Goal: Use online tool/utility: Utilize a website feature to perform a specific function

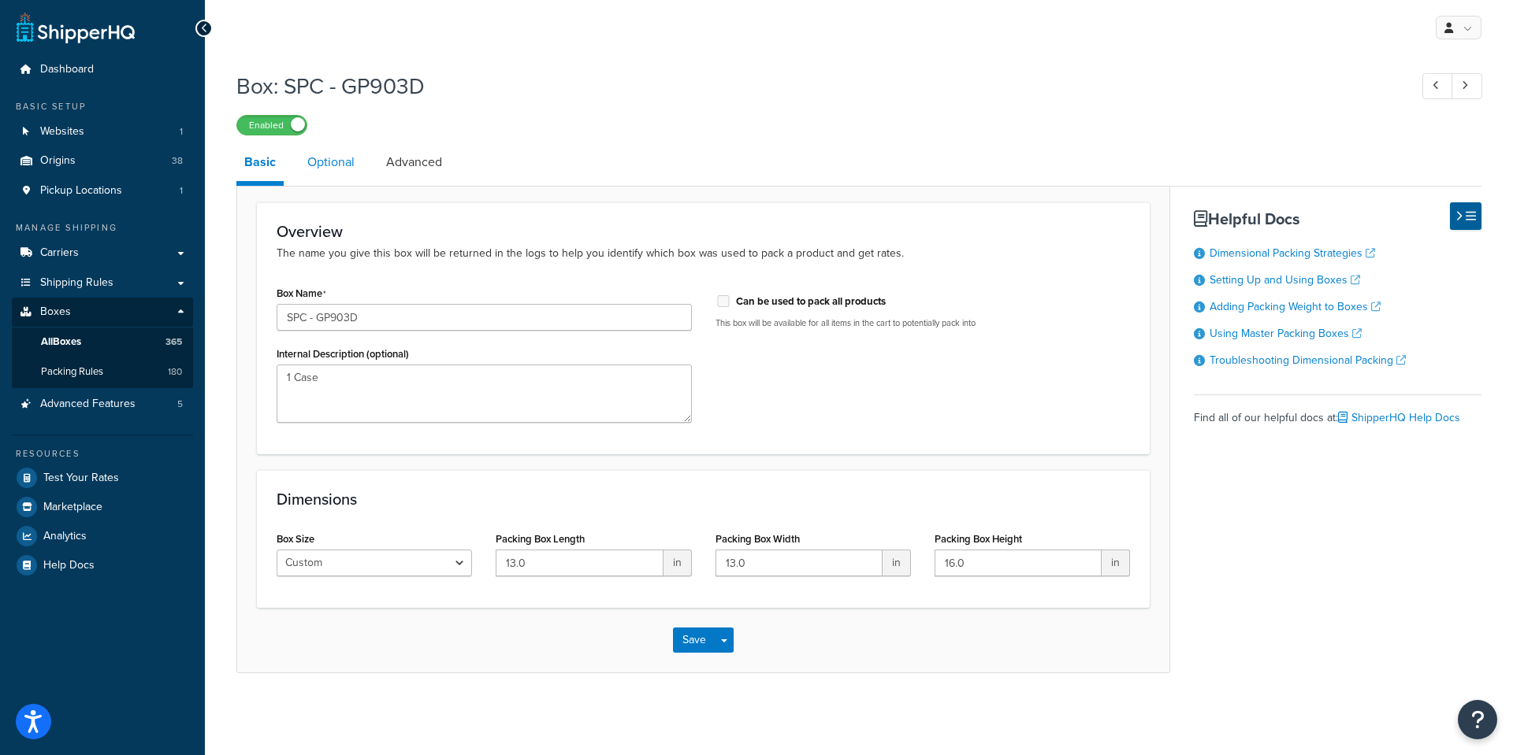
click at [336, 159] on link "Optional" at bounding box center [330, 162] width 63 height 38
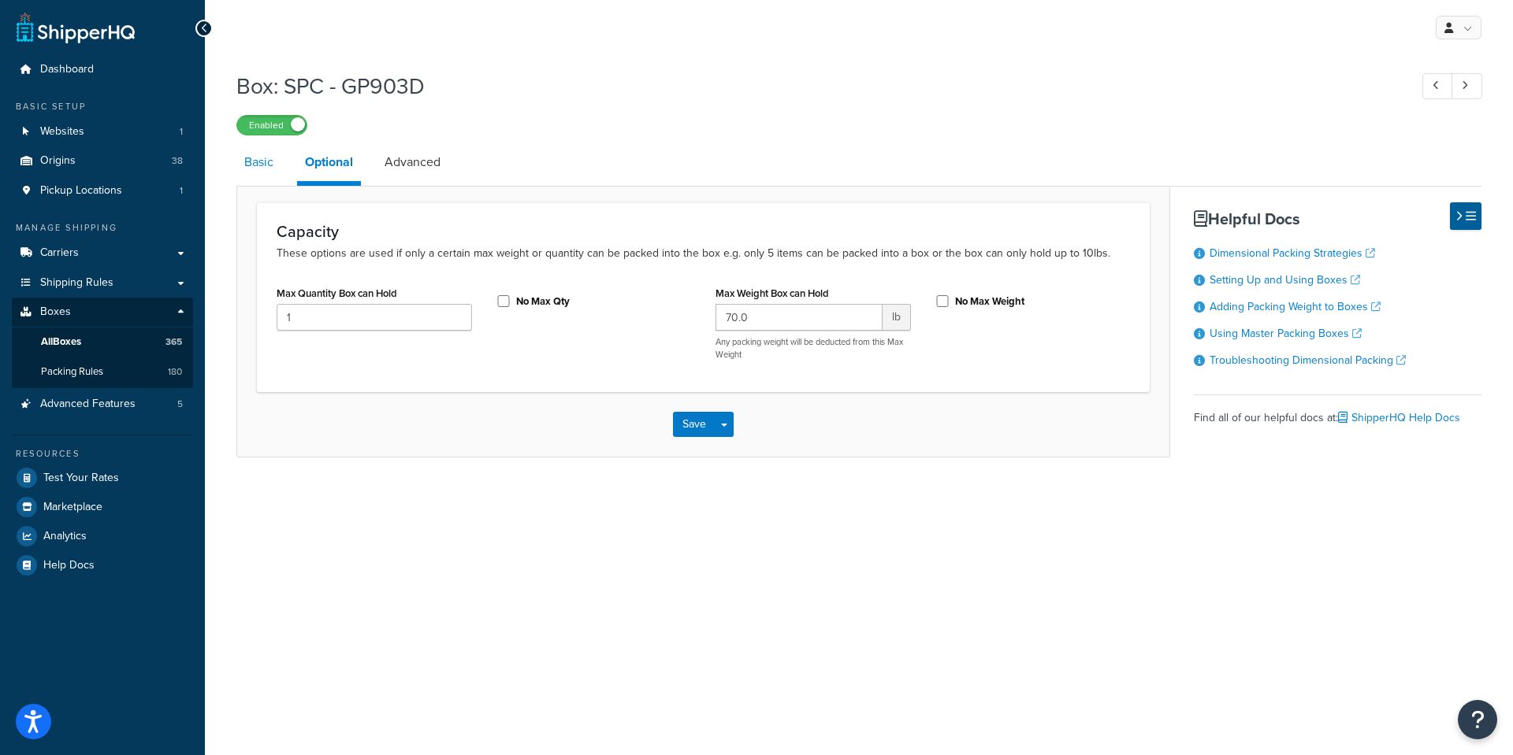
click at [266, 159] on link "Basic" at bounding box center [258, 162] width 45 height 38
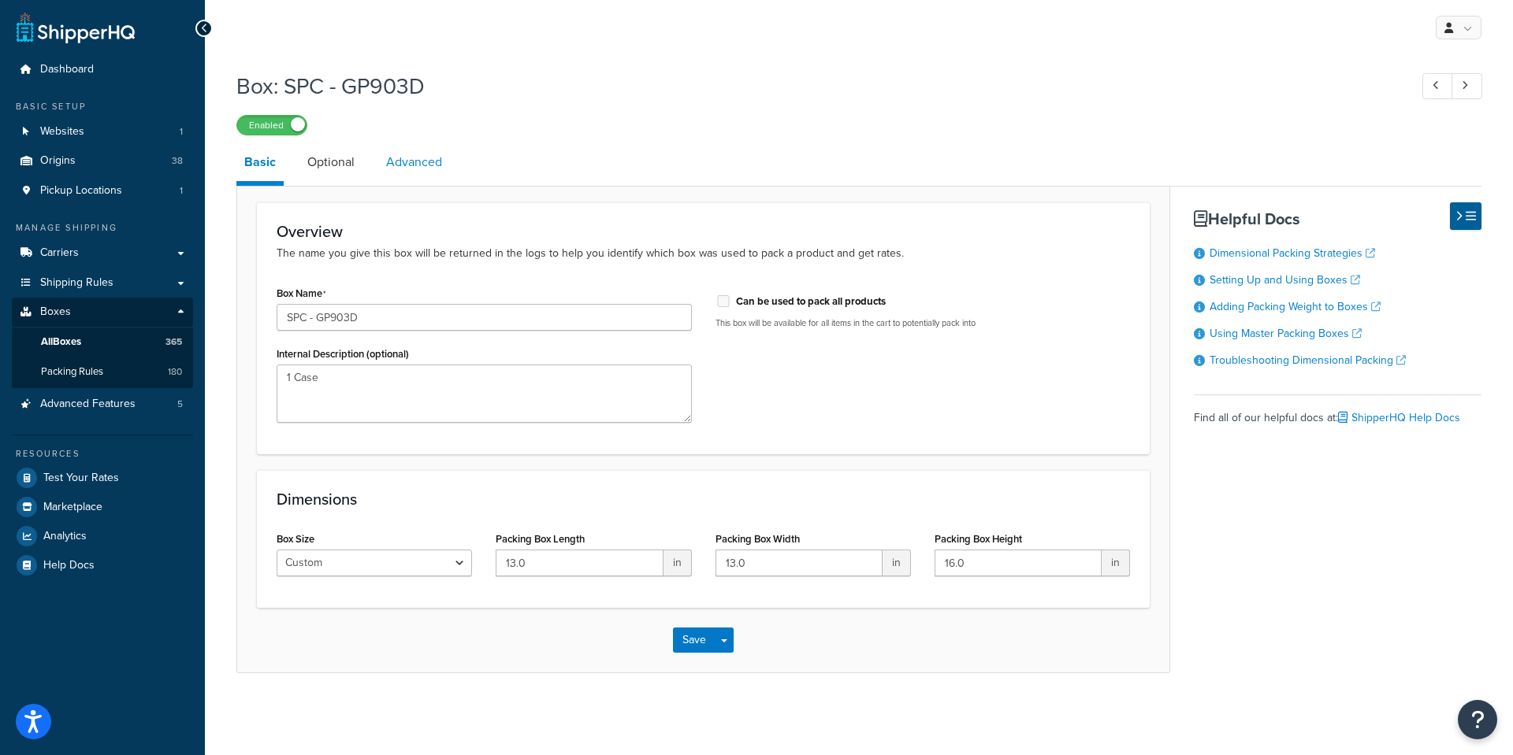
click at [421, 163] on link "Advanced" at bounding box center [414, 162] width 72 height 38
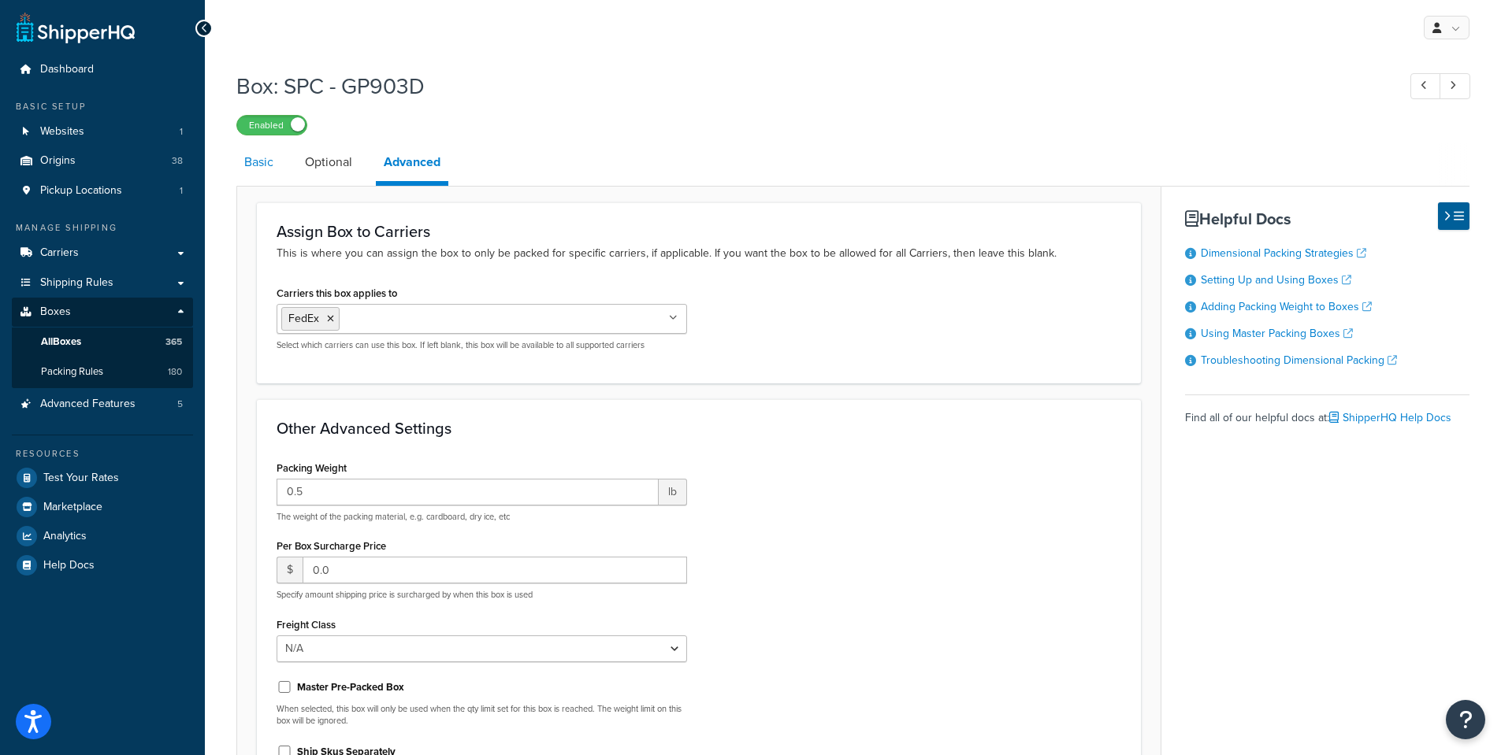
click at [261, 165] on link "Basic" at bounding box center [258, 162] width 45 height 38
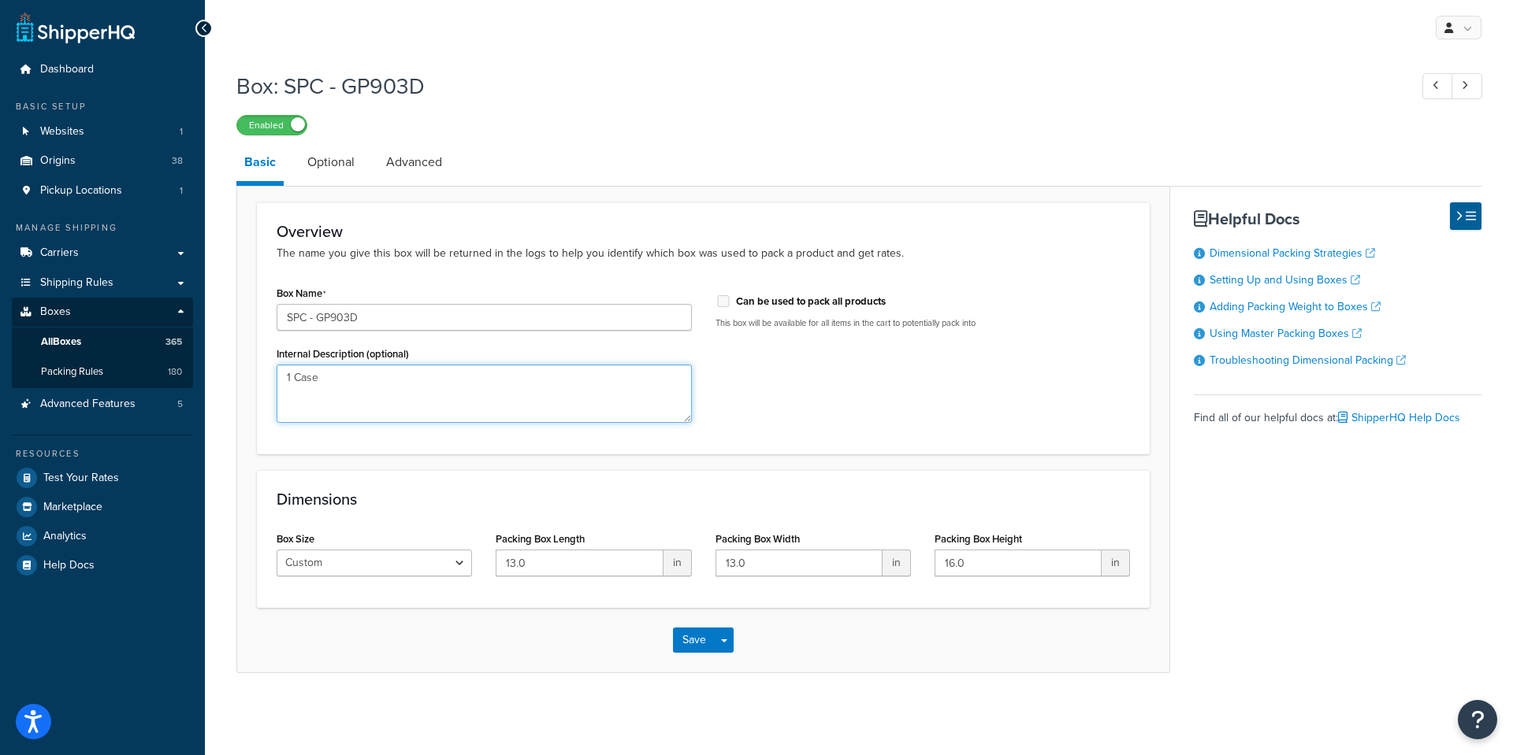
click at [325, 392] on textarea "1 Case" at bounding box center [484, 394] width 415 height 58
drag, startPoint x: 406, startPoint y: 88, endPoint x: 286, endPoint y: 91, distance: 120.6
click at [286, 91] on h1 "Box: SPC - GP903D" at bounding box center [814, 86] width 1156 height 31
copy h1 "SPC - GP903"
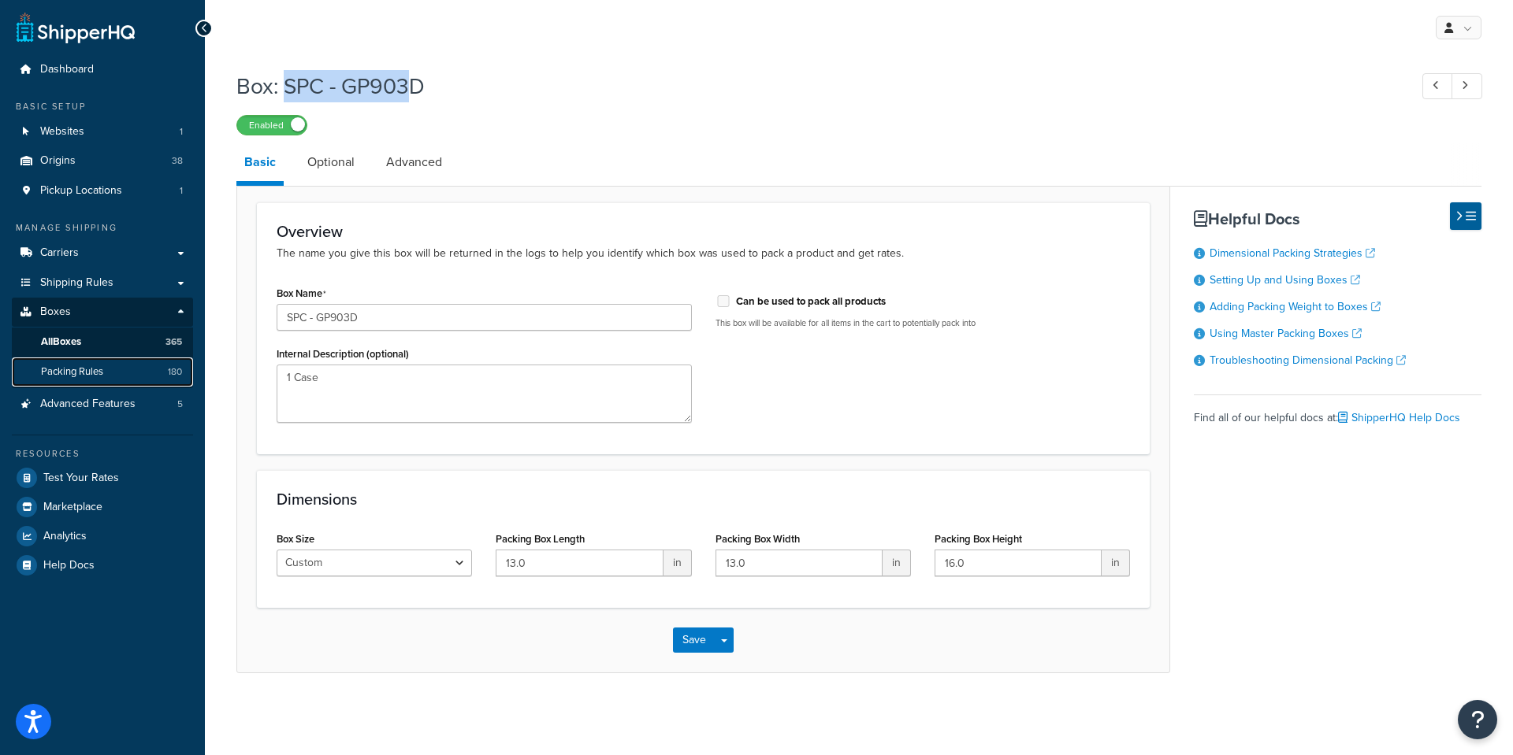
click at [67, 376] on span "Packing Rules" at bounding box center [72, 372] width 62 height 13
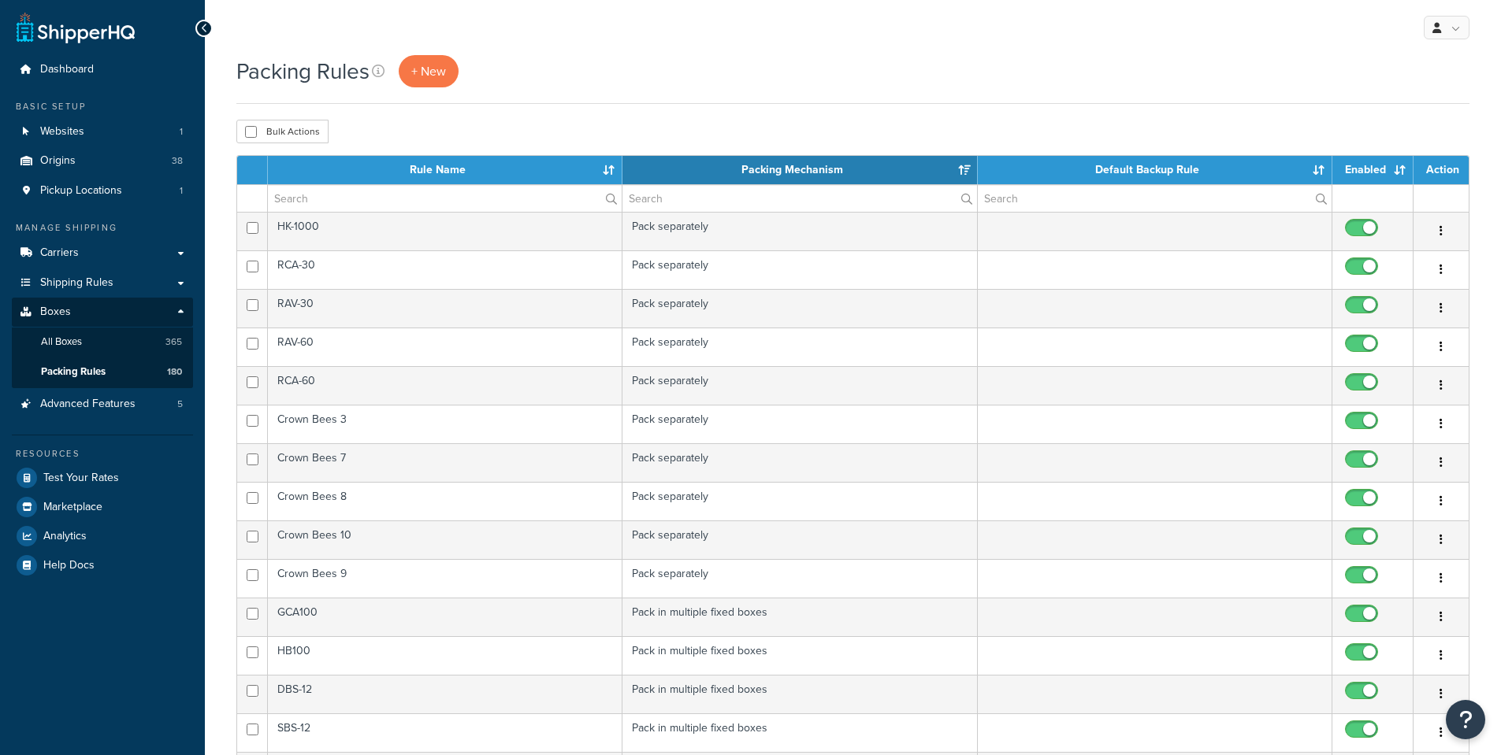
select select "15"
click at [418, 201] on input "text" at bounding box center [445, 198] width 354 height 27
paste input "SPC - GP903"
type input "SPC - GP903"
drag, startPoint x: 357, startPoint y: 198, endPoint x: 215, endPoint y: 194, distance: 141.9
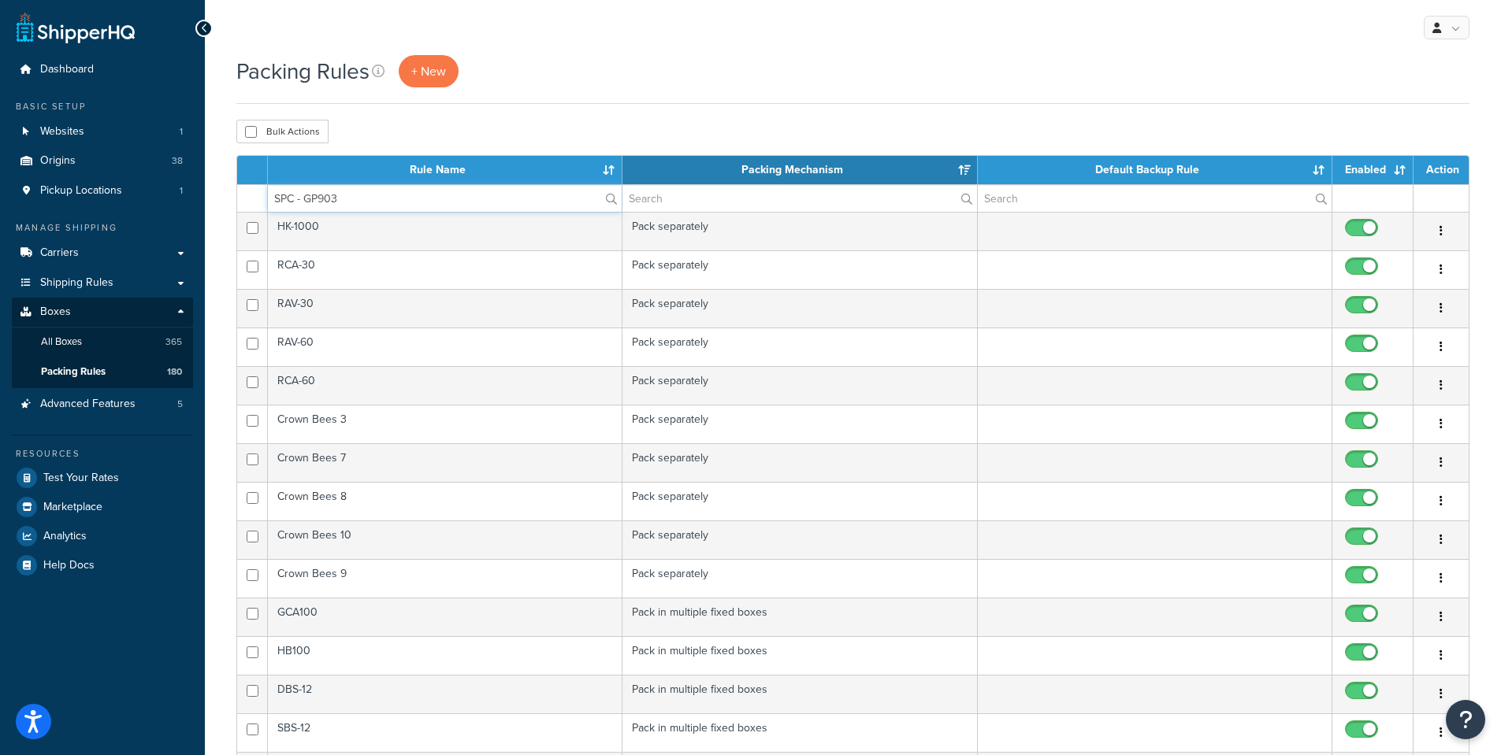
click at [215, 194] on div "Packing Rules + New Bulk Actions Duplicate Delete Contact Us Send Us A Message …" at bounding box center [853, 625] width 1296 height 1141
click at [745, 200] on input "text" at bounding box center [799, 198] width 354 height 27
paste input "SPC - GP903"
type input "SPC - GP903"
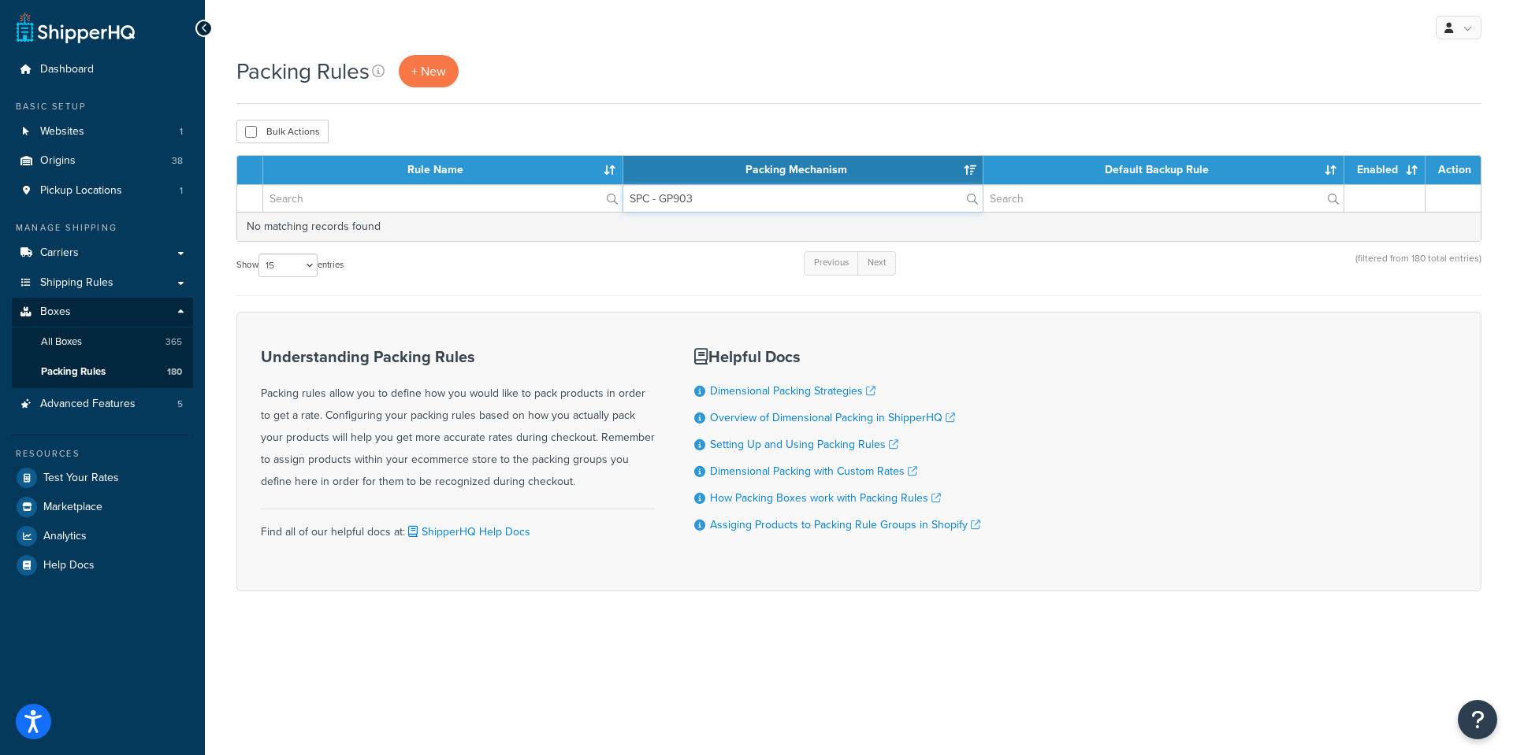
drag, startPoint x: 758, startPoint y: 196, endPoint x: 585, endPoint y: 195, distance: 173.3
click at [572, 197] on tr "SPC - GP903" at bounding box center [858, 198] width 1243 height 28
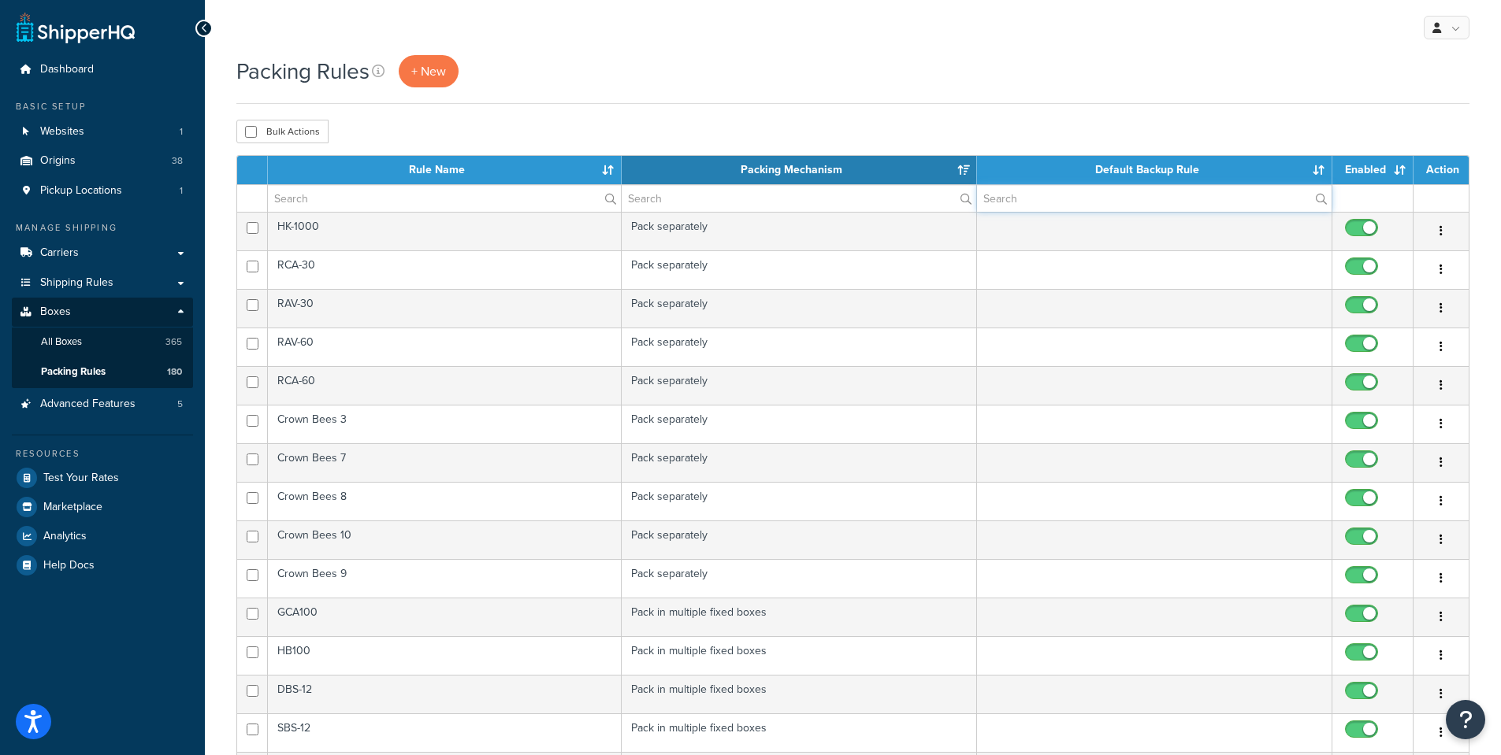
click at [1048, 202] on input "text" at bounding box center [1154, 198] width 355 height 27
paste input "SPC - GP903"
type input "SPC - GP903"
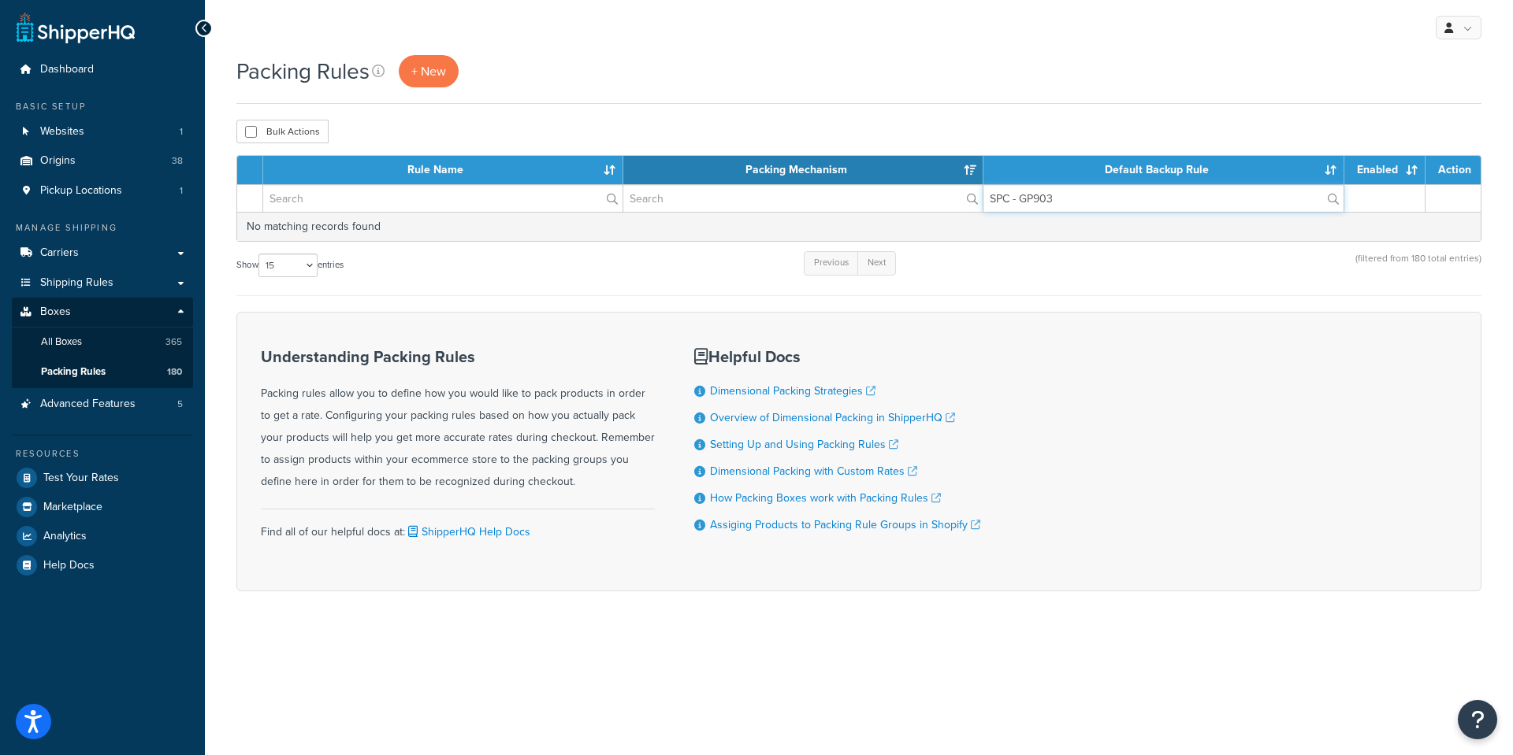
drag, startPoint x: 1097, startPoint y: 191, endPoint x: 933, endPoint y: 191, distance: 163.9
click at [933, 191] on tr "SPC - GP903" at bounding box center [858, 198] width 1243 height 28
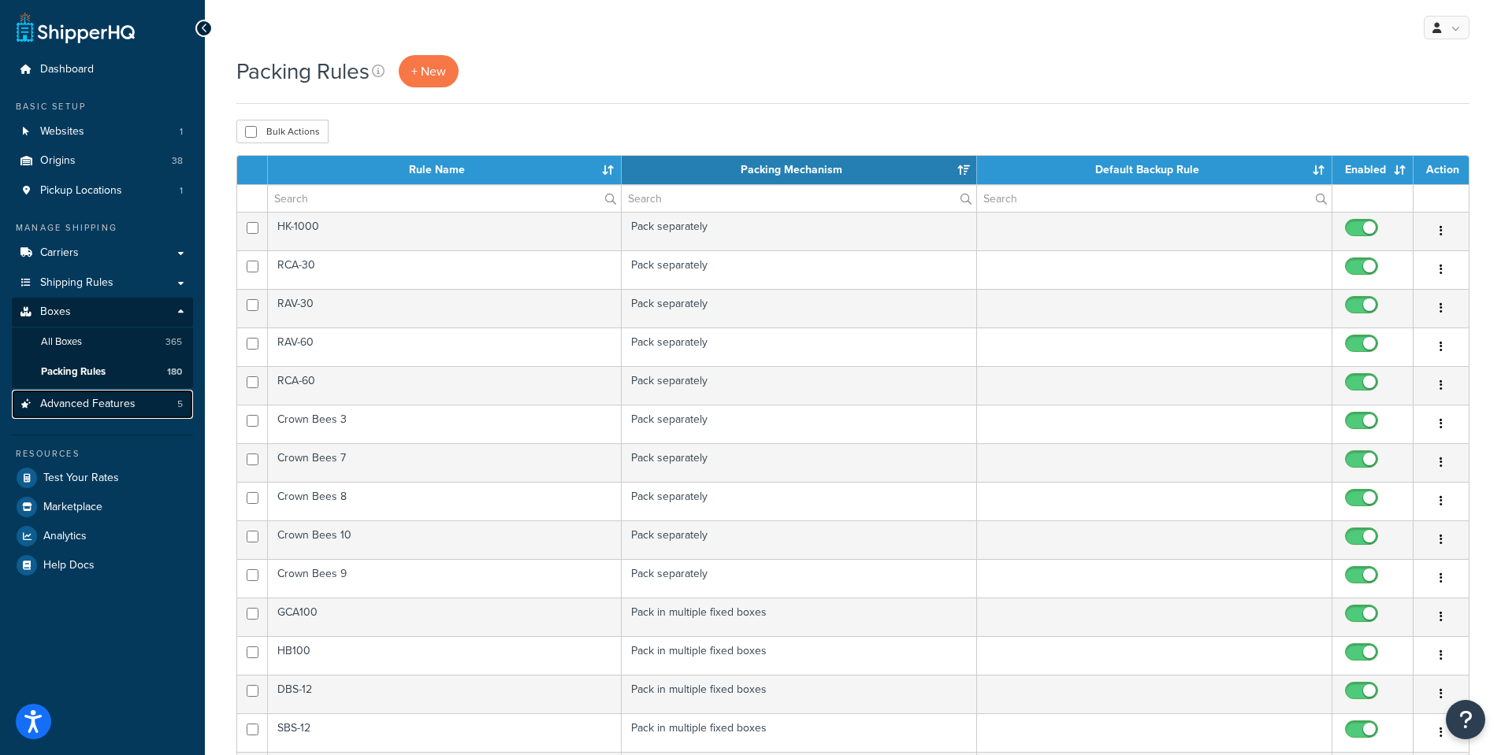
click at [87, 407] on span "Advanced Features" at bounding box center [87, 404] width 95 height 13
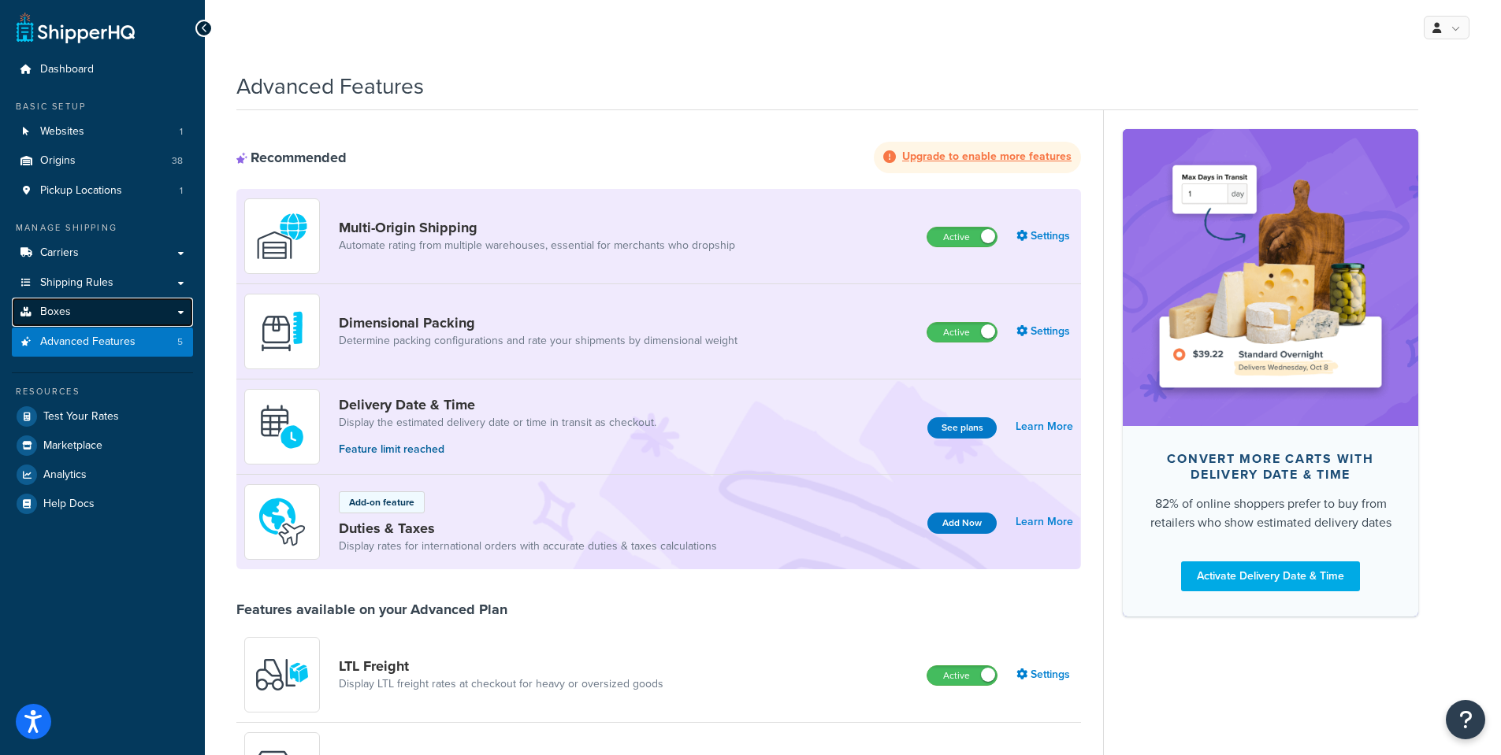
click at [69, 310] on span "Boxes" at bounding box center [55, 312] width 31 height 13
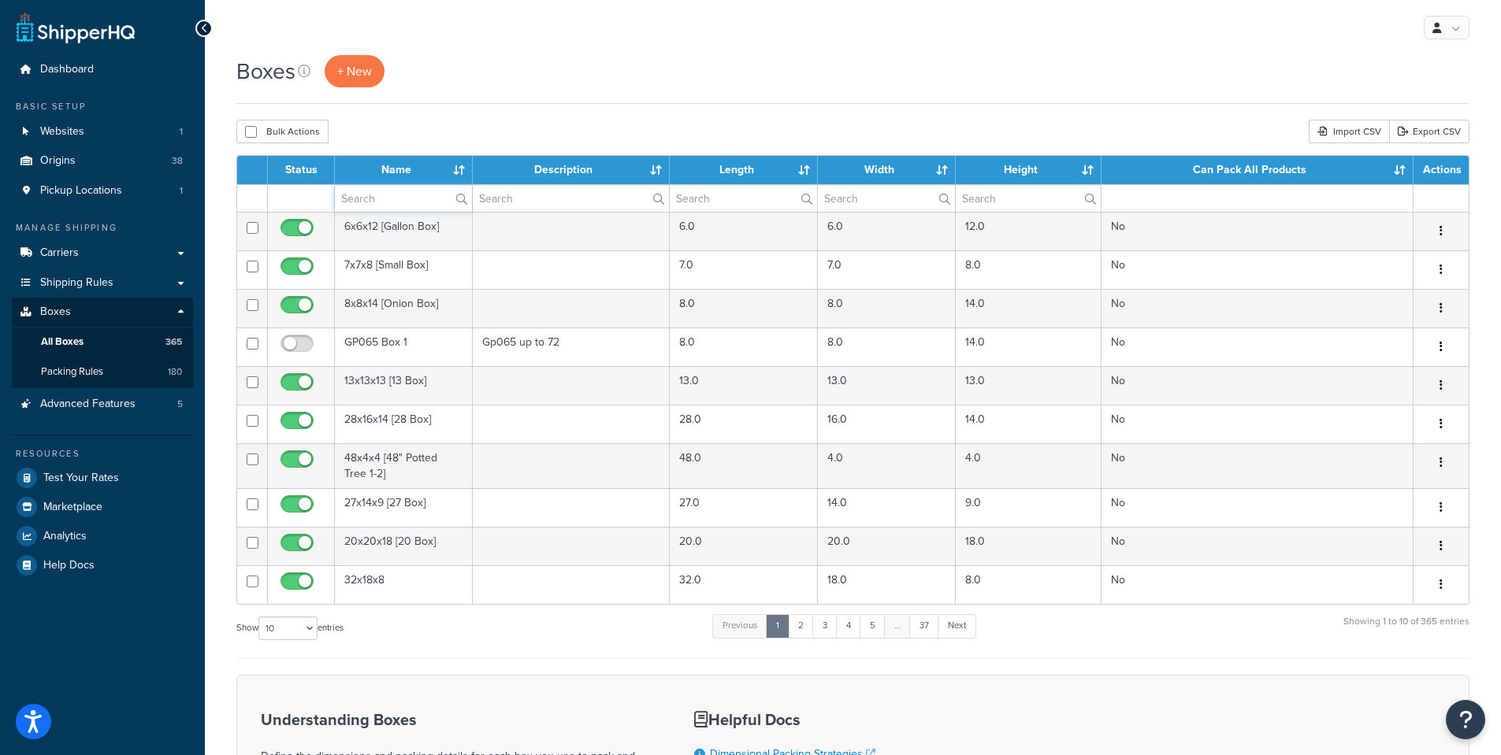
click at [383, 194] on input "text" at bounding box center [403, 198] width 137 height 27
paste input "SPC - GP903"
type input "SPC - GP903"
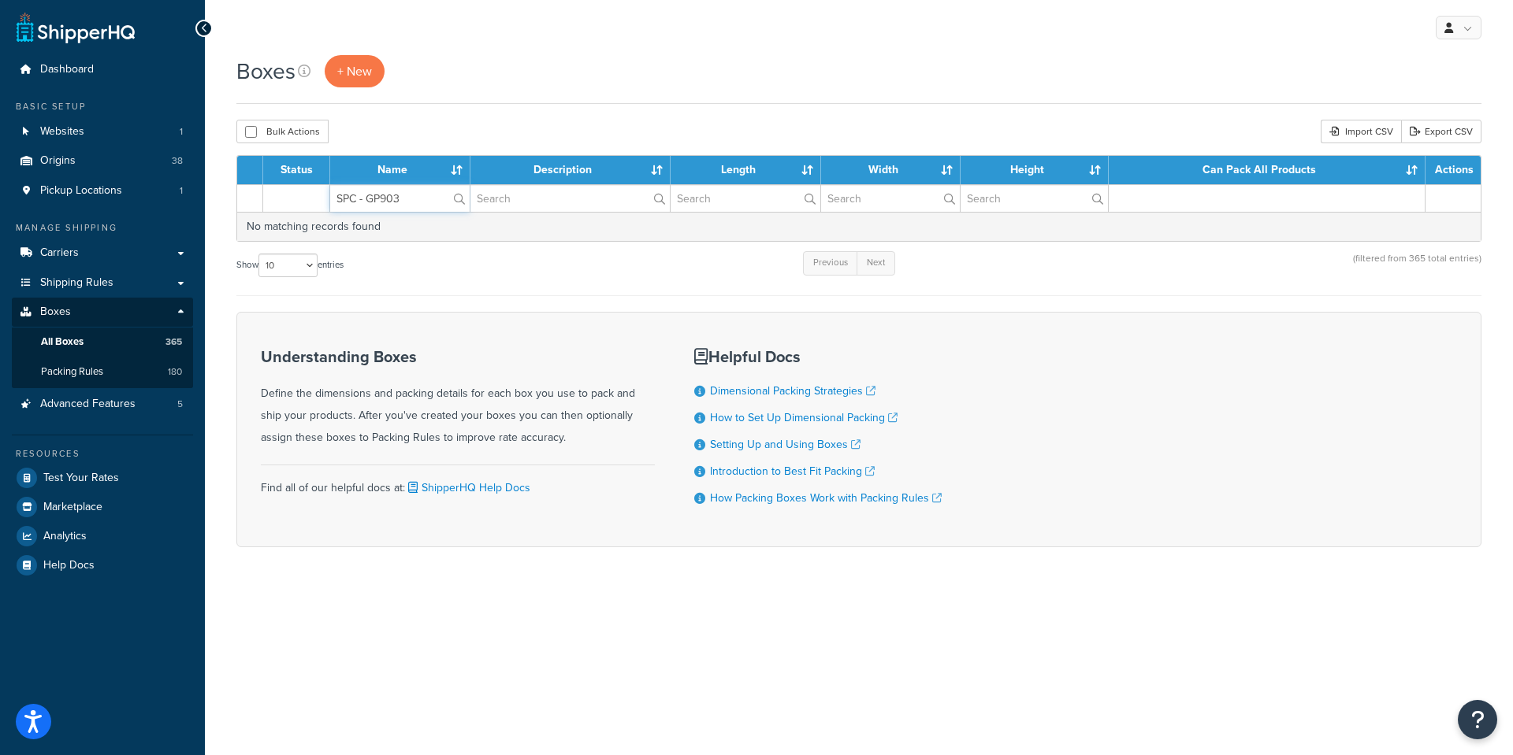
drag, startPoint x: 411, startPoint y: 201, endPoint x: 210, endPoint y: 184, distance: 202.3
click at [210, 184] on div "Boxes + New Bulk Actions Duplicate Delete Import CSV Export CSV Contact Us Send…" at bounding box center [859, 329] width 1308 height 548
click at [520, 195] on input "text" at bounding box center [570, 198] width 200 height 27
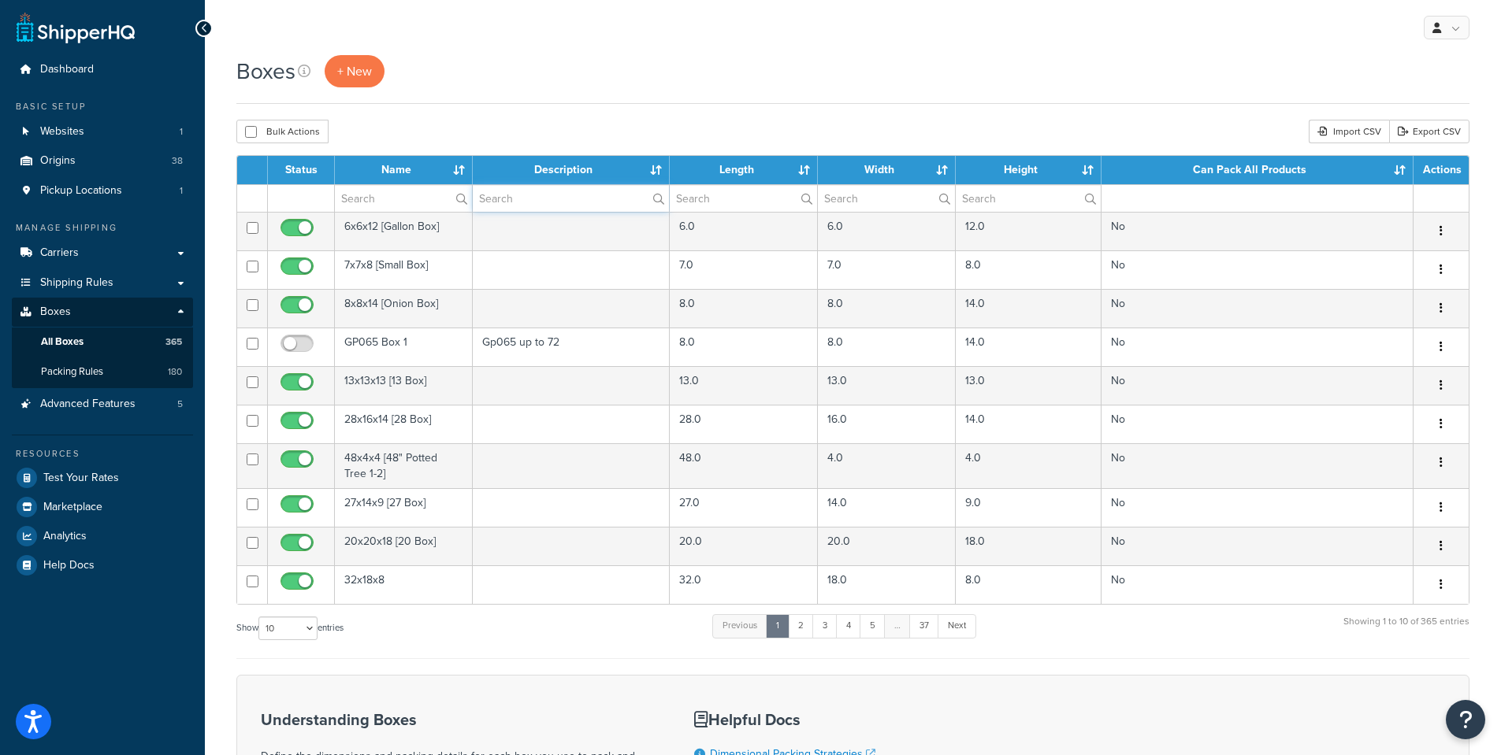
paste input "SPC - GP903"
type input "SPC - GP903"
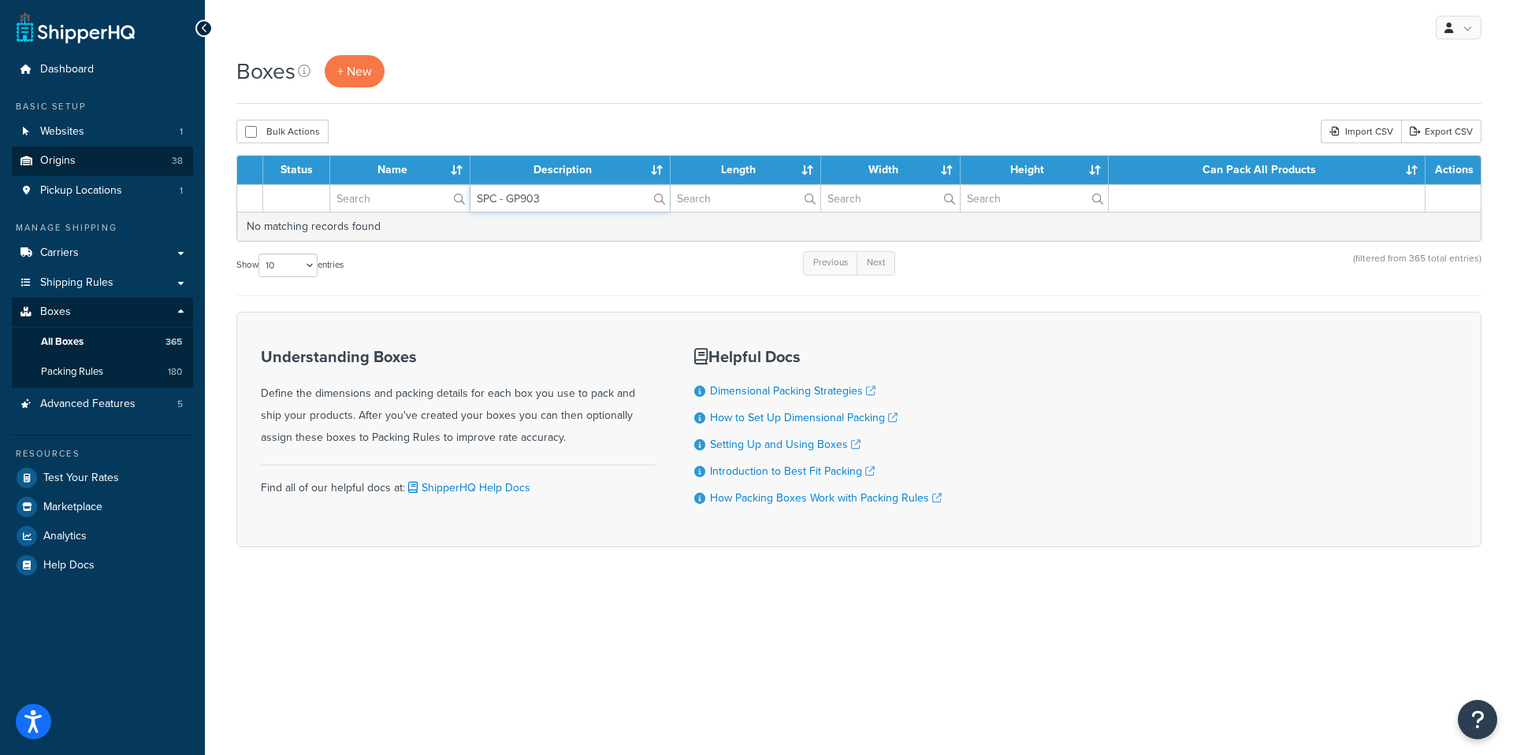
drag, startPoint x: 220, startPoint y: 153, endPoint x: 184, endPoint y: 153, distance: 35.5
click at [179, 153] on div "Dashboard Basic Setup Websites 1 Origins 38 Pickup Locations 1 Manage Shipping …" at bounding box center [756, 377] width 1513 height 755
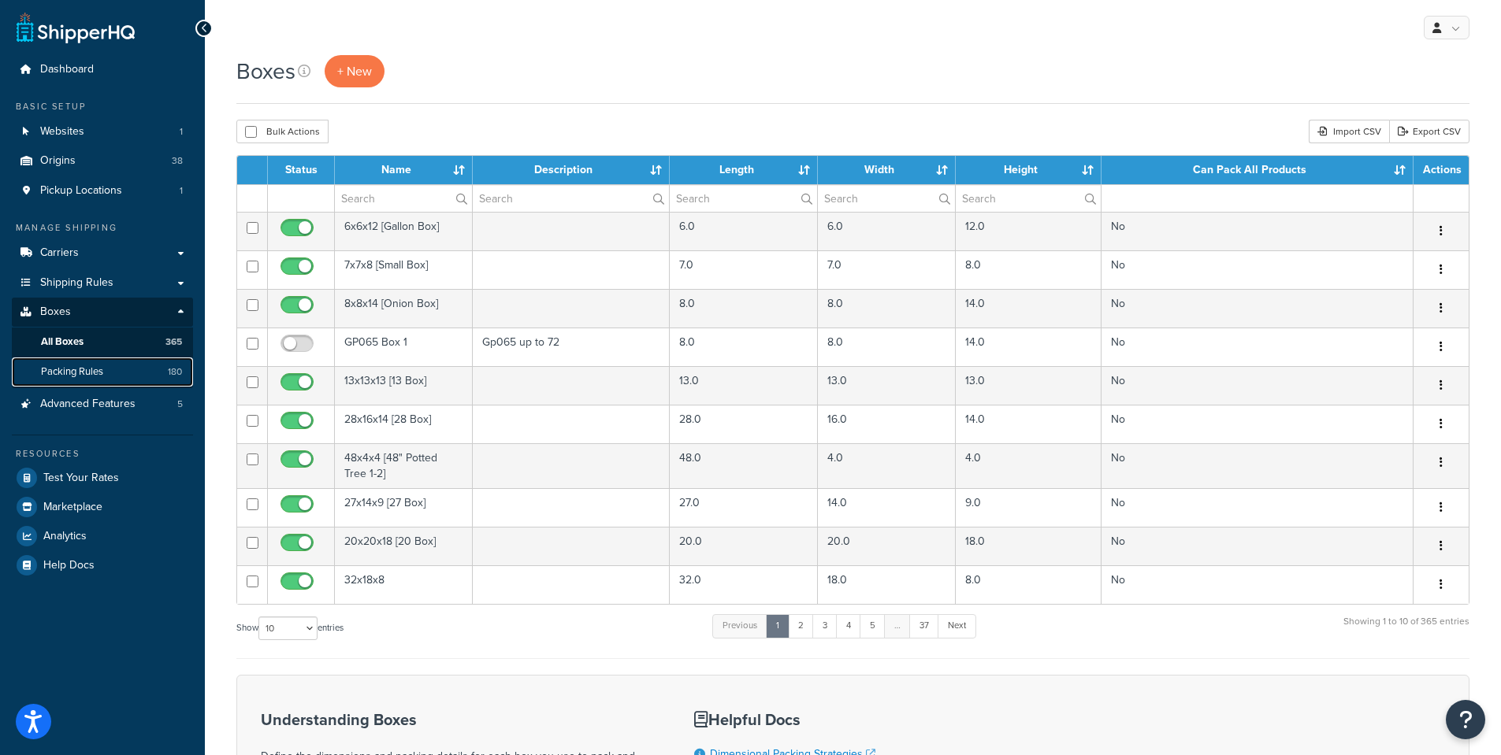
click at [71, 369] on span "Packing Rules" at bounding box center [72, 372] width 62 height 13
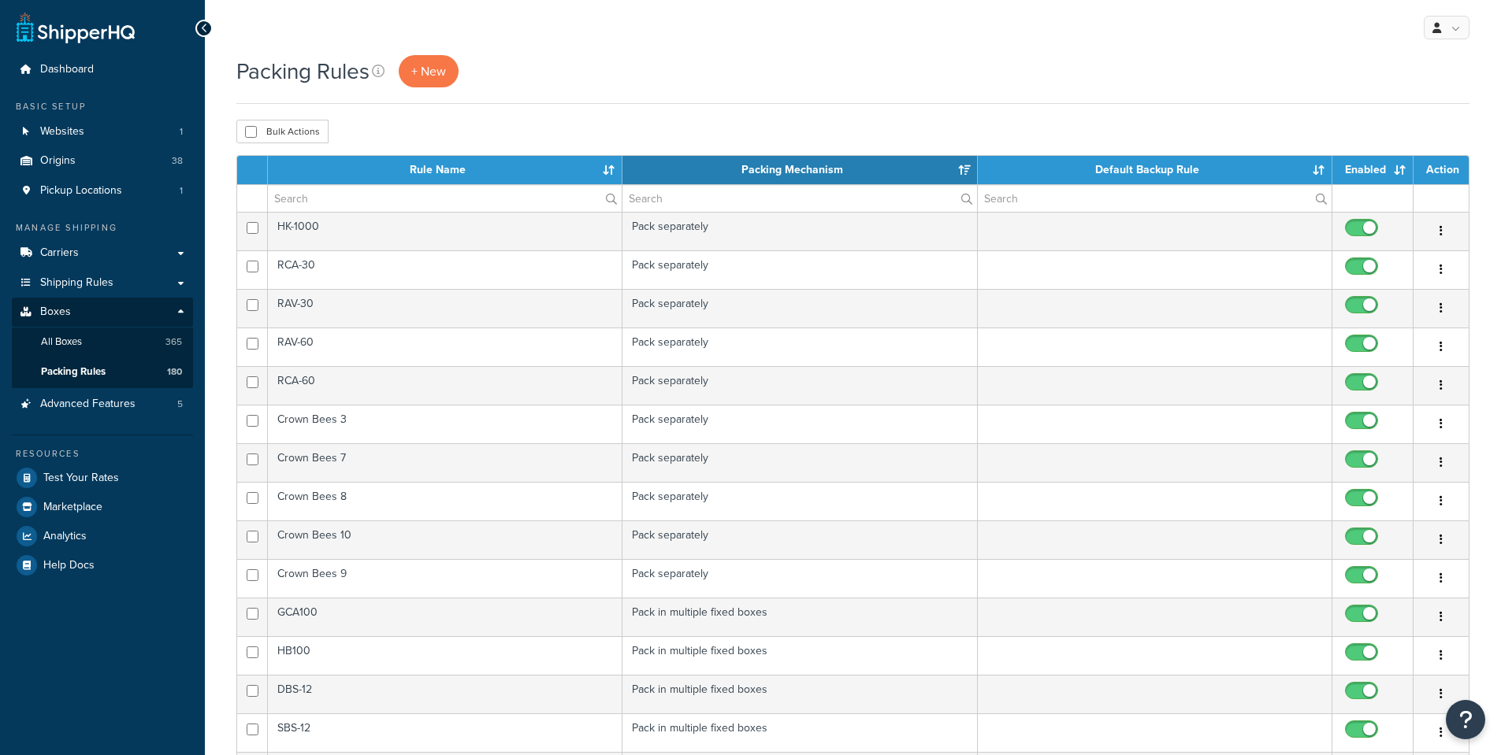
select select "15"
click at [351, 195] on input "text" at bounding box center [445, 198] width 354 height 27
paste input "SPC - GP903"
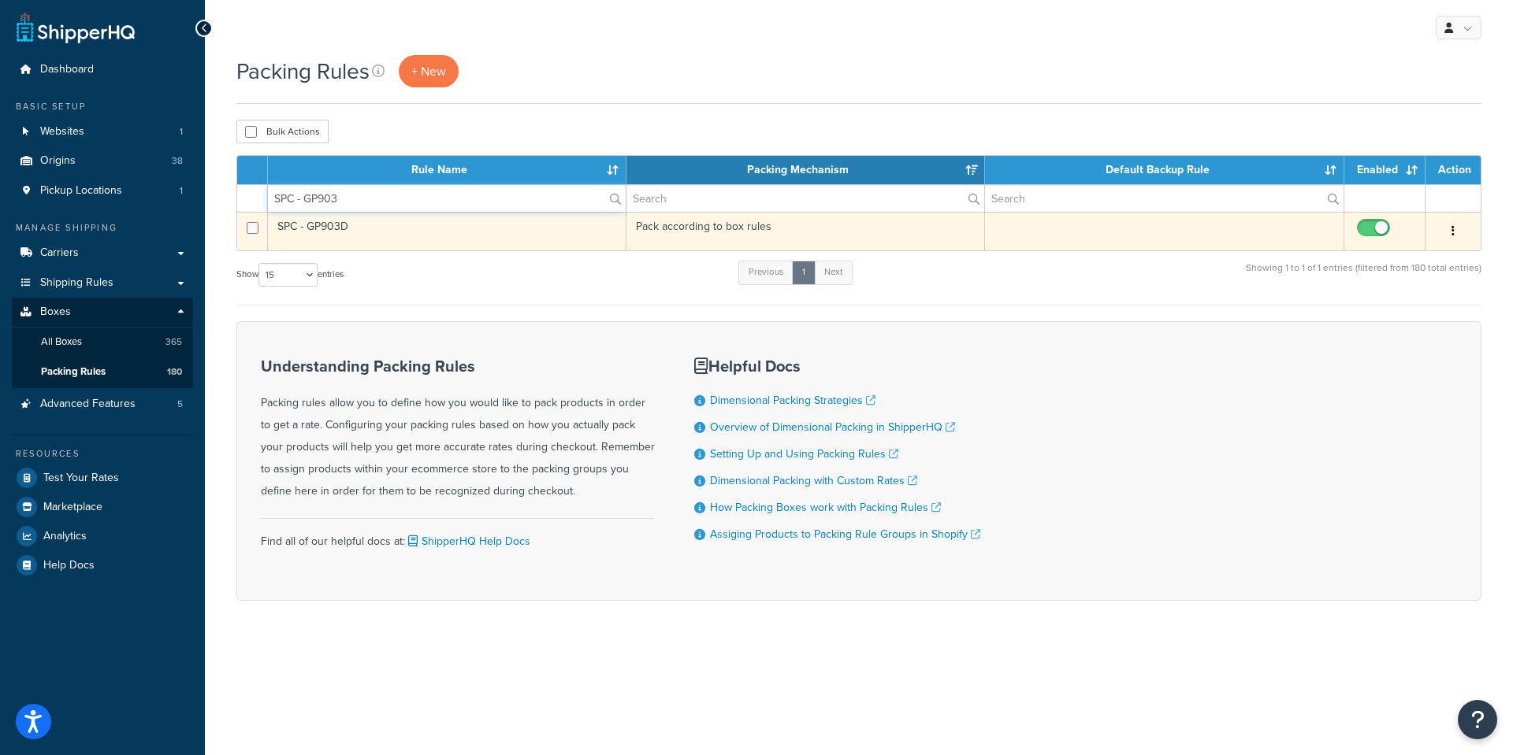
type input "SPC - GP903"
click at [336, 231] on td "SPC - GP903D" at bounding box center [447, 231] width 358 height 39
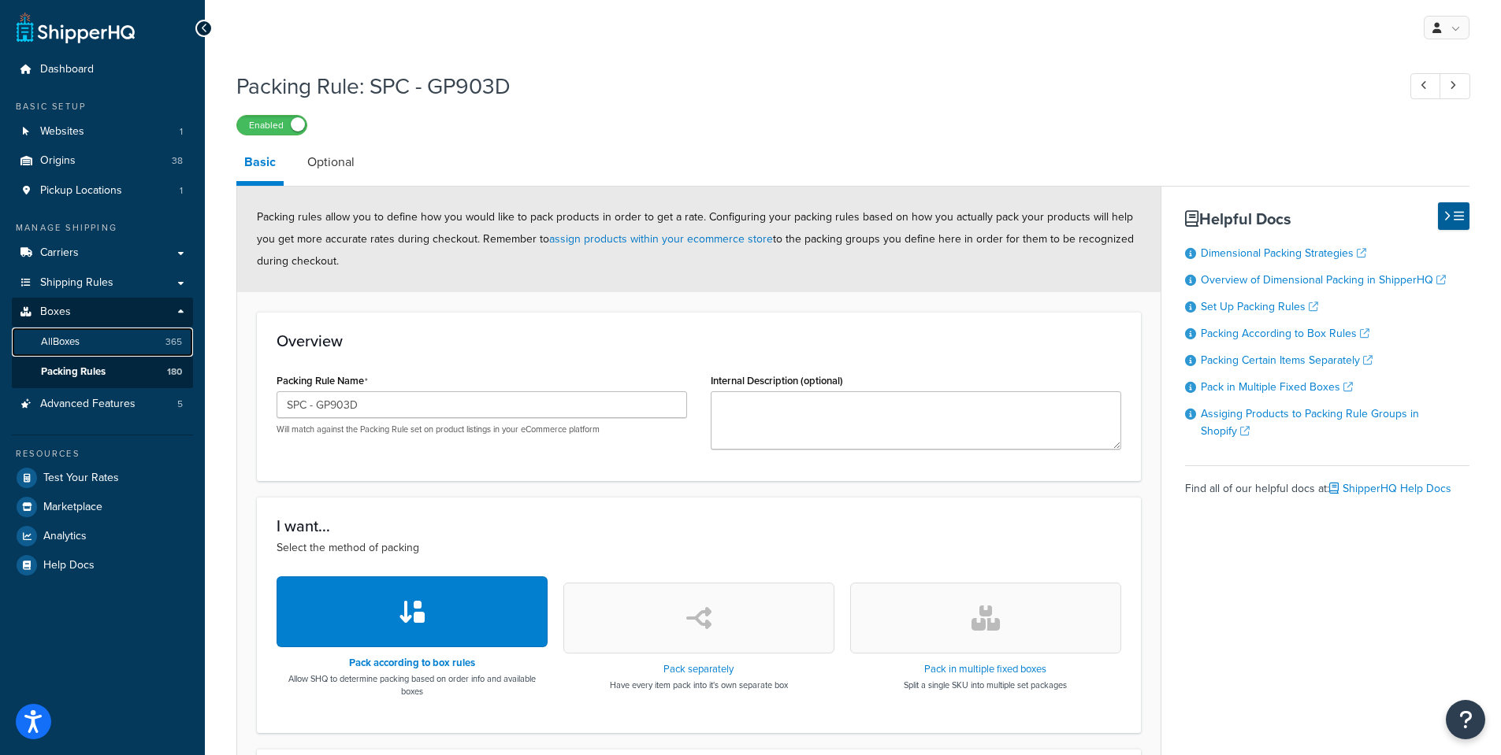
click at [66, 340] on span "All Boxes" at bounding box center [60, 342] width 39 height 13
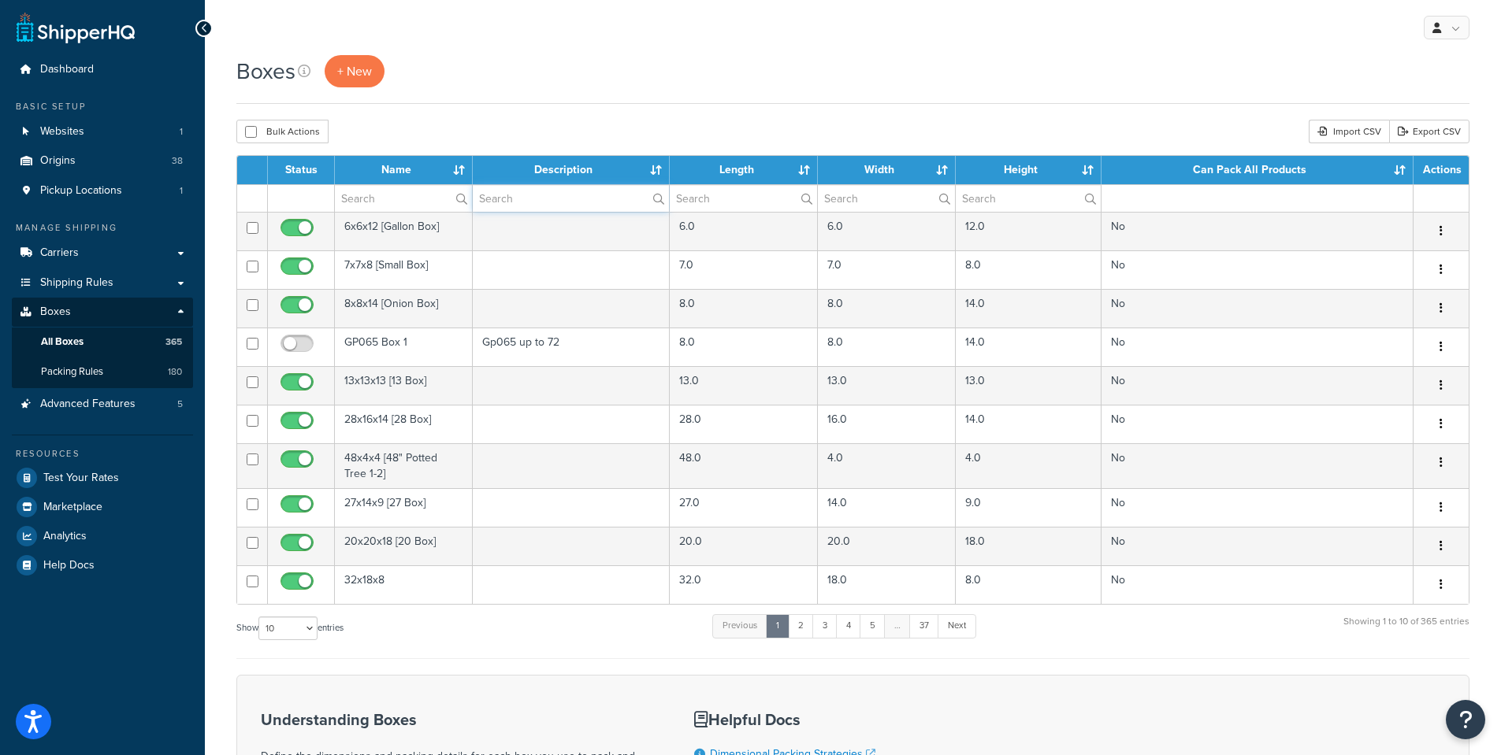
click at [516, 199] on input "text" at bounding box center [571, 198] width 197 height 27
paste input "SPC - GP903"
type input "SPC - GP903"
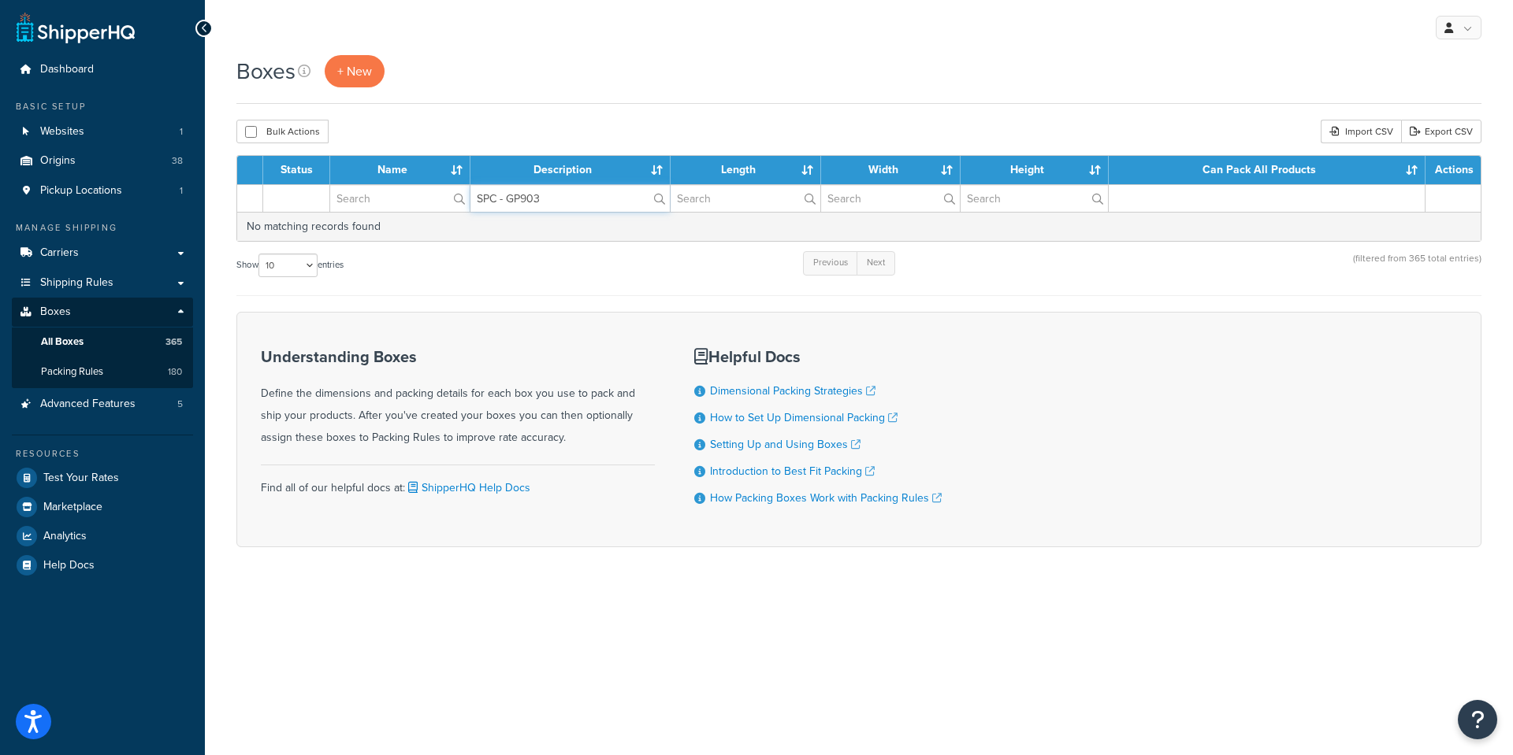
drag, startPoint x: 556, startPoint y: 203, endPoint x: 479, endPoint y: 197, distance: 77.5
click at [463, 202] on tr "SPC - GP903" at bounding box center [858, 198] width 1243 height 28
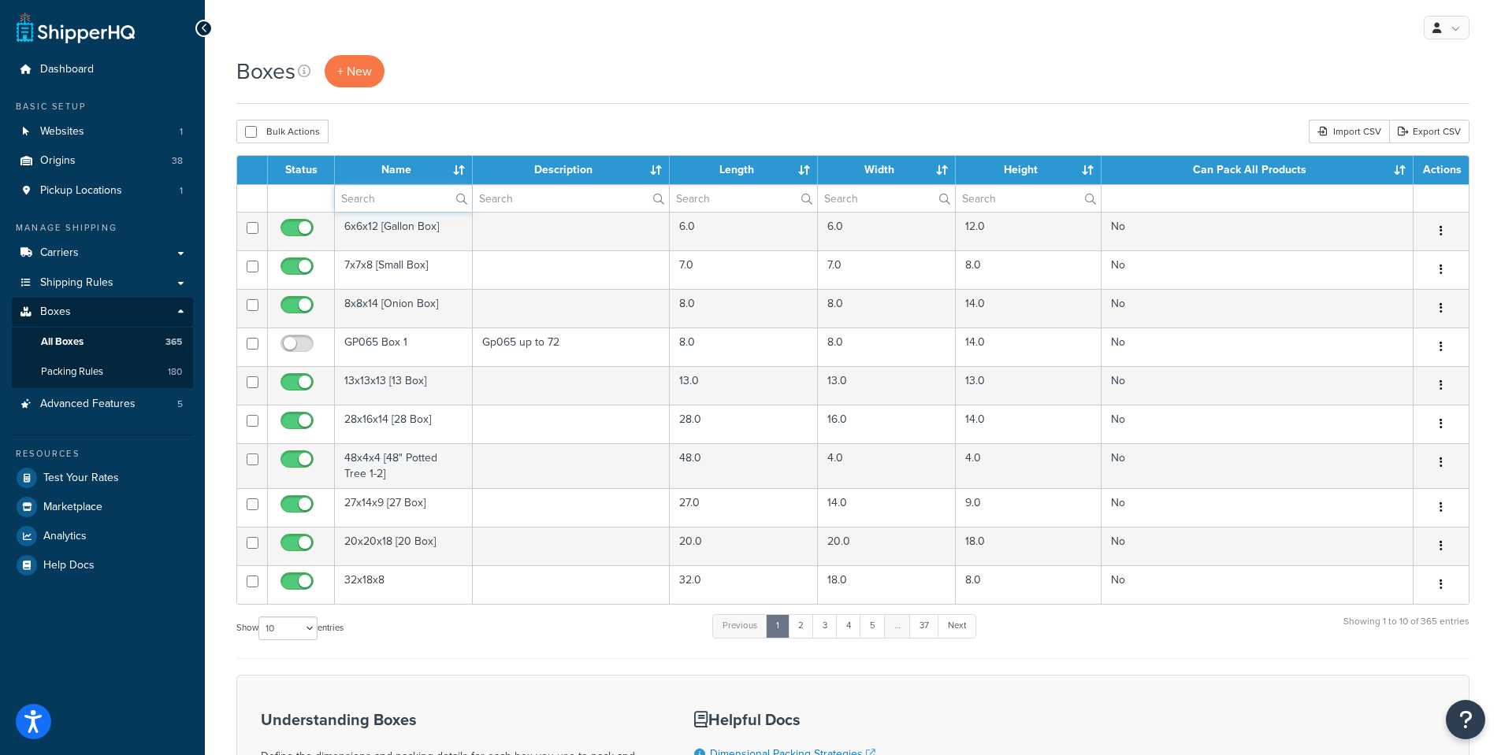
click at [364, 206] on input "text" at bounding box center [403, 198] width 137 height 27
paste input "SPC - GP903"
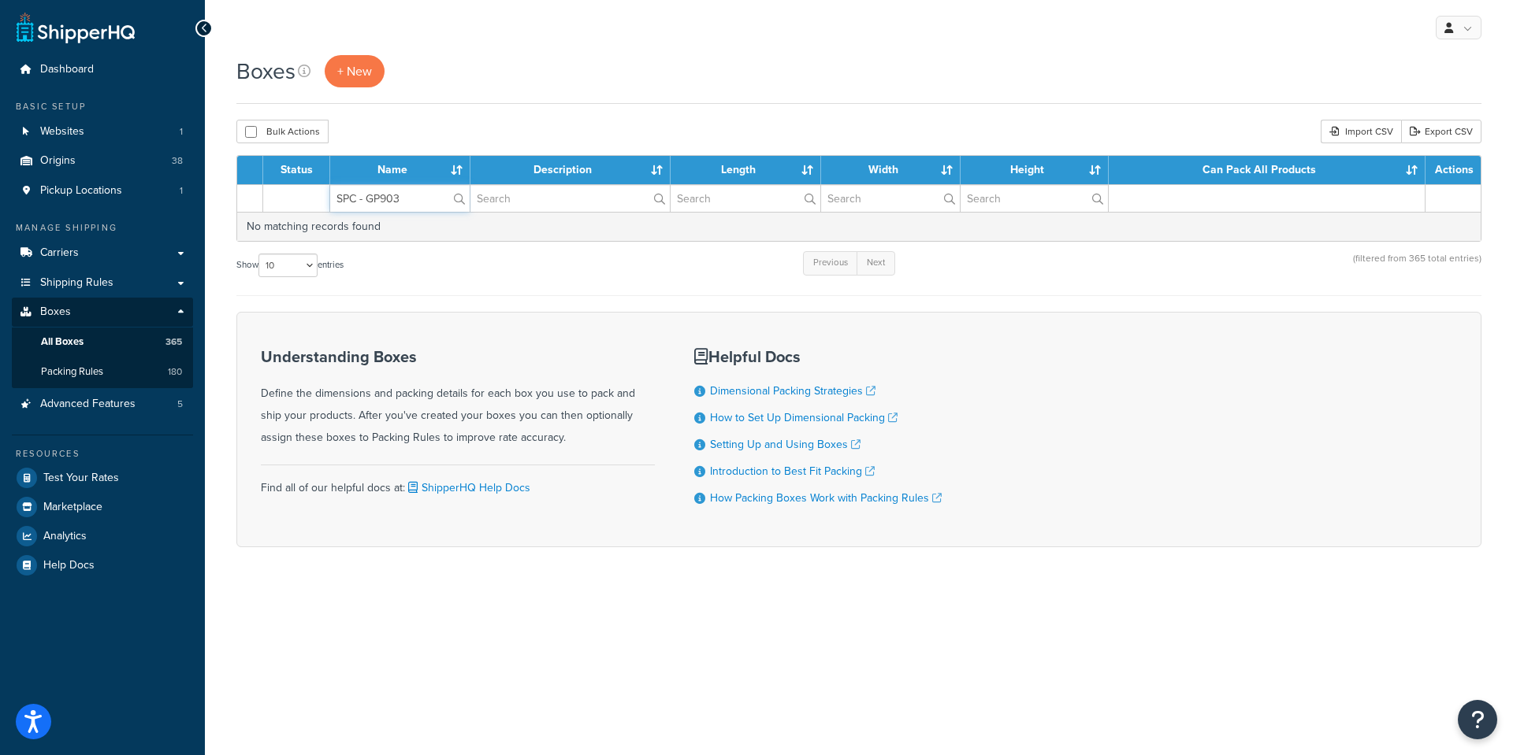
type input "SPC - GP903"
click at [505, 86] on div "Boxes + New" at bounding box center [858, 71] width 1245 height 32
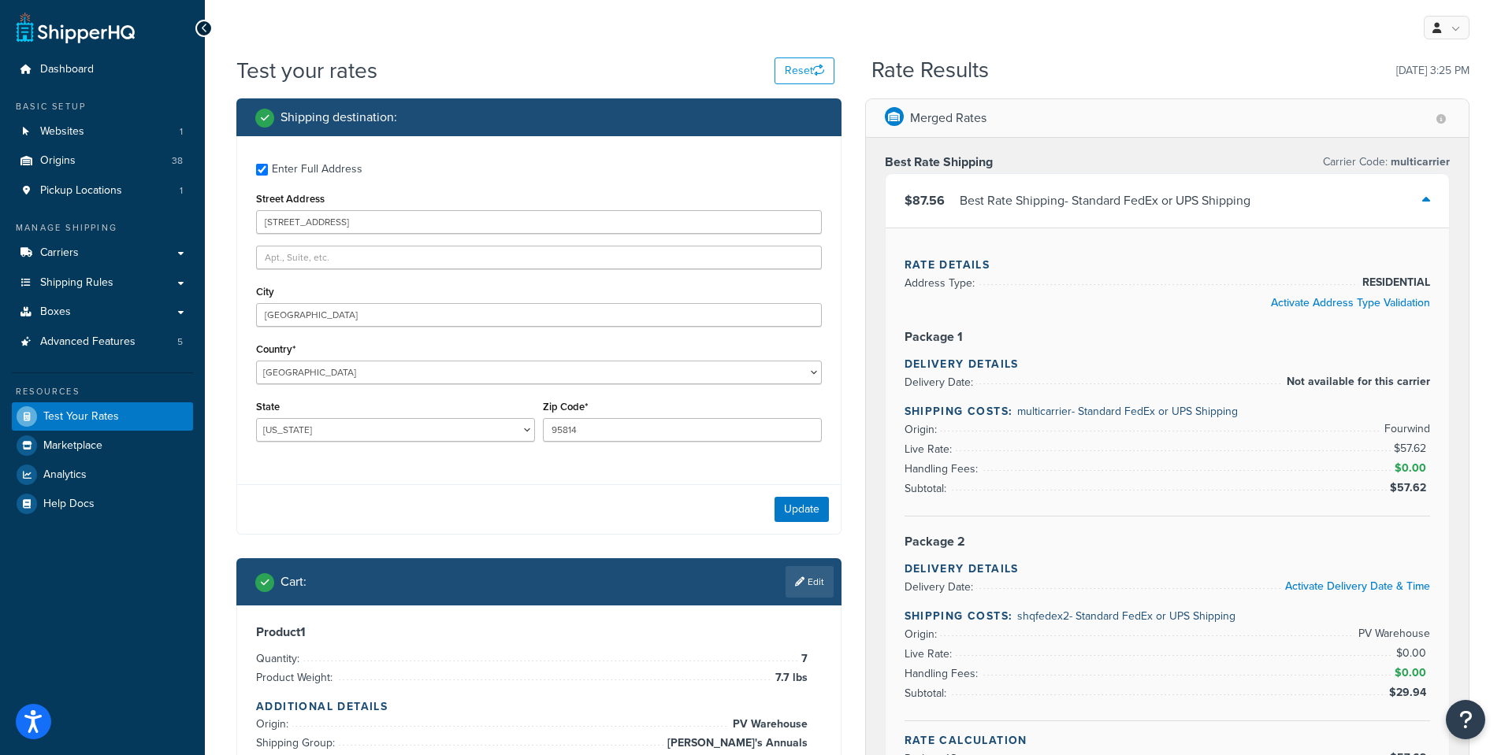
select select "CA"
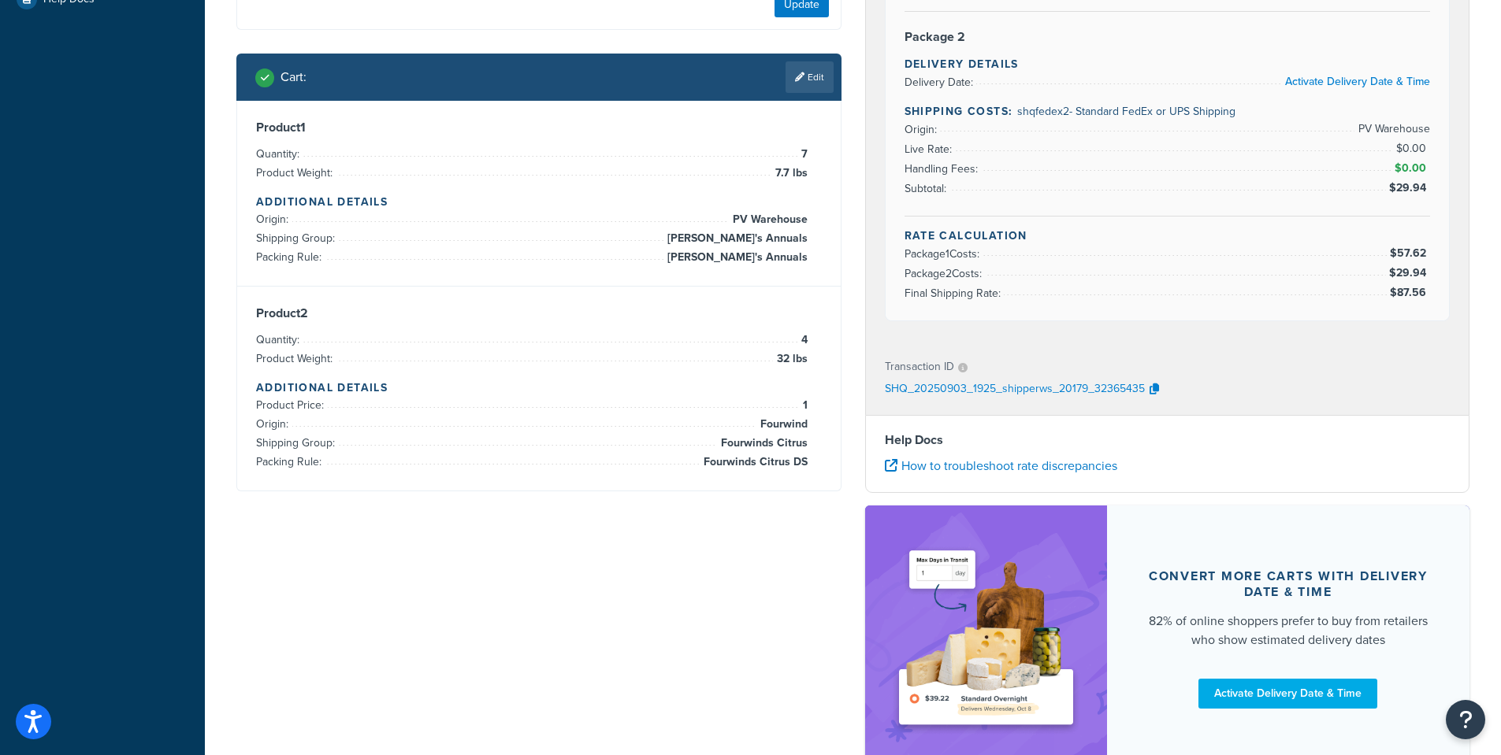
scroll to position [551, 0]
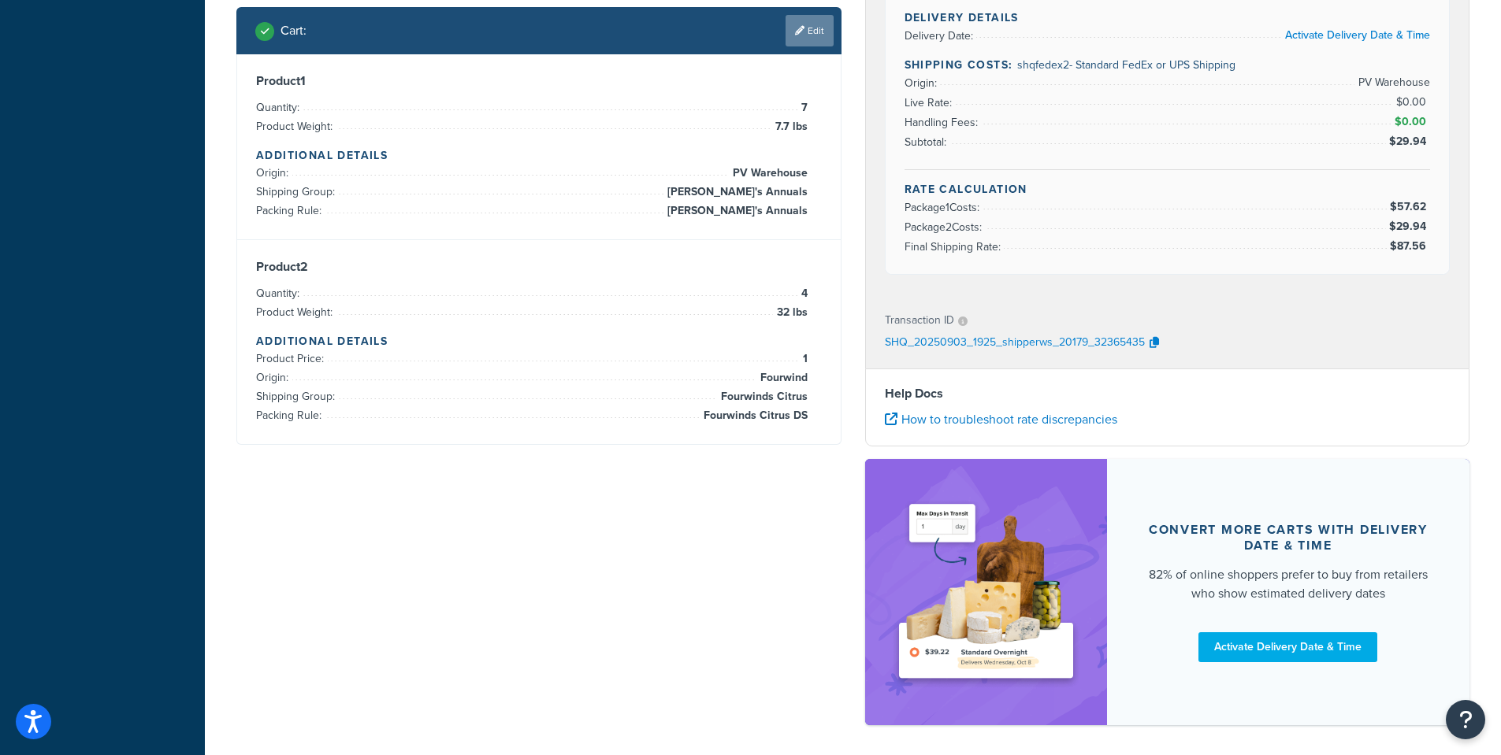
click at [814, 32] on link "Edit" at bounding box center [809, 31] width 48 height 32
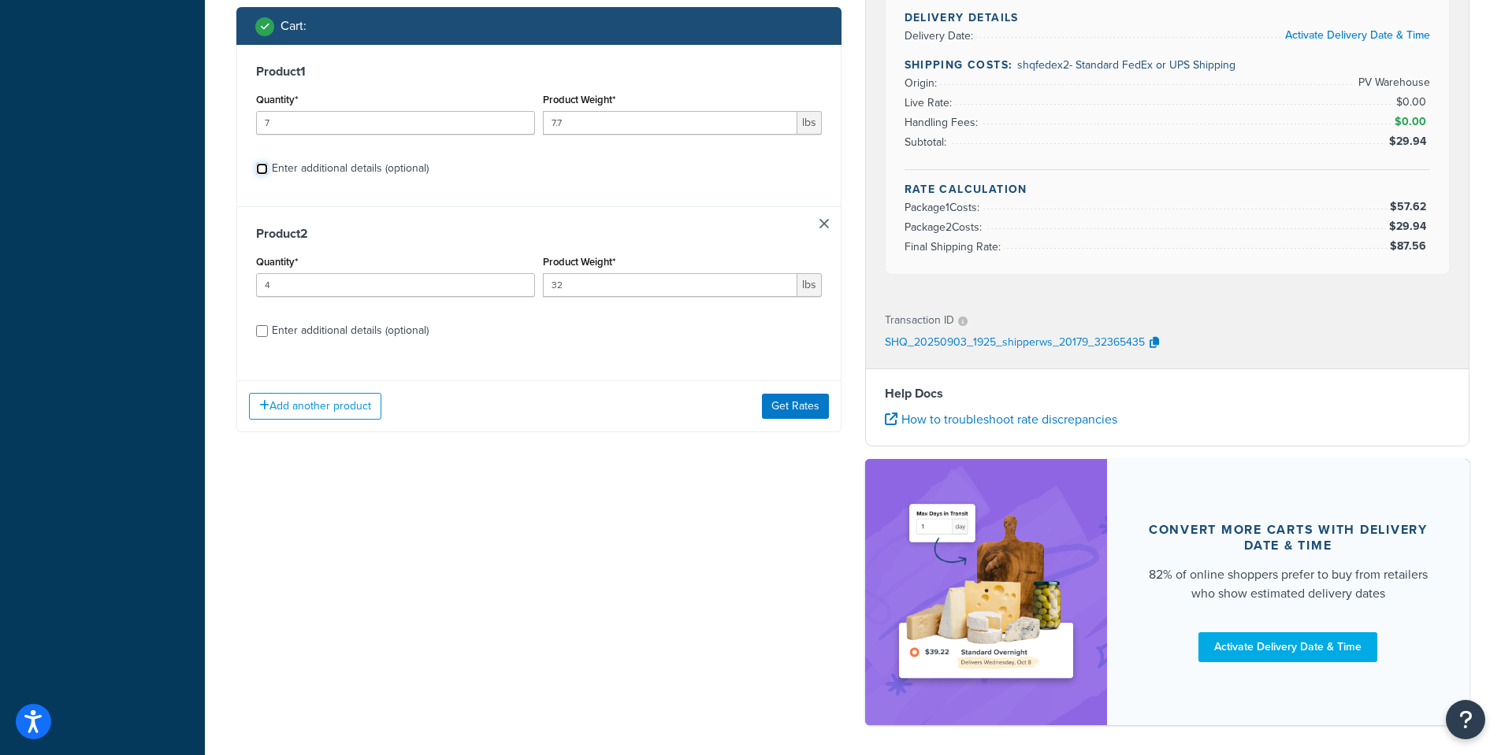
click at [261, 173] on input "Enter additional details (optional)" at bounding box center [262, 169] width 12 height 12
checkbox input "true"
select select "84863"
select select "22802"
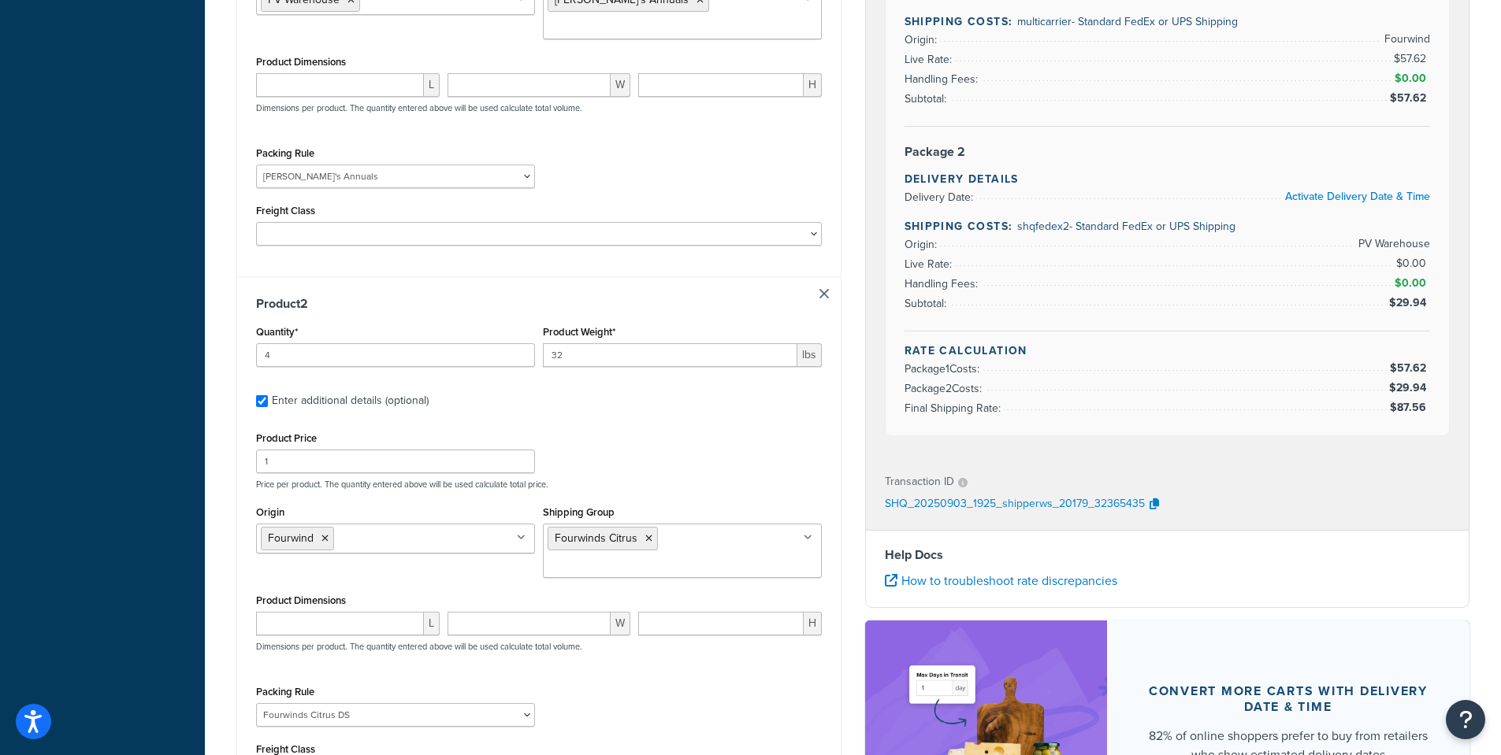
scroll to position [867, 0]
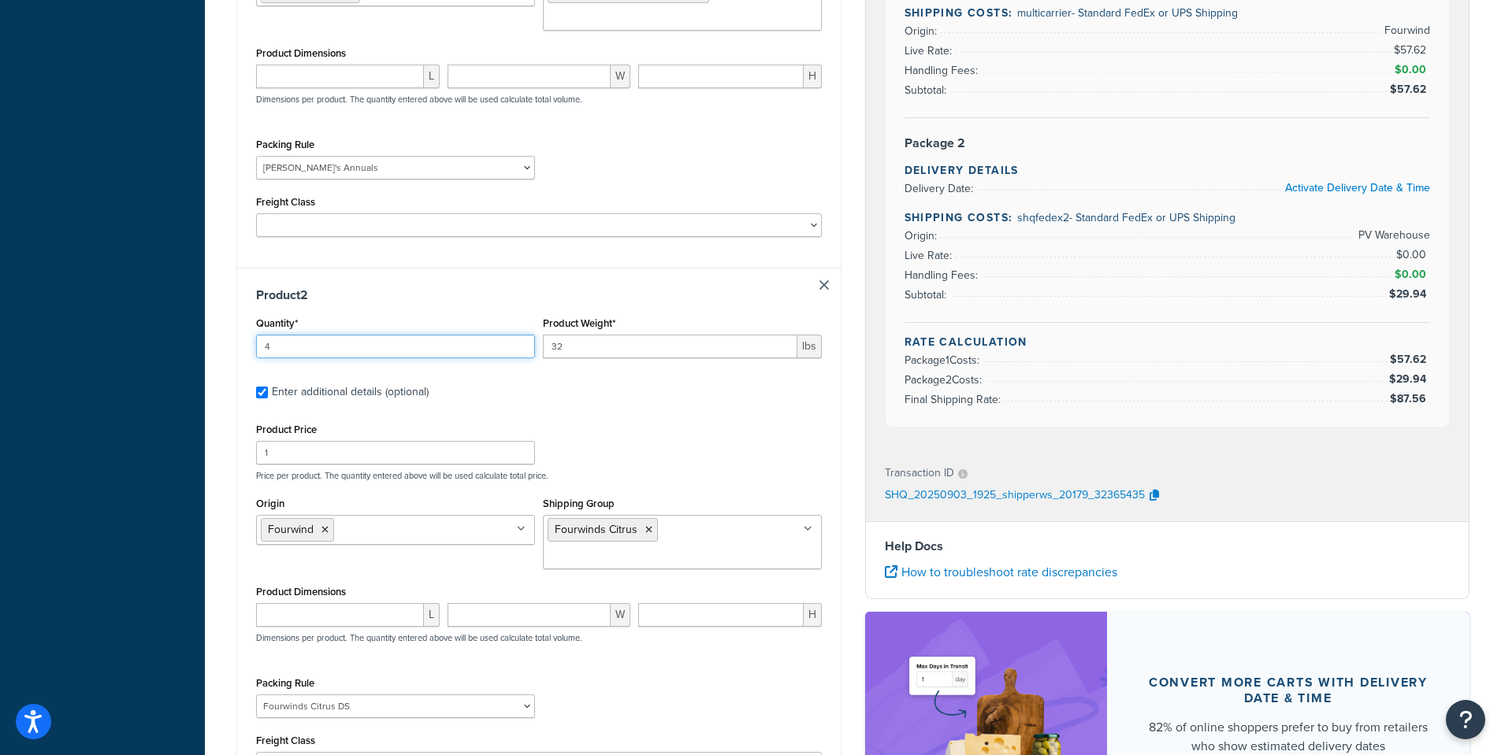
drag, startPoint x: 293, startPoint y: 320, endPoint x: 239, endPoint y: 321, distance: 54.4
click at [239, 320] on div "Product 2 Quantity* 4 Product Weight* 32 lbs Enter additional details (optional…" at bounding box center [538, 537] width 603 height 539
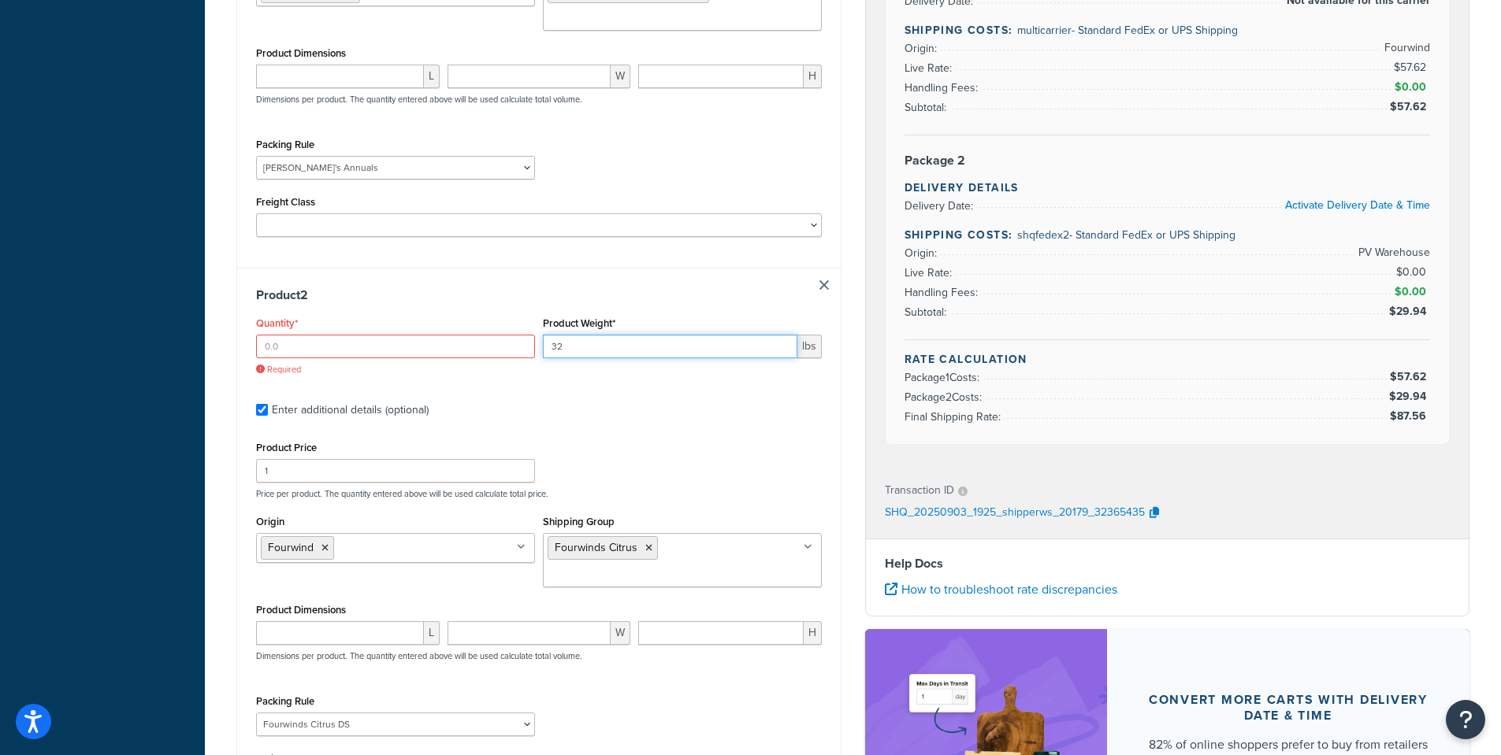
drag, startPoint x: 565, startPoint y: 329, endPoint x: 499, endPoint y: 310, distance: 68.8
click at [499, 313] on div "Quantity* Required Product Weight* 32 lbs" at bounding box center [539, 350] width 574 height 75
click at [322, 544] on icon at bounding box center [324, 548] width 7 height 9
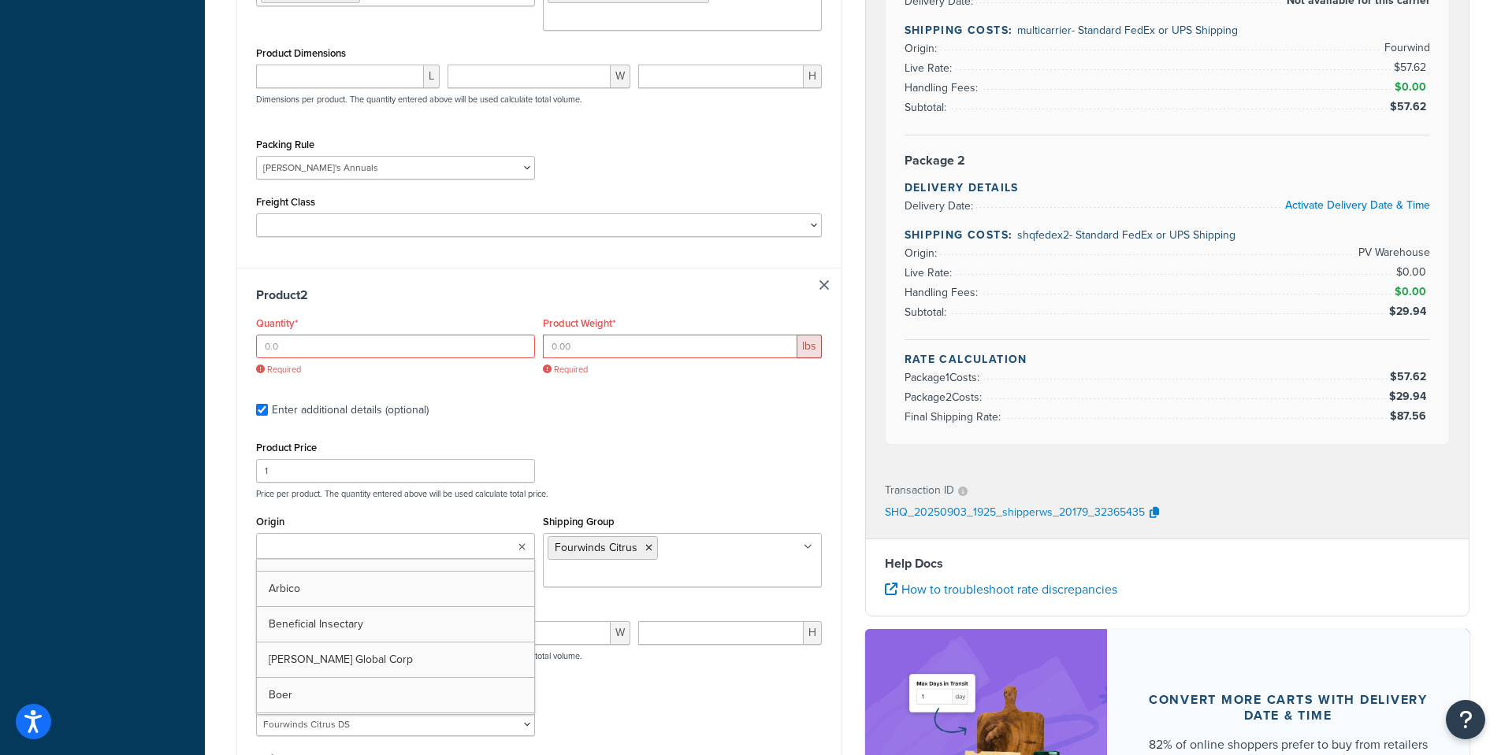
drag, startPoint x: 644, startPoint y: 524, endPoint x: 654, endPoint y: 522, distance: 9.6
click at [645, 544] on icon at bounding box center [648, 548] width 7 height 9
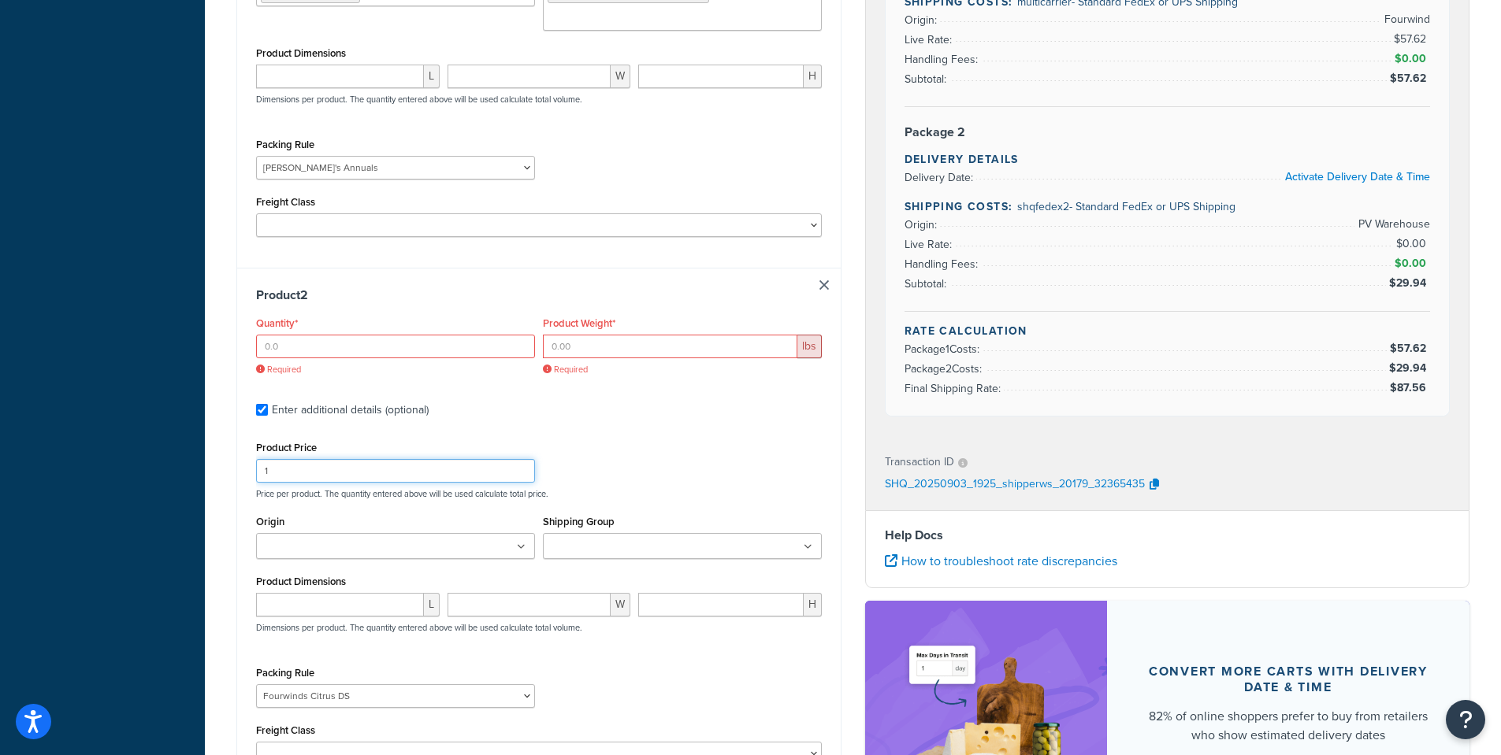
click at [704, 440] on div "Product Price 1 Price per product. The quantity entered above will be used calc…" at bounding box center [539, 468] width 574 height 62
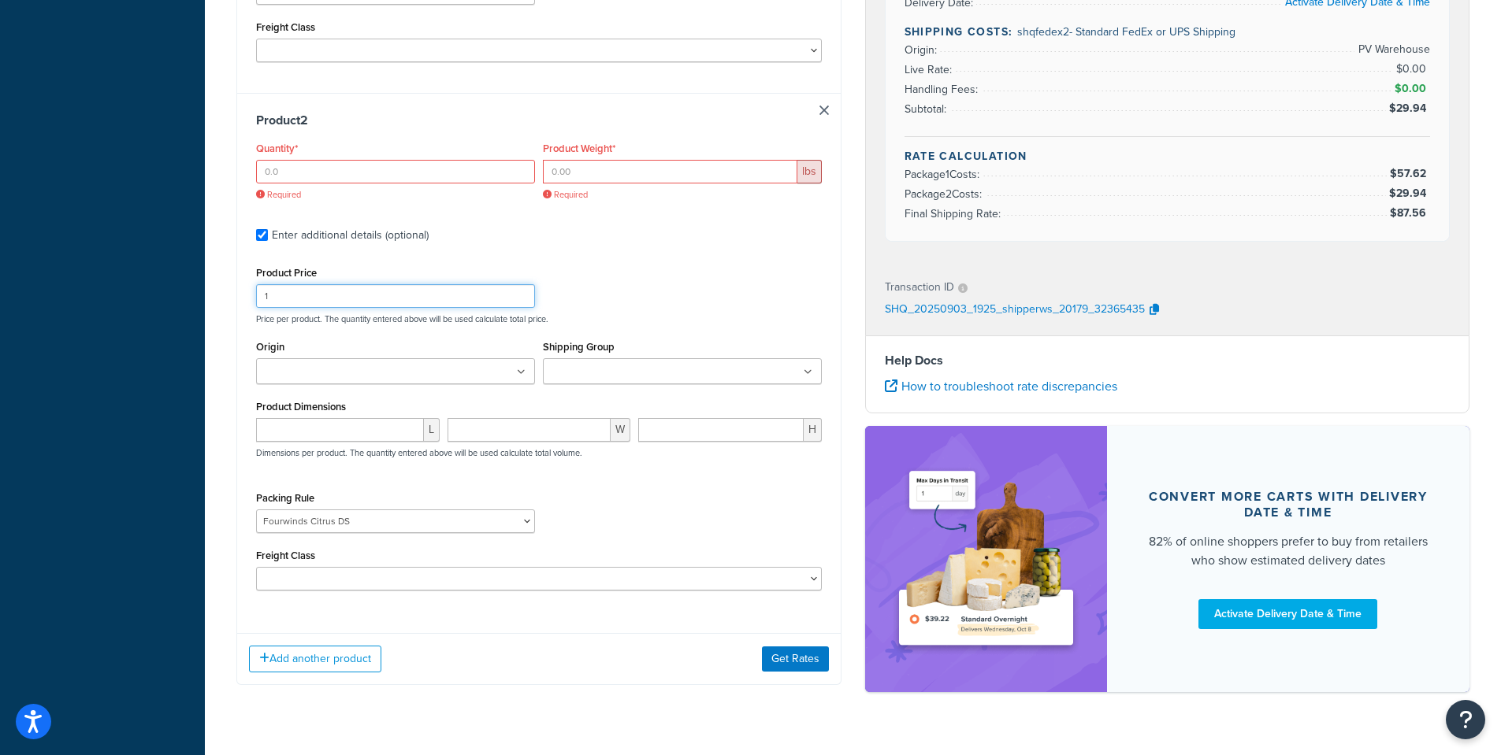
scroll to position [1049, 0]
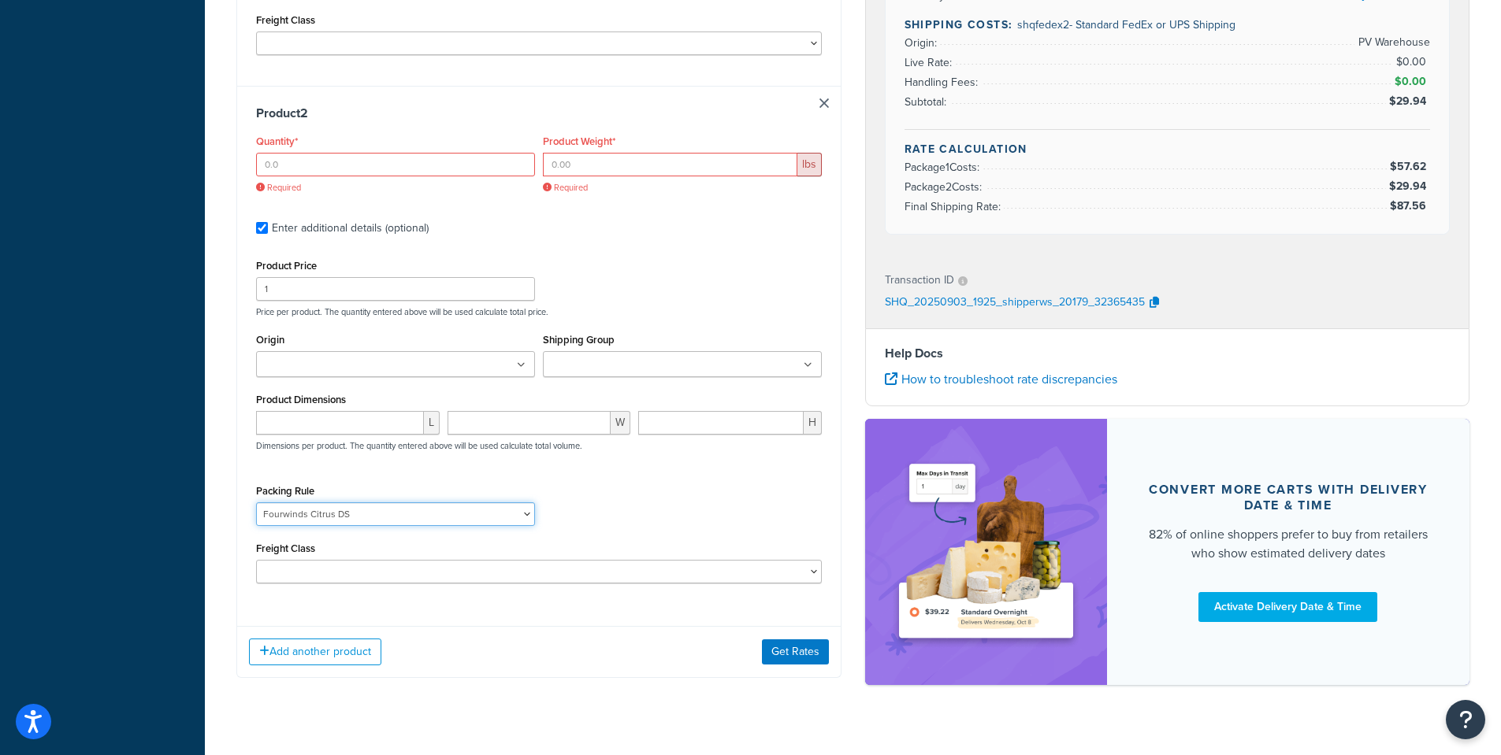
drag, startPoint x: 332, startPoint y: 490, endPoint x: 345, endPoint y: 482, distance: 14.9
click at [332, 503] on select "1 Gallon 10 Inch Plant Markers 20 Inch Plant Markers AHS 4 claw GO500 AHS 5 Gal…" at bounding box center [395, 515] width 279 height 24
select select
click at [256, 503] on select "1 Gallon 10 Inch Plant Markers 20 Inch Plant Markers AHS 4 claw GO500 AHS 5 Gal…" at bounding box center [395, 515] width 279 height 24
drag, startPoint x: 284, startPoint y: 262, endPoint x: 239, endPoint y: 262, distance: 44.1
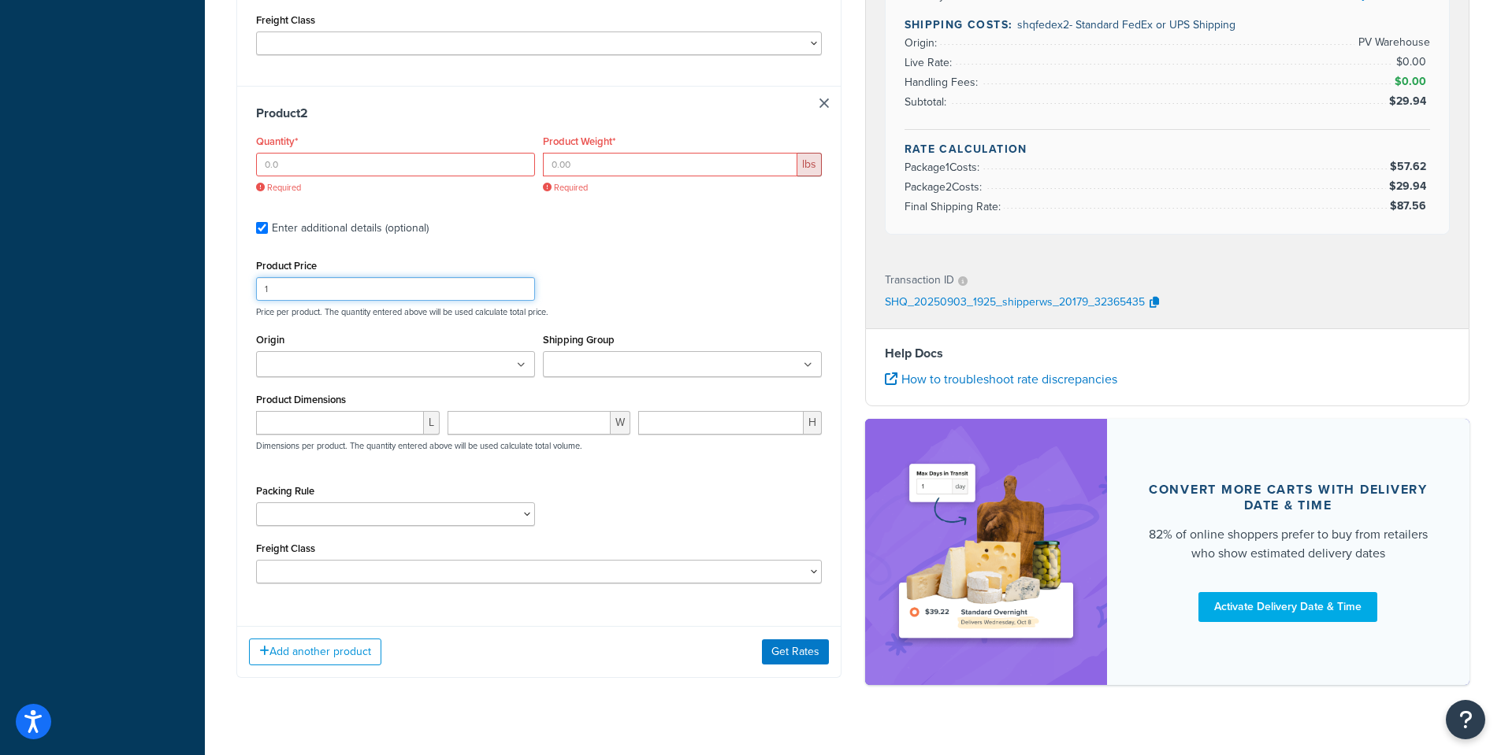
click at [239, 262] on div "Product 2 Quantity* Required Product Weight* lbs Required Enter additional deta…" at bounding box center [538, 350] width 603 height 528
type input "0"
click at [565, 255] on div "Product Price 0 Price per product. The quantity entered above will be used calc…" at bounding box center [539, 286] width 574 height 62
click at [265, 222] on input "Enter additional details (optional)" at bounding box center [262, 228] width 12 height 12
checkbox input "false"
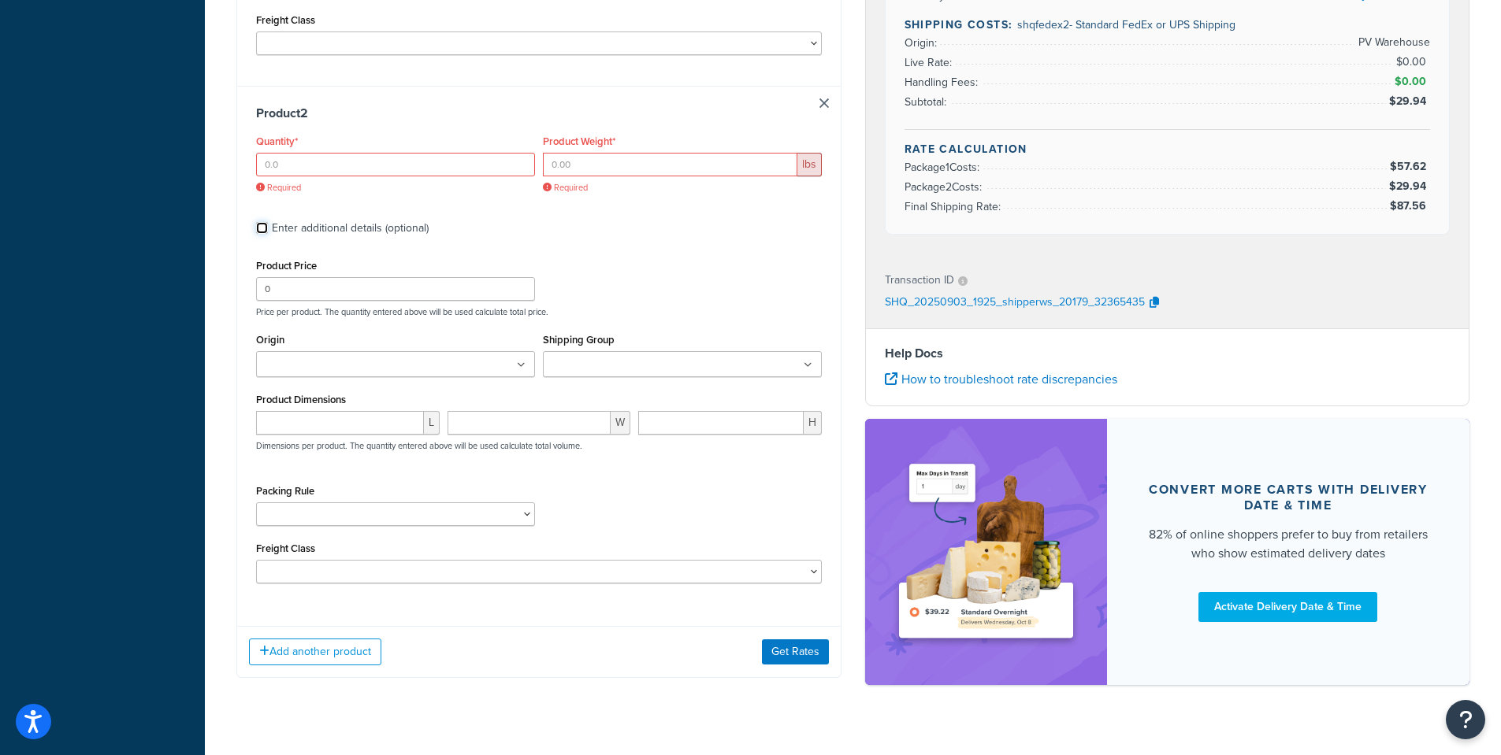
checkbox input "false"
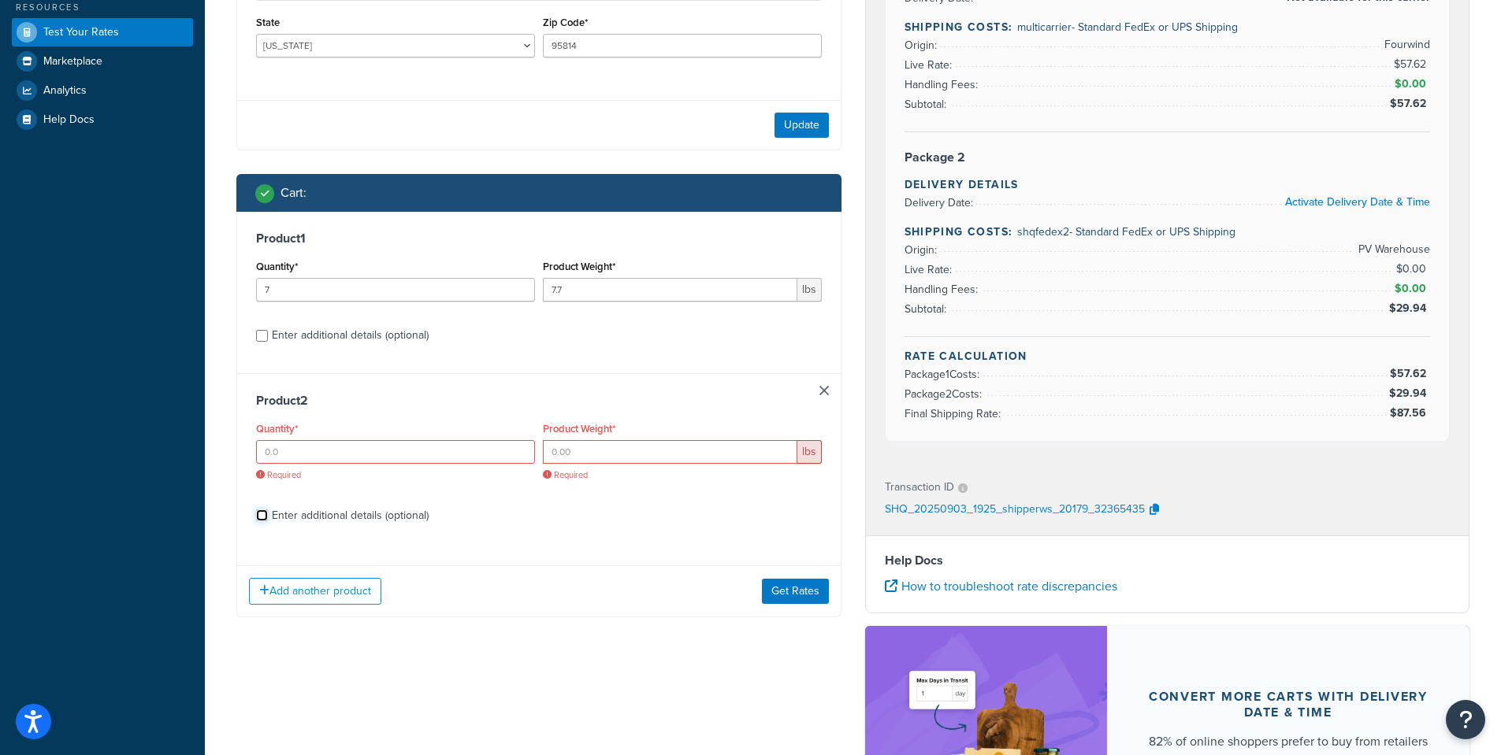
scroll to position [380, 0]
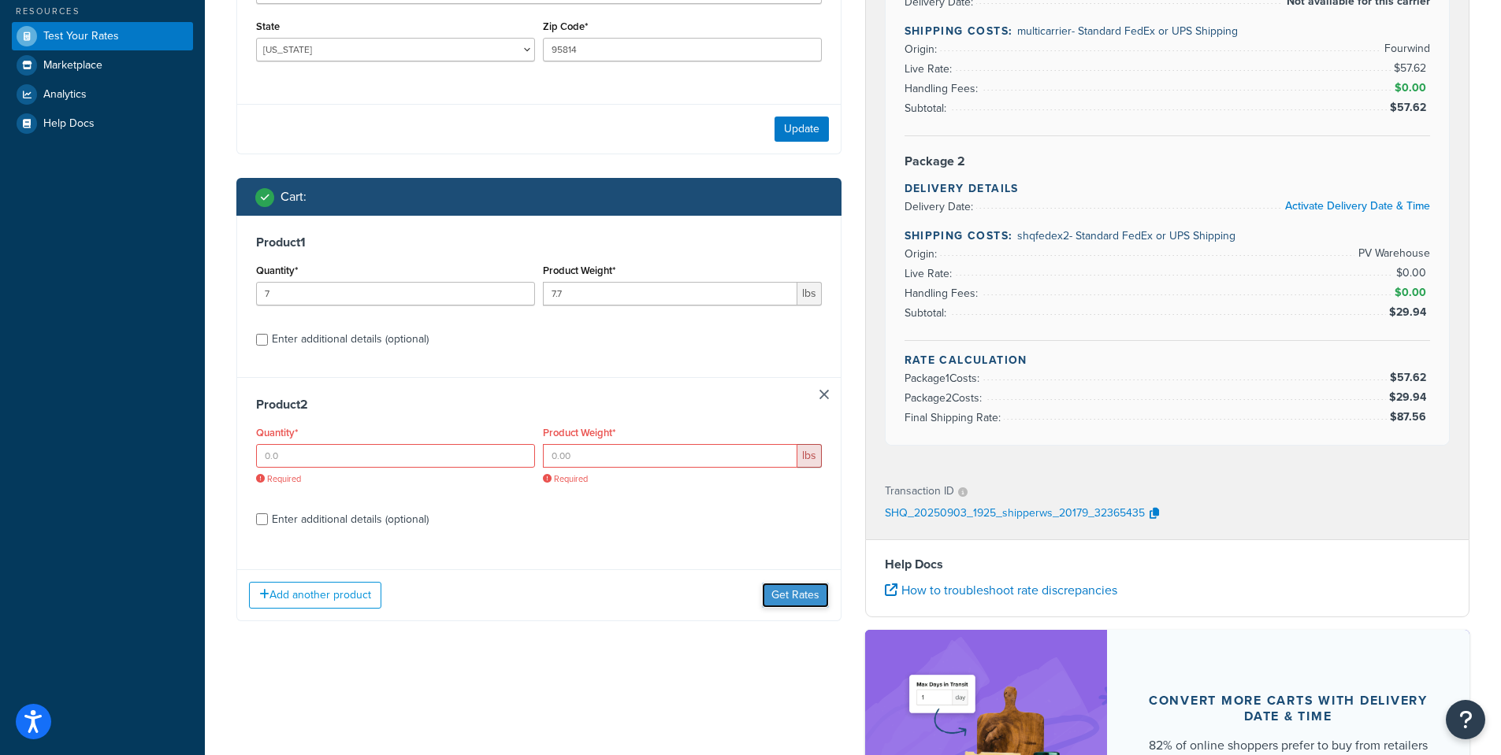
click at [789, 588] on button "Get Rates" at bounding box center [795, 595] width 67 height 25
click at [837, 392] on div "Product 2 Quantity* Required Product Weight* lbs Required Enter additional deta…" at bounding box center [538, 467] width 603 height 180
click at [819, 392] on link at bounding box center [823, 394] width 9 height 9
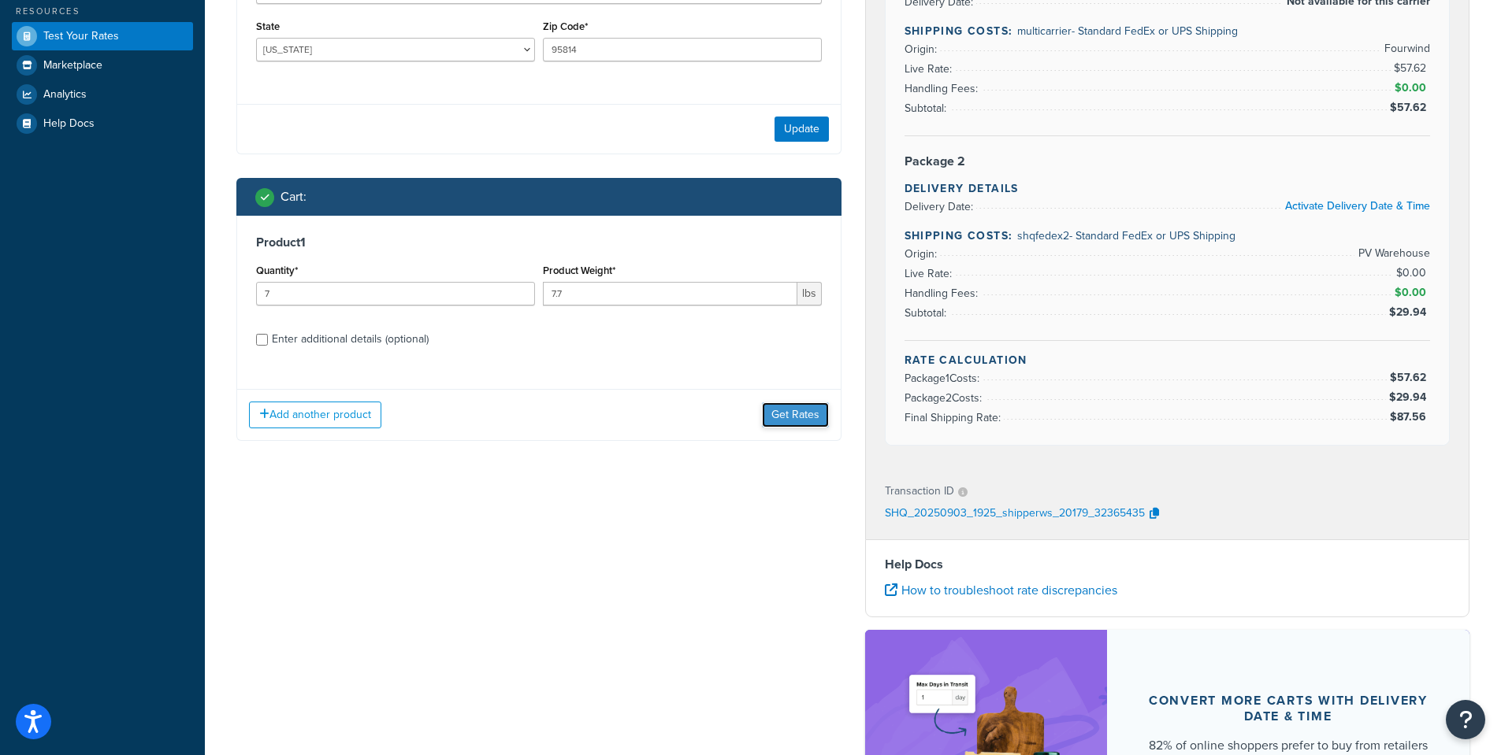
click at [794, 414] on button "Get Rates" at bounding box center [795, 415] width 67 height 25
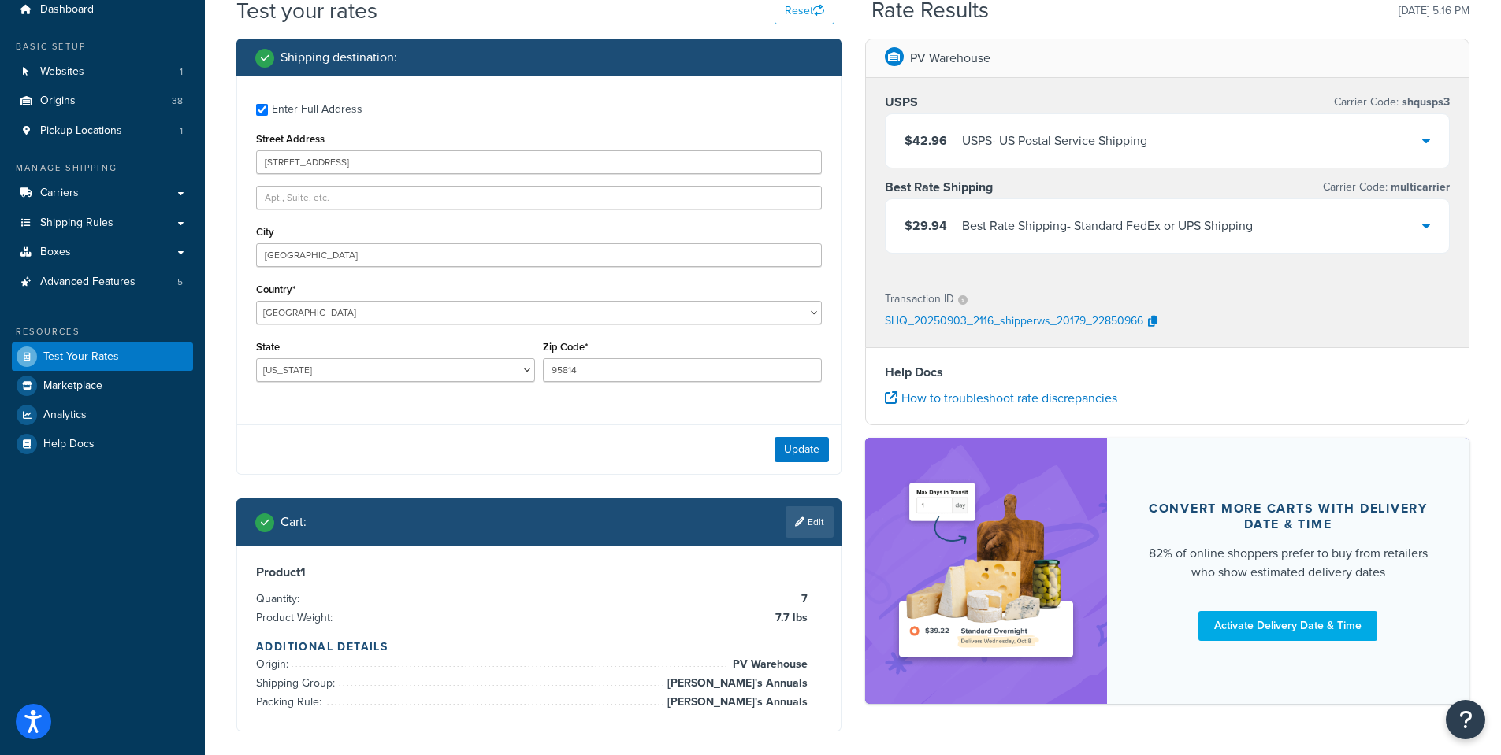
scroll to position [0, 0]
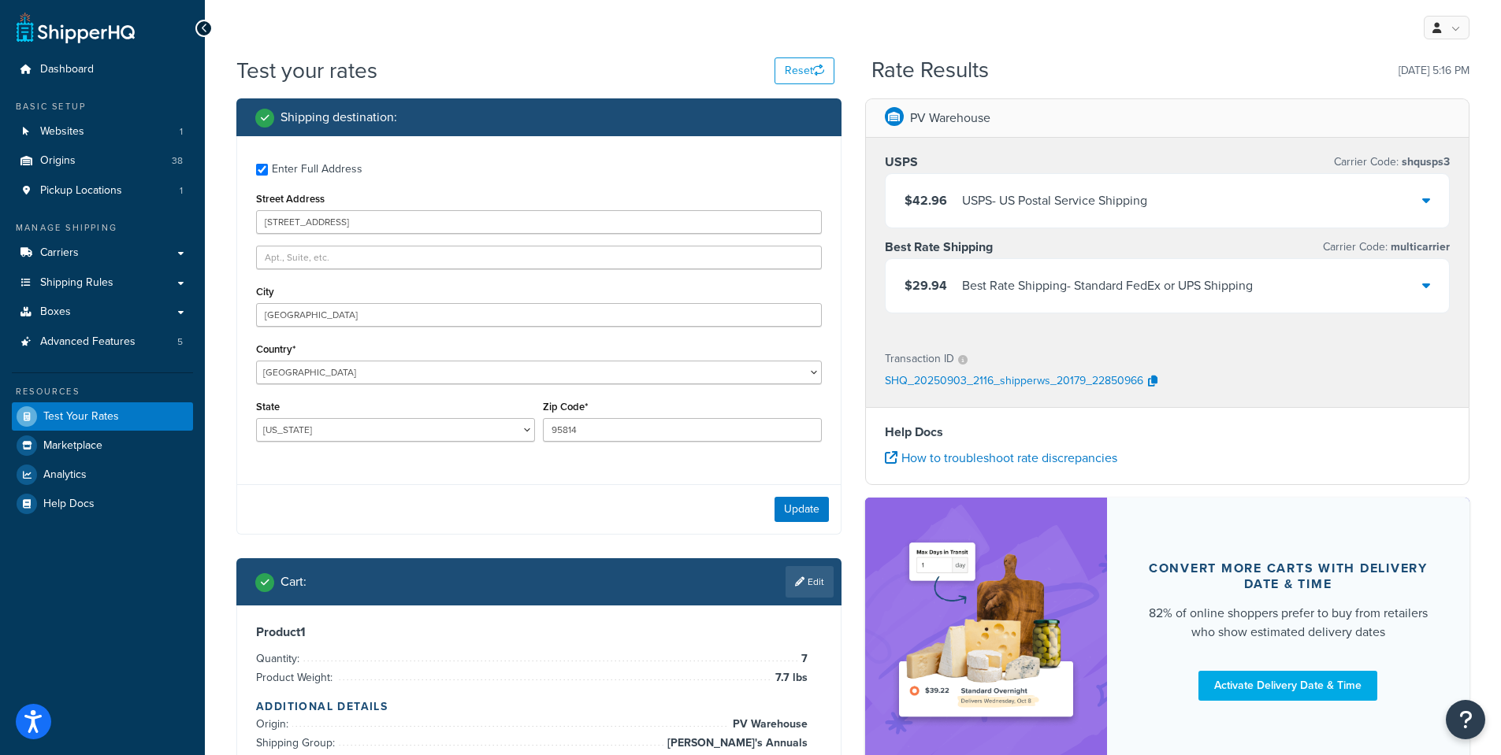
click at [1424, 279] on div at bounding box center [1426, 286] width 8 height 22
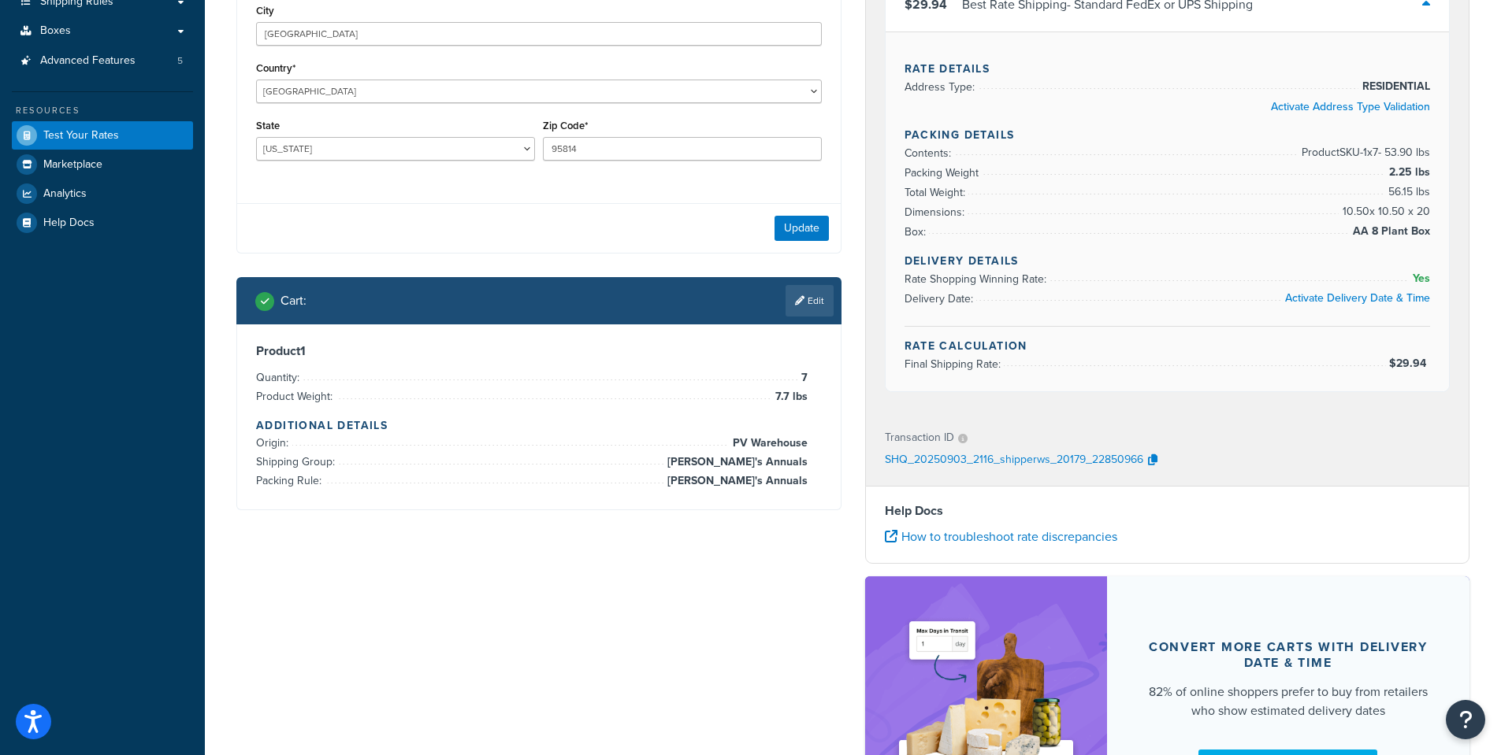
scroll to position [394, 0]
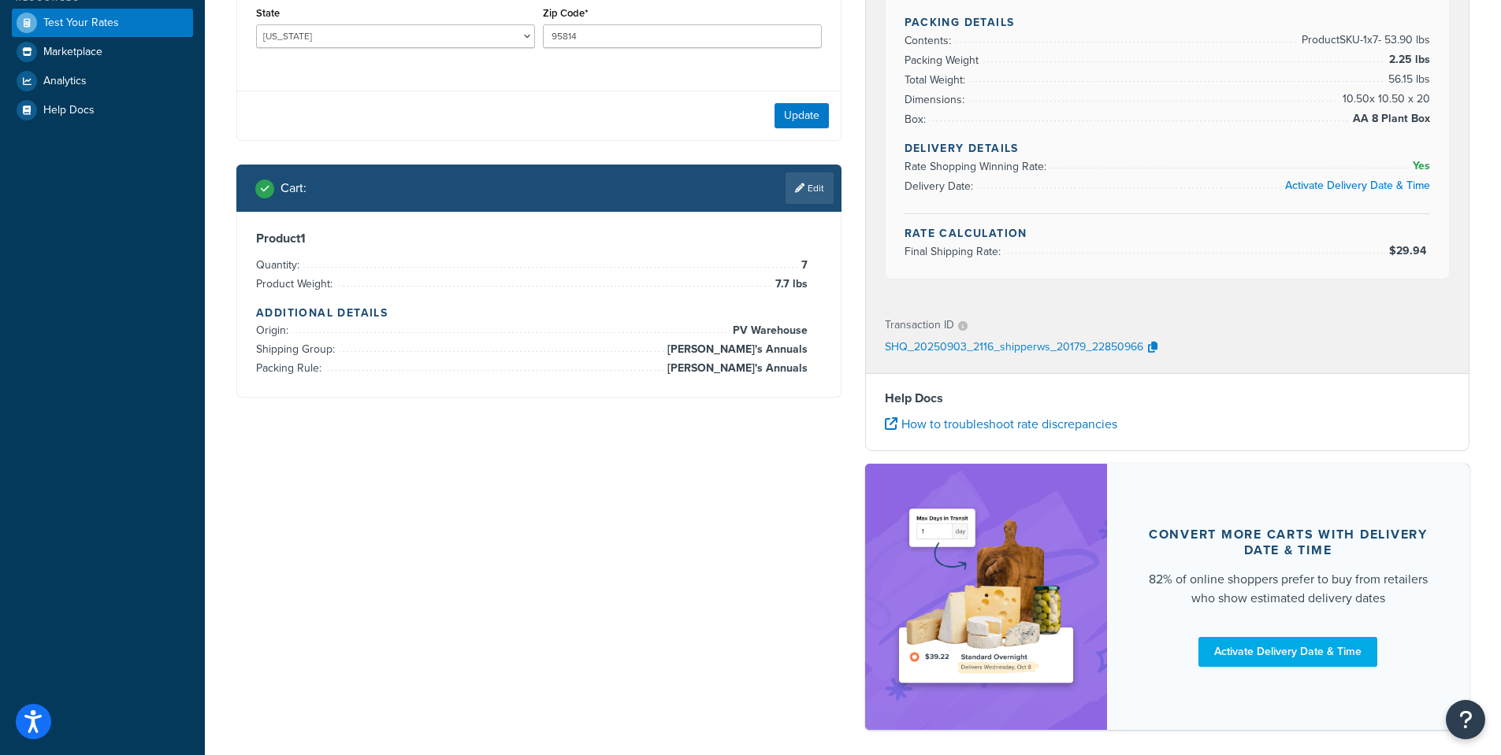
drag, startPoint x: 804, startPoint y: 185, endPoint x: 791, endPoint y: 188, distance: 13.0
click at [804, 185] on link "Edit" at bounding box center [809, 189] width 48 height 32
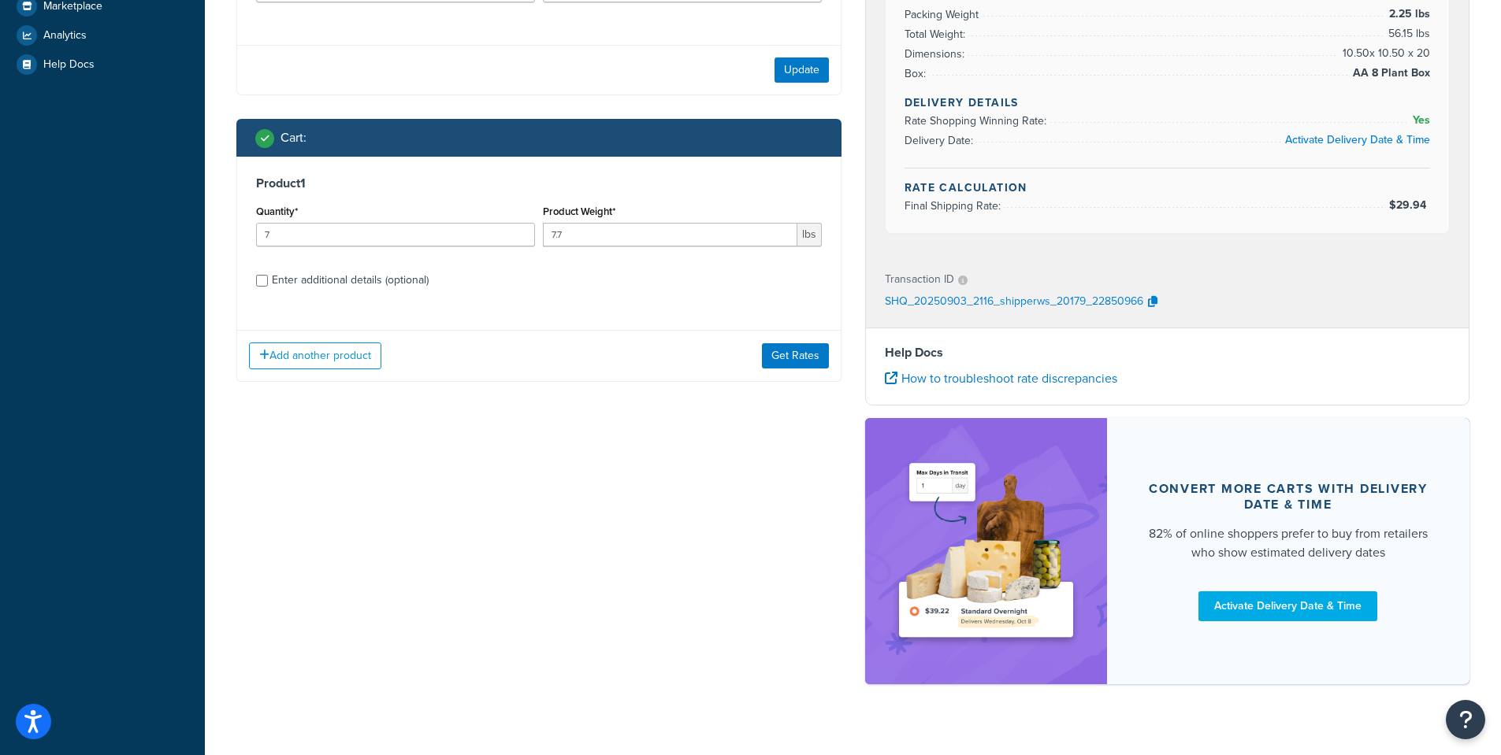
scroll to position [465, 0]
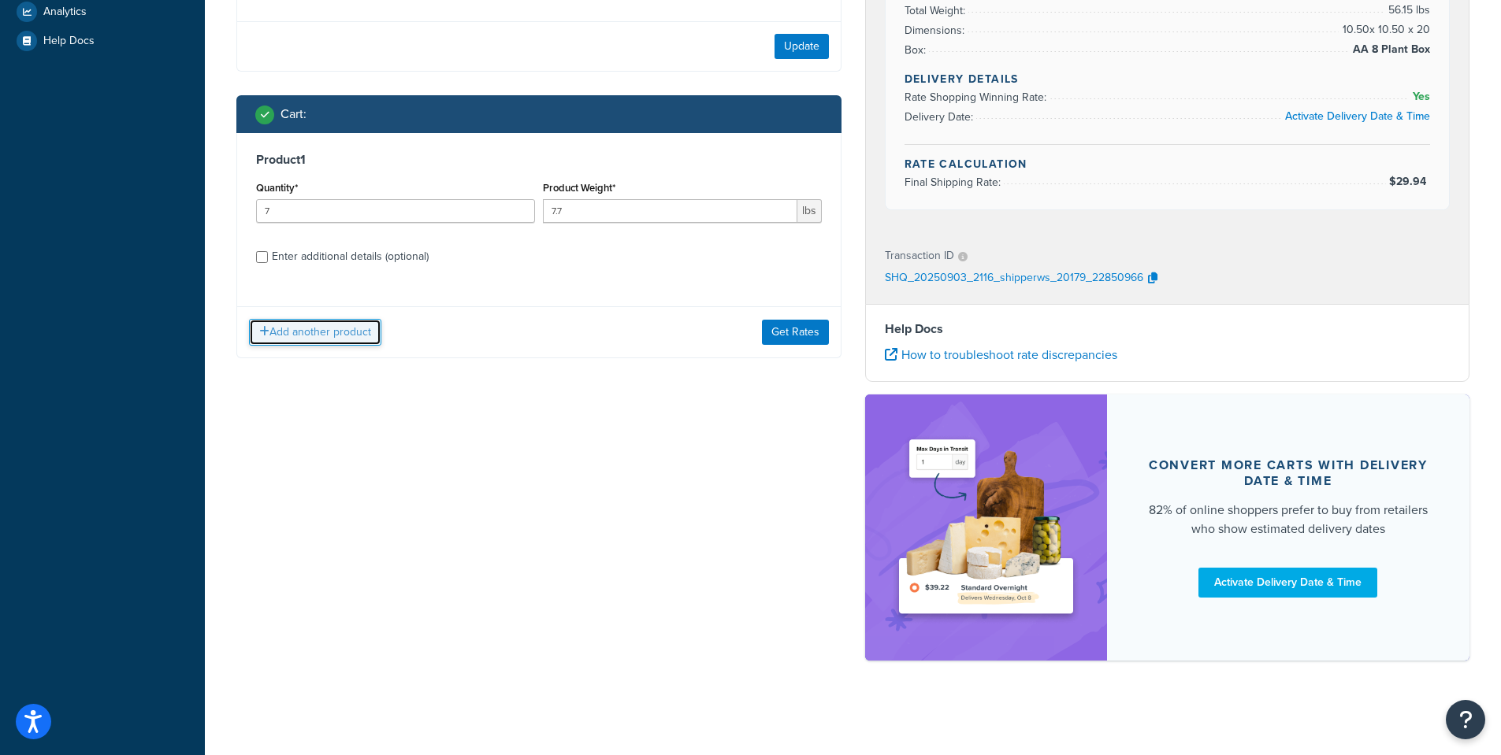
click at [343, 328] on button "Add another product" at bounding box center [315, 332] width 132 height 27
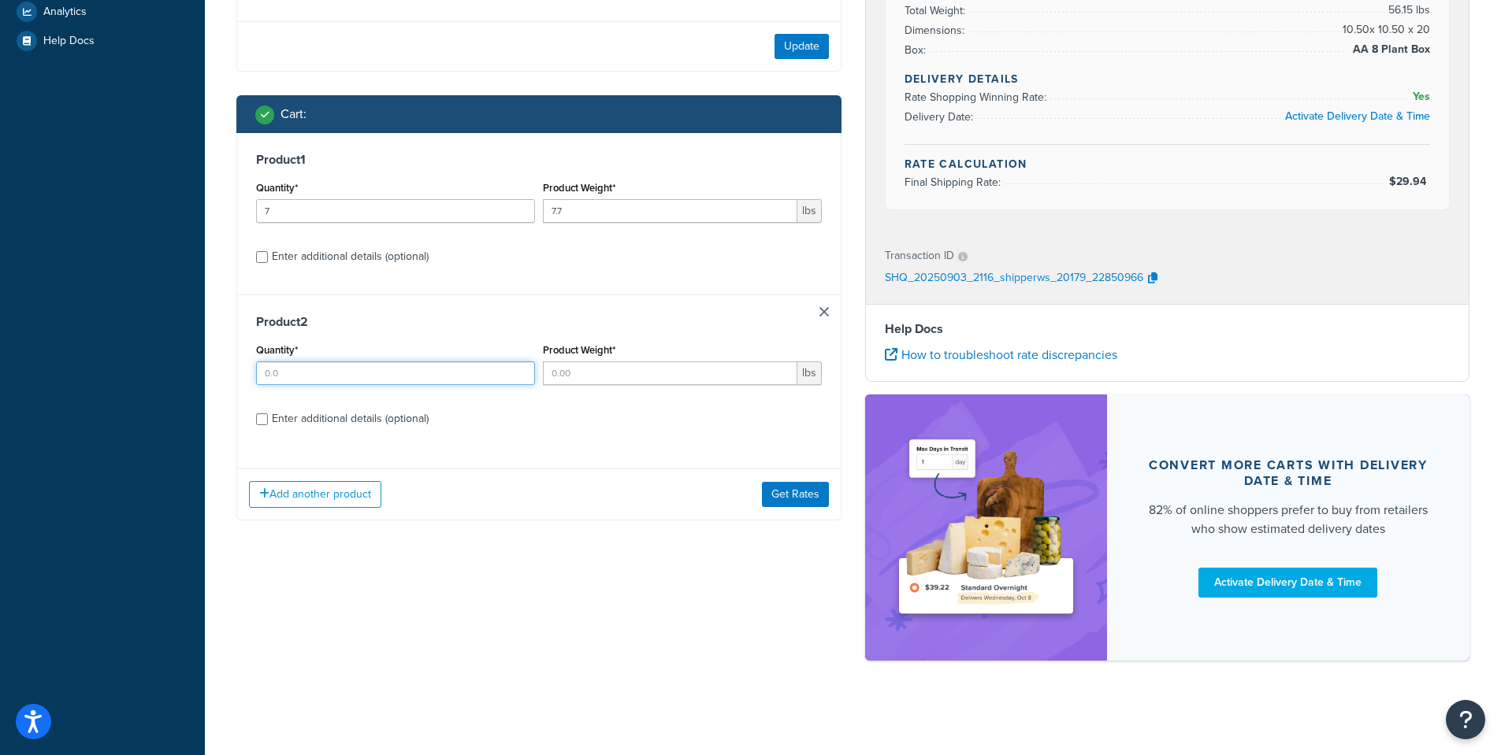
click at [291, 373] on input "Quantity*" at bounding box center [395, 374] width 279 height 24
type input "1"
click at [599, 374] on input "Product Weight*" at bounding box center [670, 374] width 254 height 24
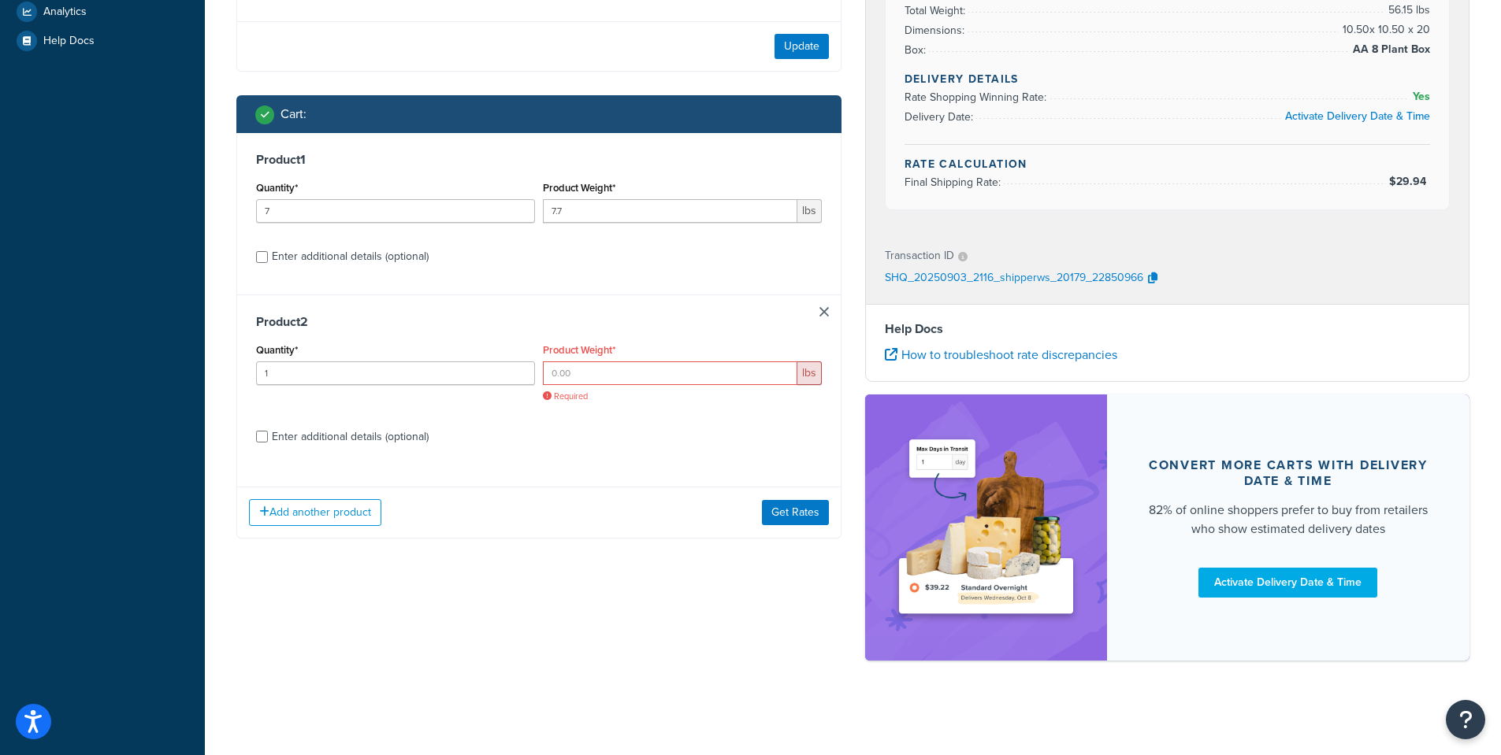
click at [524, 424] on label "Enter additional details (optional)" at bounding box center [547, 435] width 550 height 25
click at [268, 431] on input "Enter additional details (optional)" at bounding box center [262, 437] width 12 height 12
checkbox input "true"
select select "84863"
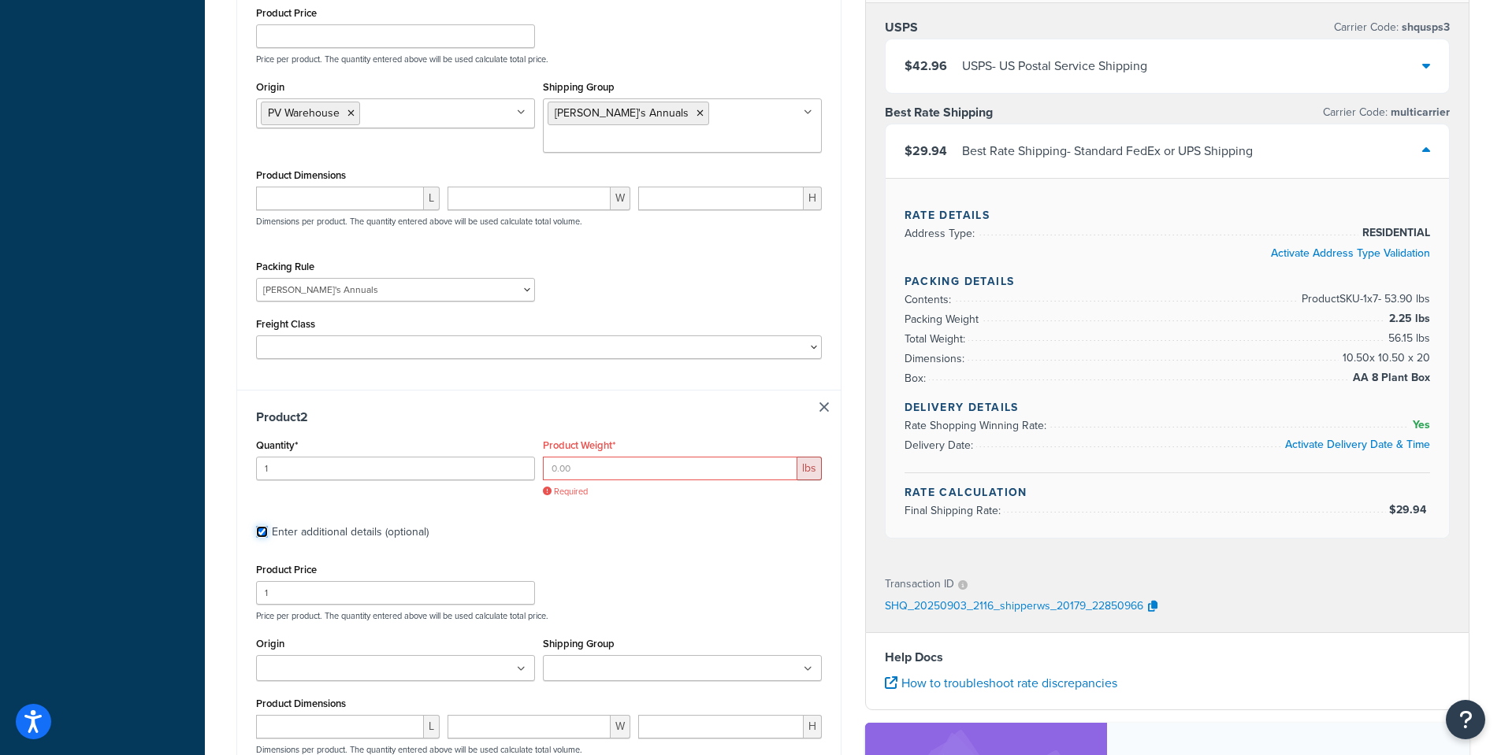
scroll to position [780, 0]
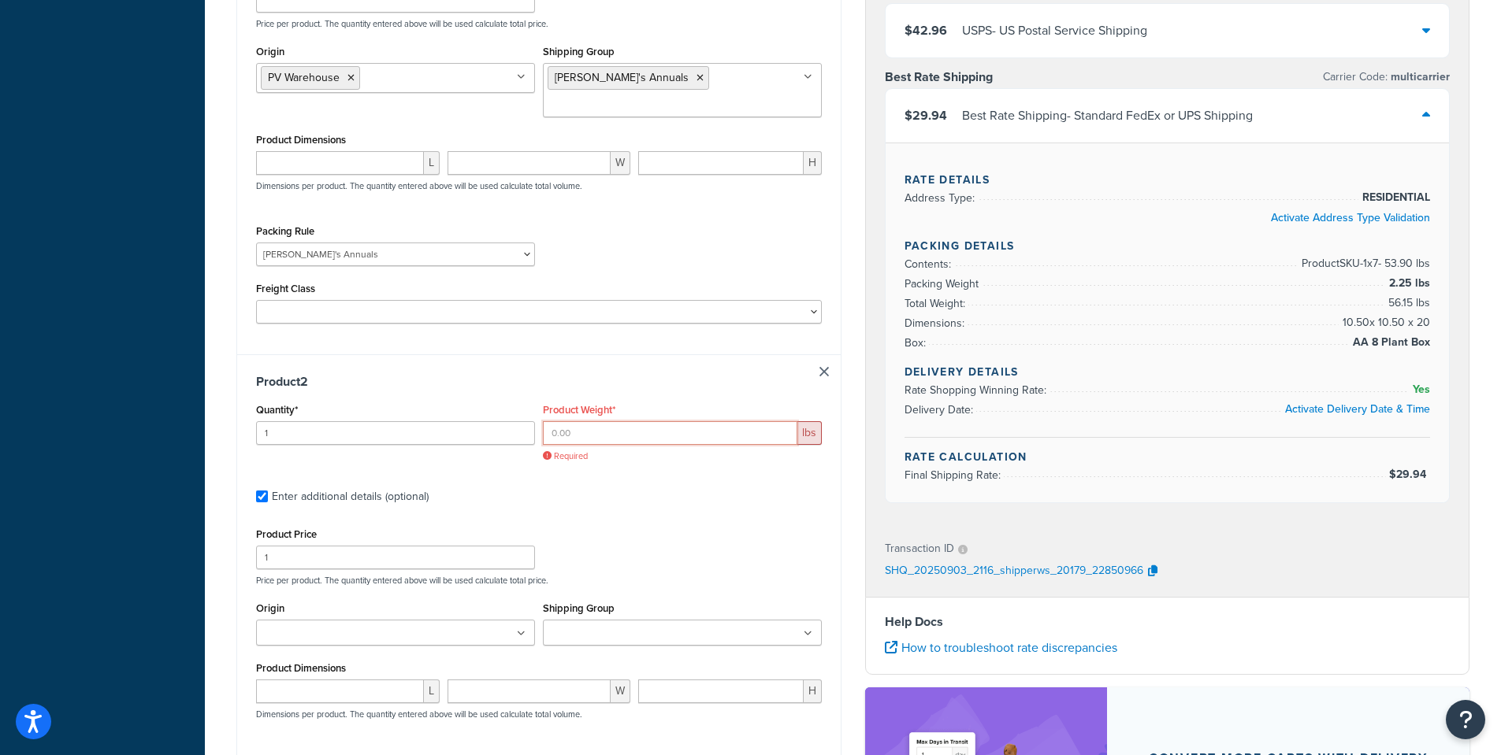
click at [561, 421] on input "Product Weight*" at bounding box center [670, 433] width 254 height 24
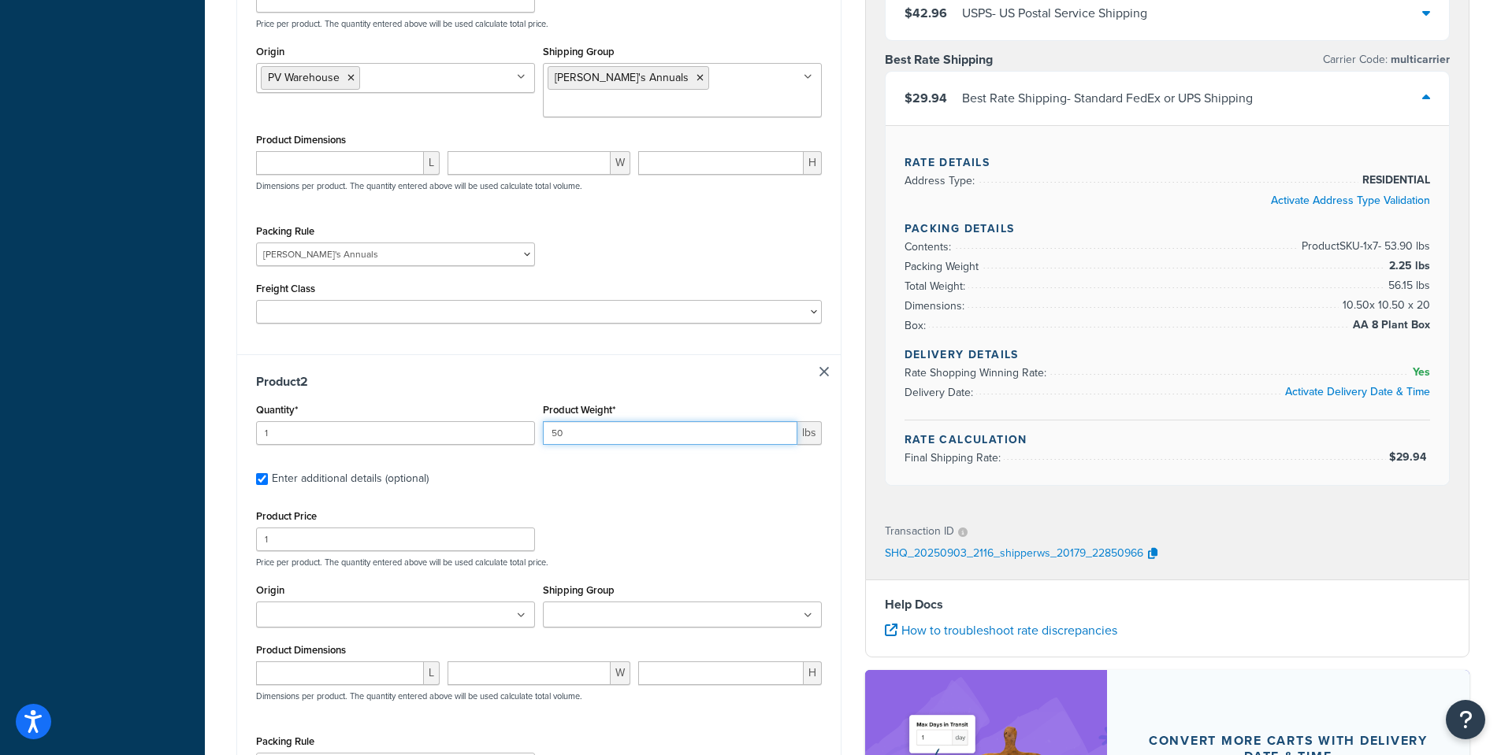
type input "50"
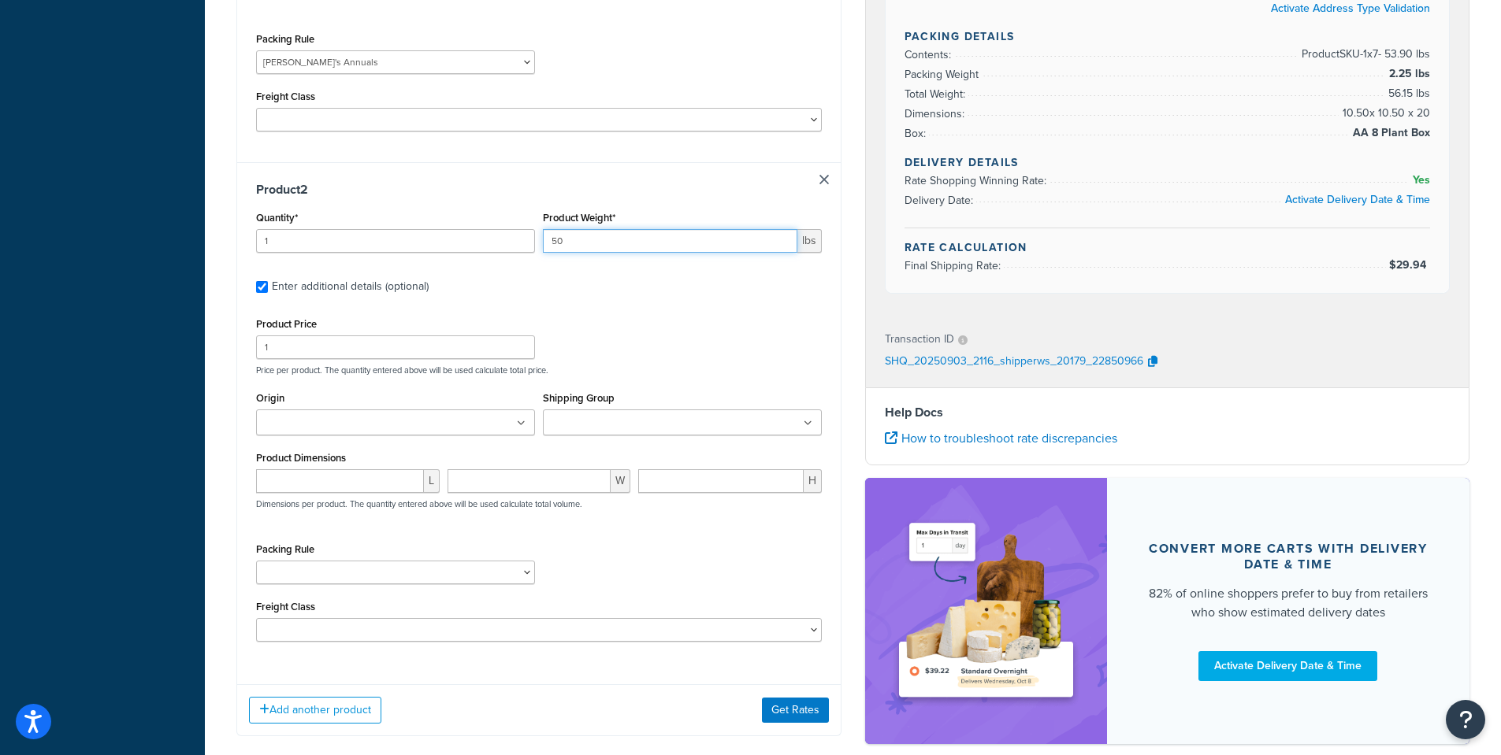
scroll to position [1016, 0]
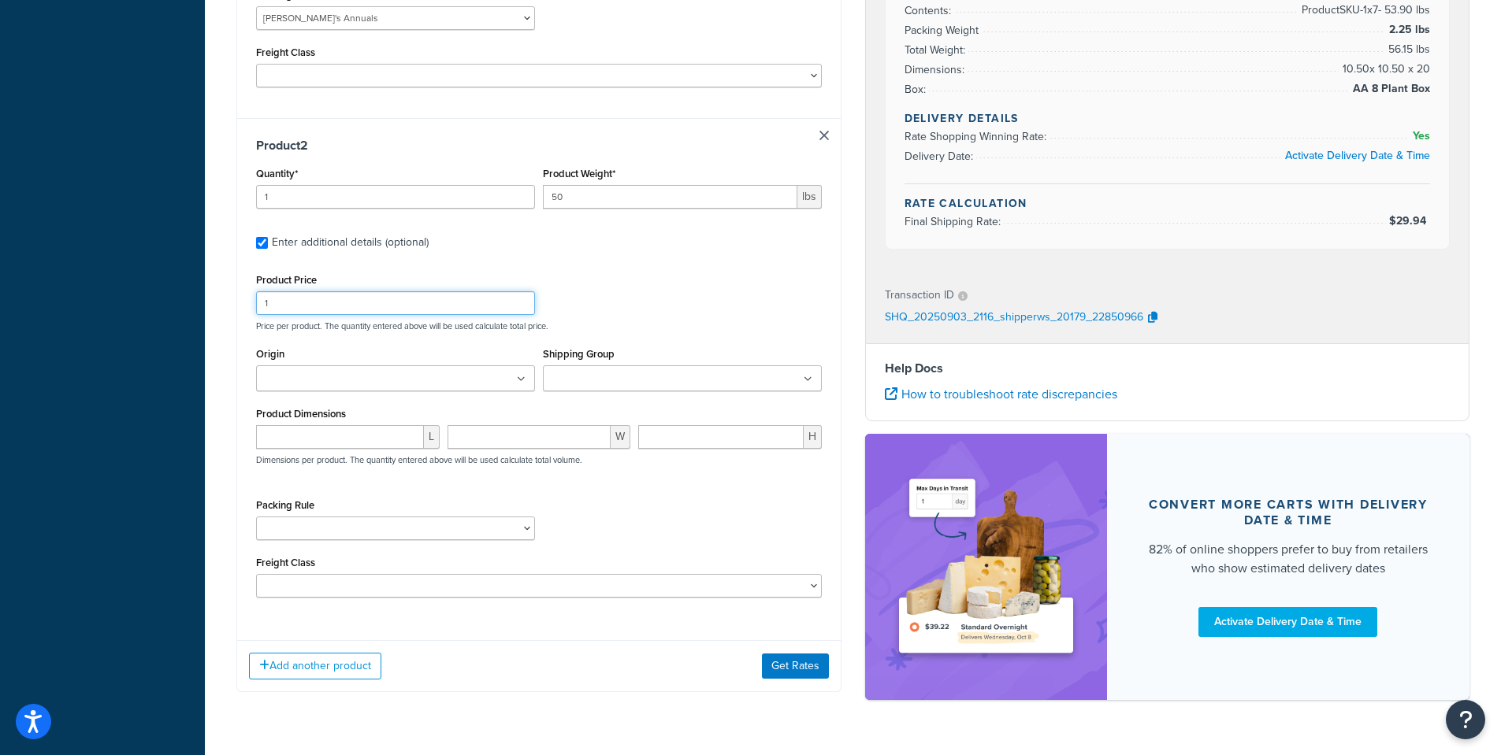
click at [284, 291] on input "1" at bounding box center [395, 303] width 279 height 24
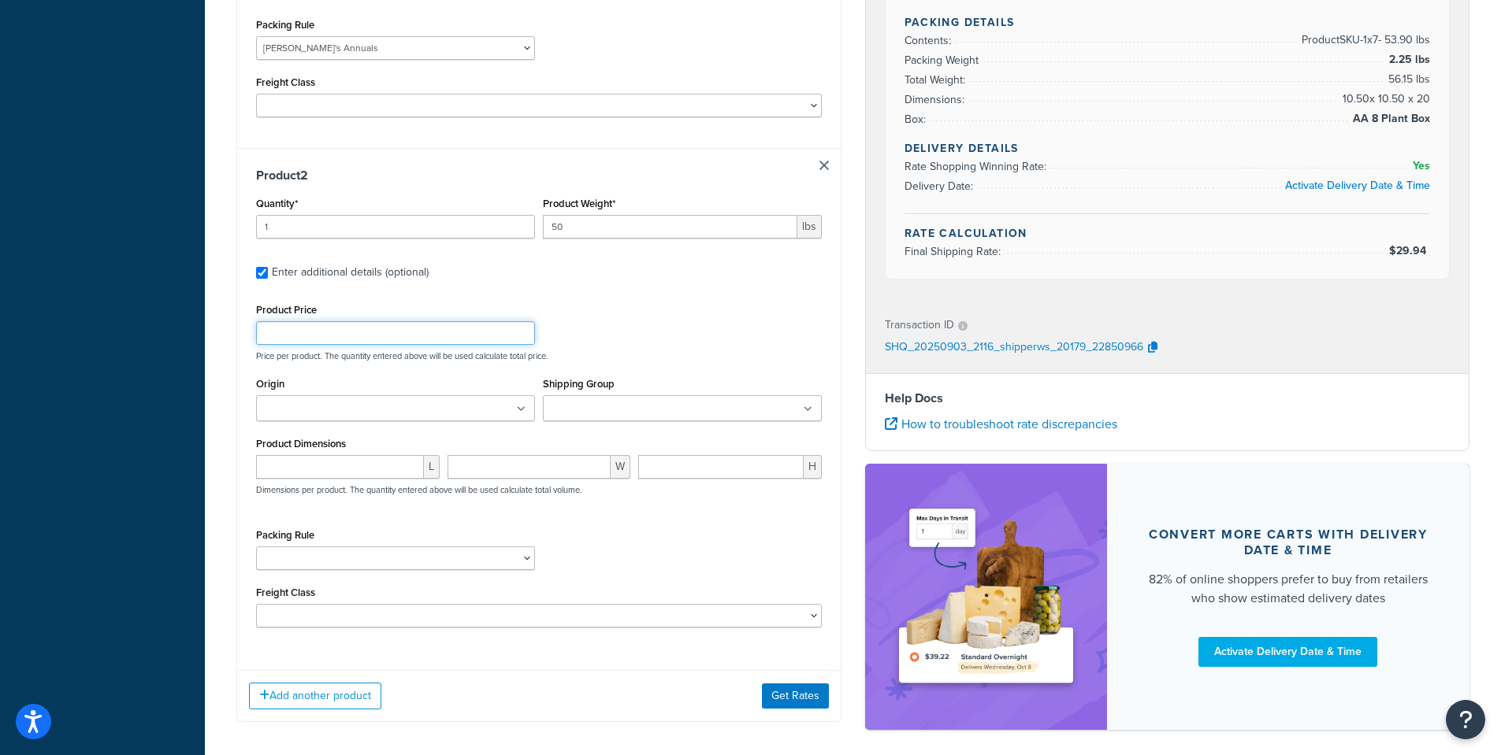
scroll to position [701, 0]
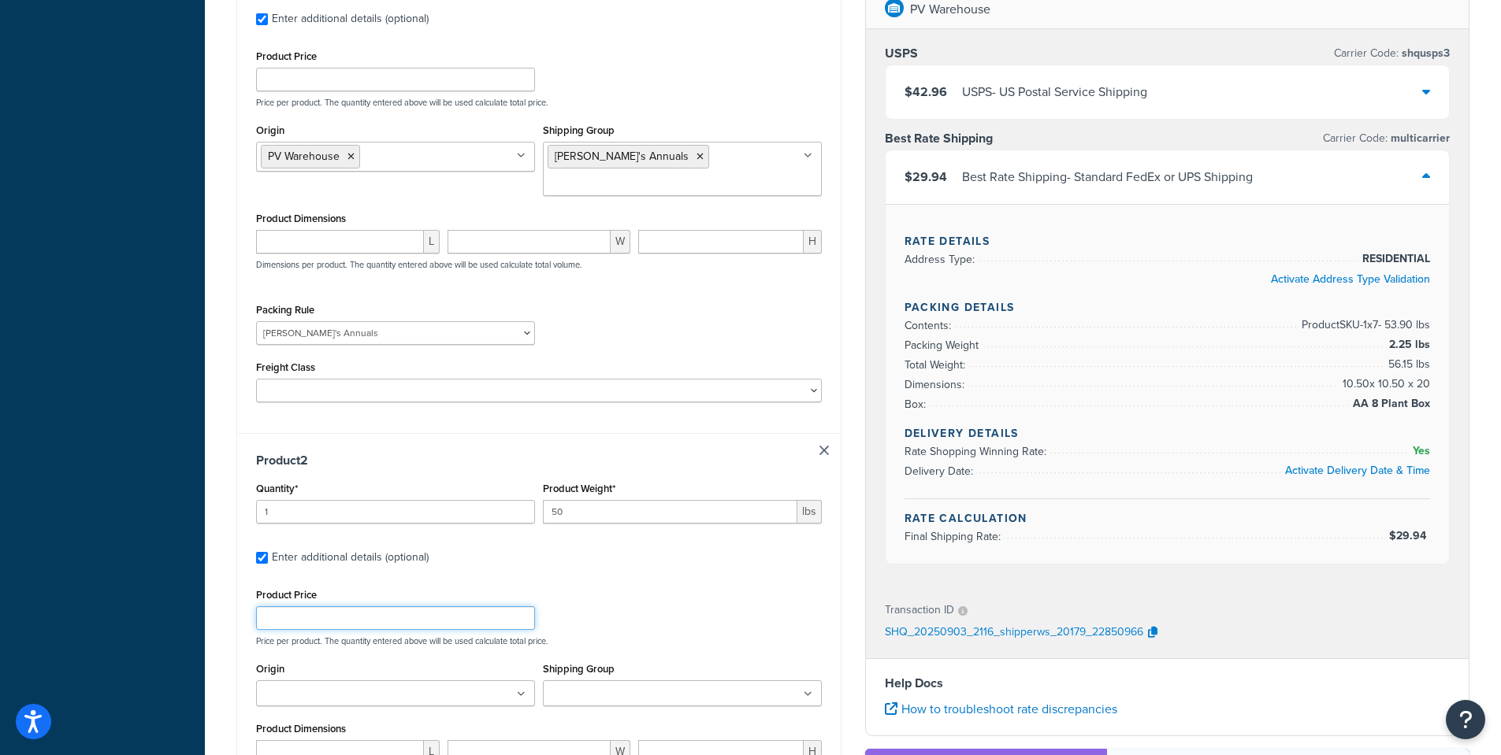
click at [268, 607] on input "Product Price" at bounding box center [395, 619] width 279 height 24
paste input "160.99"
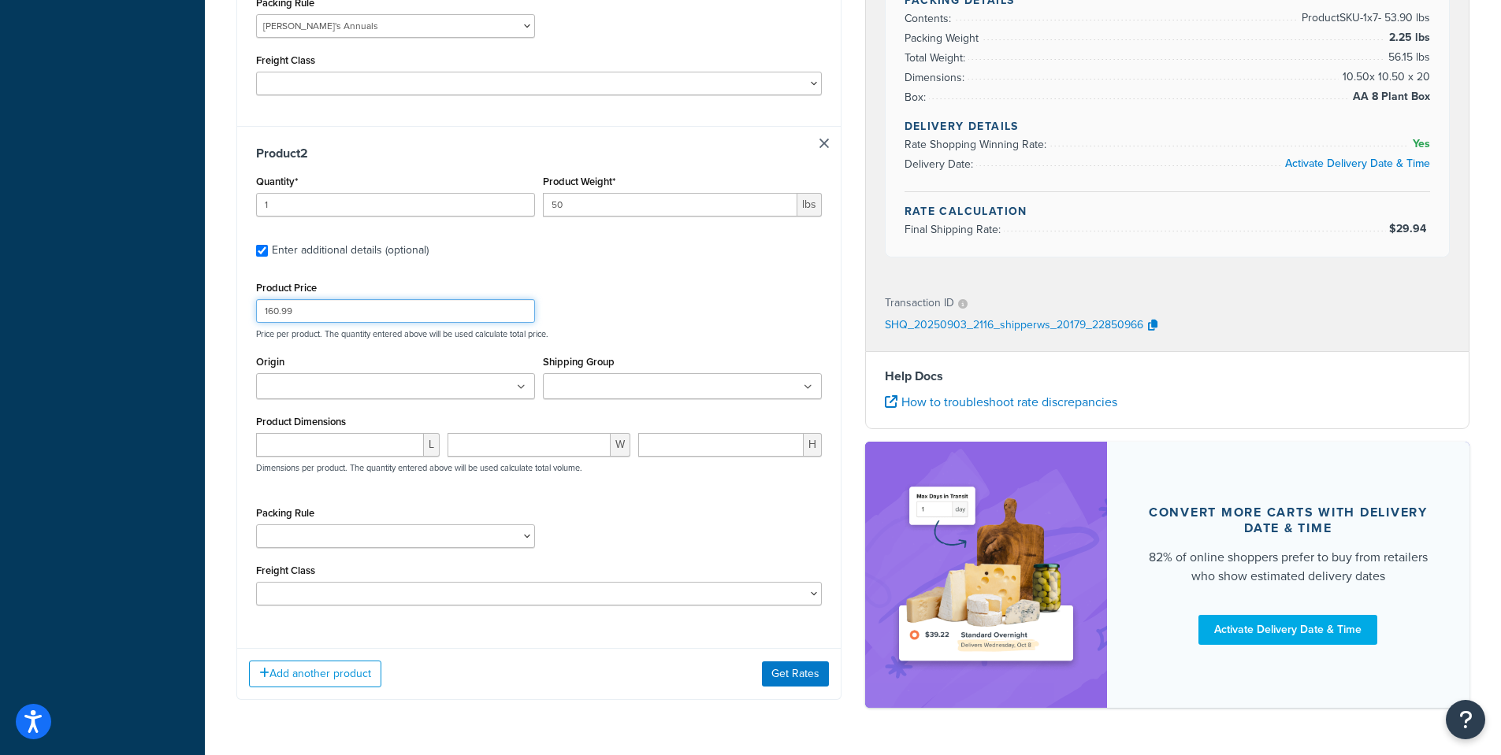
scroll to position [1031, 0]
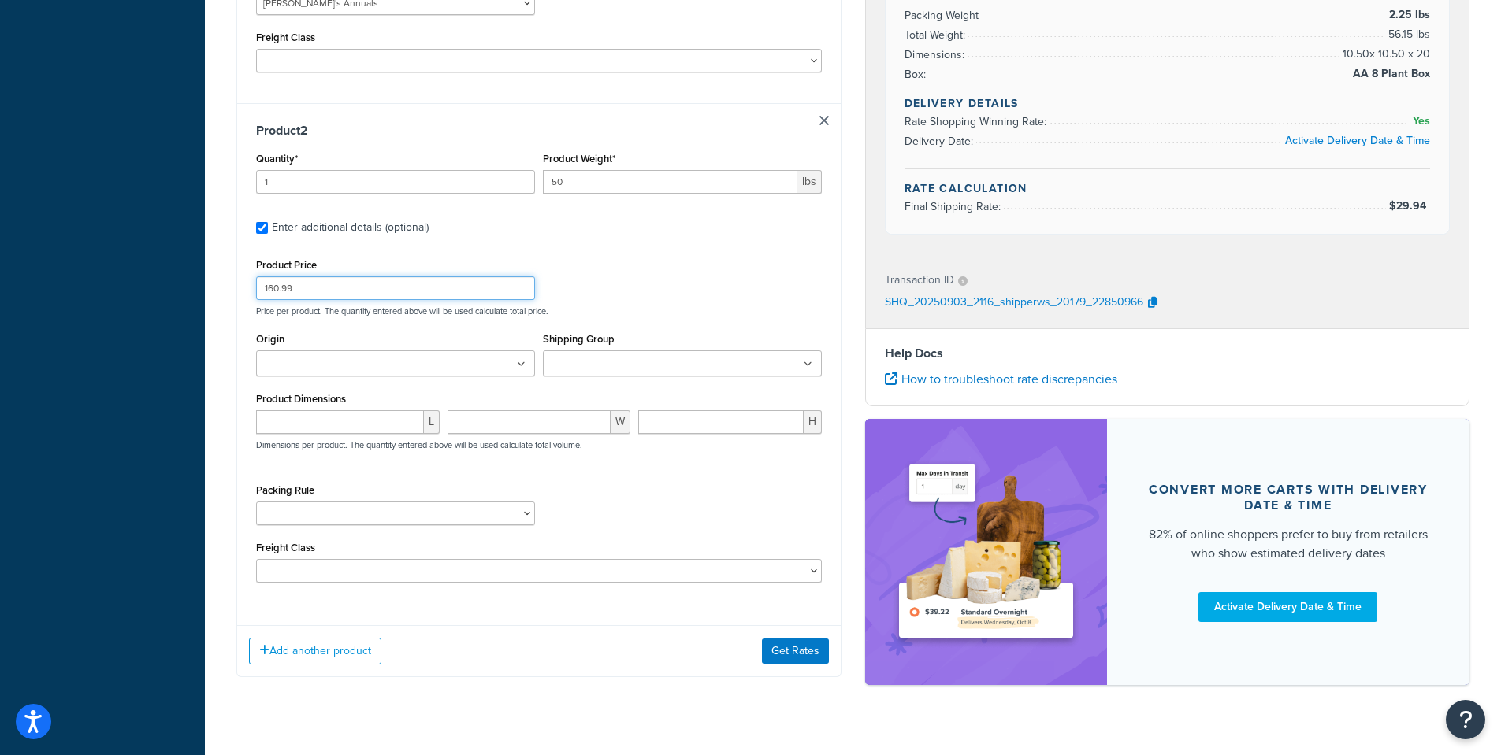
type input "160.99"
click at [561, 356] on input "Shipping Group" at bounding box center [617, 364] width 139 height 17
type input "AHS"
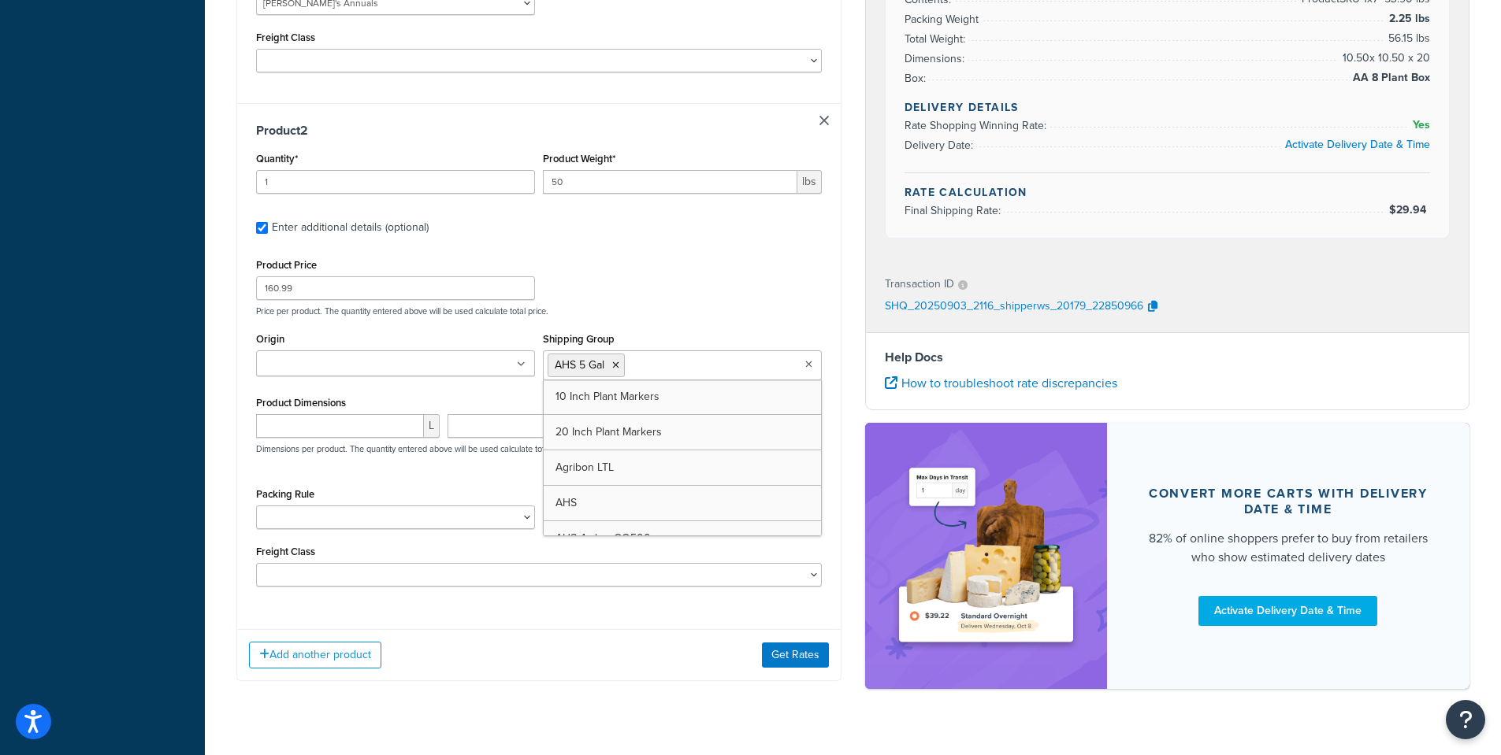
click at [692, 306] on p "Price per product. The quantity entered above will be used calculate total pric…" at bounding box center [539, 311] width 574 height 11
click at [274, 506] on select "1 Gallon 10 Inch Plant Markers 20 Inch Plant Markers AHS 4 claw GO500 AHS 5 Gal…" at bounding box center [395, 518] width 279 height 24
select select "23068"
click at [256, 506] on select "1 Gallon 10 Inch Plant Markers 20 Inch Plant Markers AHS 4 claw GO500 AHS 5 Gal…" at bounding box center [395, 518] width 279 height 24
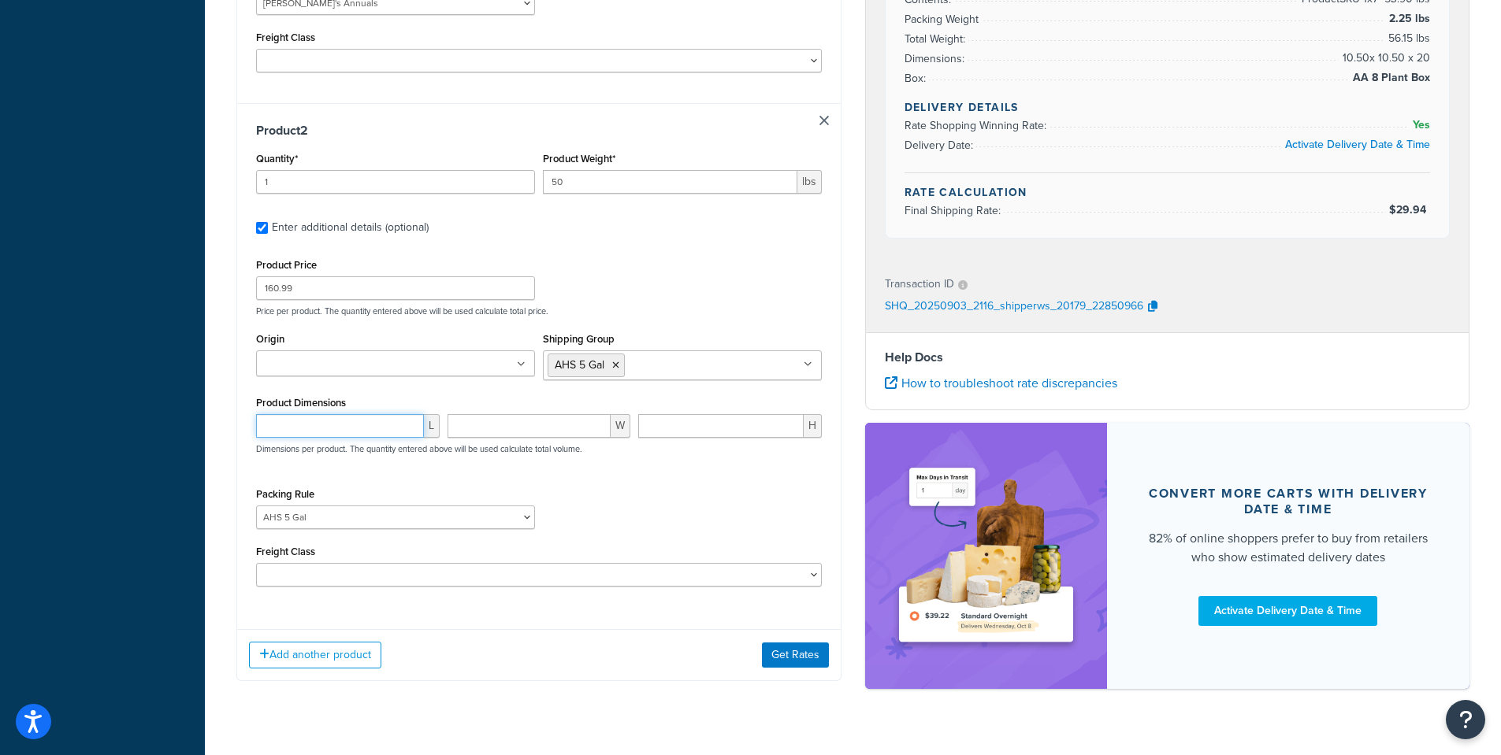
click at [308, 414] on input "number" at bounding box center [340, 426] width 168 height 24
click at [282, 414] on input "number" at bounding box center [340, 426] width 168 height 24
type input "14.75"
type input "12.75"
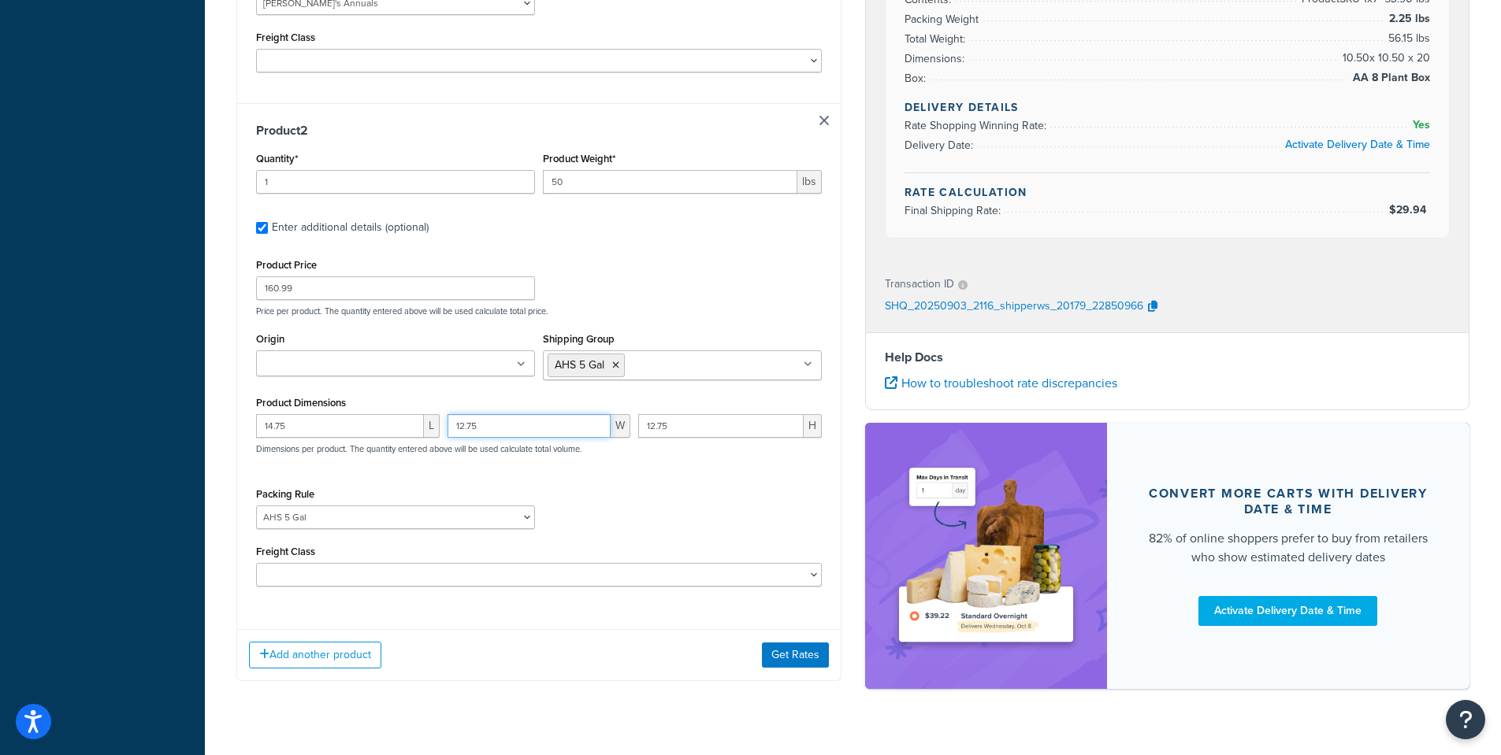
click at [469, 414] on input "12.75" at bounding box center [529, 426] width 164 height 24
type input "12.25"
click at [663, 414] on input "12.75" at bounding box center [720, 426] width 165 height 24
type input "12.25"
click at [620, 541] on div "Freight Class 50 55 60 65 70 77.5 85 92.5 100 110 125 150 175 200 250 300 400 5…" at bounding box center [539, 564] width 566 height 46
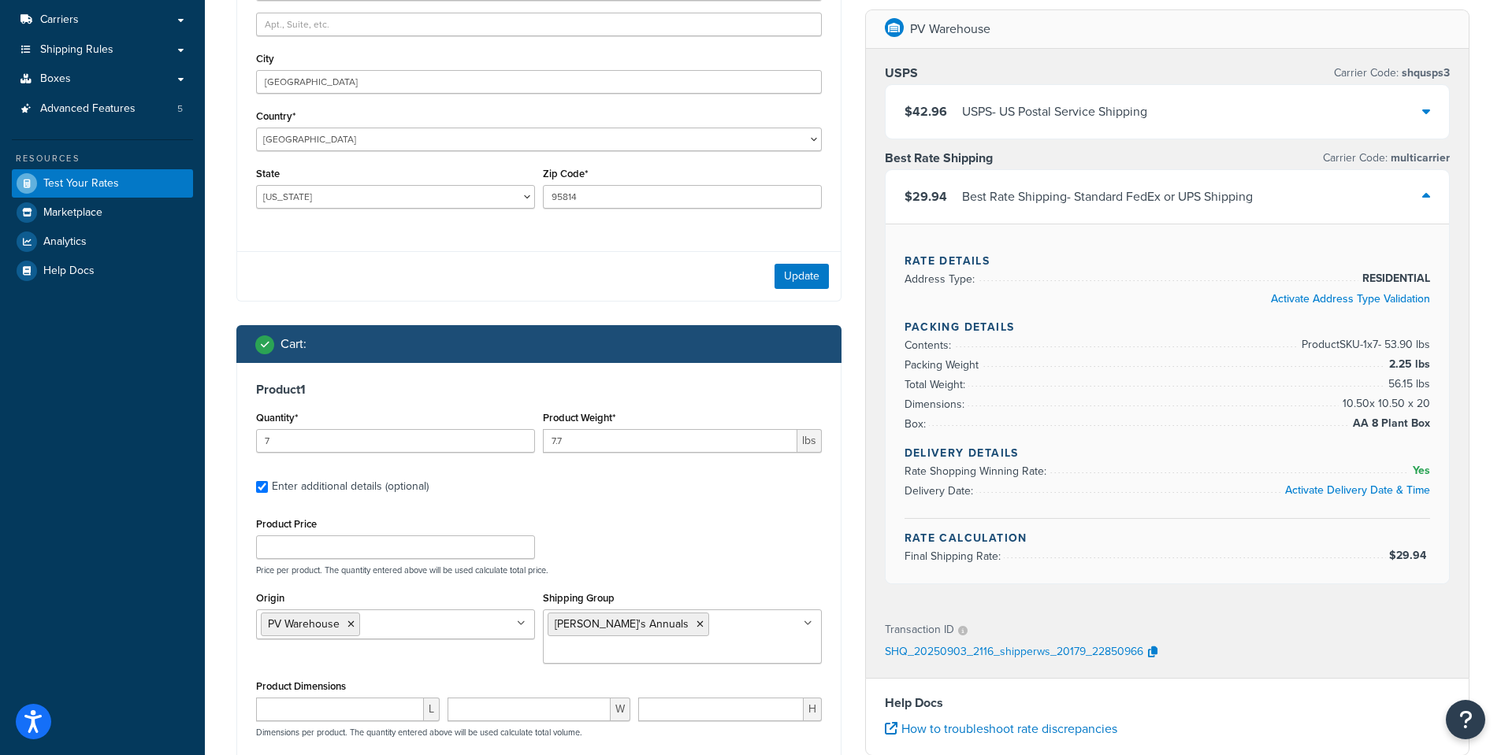
scroll to position [401, 0]
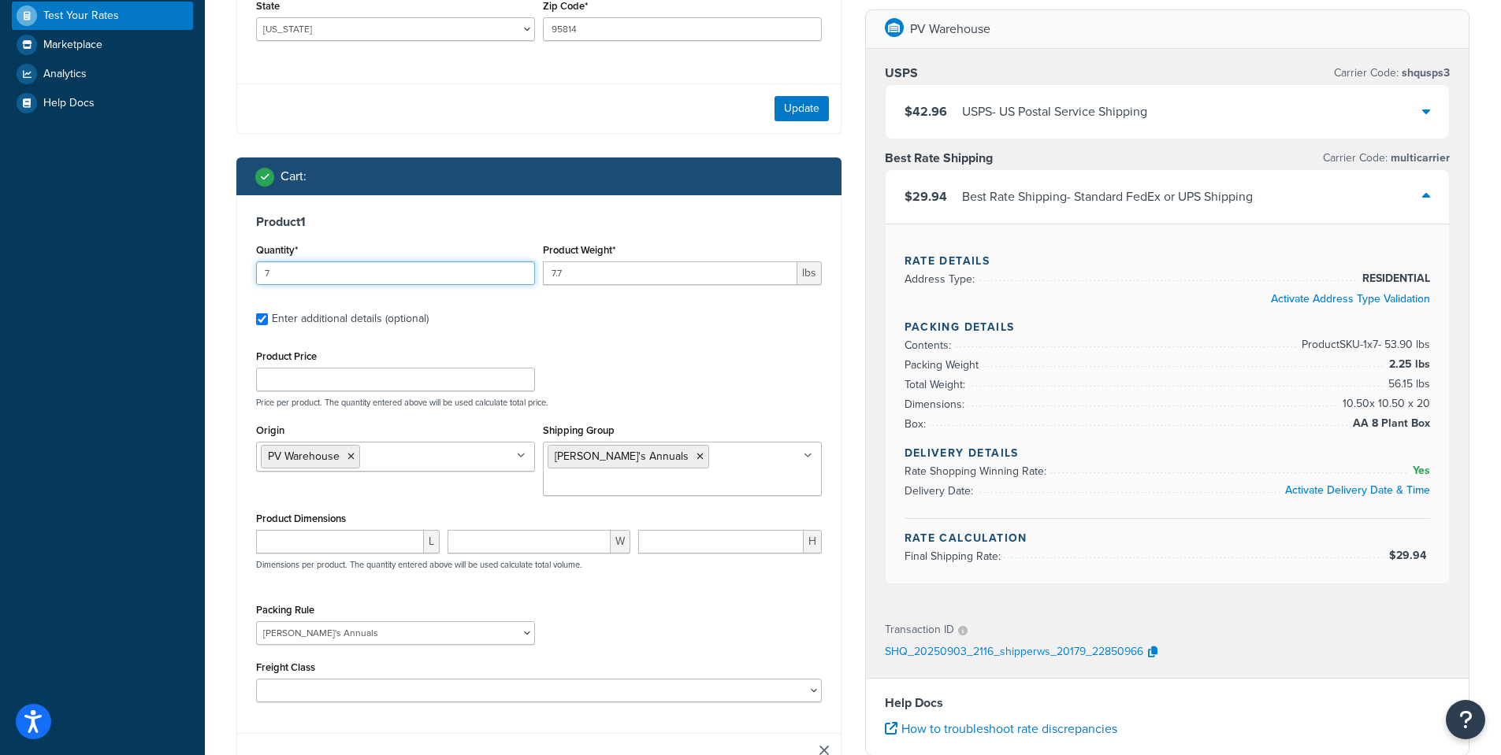
drag, startPoint x: 269, startPoint y: 270, endPoint x: 237, endPoint y: 280, distance: 33.1
click at [242, 279] on div "Product 1 Quantity* 7 Product Weight* 7.7 lbs Enter additional details (optiona…" at bounding box center [538, 464] width 603 height 538
type input "5"
drag, startPoint x: 592, startPoint y: 277, endPoint x: 459, endPoint y: 276, distance: 132.3
click at [459, 276] on div "Quantity* 5 Product Weight* 7.7 lbs" at bounding box center [539, 268] width 574 height 58
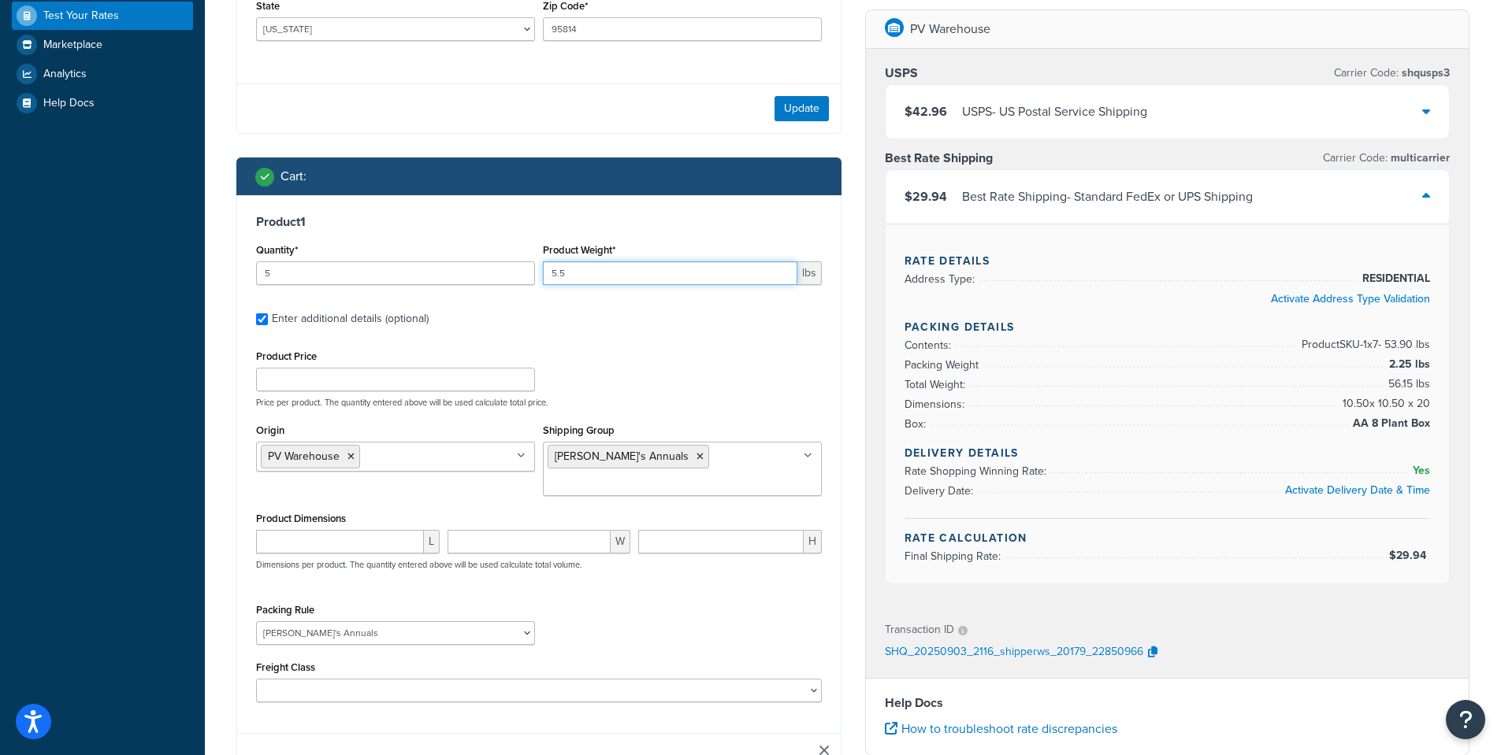
type input "5.5"
click at [733, 363] on div "Product Price Price per product. The quantity entered above will be used calcul…" at bounding box center [539, 377] width 574 height 62
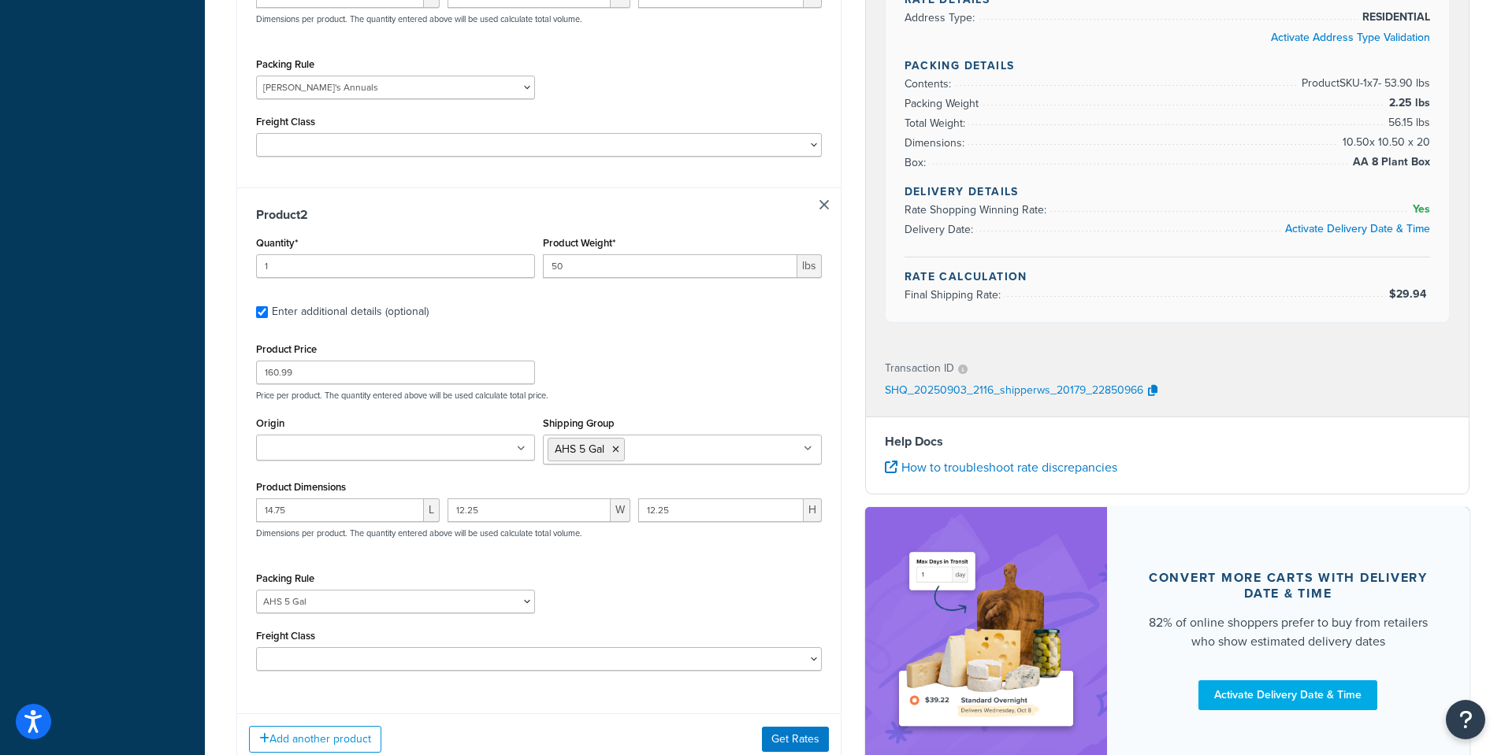
scroll to position [1035, 0]
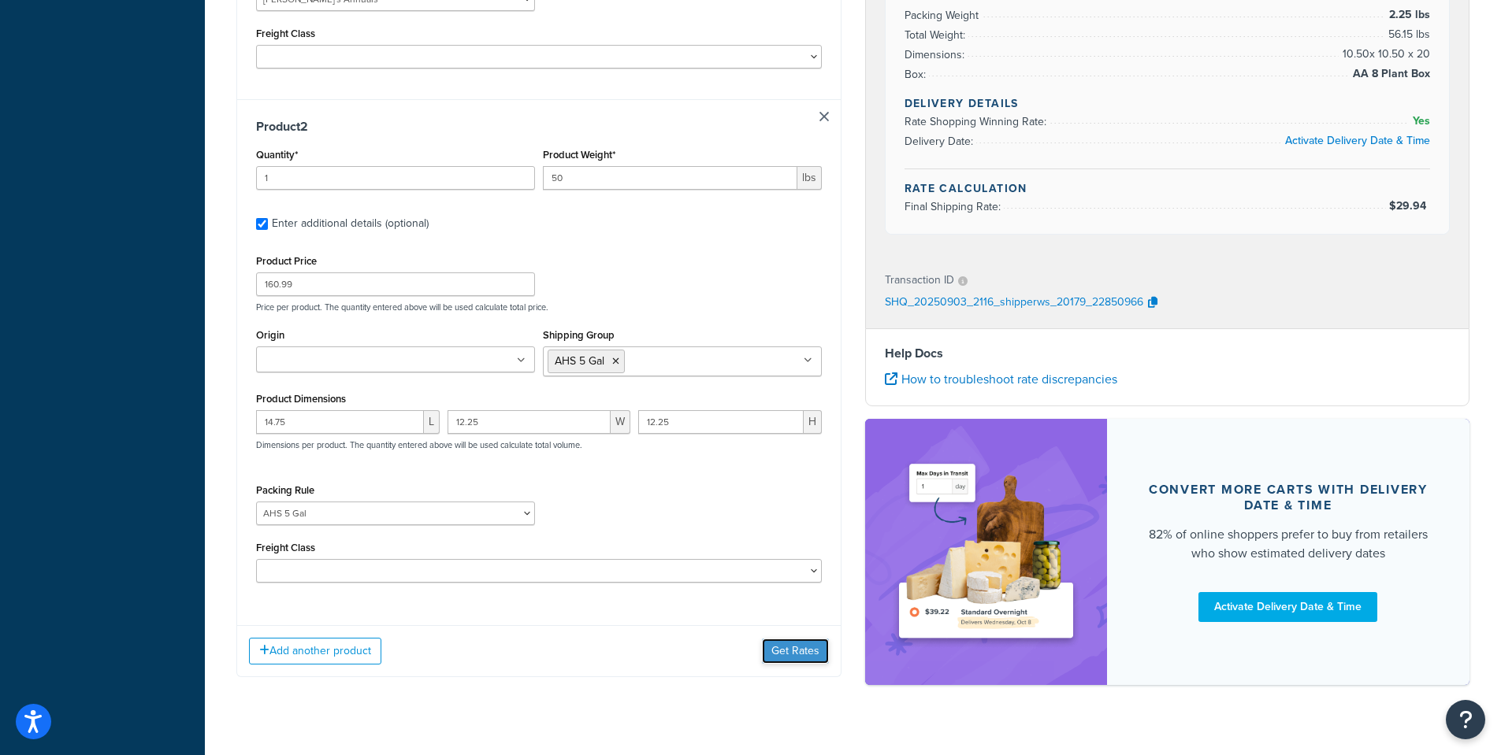
click at [779, 639] on button "Get Rates" at bounding box center [795, 651] width 67 height 25
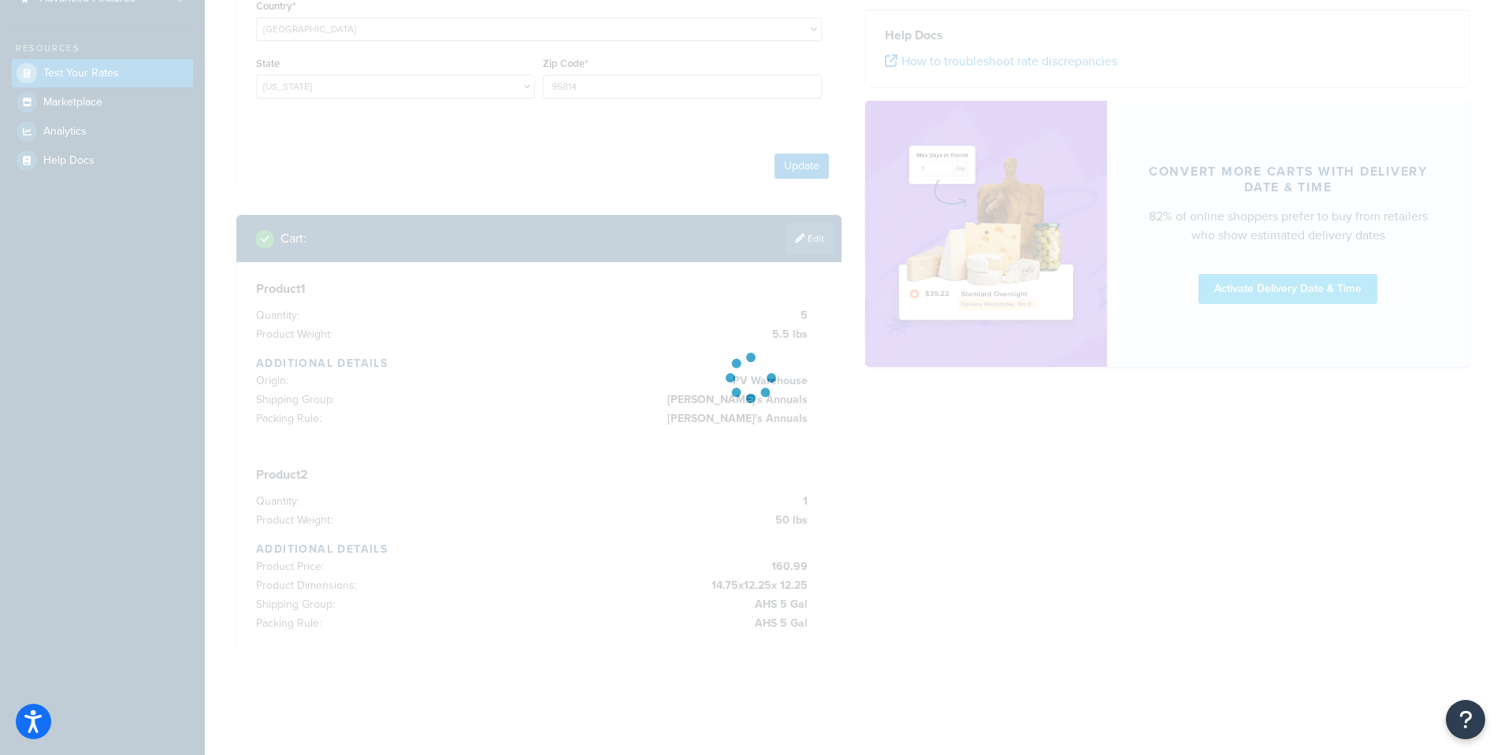
scroll to position [343, 0]
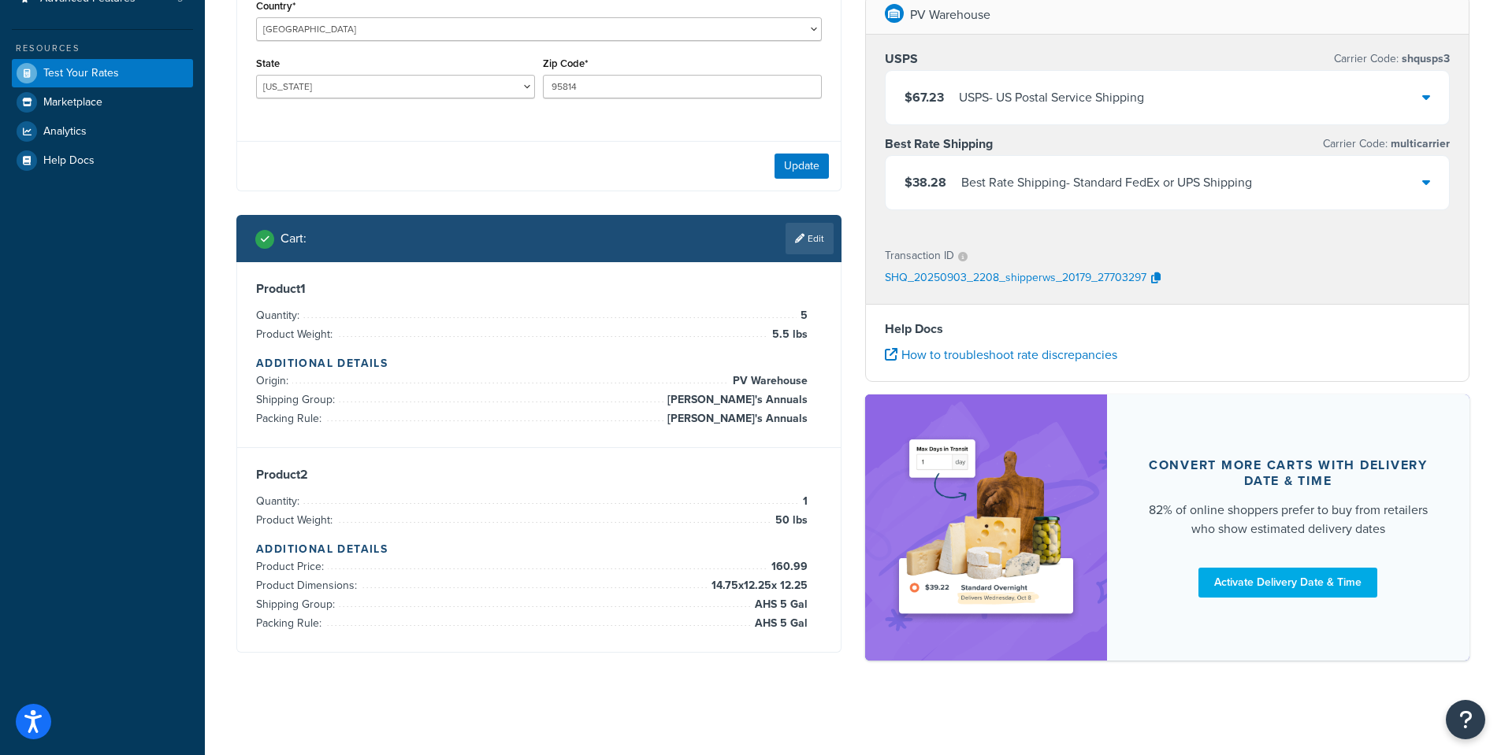
click at [1423, 182] on icon at bounding box center [1426, 182] width 8 height 13
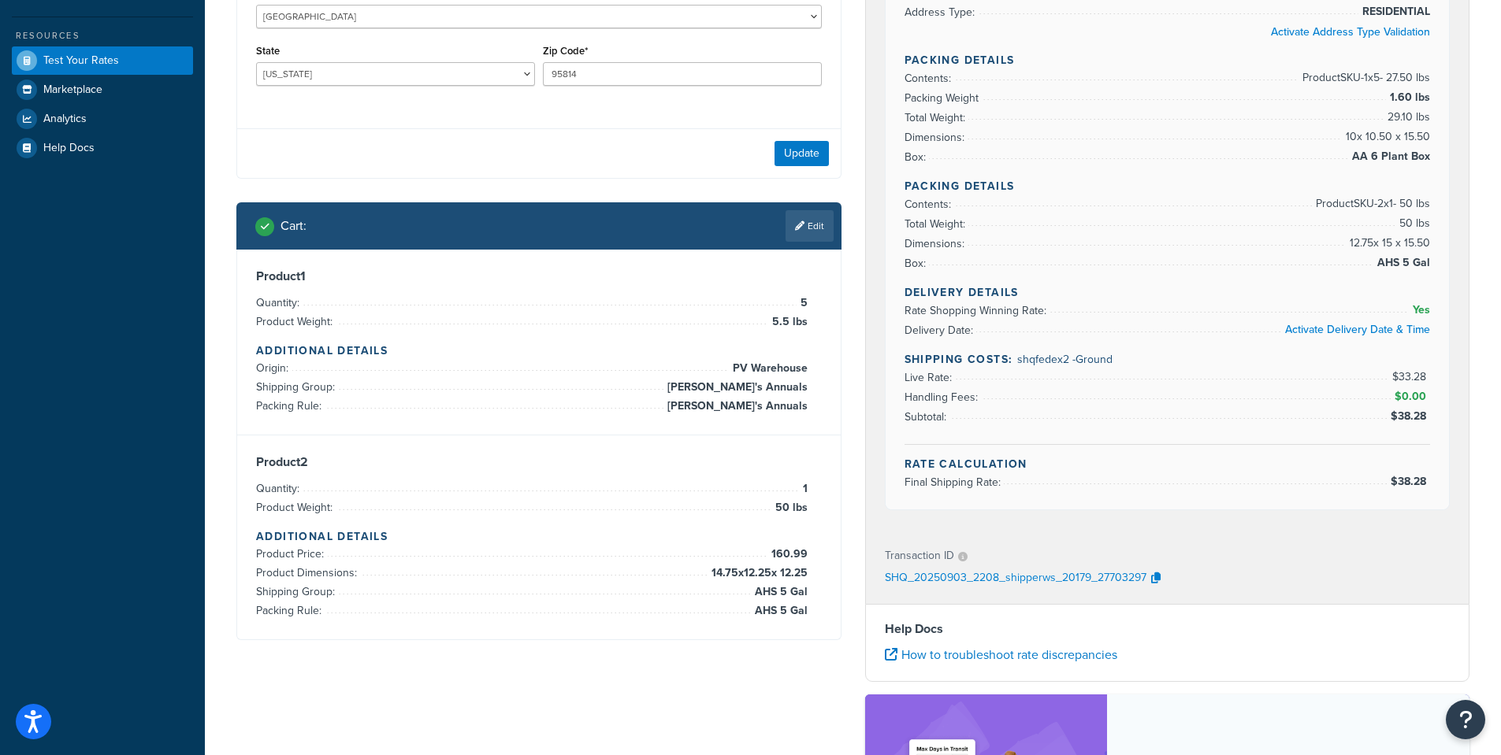
scroll to position [343, 0]
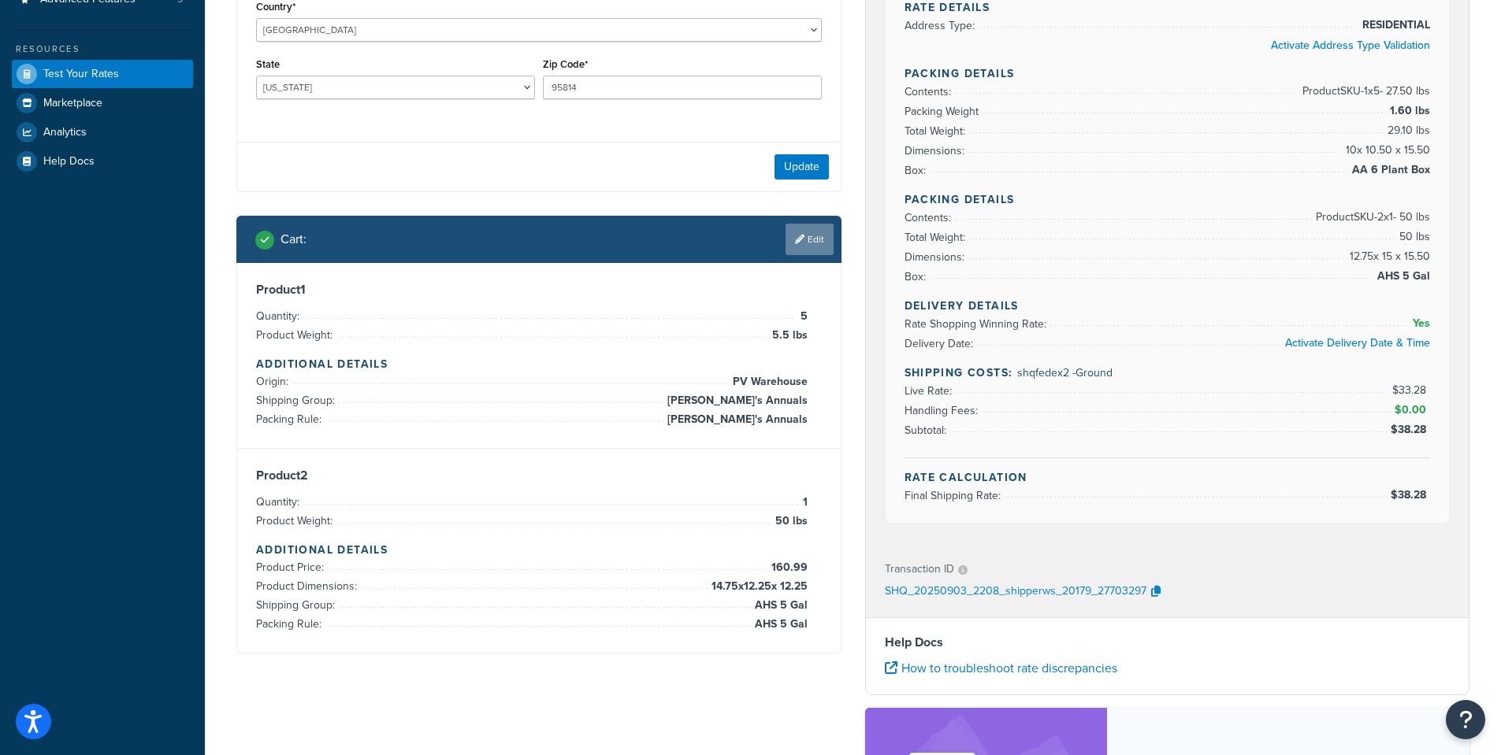
click at [821, 236] on link "Edit" at bounding box center [809, 240] width 48 height 32
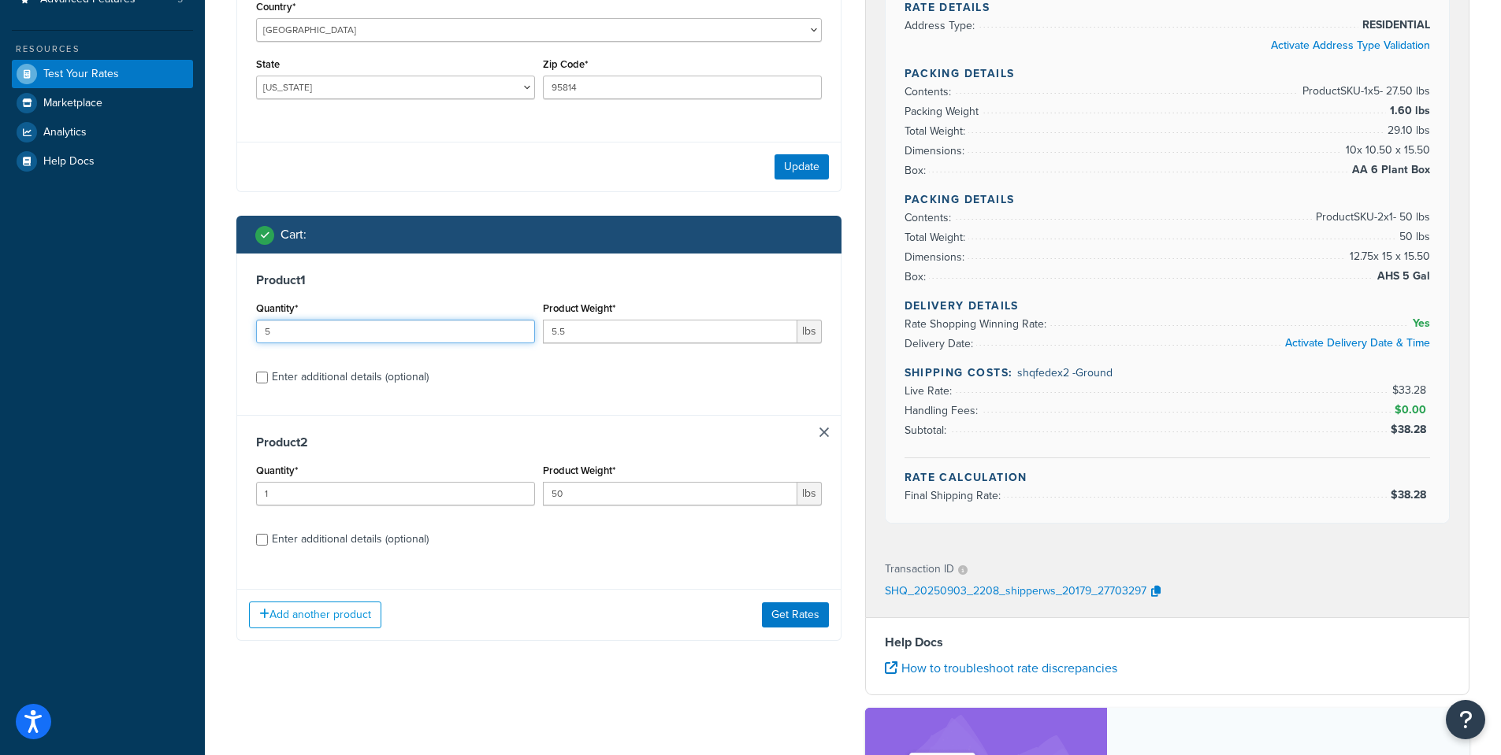
drag, startPoint x: 279, startPoint y: 332, endPoint x: 182, endPoint y: 324, distance: 97.3
click at [182, 324] on div "Dashboard Basic Setup Websites 1 Origins 38 Pickup Locations 1 Manage Shipping …" at bounding box center [750, 363] width 1501 height 1412
type input "8"
drag, startPoint x: 585, startPoint y: 329, endPoint x: 473, endPoint y: 300, distance: 115.6
click at [474, 306] on div "Quantity* 8 Product Weight* 5.5 lbs" at bounding box center [539, 327] width 574 height 58
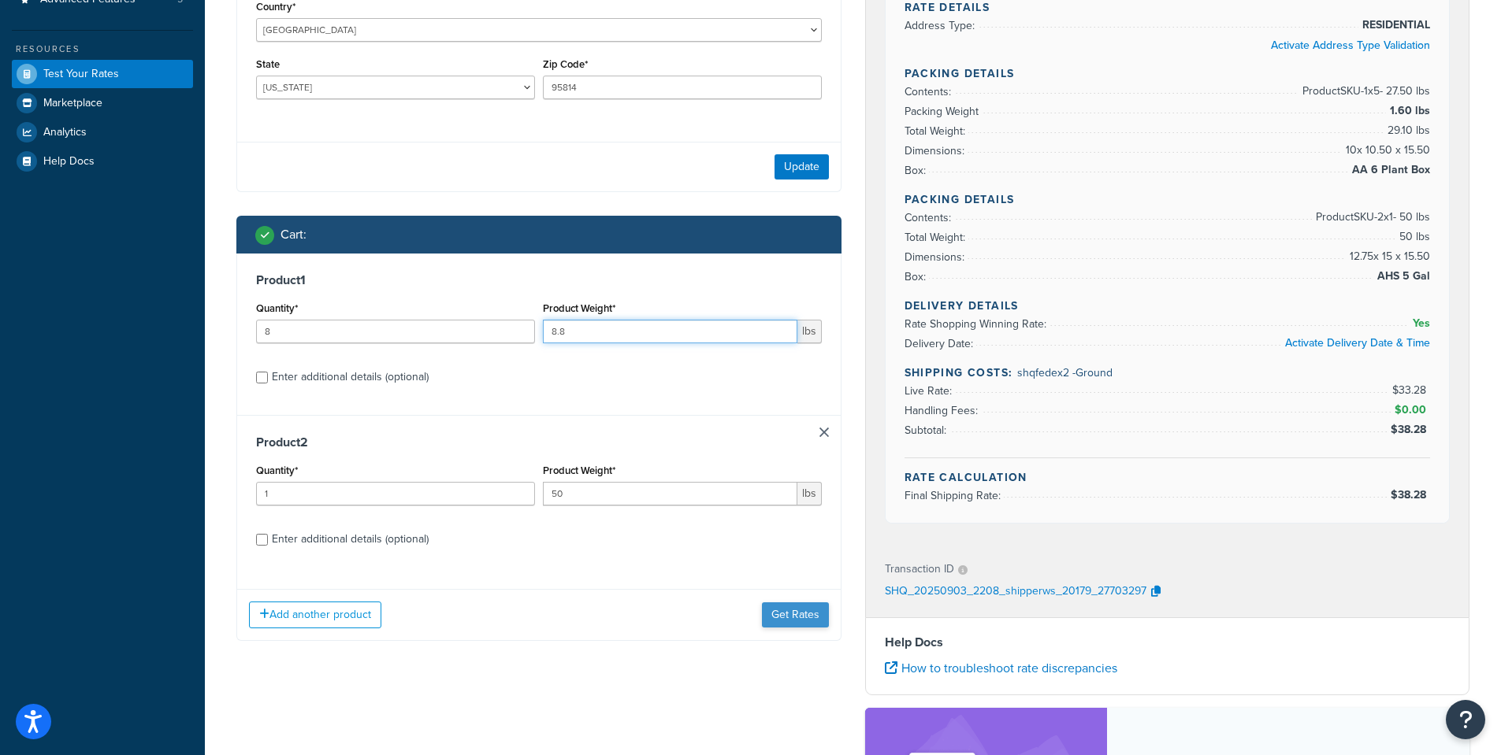
type input "8.8"
click at [792, 617] on button "Get Rates" at bounding box center [795, 615] width 67 height 25
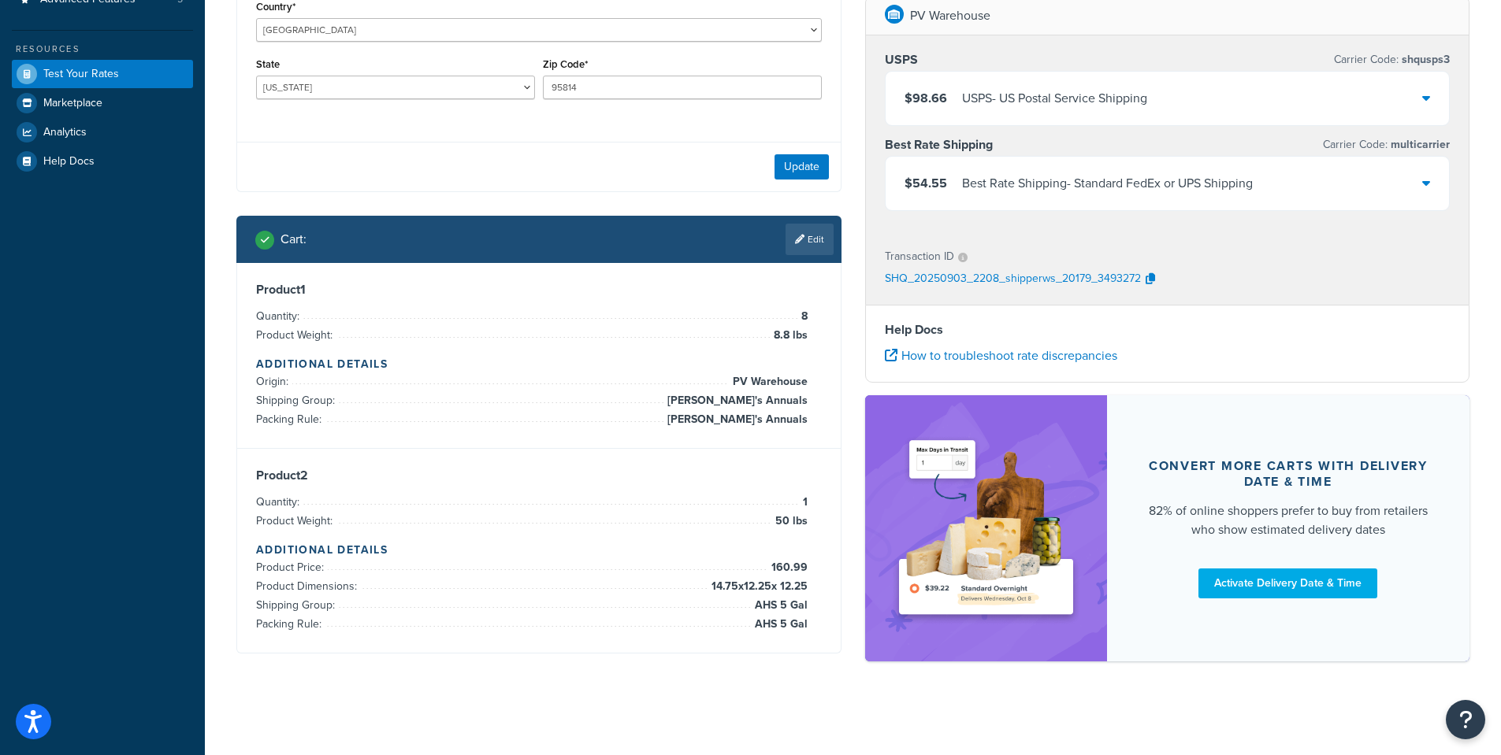
click at [1422, 183] on icon at bounding box center [1426, 182] width 8 height 13
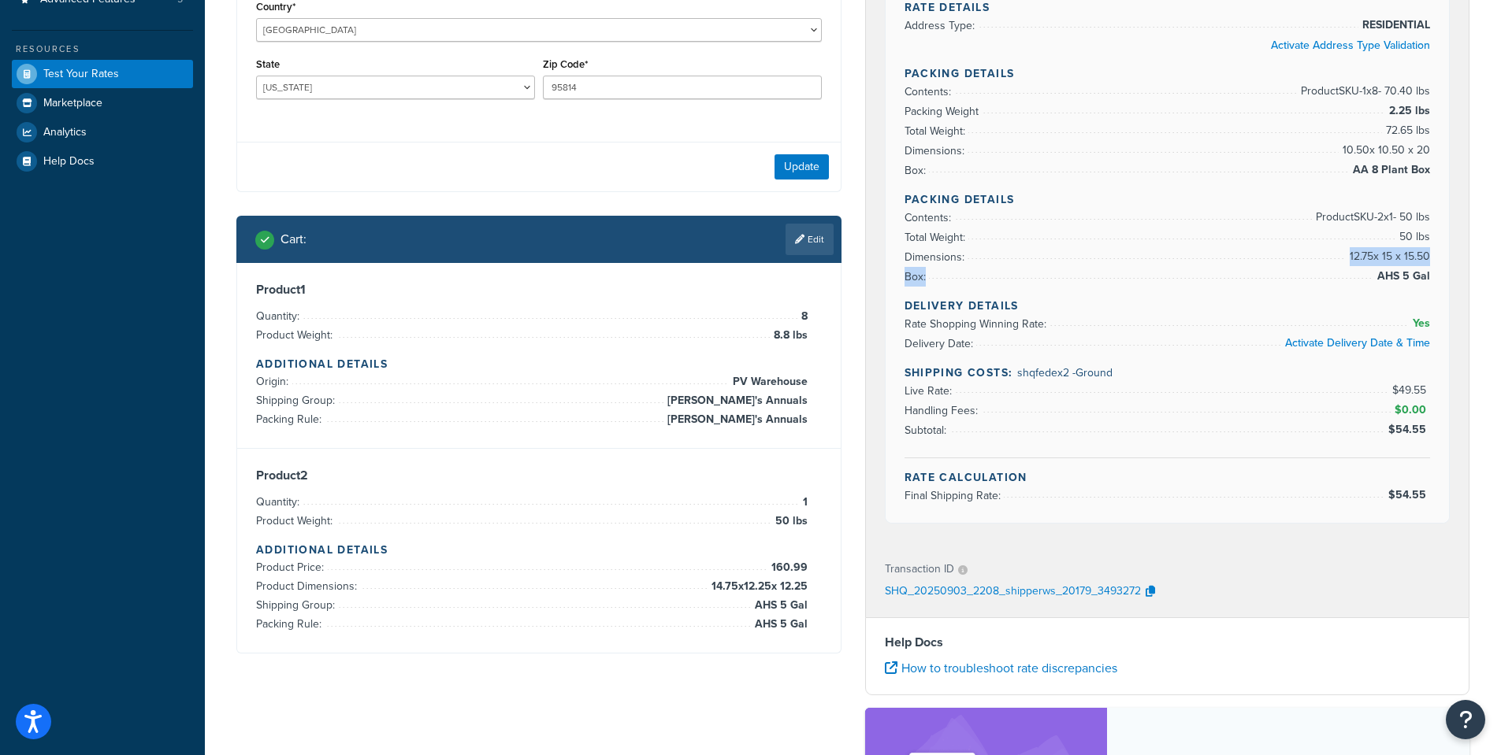
drag, startPoint x: 1431, startPoint y: 284, endPoint x: 1363, endPoint y: 262, distance: 71.5
click at [1348, 249] on div "Rate Details Address Type: RESIDENTIAL Activate Address Type Validation Packing…" at bounding box center [1167, 246] width 564 height 553
click at [1388, 265] on span "12.75 x 15 x 15.50" at bounding box center [1388, 256] width 84 height 19
drag, startPoint x: 1349, startPoint y: 255, endPoint x: 1438, endPoint y: 253, distance: 89.8
click at [1438, 253] on div "Rate Details Address Type: RESIDENTIAL Activate Address Type Validation Packing…" at bounding box center [1167, 246] width 564 height 553
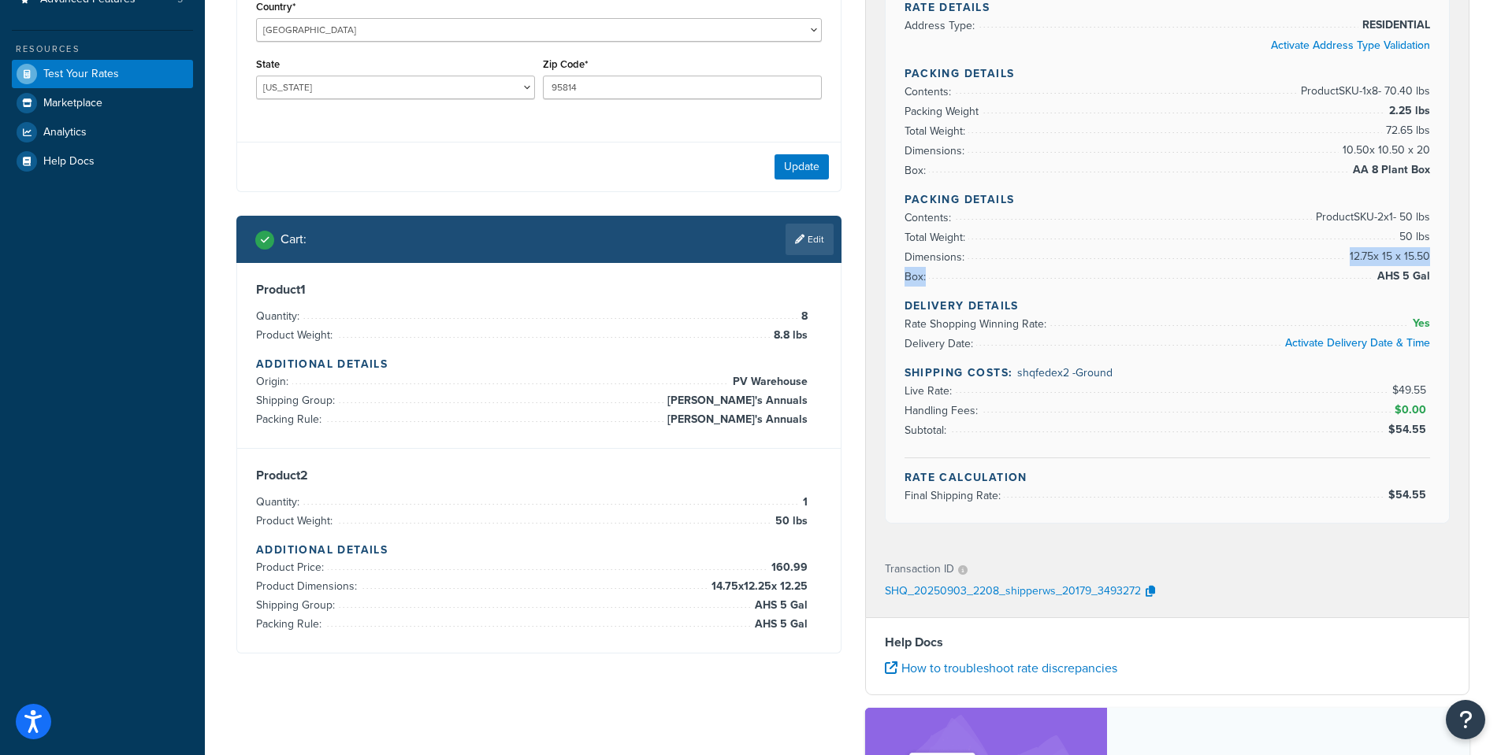
drag, startPoint x: 1431, startPoint y: 281, endPoint x: 1384, endPoint y: 273, distance: 47.3
click at [1344, 258] on div "Rate Details Address Type: RESIDENTIAL Activate Address Type Validation Packing…" at bounding box center [1167, 246] width 564 height 553
click at [1372, 279] on li "Box: AHS 5 Gal" at bounding box center [1167, 277] width 526 height 20
click at [1346, 256] on span "12.75 x 15 x 15.50" at bounding box center [1388, 256] width 84 height 19
drag, startPoint x: 1353, startPoint y: 256, endPoint x: 1427, endPoint y: 260, distance: 74.2
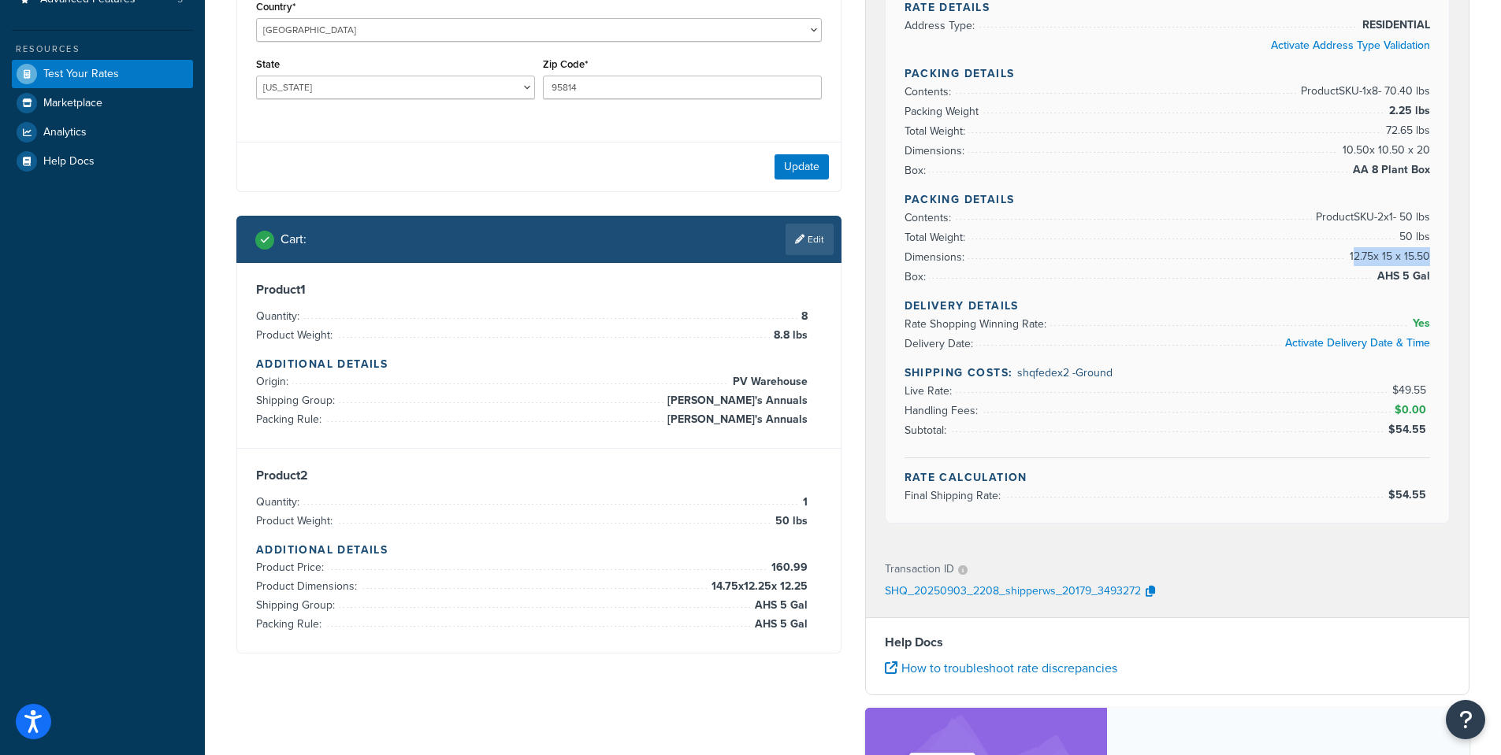
click at [1427, 260] on span "12.75 x 15 x 15.50" at bounding box center [1388, 256] width 84 height 19
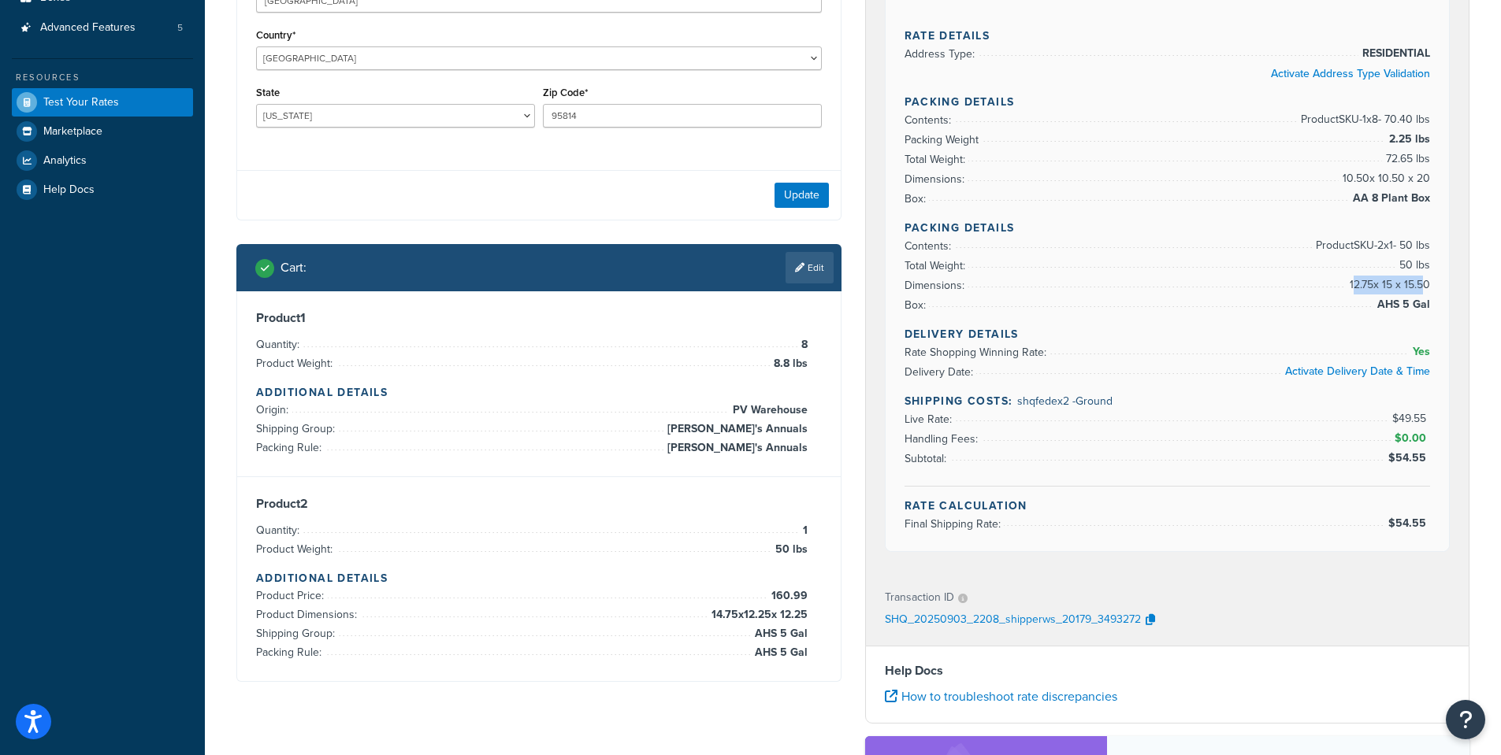
scroll to position [311, 0]
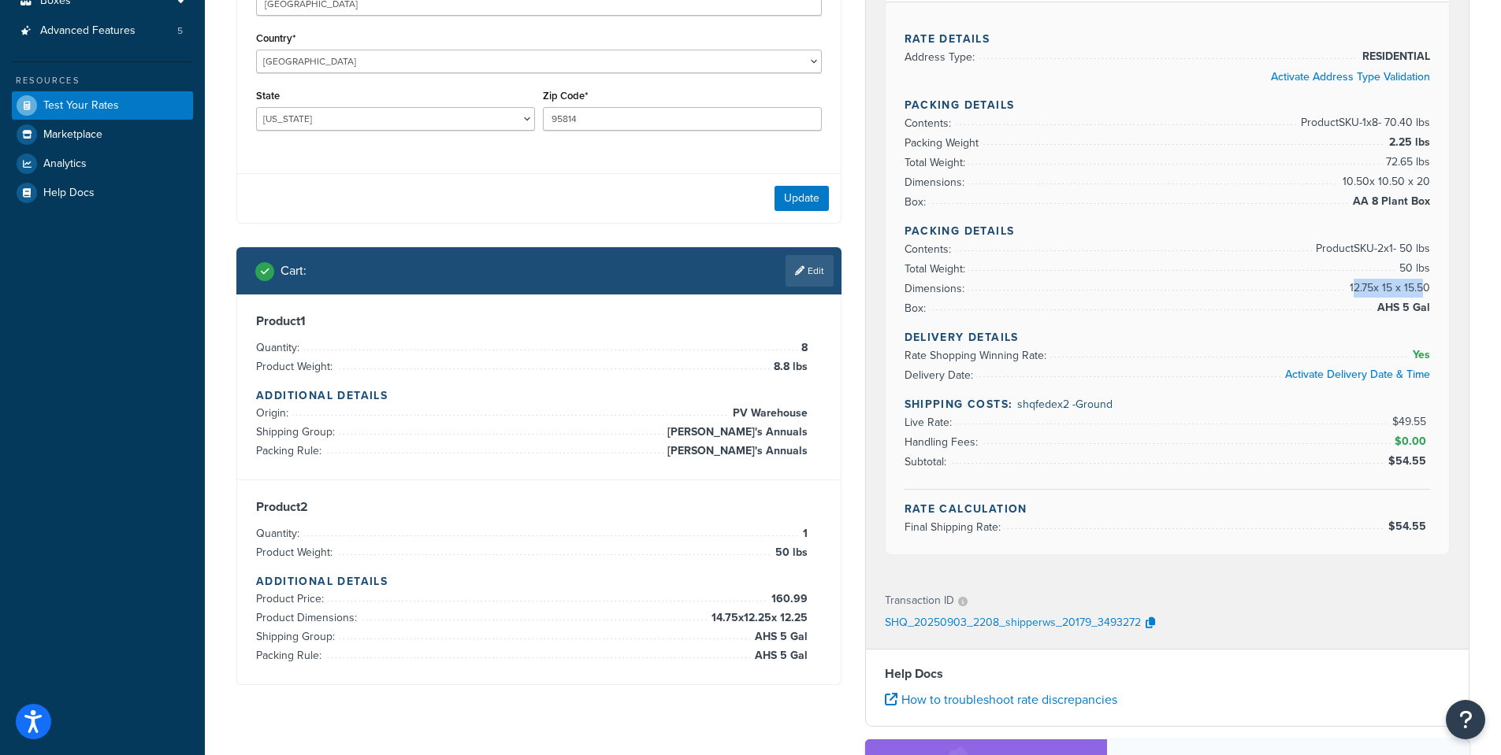
click at [1349, 282] on span "12.75 x 15 x 15.50" at bounding box center [1388, 288] width 84 height 19
click at [1429, 286] on span "12.75 x 15 x 15.50" at bounding box center [1388, 288] width 84 height 19
drag, startPoint x: 1429, startPoint y: 286, endPoint x: 1354, endPoint y: 280, distance: 75.1
click at [1354, 280] on ul "Contents: Product SKU-2 x 1 - 50 lbs Total Weight: 50 lbs Dimensions: 12.75 x 1…" at bounding box center [1167, 278] width 526 height 79
click at [1354, 291] on span "12.75 x 15 x 15.50" at bounding box center [1388, 288] width 84 height 19
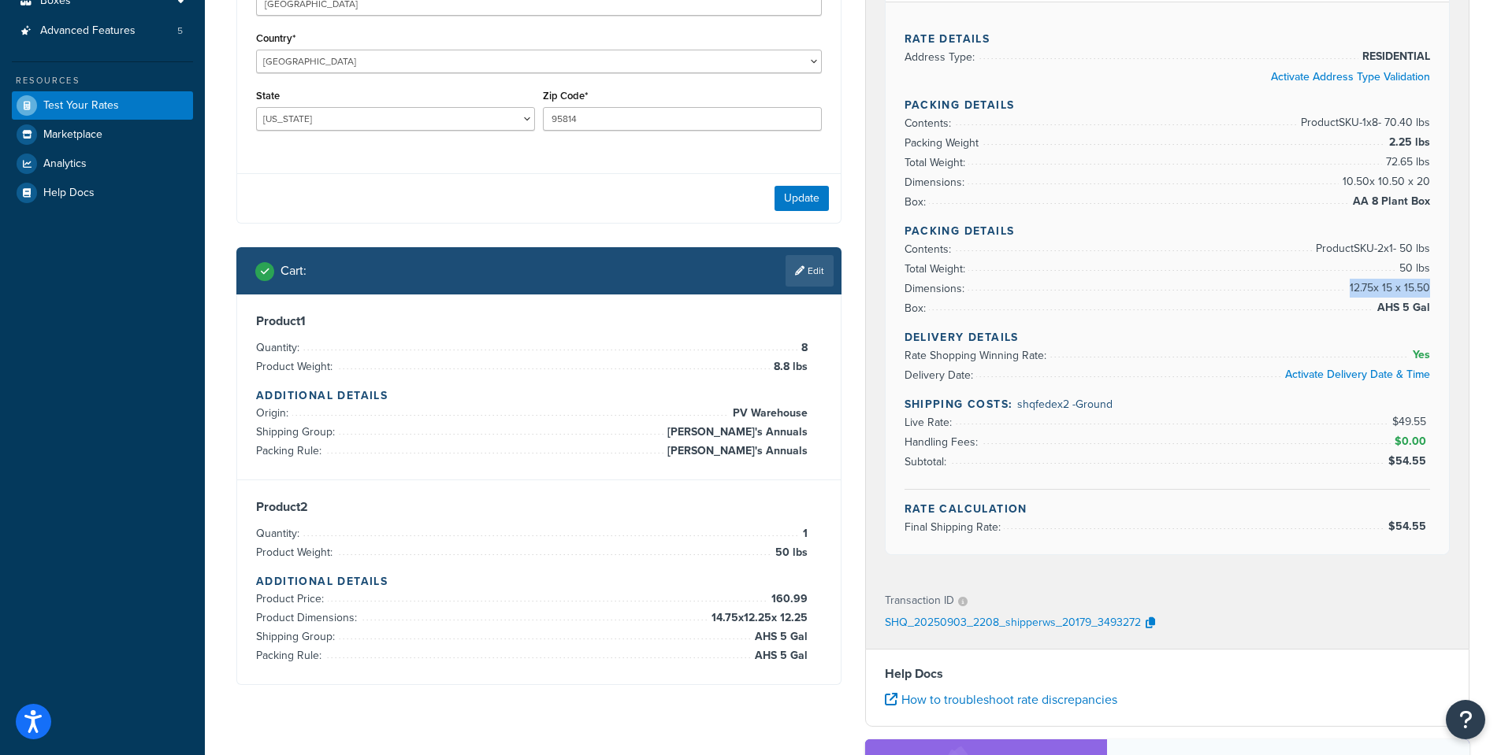
drag, startPoint x: 1418, startPoint y: 285, endPoint x: 1428, endPoint y: 288, distance: 10.7
click at [1428, 288] on div "Rate Details Address Type: RESIDENTIAL Activate Address Type Validation Packing…" at bounding box center [1167, 278] width 564 height 553
copy li "12.75 x 15 x 15.50"
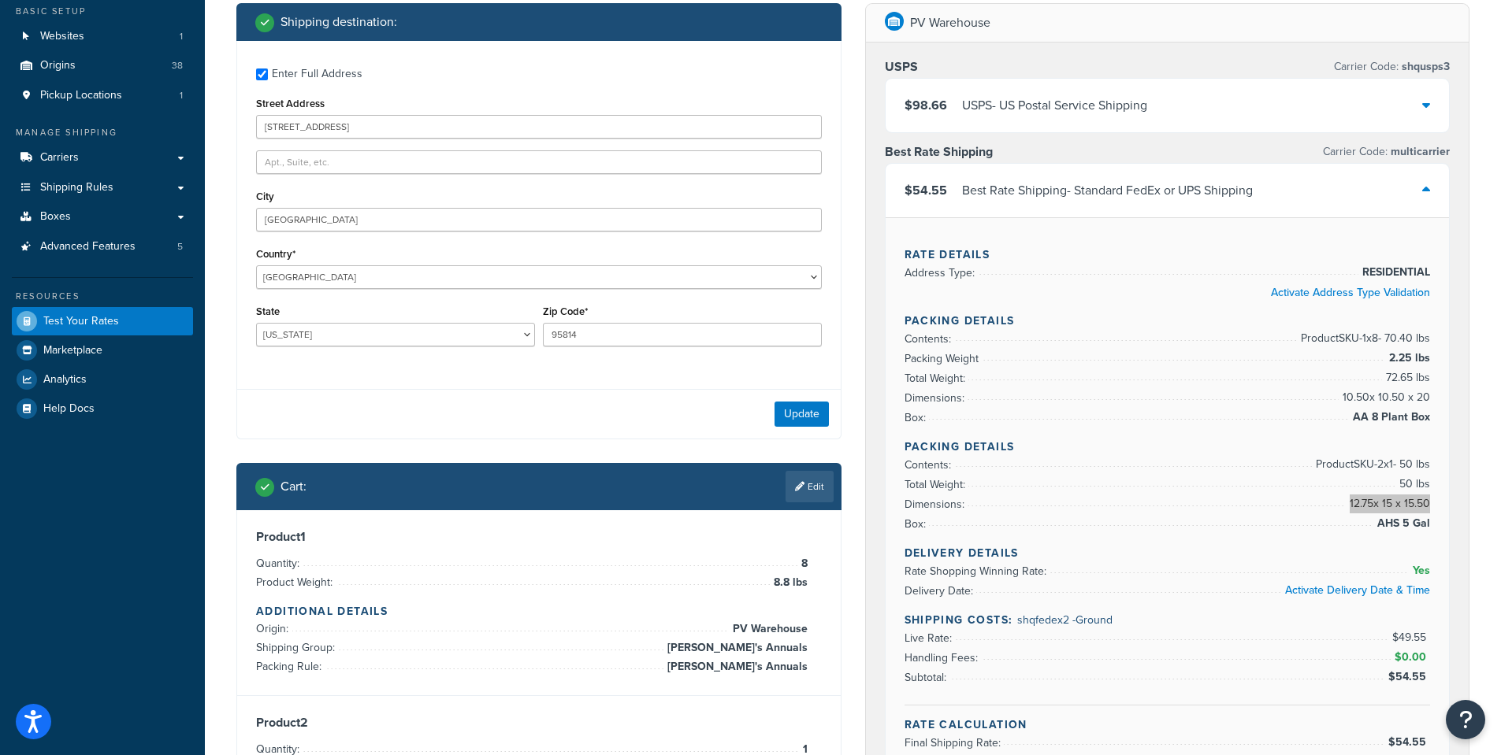
scroll to position [75, 0]
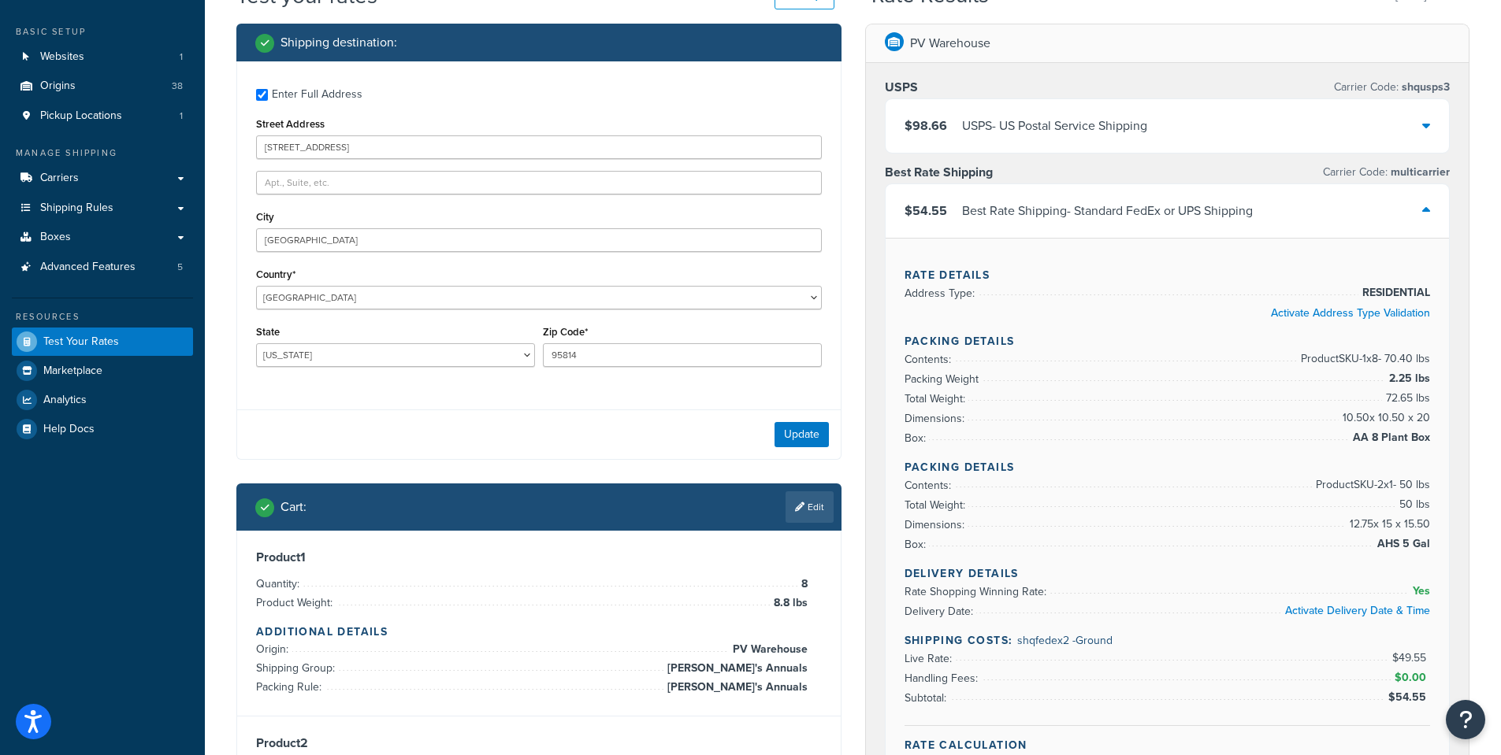
click at [1427, 119] on div at bounding box center [1426, 126] width 8 height 22
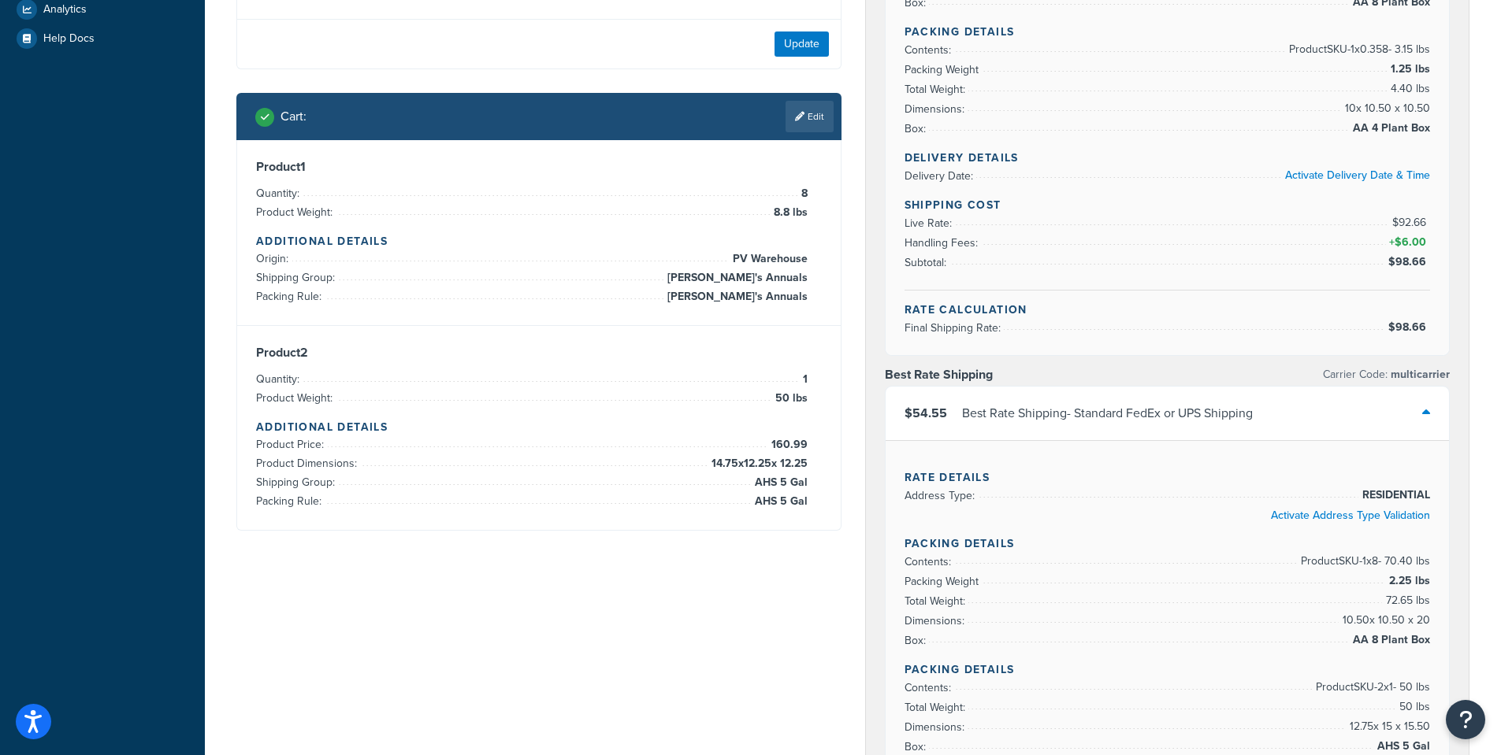
scroll to position [469, 0]
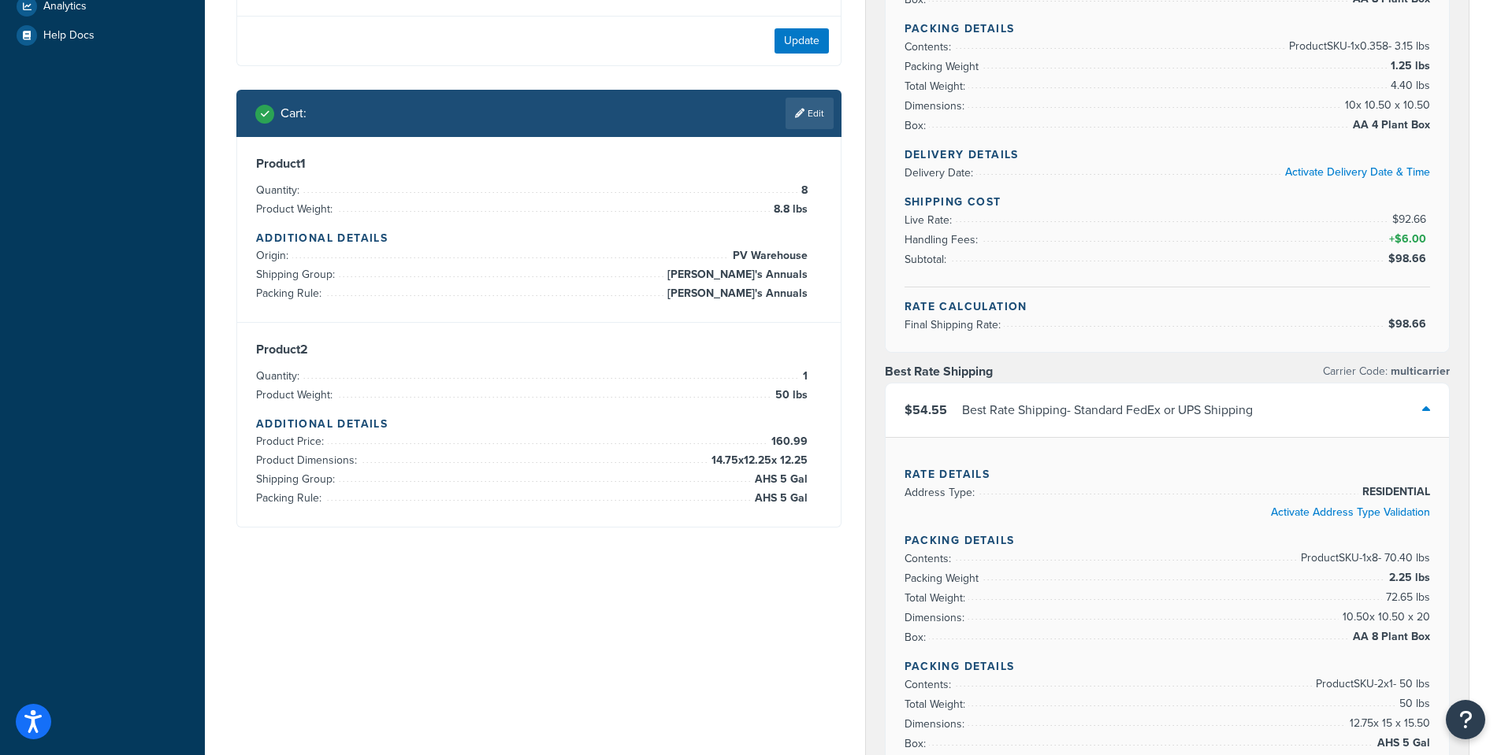
click at [820, 116] on link "Edit" at bounding box center [809, 114] width 48 height 32
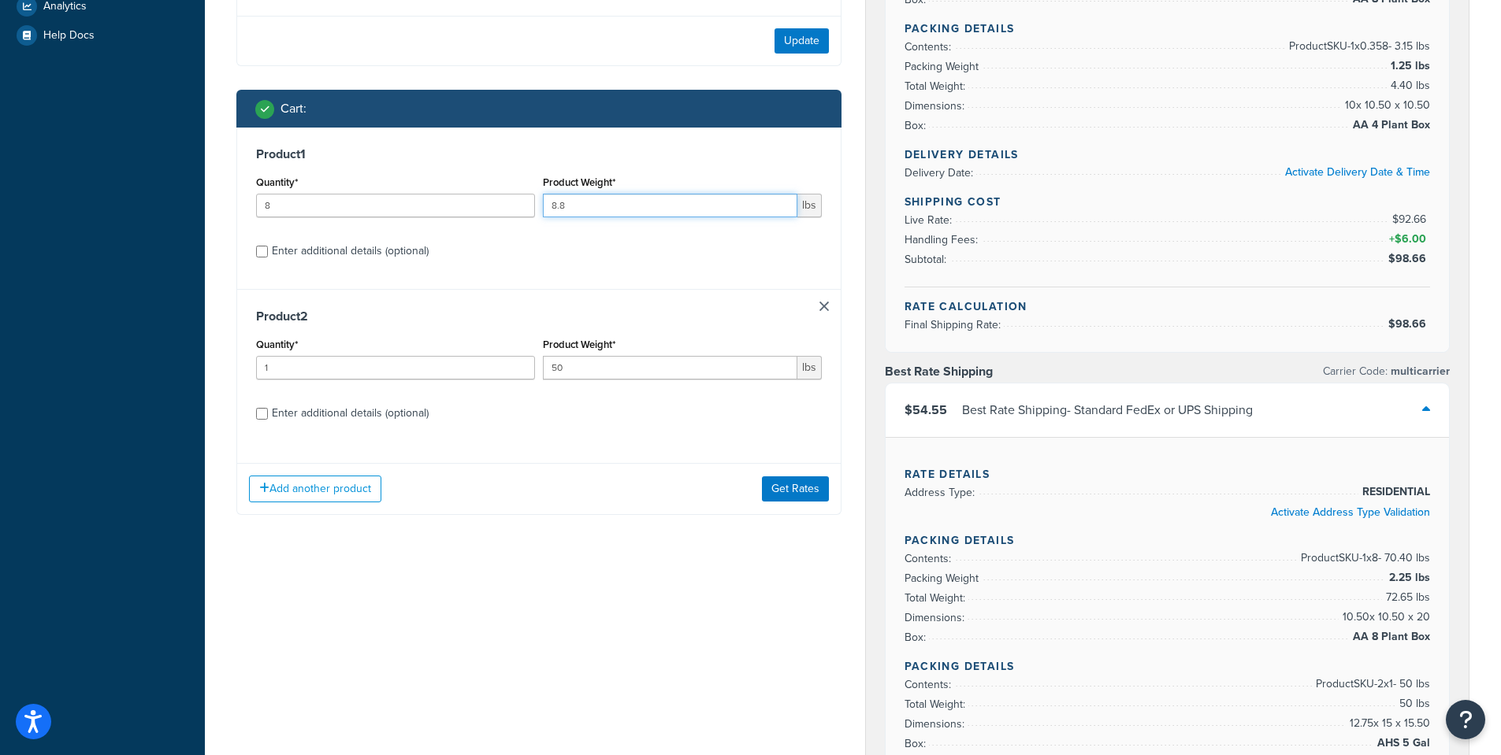
drag, startPoint x: 578, startPoint y: 207, endPoint x: 507, endPoint y: 197, distance: 71.6
click at [510, 206] on div "Quantity* 8 Product Weight* 8.8 lbs" at bounding box center [539, 201] width 574 height 58
type input "1.1"
click at [803, 491] on button "Get Rates" at bounding box center [795, 489] width 67 height 25
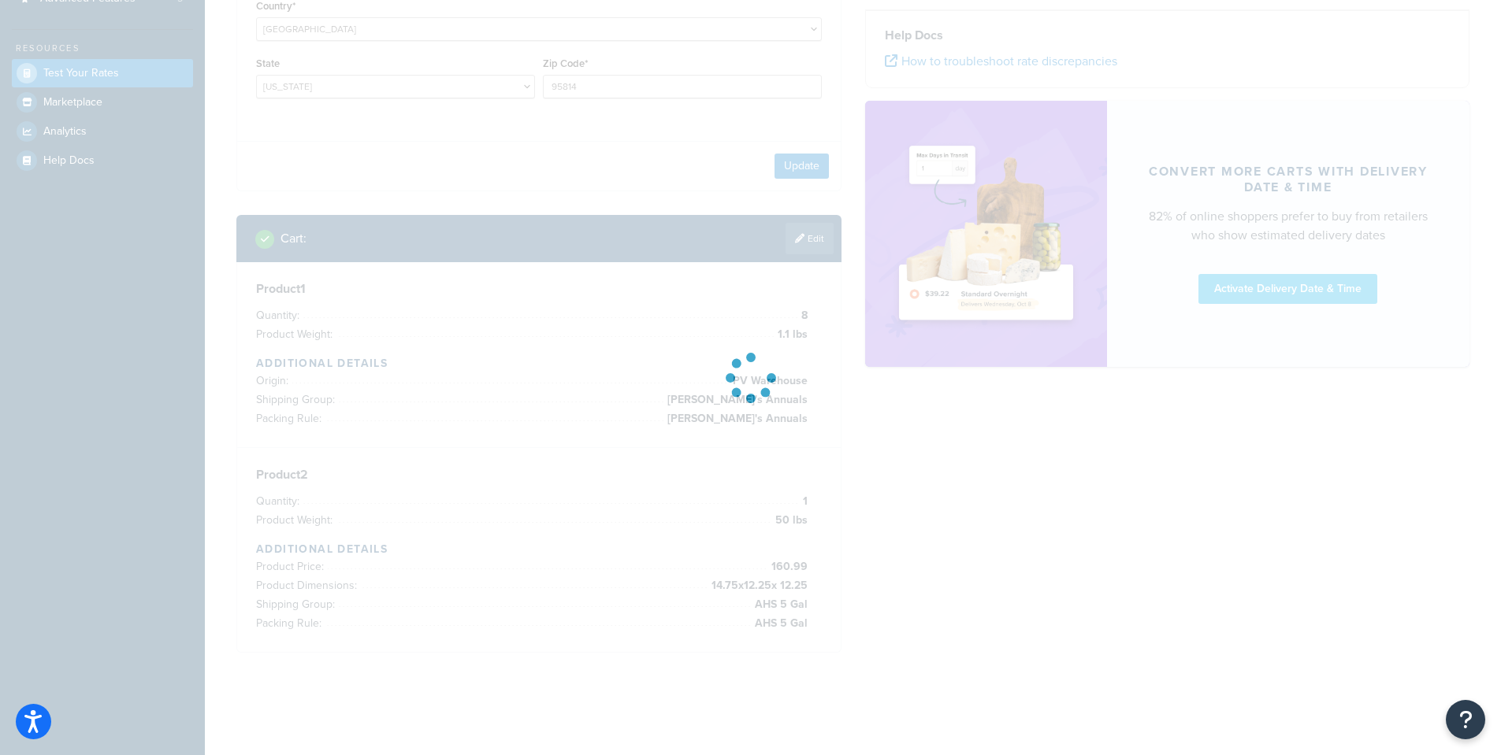
scroll to position [343, 0]
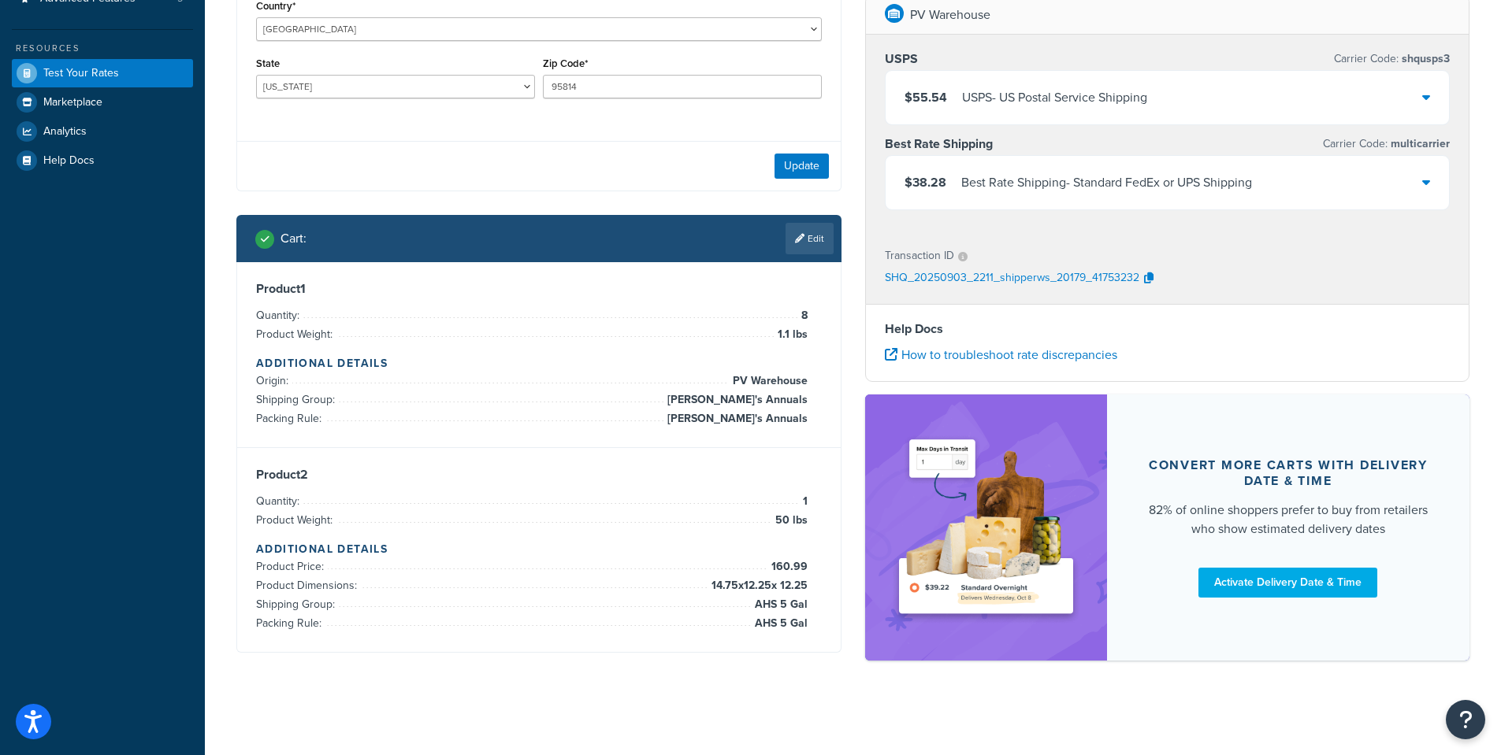
click at [1426, 187] on icon at bounding box center [1426, 182] width 8 height 13
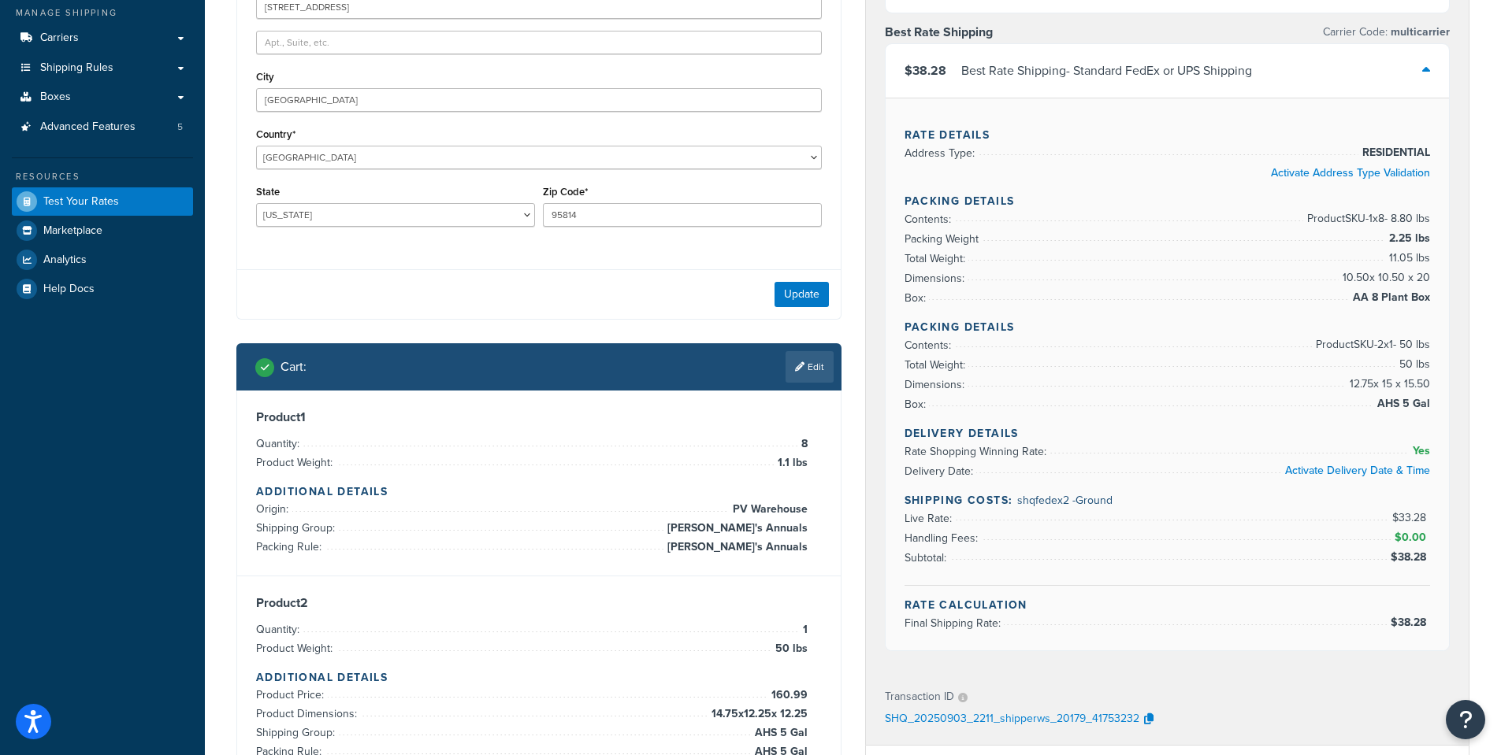
scroll to position [311, 0]
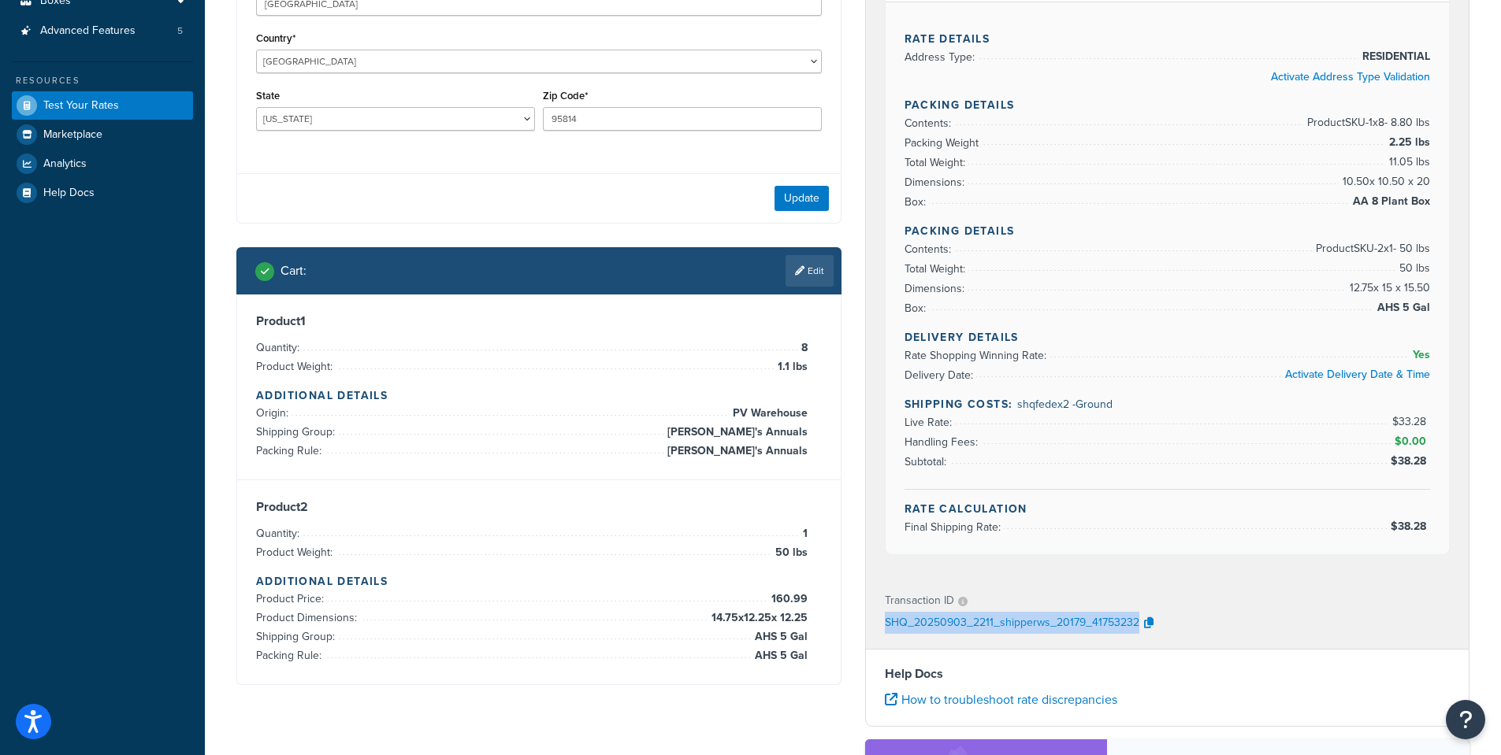
drag, startPoint x: 1174, startPoint y: 622, endPoint x: 867, endPoint y: 622, distance: 306.4
click at [867, 622] on div "Transaction ID SHQ_20250903_2211_shipperws_20179_41753232" at bounding box center [1167, 613] width 603 height 72
copy p "SHQ_20250903_2211_shipperws_20179_41753232"
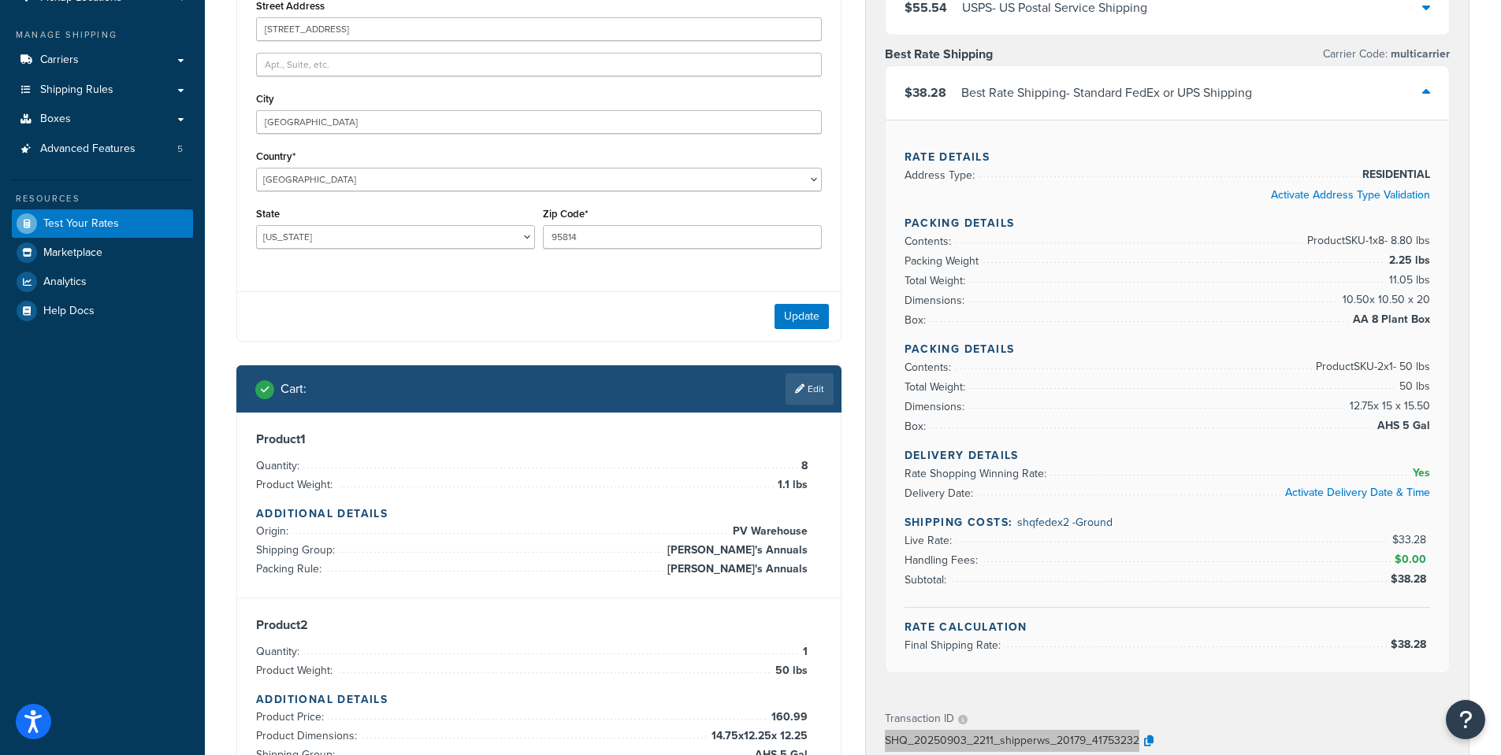
scroll to position [0, 0]
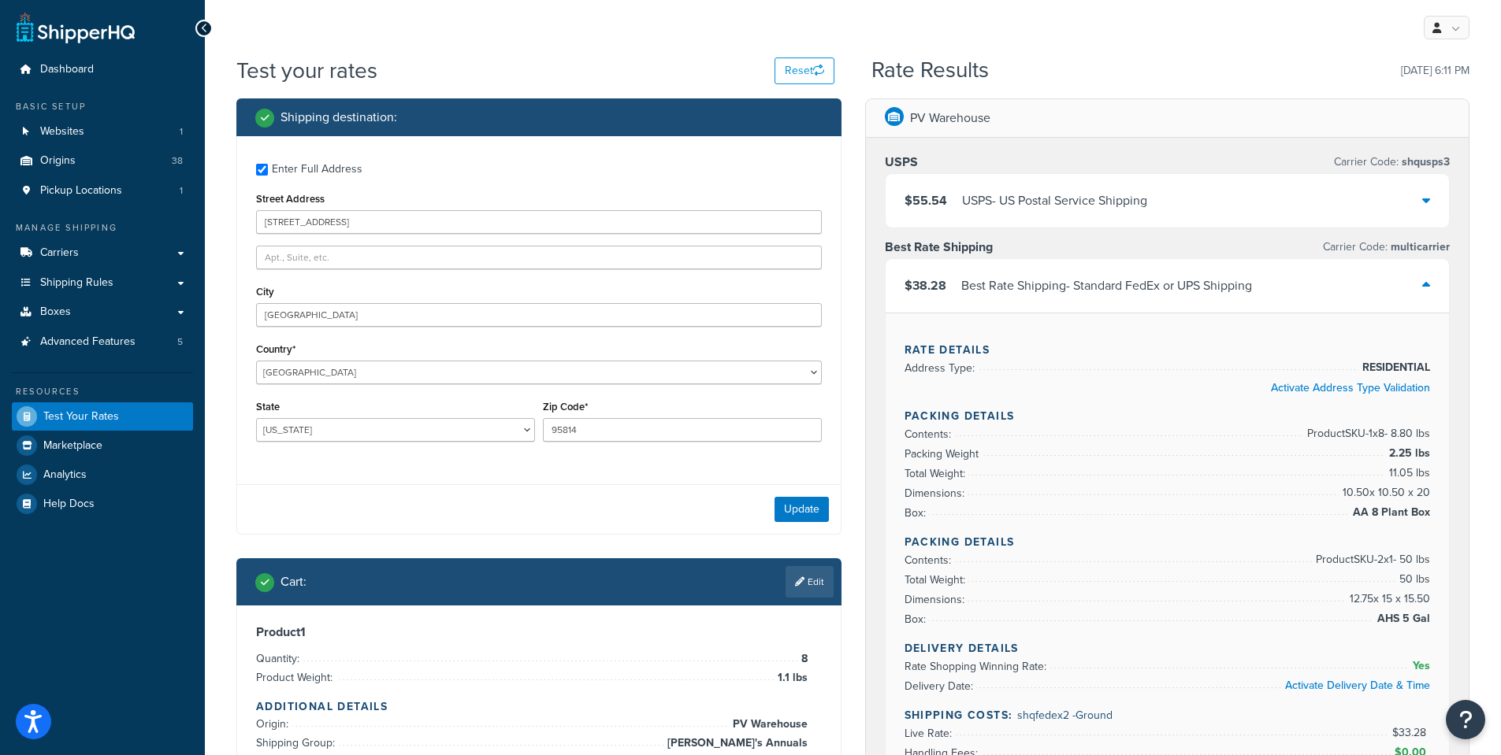
click at [1427, 279] on div at bounding box center [1426, 286] width 8 height 22
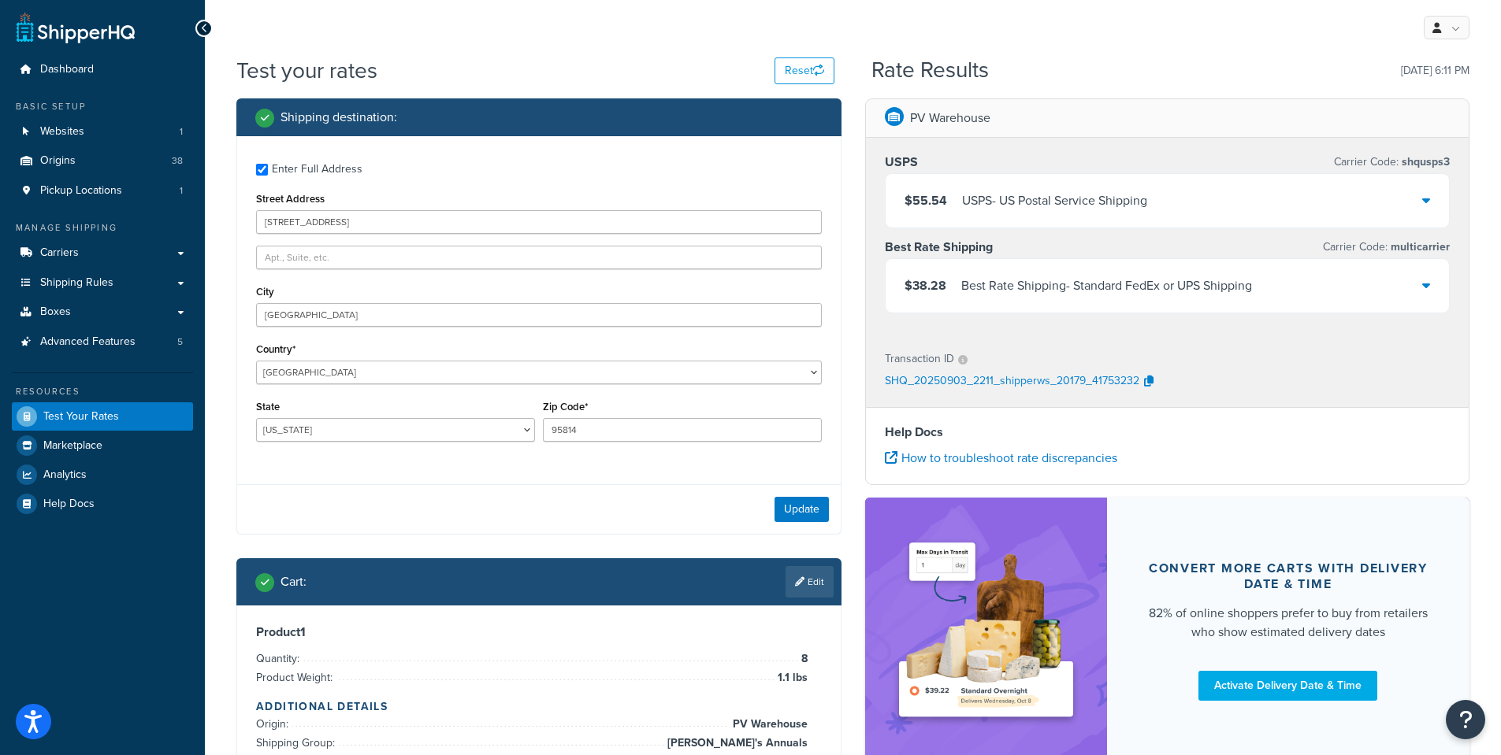
click at [1424, 196] on icon at bounding box center [1426, 200] width 8 height 13
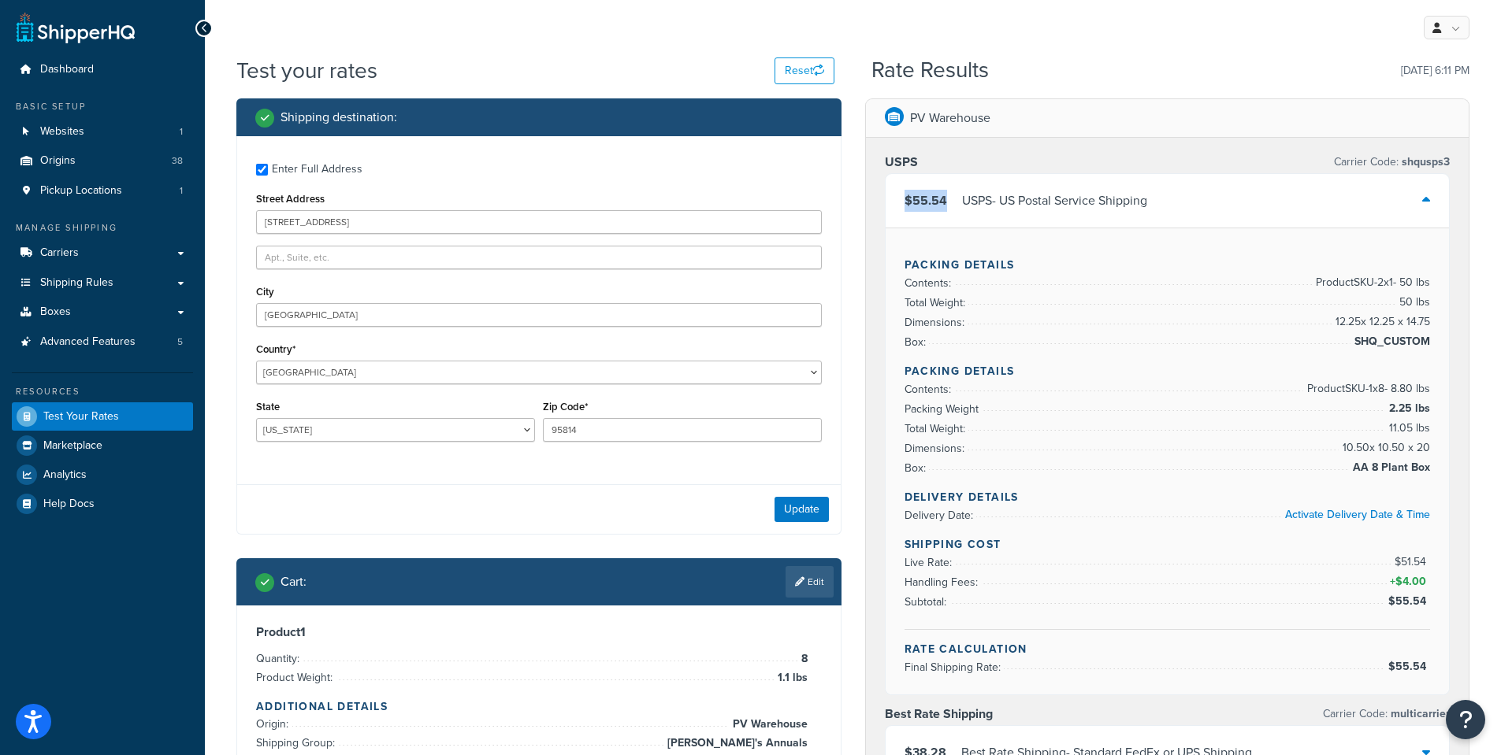
drag, startPoint x: 946, startPoint y: 195, endPoint x: 903, endPoint y: 205, distance: 44.3
click at [903, 205] on div "$55.54 USPS - US Postal Service Shipping" at bounding box center [1167, 201] width 564 height 54
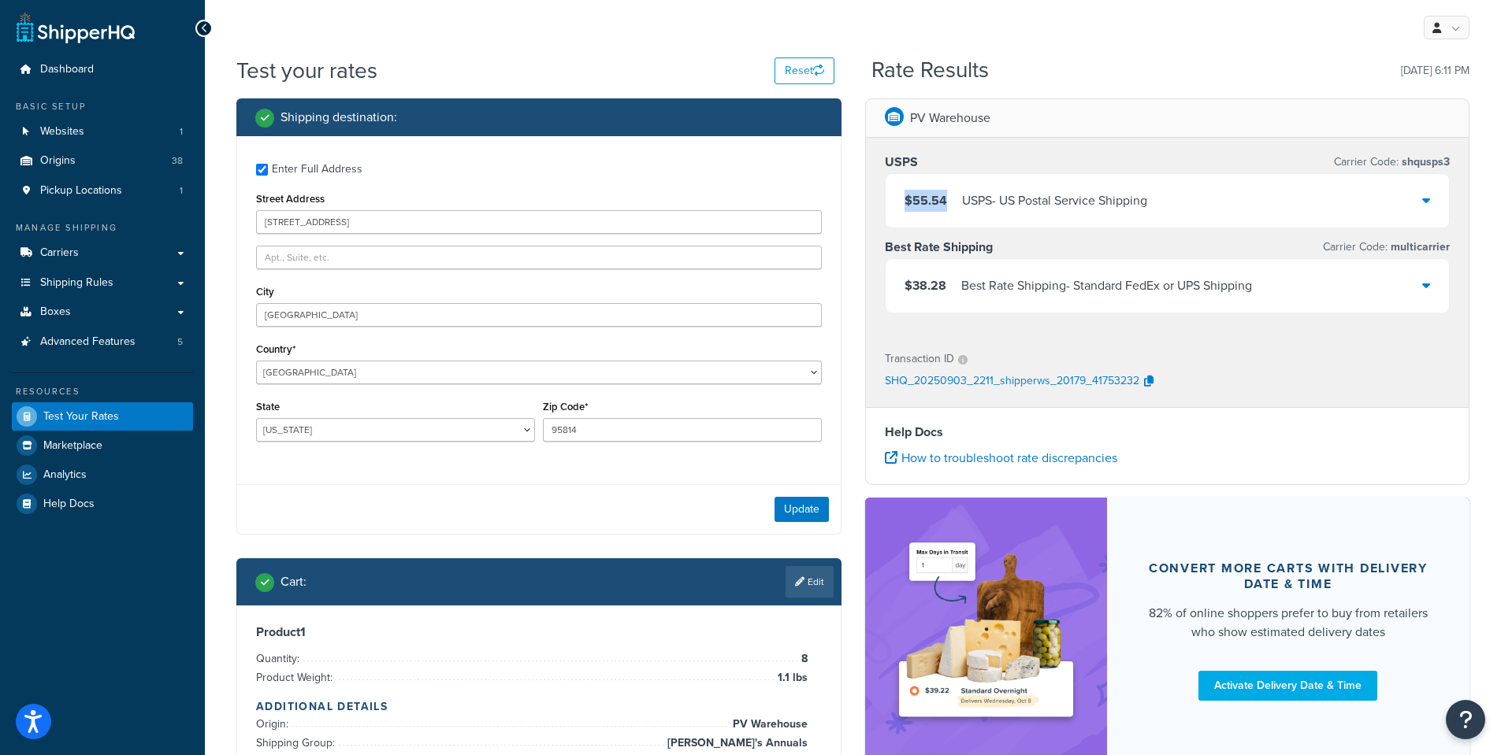
copy span "$55.54"
click at [1431, 192] on div "$55.54 USPS - US Postal Service Shipping" at bounding box center [1167, 201] width 564 height 54
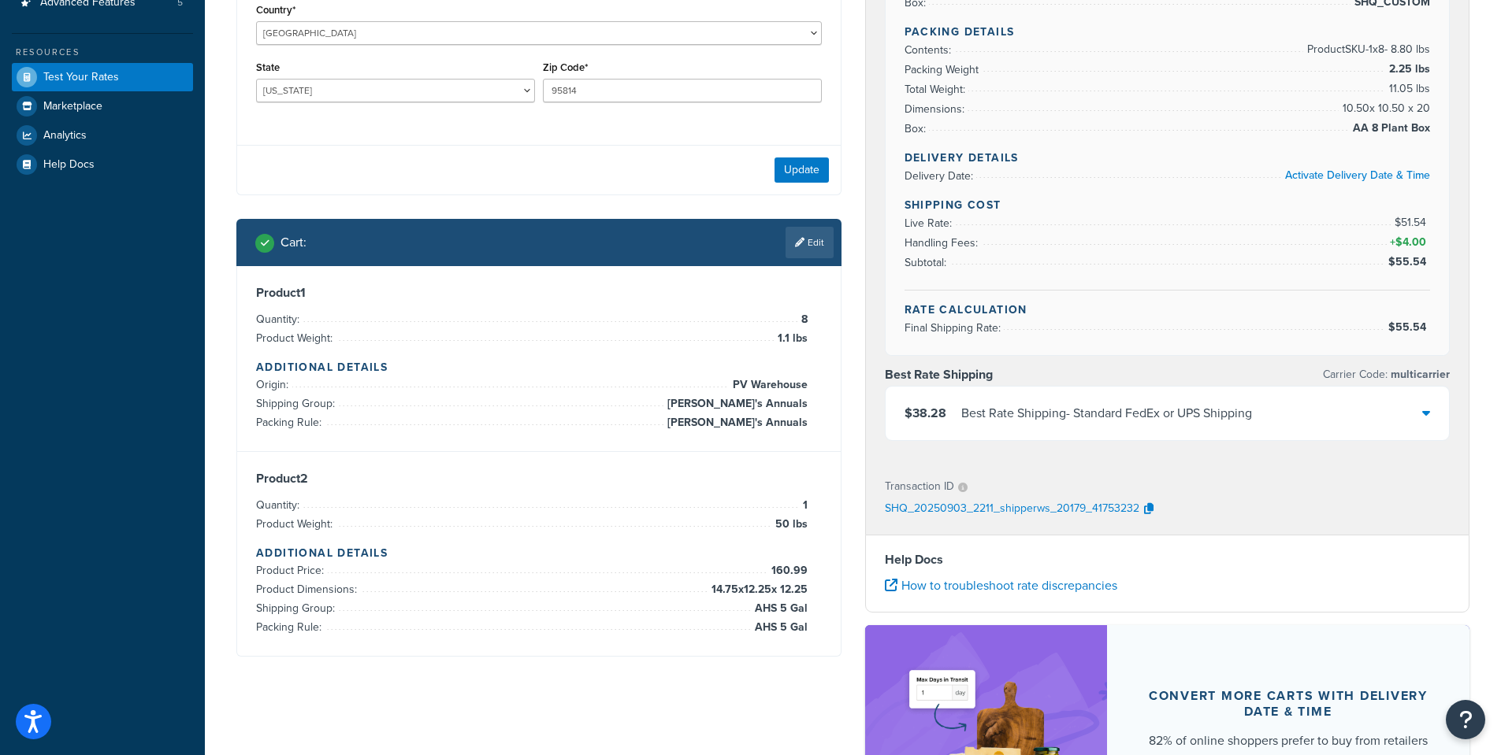
scroll to position [257, 0]
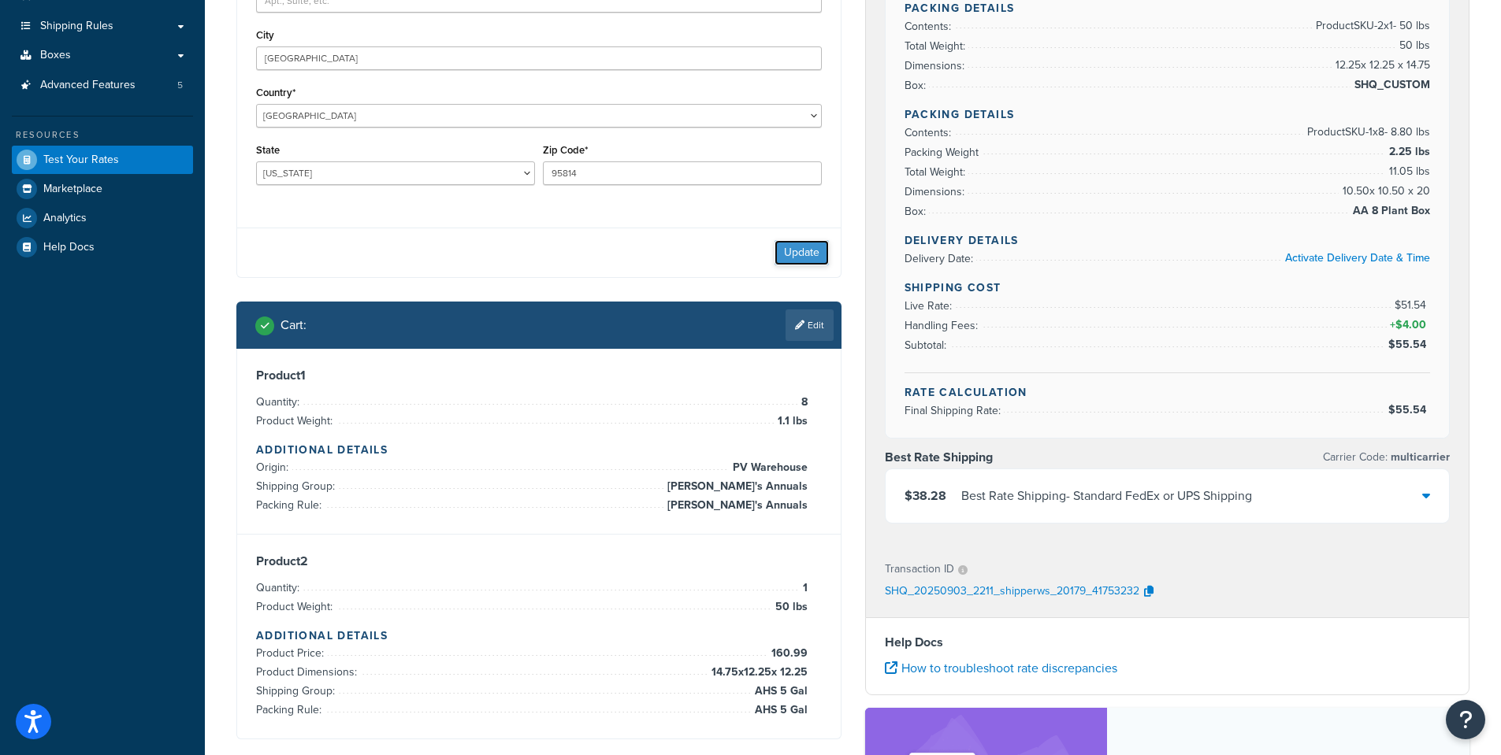
click at [781, 256] on button "Update" at bounding box center [801, 252] width 54 height 25
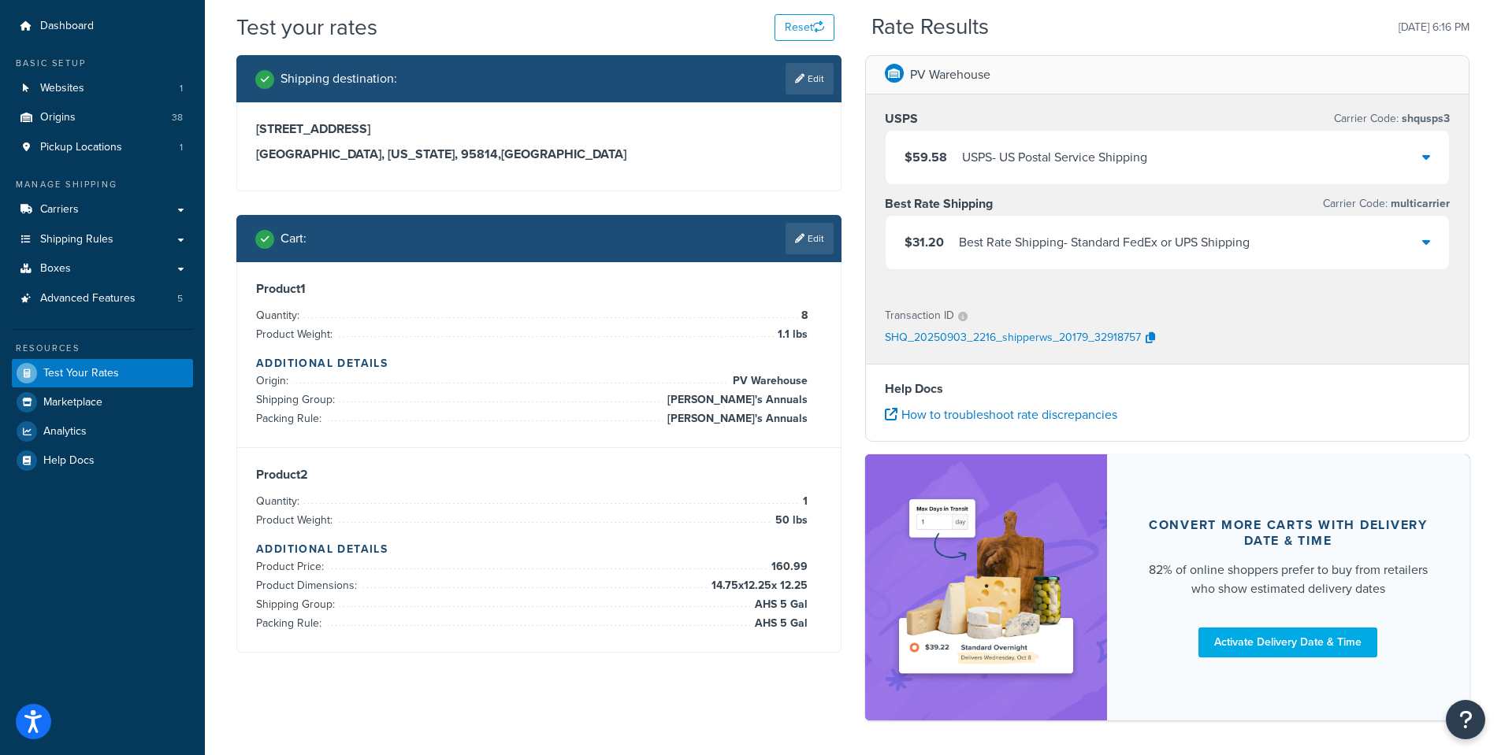
scroll to position [105, 0]
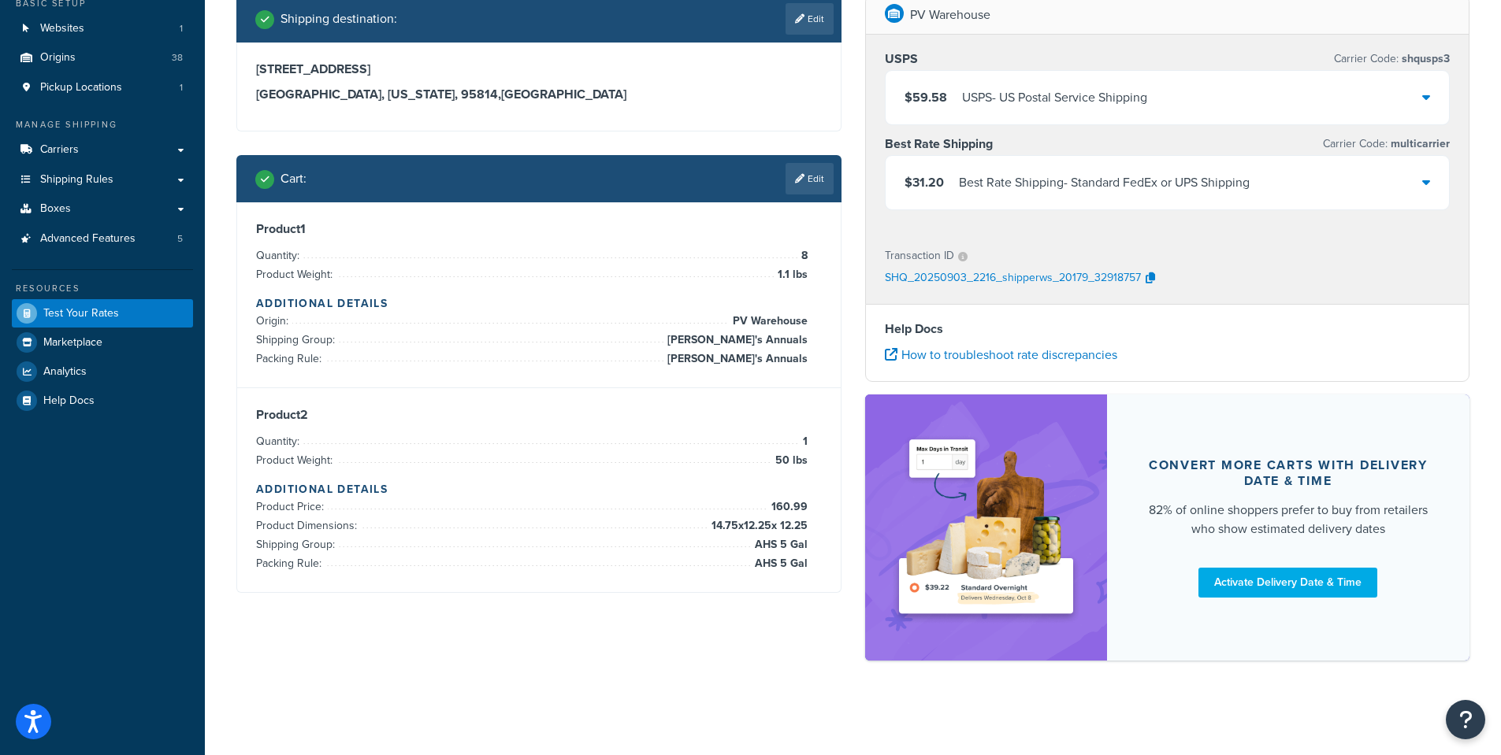
click at [813, 255] on div "Product 1 Quantity: 8 Product Weight: 1.1 lbs Additional Details Origin: PV War…" at bounding box center [539, 294] width 566 height 147
click at [813, 171] on link "Edit" at bounding box center [809, 179] width 48 height 32
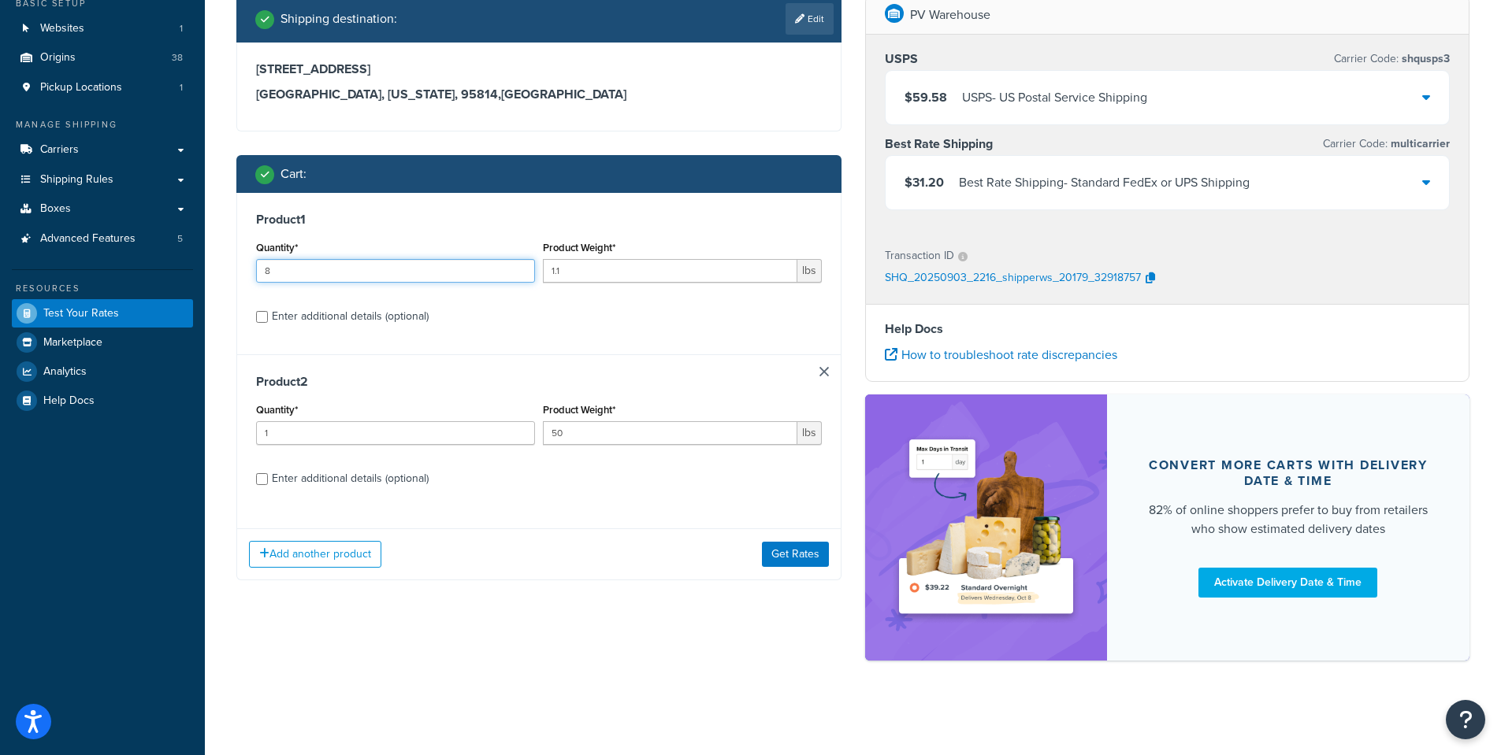
drag, startPoint x: 284, startPoint y: 266, endPoint x: 205, endPoint y: 265, distance: 78.8
click at [205, 265] on div "Test your rates Reset Rate Results 09/03/2025, 6:16 PM Shipping destination : E…" at bounding box center [853, 334] width 1296 height 764
type input "13"
click at [349, 405] on div "Quantity* 1" at bounding box center [395, 422] width 279 height 46
click at [594, 424] on input "50" at bounding box center [670, 433] width 254 height 24
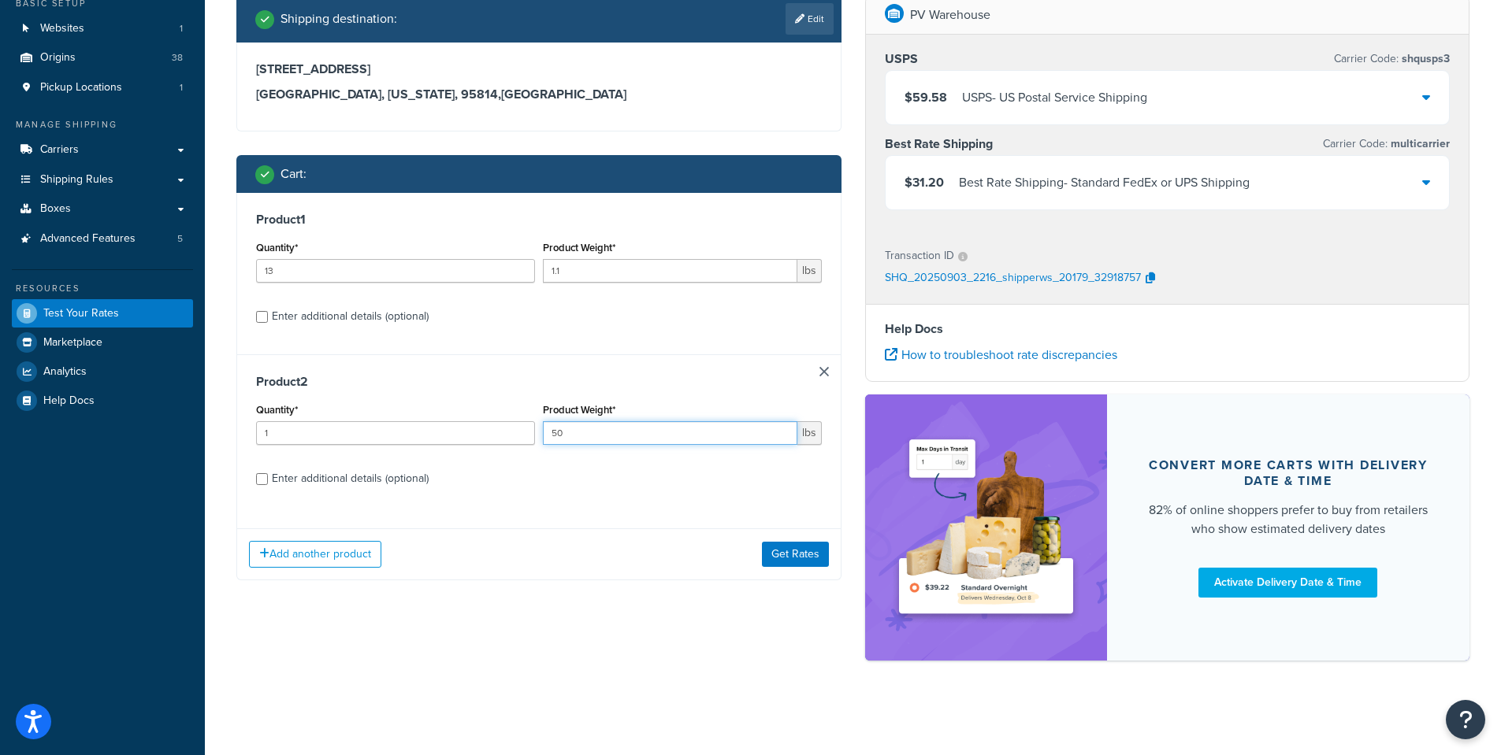
drag, startPoint x: 588, startPoint y: 427, endPoint x: 537, endPoint y: 418, distance: 51.2
click at [525, 421] on div "Quantity* 1 Product Weight* 50 lbs" at bounding box center [539, 428] width 574 height 58
type input "18"
drag, startPoint x: 301, startPoint y: 435, endPoint x: 230, endPoint y: 399, distance: 79.3
click at [227, 418] on div "Shipping destination : Edit 123 Main St. Sacramento, California, 95814 , United…" at bounding box center [539, 299] width 629 height 609
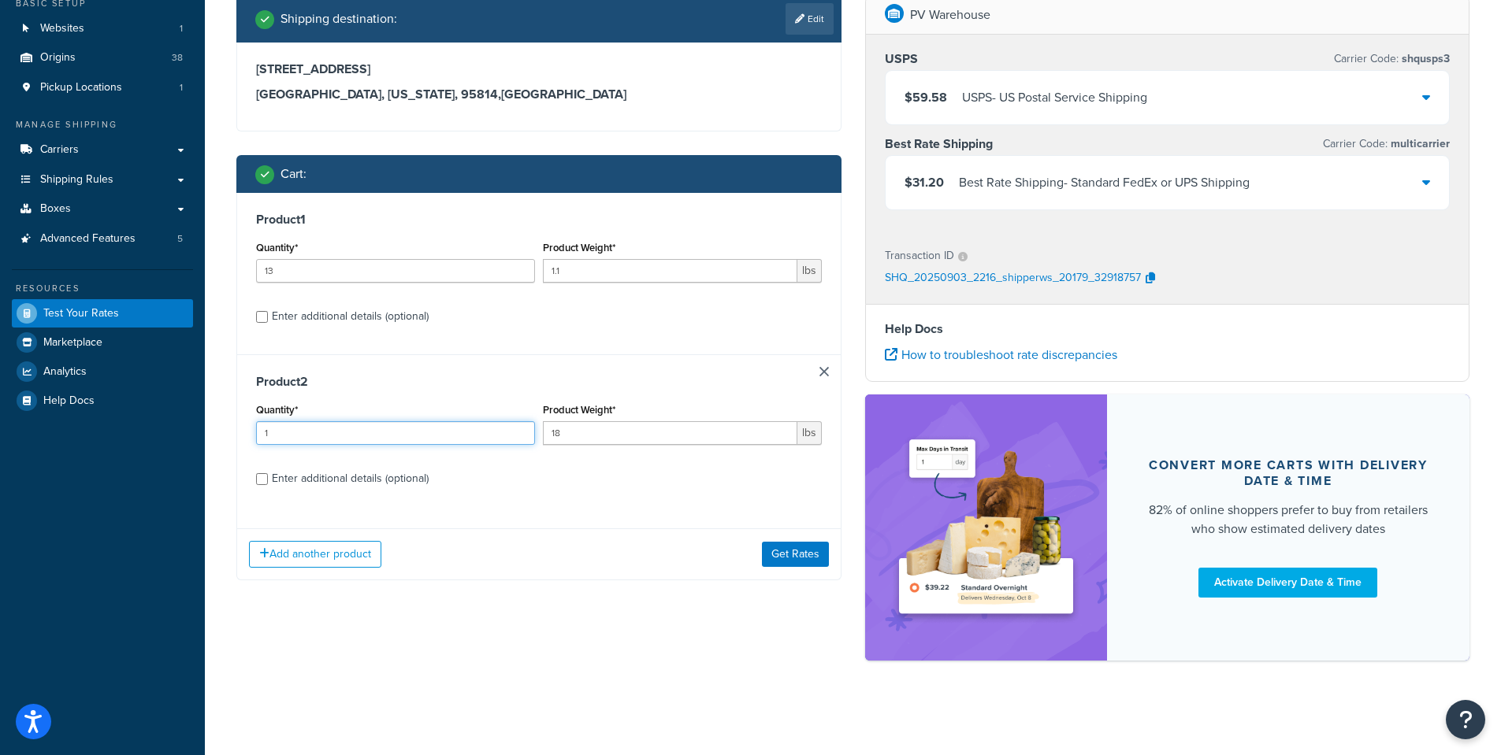
type input "4"
type input "5"
click at [256, 477] on input "Enter additional details (optional)" at bounding box center [262, 479] width 12 height 12
checkbox input "true"
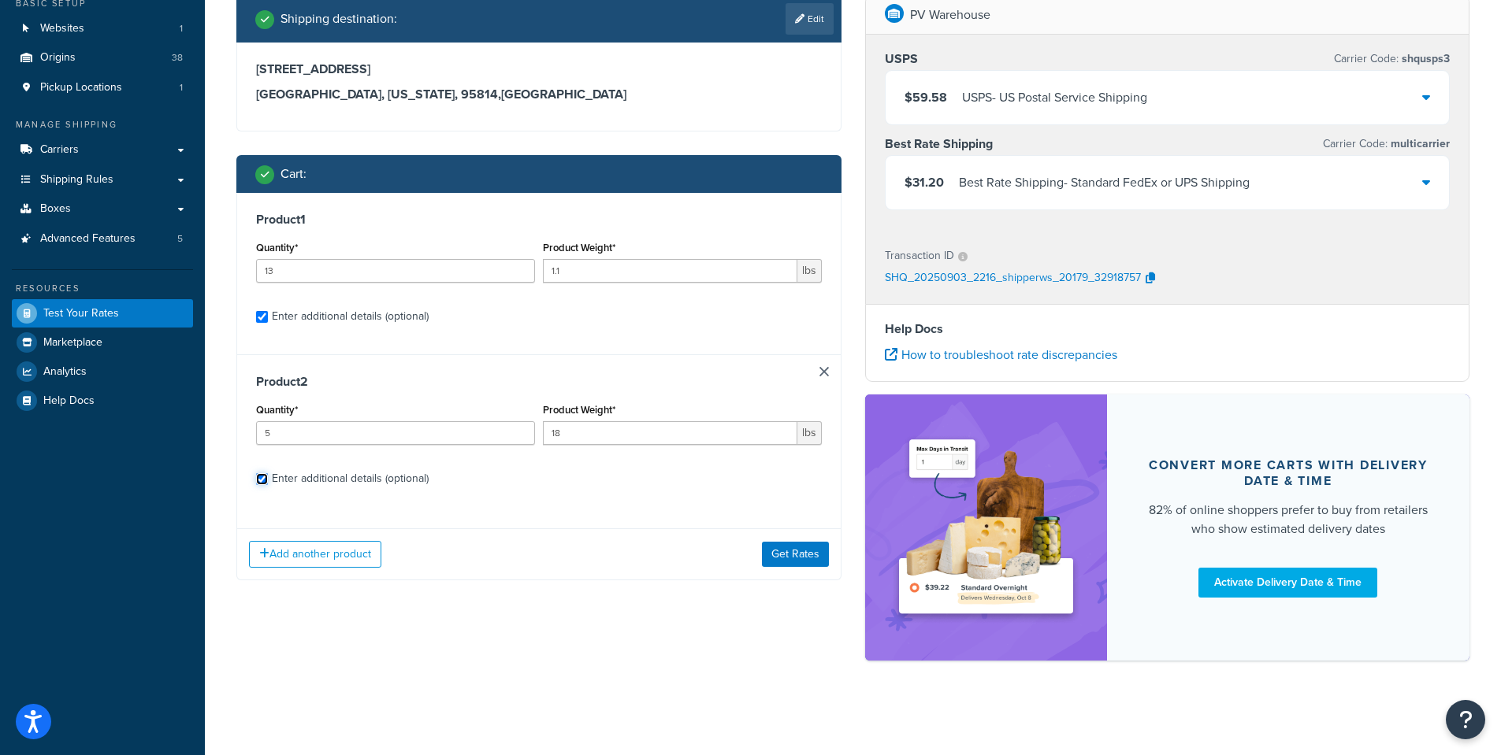
select select "84863"
select select "23068"
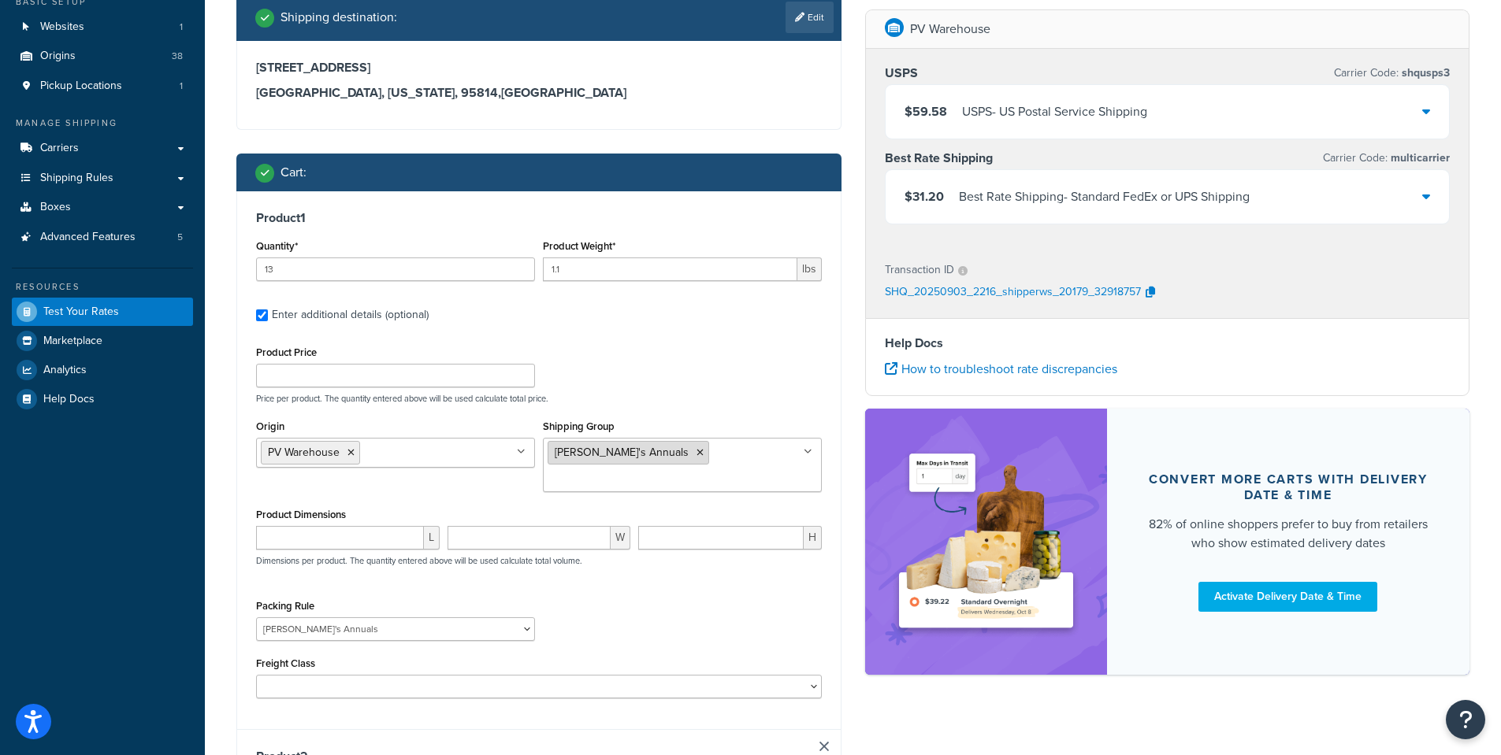
click at [623, 455] on li "Annie's Annuals" at bounding box center [628, 453] width 161 height 24
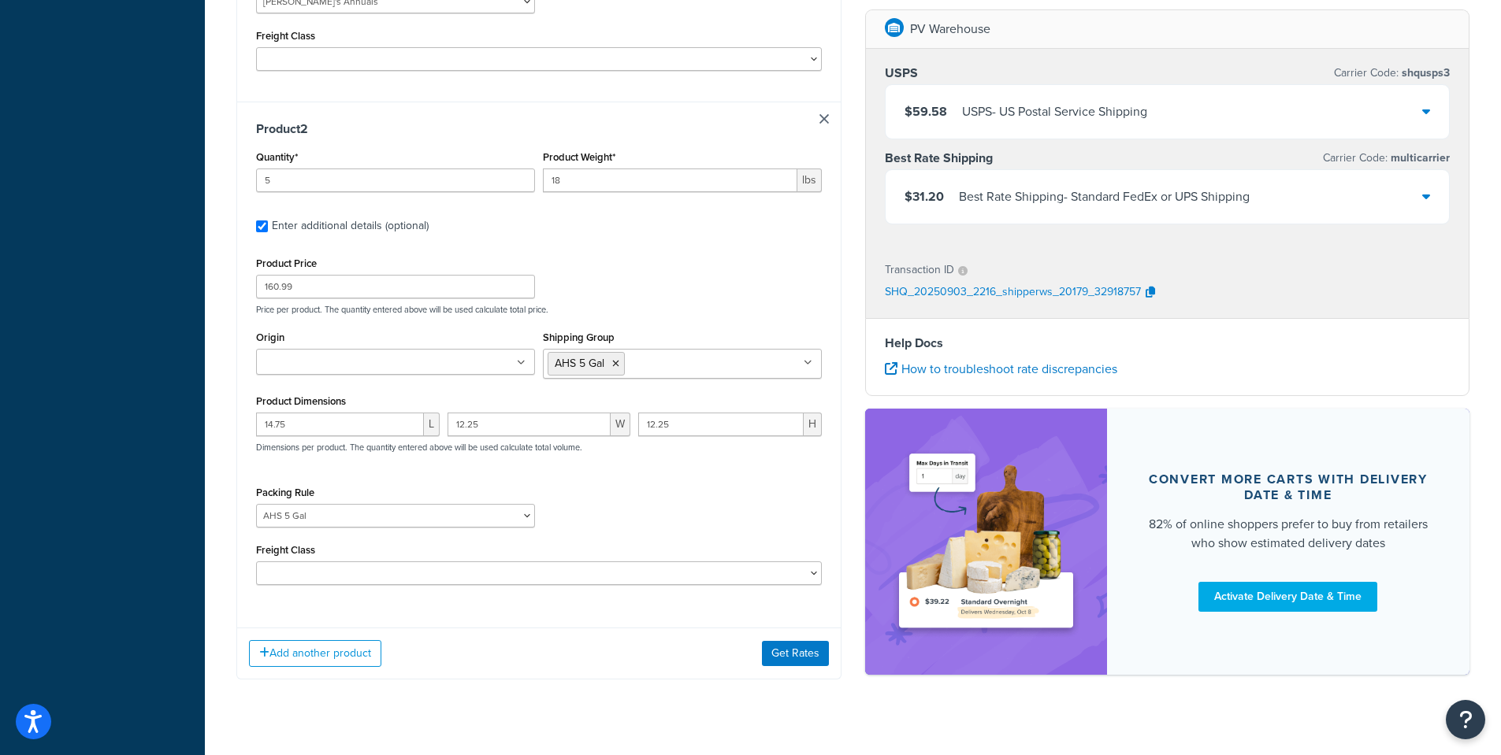
scroll to position [735, 0]
click at [617, 357] on icon at bounding box center [615, 361] width 7 height 9
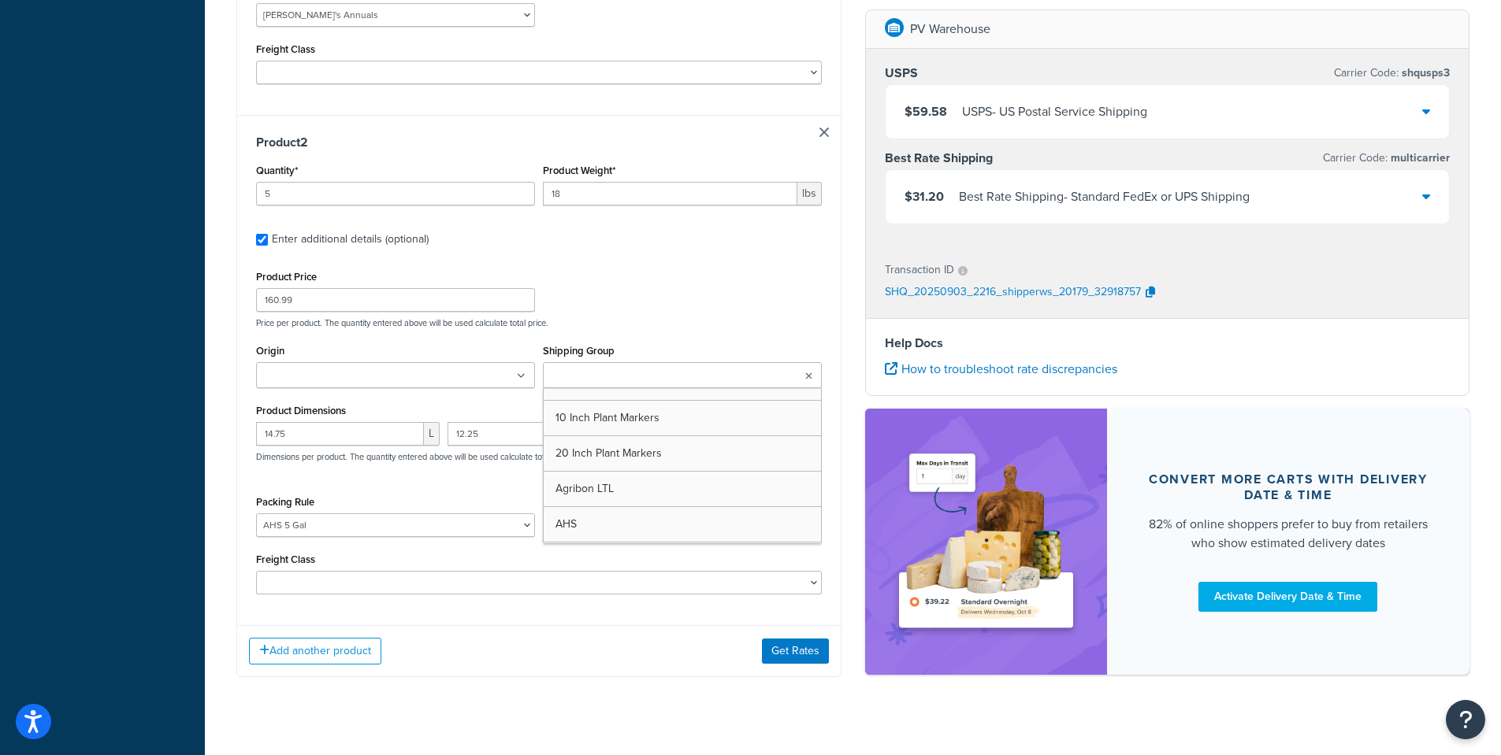
scroll to position [731, 0]
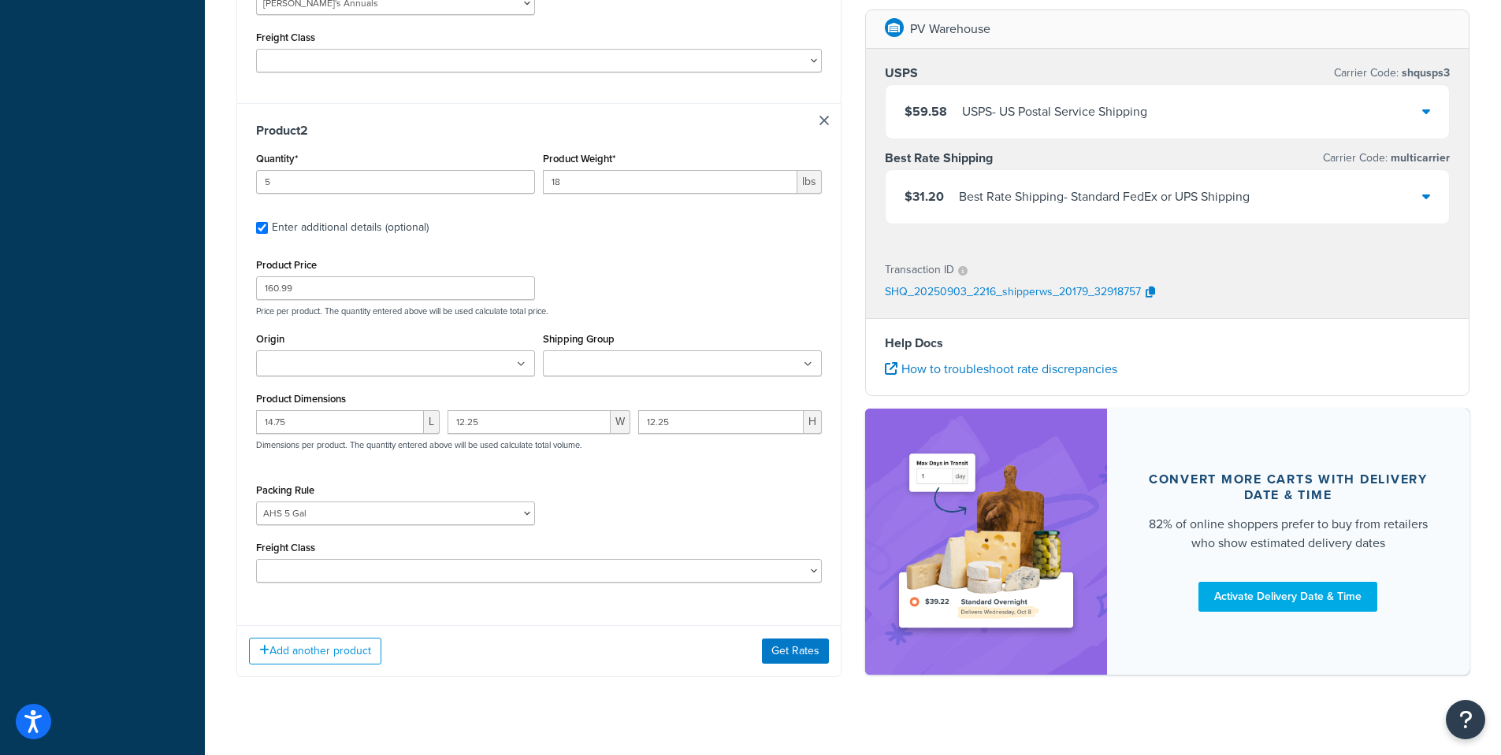
click at [425, 388] on div "Product Dimensions 14.75 L 12.25 W 12.25 H Dimensions per product. The quantity…" at bounding box center [539, 428] width 566 height 80
click at [228, 258] on div "Shipping destination : Edit 123 Main St. Sacramento, California, 95814 , United…" at bounding box center [539, 34] width 629 height 1334
type input "102.99"
click at [627, 271] on div "Product Price 102.99 Price per product. The quantity entered above will be used…" at bounding box center [539, 285] width 574 height 62
click at [566, 356] on input "Shipping Group" at bounding box center [617, 364] width 139 height 17
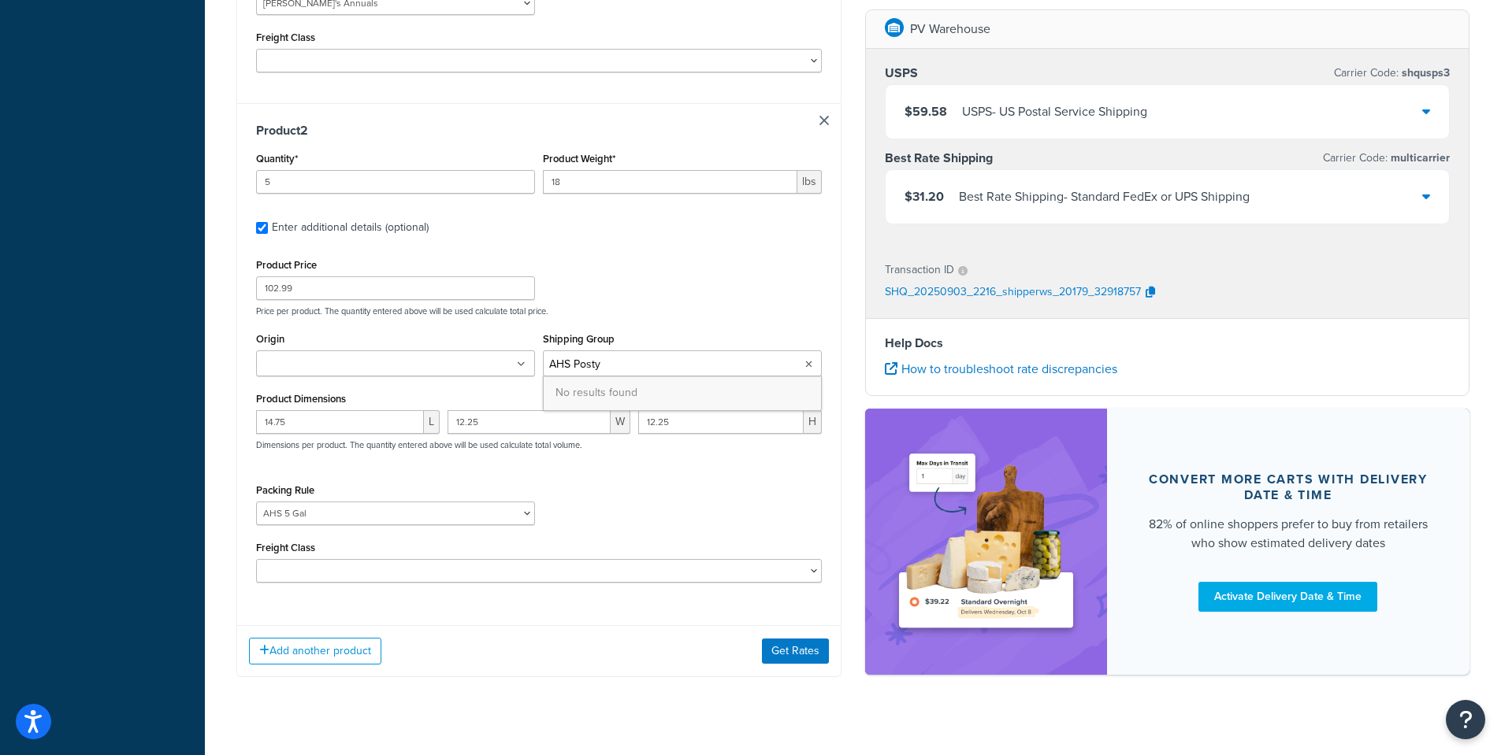
type input "AHS Post"
click at [710, 294] on div "Product Price 102.99 Price per product. The quantity entered above will be used…" at bounding box center [539, 420] width 566 height 332
click at [316, 506] on select "1 Gallon 10 Inch Plant Markers 20 Inch Plant Markers AHS 4 claw GO500 AHS 5 Gal…" at bounding box center [395, 518] width 279 height 24
select select "23071"
click at [256, 506] on select "1 Gallon 10 Inch Plant Markers 20 Inch Plant Markers AHS 4 claw GO500 AHS 5 Gal…" at bounding box center [395, 518] width 279 height 24
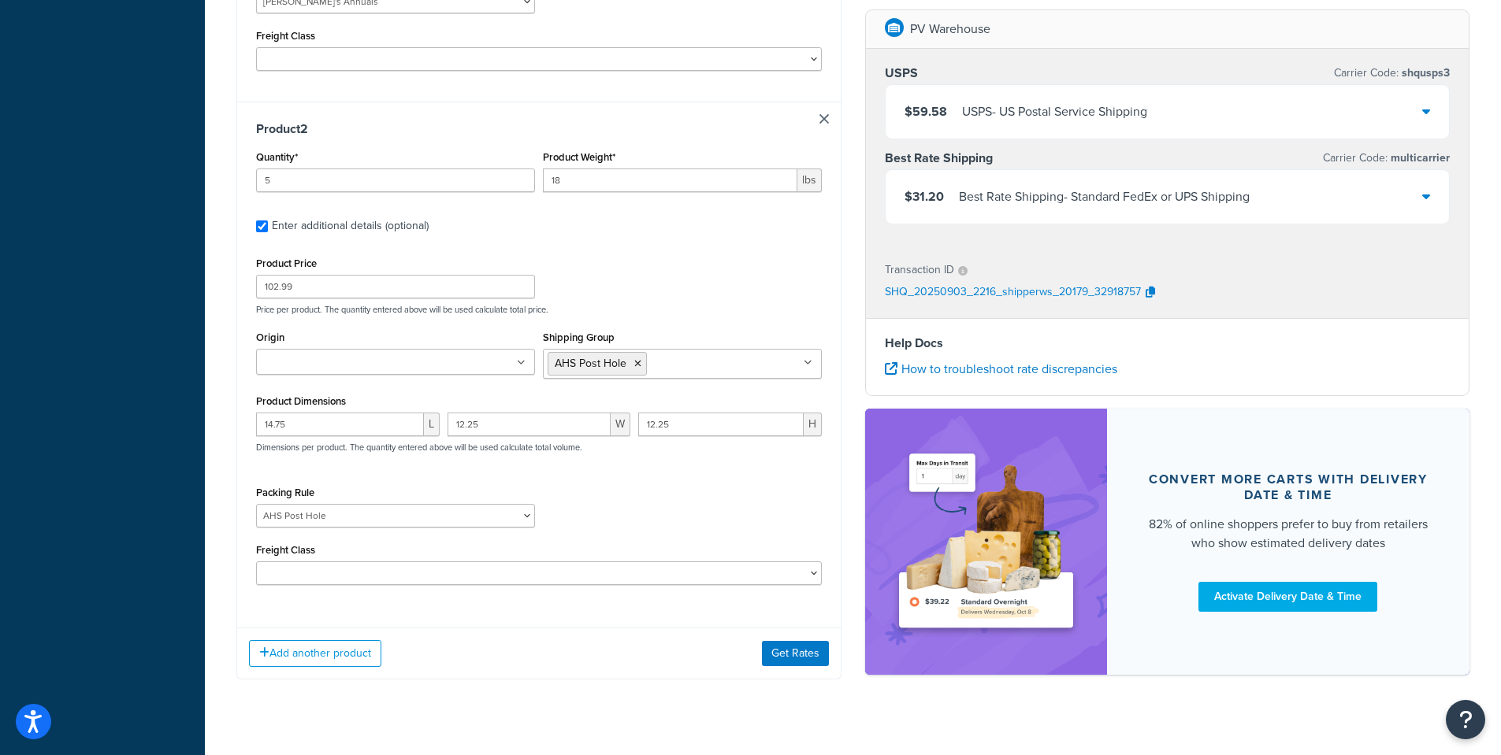
scroll to position [735, 0]
click at [800, 639] on button "Get Rates" at bounding box center [795, 651] width 67 height 25
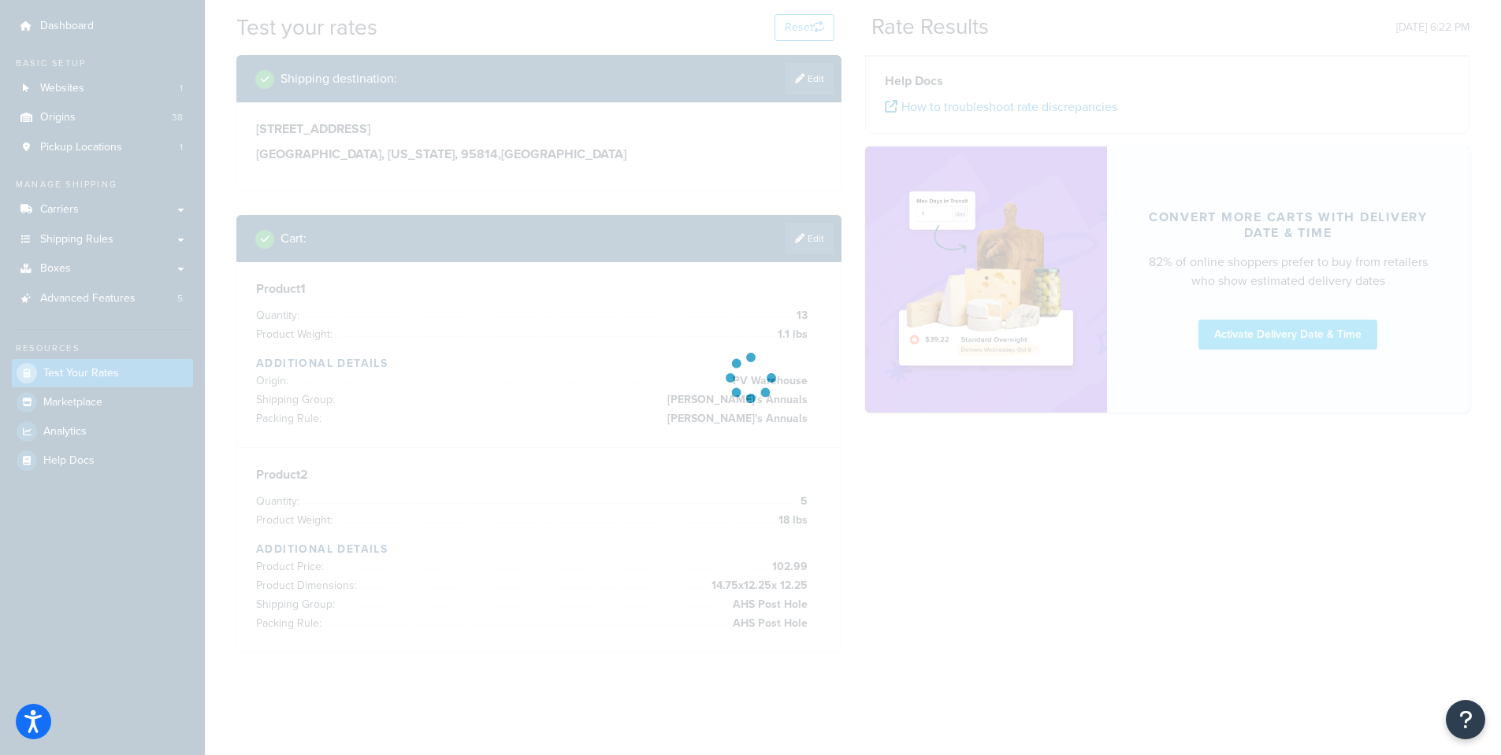
scroll to position [105, 0]
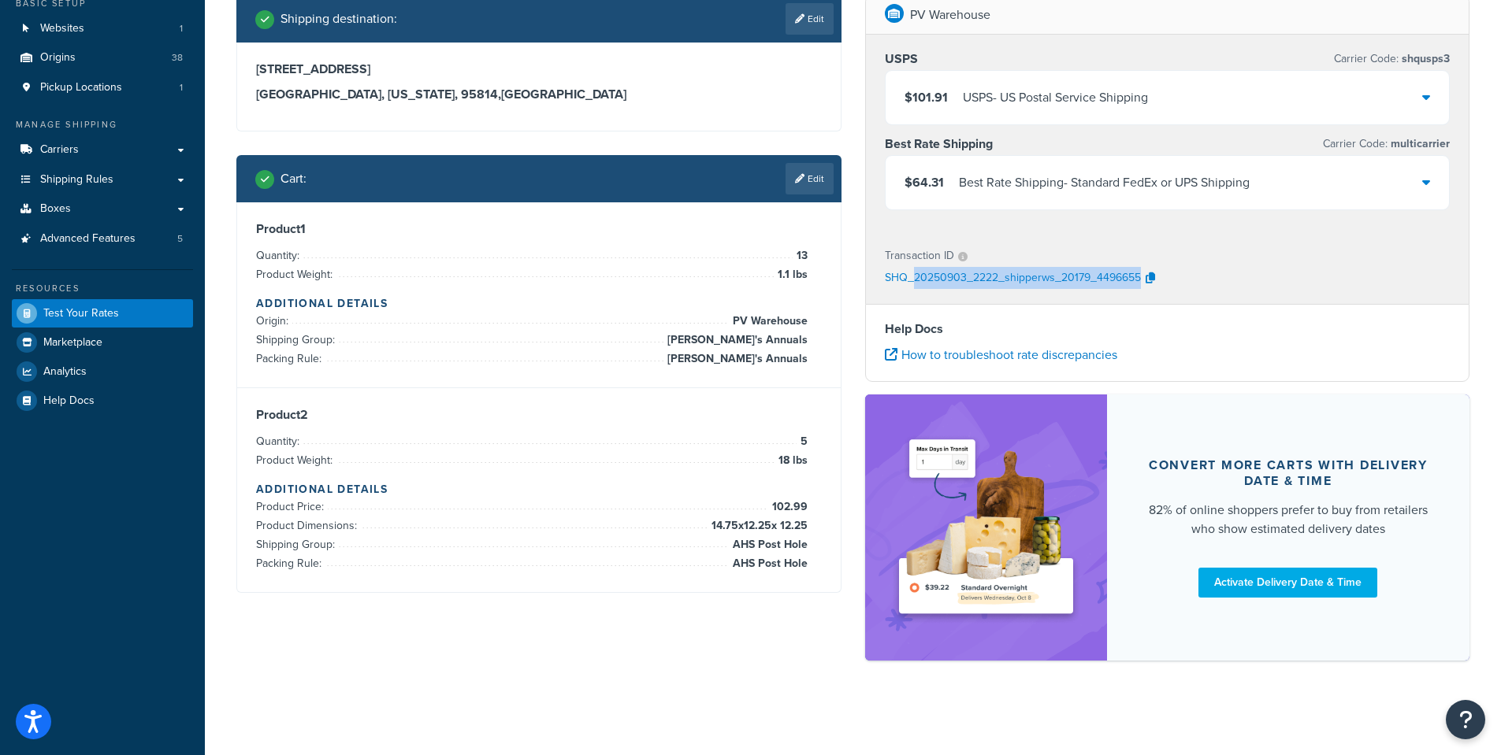
drag, startPoint x: 1185, startPoint y: 280, endPoint x: 1087, endPoint y: 284, distance: 97.8
click at [919, 279] on div "SHQ_20250903_2222_shipperws_20179_4496655" at bounding box center [1168, 279] width 566 height 24
click at [1213, 282] on div "SHQ_20250903_2222_shipperws_20179_4496655" at bounding box center [1168, 279] width 566 height 24
click at [1152, 276] on icon "button" at bounding box center [1149, 278] width 9 height 11
click at [1427, 180] on icon at bounding box center [1426, 182] width 8 height 13
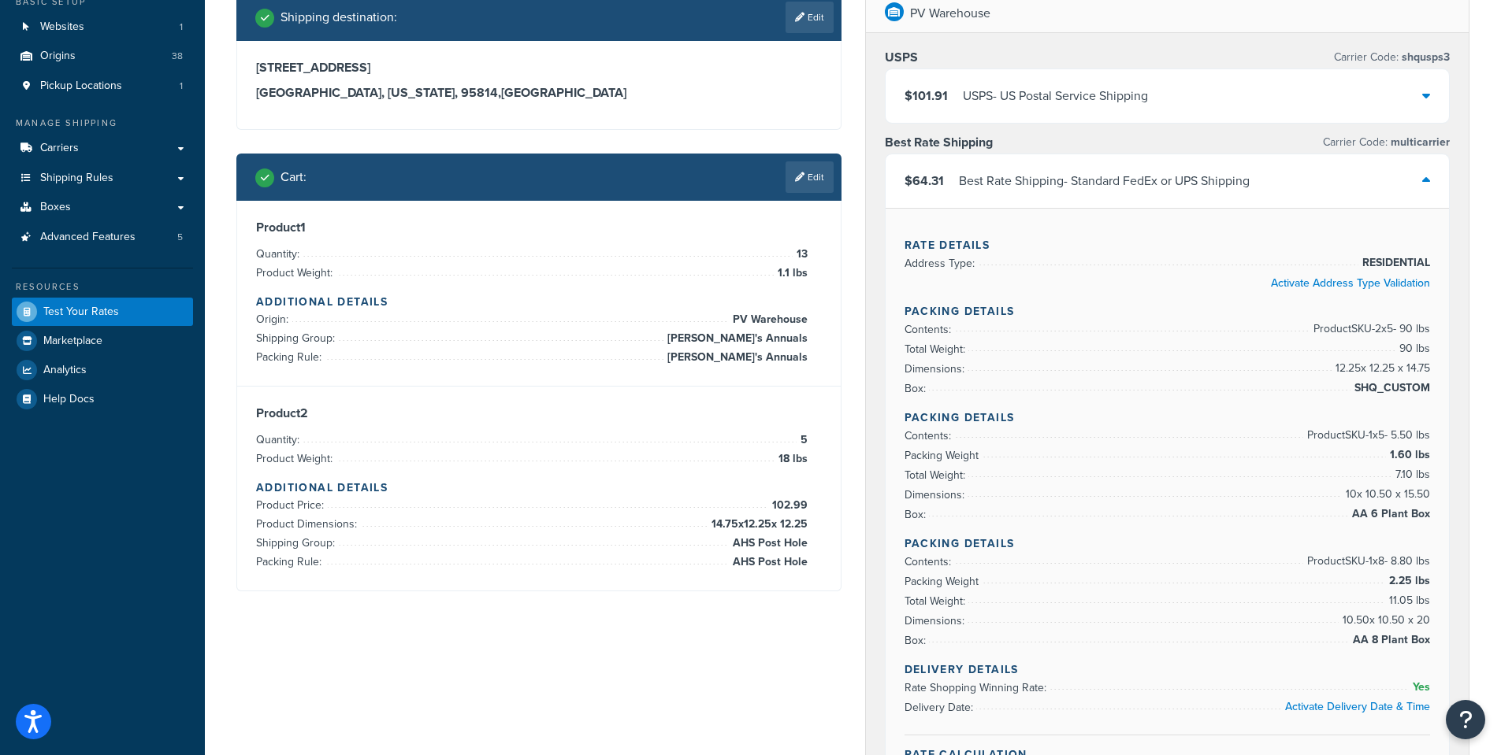
click at [1362, 391] on span "SHQ_CUSTOM" at bounding box center [1390, 388] width 80 height 19
drag, startPoint x: 1355, startPoint y: 390, endPoint x: 1427, endPoint y: 394, distance: 71.8
click at [1427, 394] on span "SHQ_CUSTOM" at bounding box center [1390, 388] width 80 height 19
copy span "SHQ_CUSTOM"
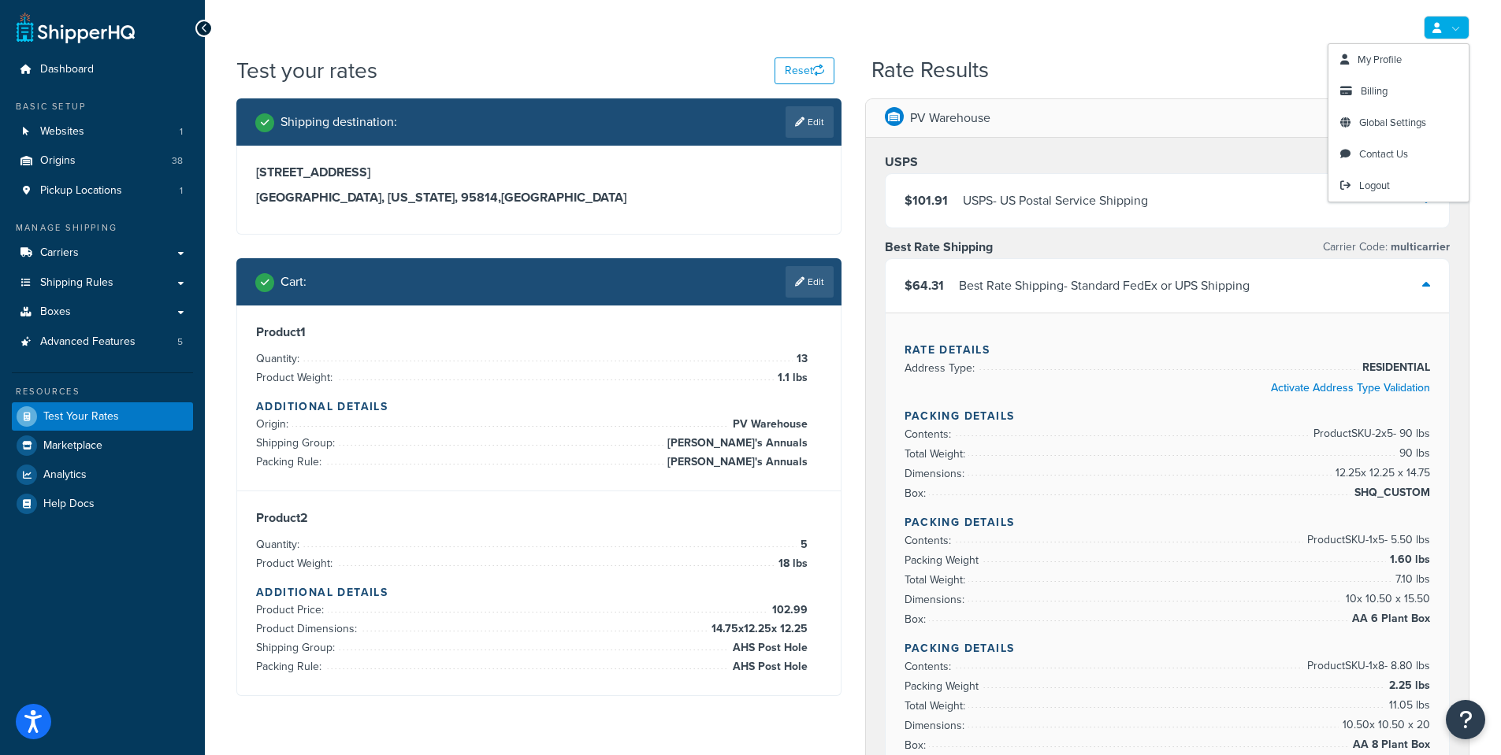
click at [1452, 33] on link at bounding box center [1447, 28] width 46 height 24
click at [588, 42] on div "My Profile Billing Global Settings Contact Us Logout" at bounding box center [853, 27] width 1296 height 55
click at [1158, 51] on div "My Profile Billing Global Settings Contact Us Logout" at bounding box center [853, 27] width 1296 height 55
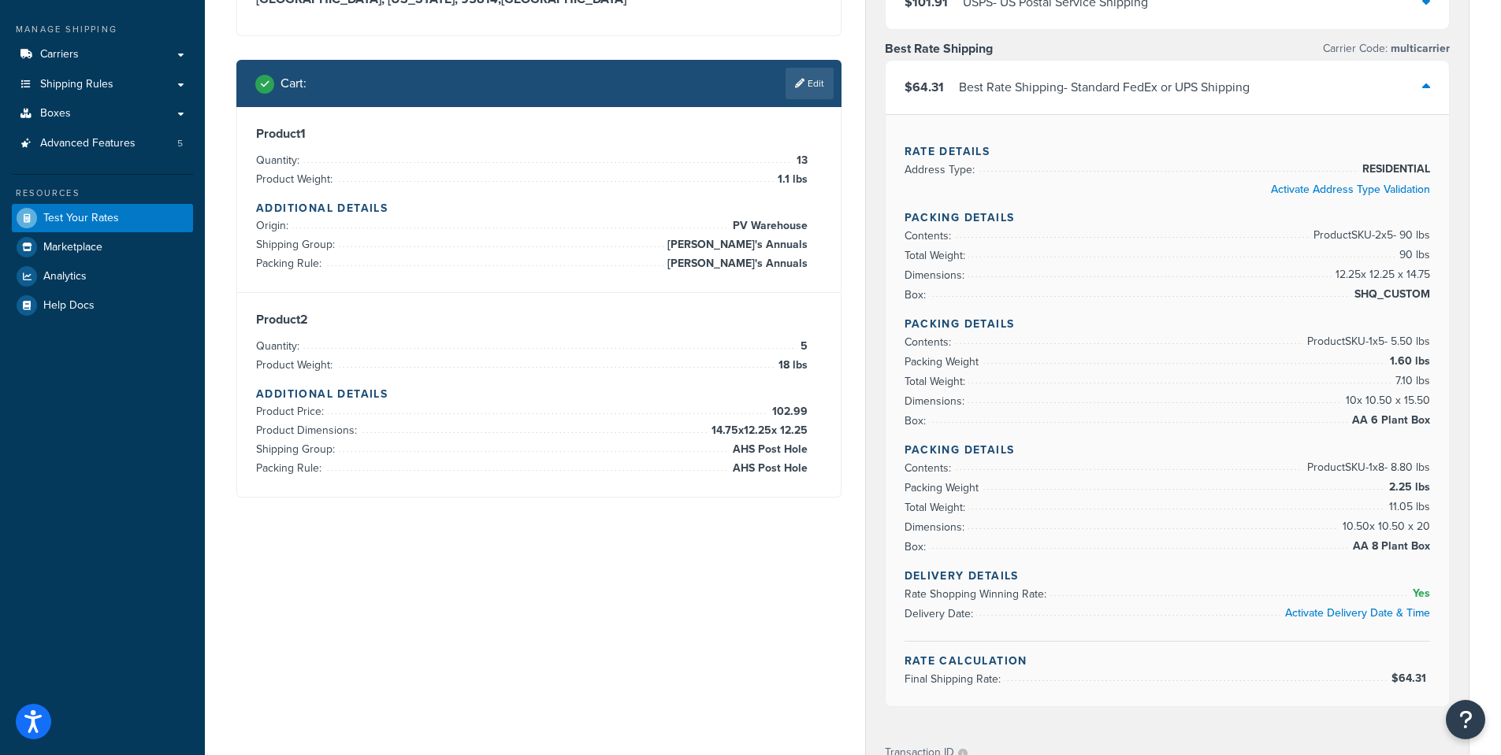
scroll to position [236, 0]
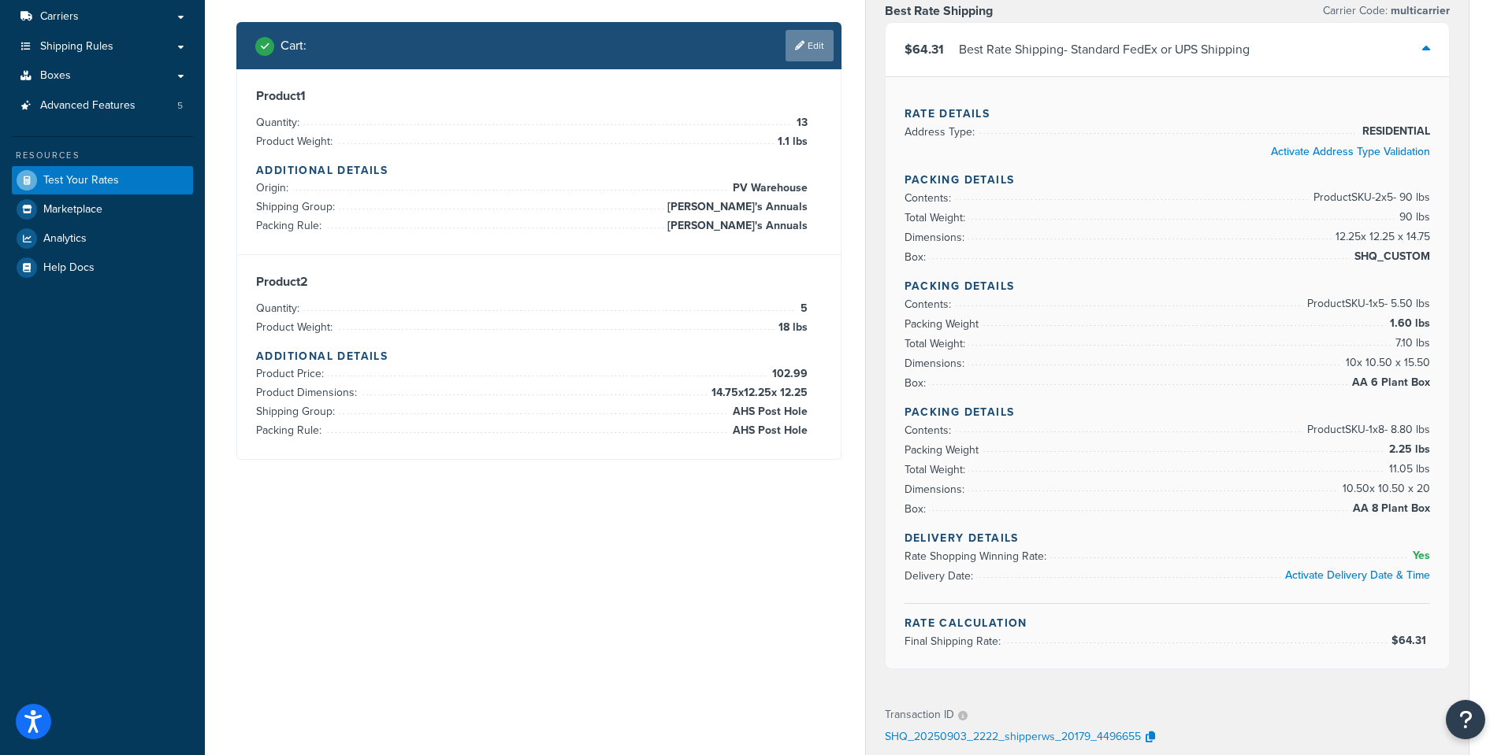
click at [820, 38] on link "Edit" at bounding box center [809, 46] width 48 height 32
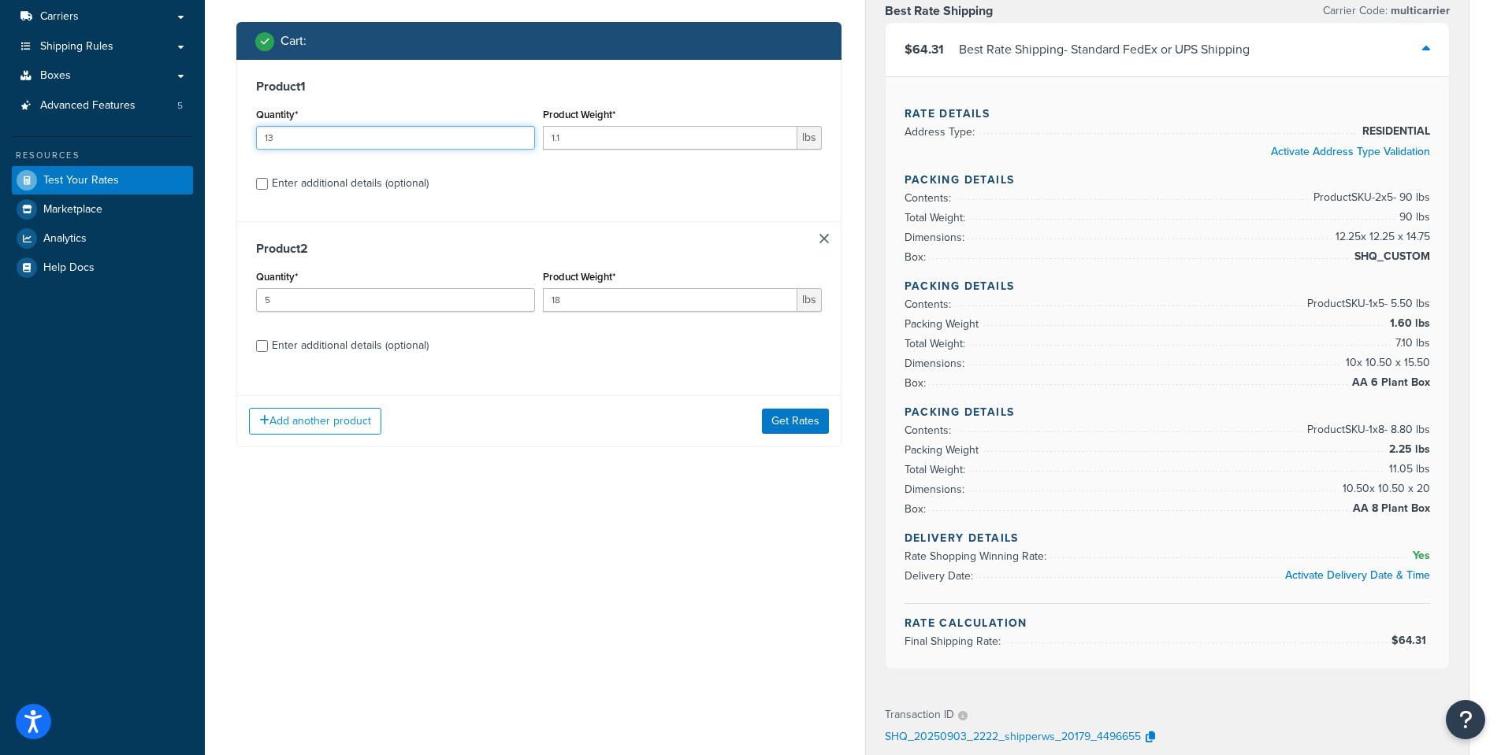
drag, startPoint x: 282, startPoint y: 135, endPoint x: 236, endPoint y: 133, distance: 46.5
click at [236, 133] on div "Shipping destination : Edit 123 Main St. Sacramento, California, 95814 , United…" at bounding box center [539, 166] width 629 height 609
type input "48"
click at [582, 136] on input "1.1" at bounding box center [670, 138] width 254 height 24
drag, startPoint x: 582, startPoint y: 136, endPoint x: 496, endPoint y: 183, distance: 98.3
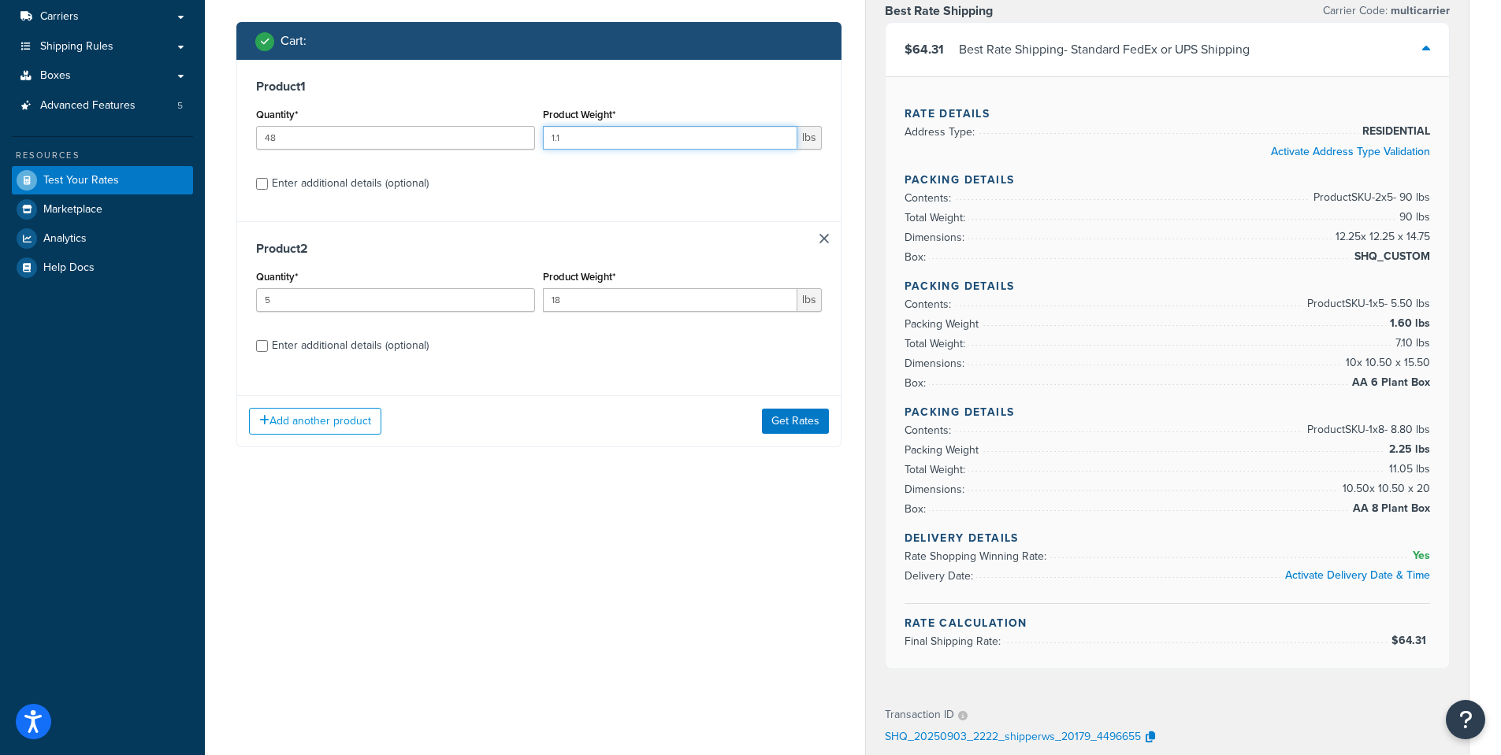
click at [537, 136] on div "Quantity* 48 Product Weight* 1.1 lbs" at bounding box center [539, 133] width 574 height 58
click at [491, 185] on label "Enter additional details (optional)" at bounding box center [547, 181] width 550 height 25
click at [268, 185] on input "Enter additional details (optional)" at bounding box center [262, 184] width 12 height 12
checkbox input "true"
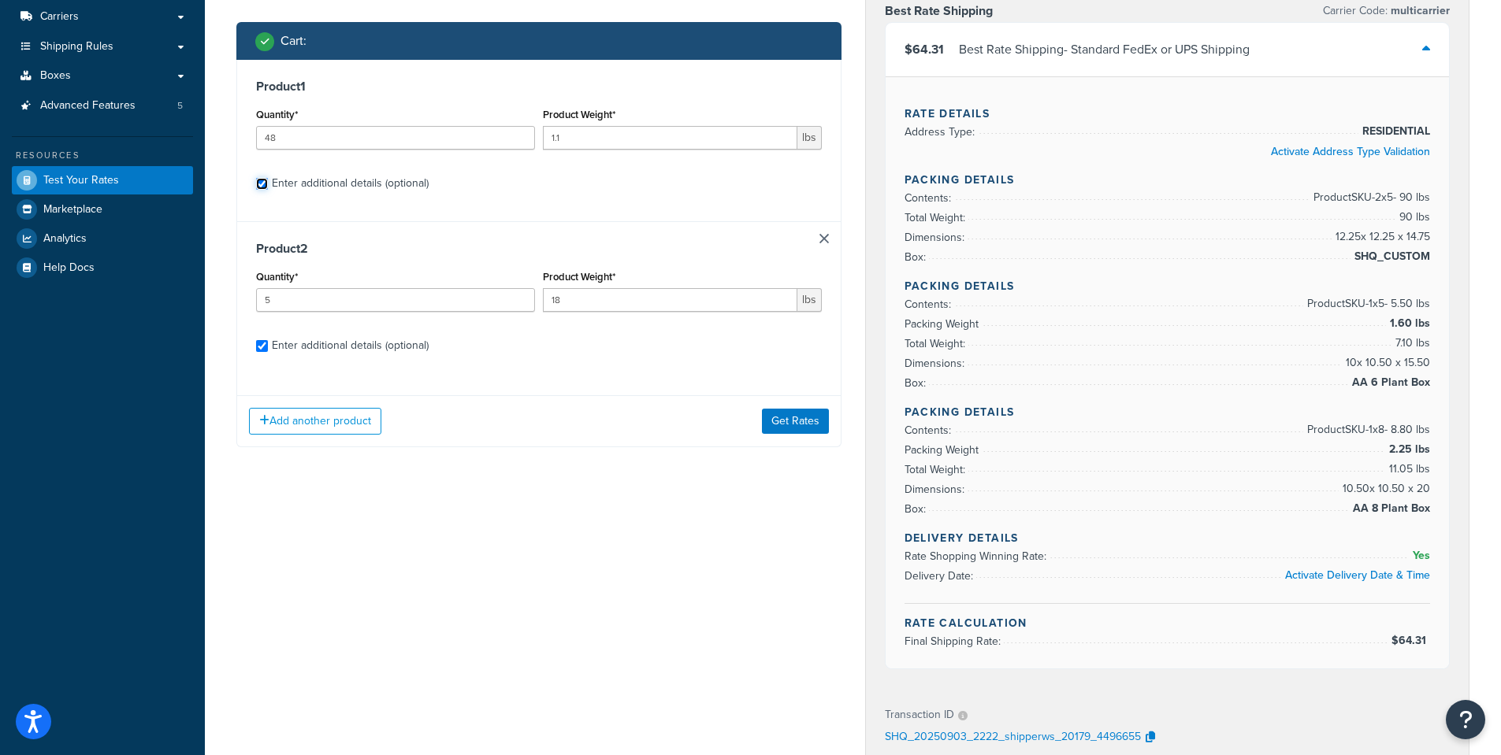
select select "84863"
select select "23071"
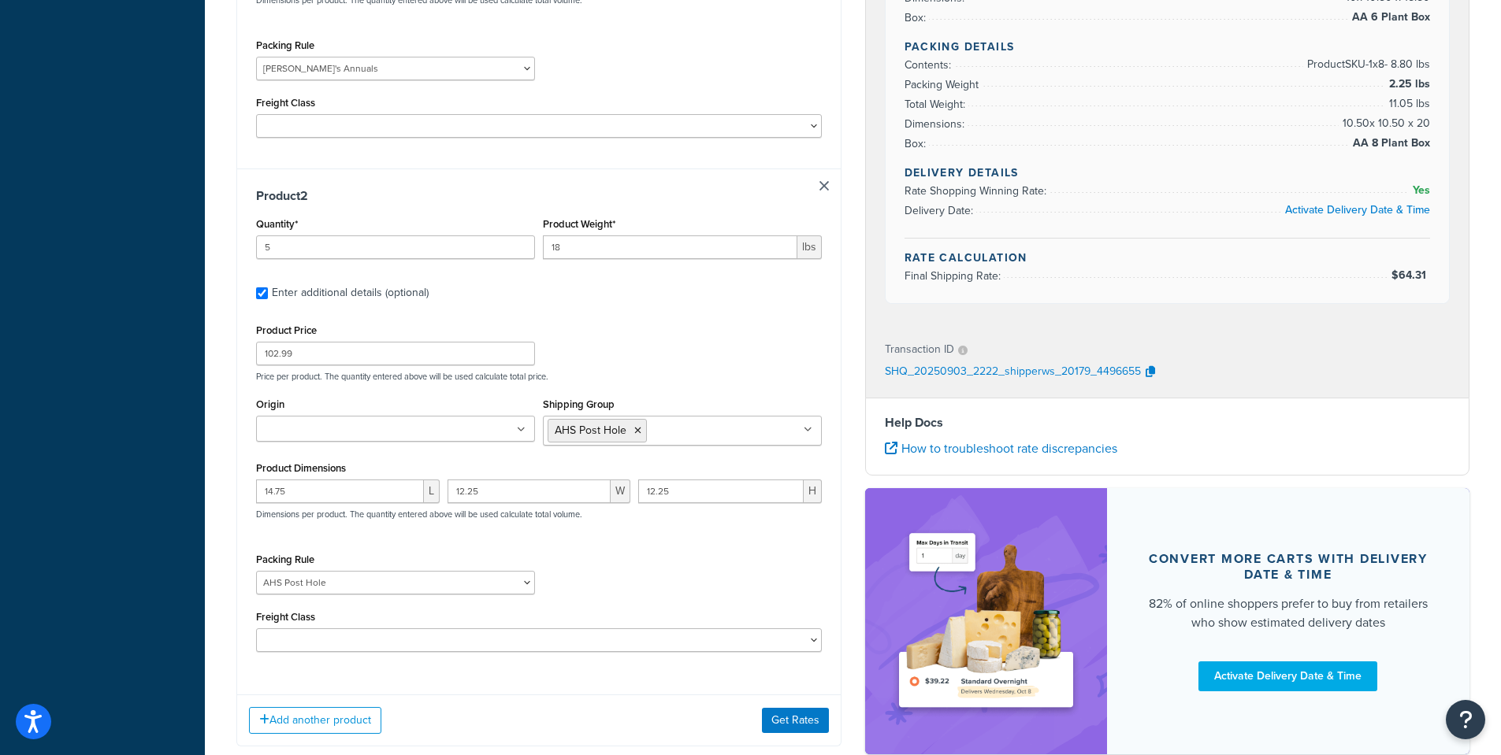
scroll to position [630, 0]
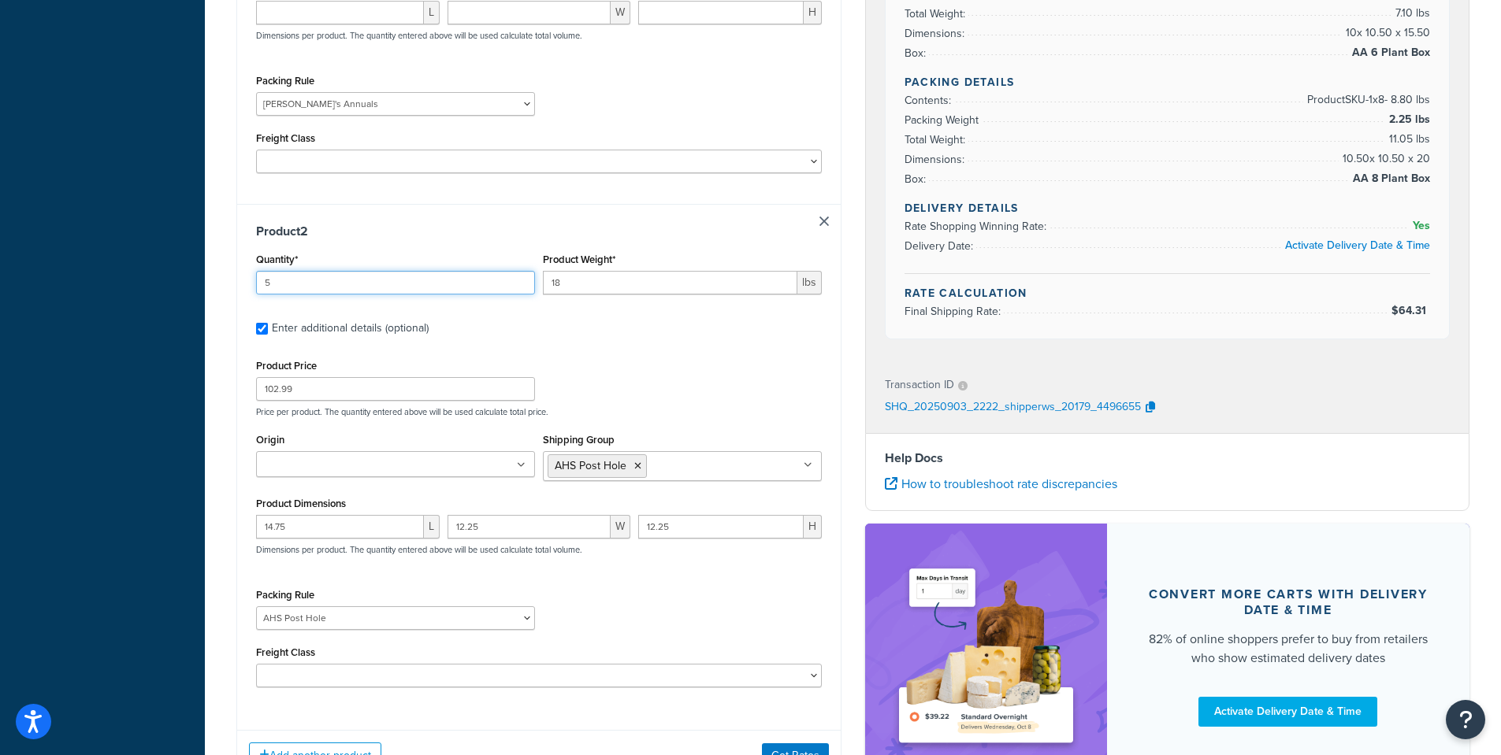
drag, startPoint x: 284, startPoint y: 257, endPoint x: 196, endPoint y: 255, distance: 88.2
click at [196, 255] on div "Dashboard Basic Setup Websites 1 Origins 38 Pickup Locations 1 Manage Shipping …" at bounding box center [750, 127] width 1501 height 1515
type input "2"
drag, startPoint x: 567, startPoint y: 260, endPoint x: 442, endPoint y: 261, distance: 125.3
click at [442, 261] on div "Quantity* 2 Product Weight* 18 lbs" at bounding box center [539, 278] width 574 height 58
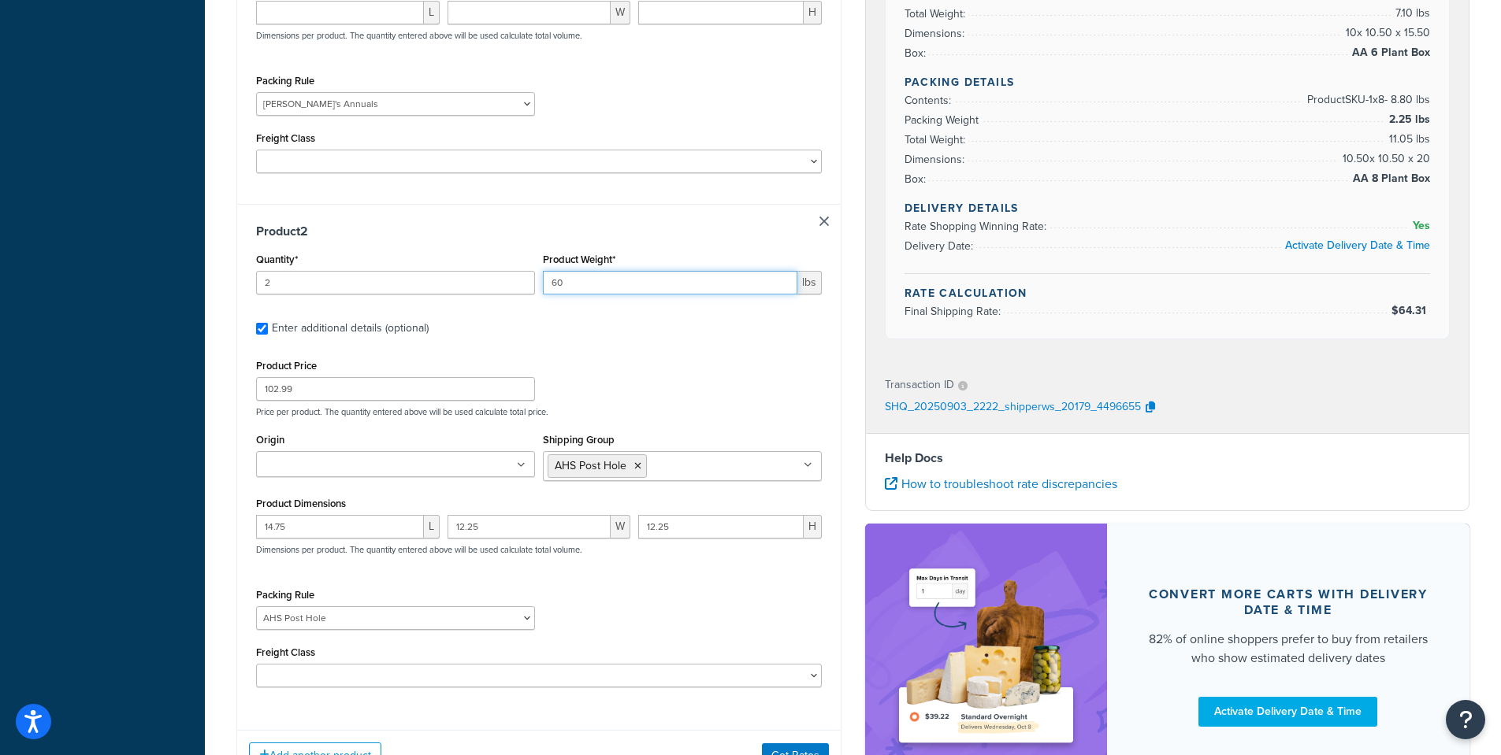
type input "60"
drag, startPoint x: 642, startPoint y: 323, endPoint x: 551, endPoint y: 343, distance: 92.9
click at [627, 328] on div "Product 2 Quantity* 2 Product Weight* 60 lbs Enter additional details (optional…" at bounding box center [538, 461] width 603 height 514
drag, startPoint x: 327, startPoint y: 366, endPoint x: 180, endPoint y: 355, distance: 147.7
click at [180, 355] on div "Dashboard Basic Setup Websites 1 Origins 38 Pickup Locations 1 Manage Shipping …" at bounding box center [750, 127] width 1501 height 1515
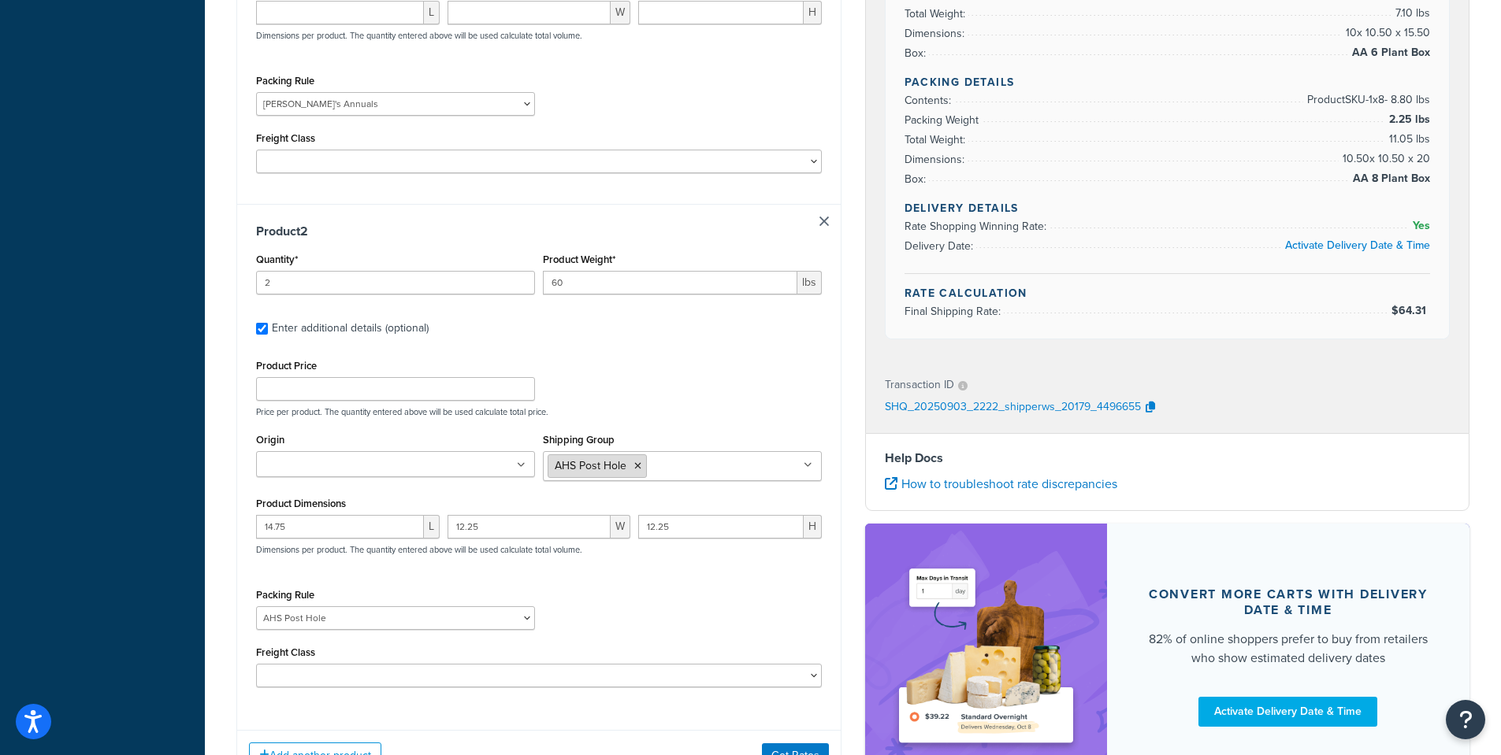
click at [637, 462] on icon at bounding box center [637, 466] width 7 height 9
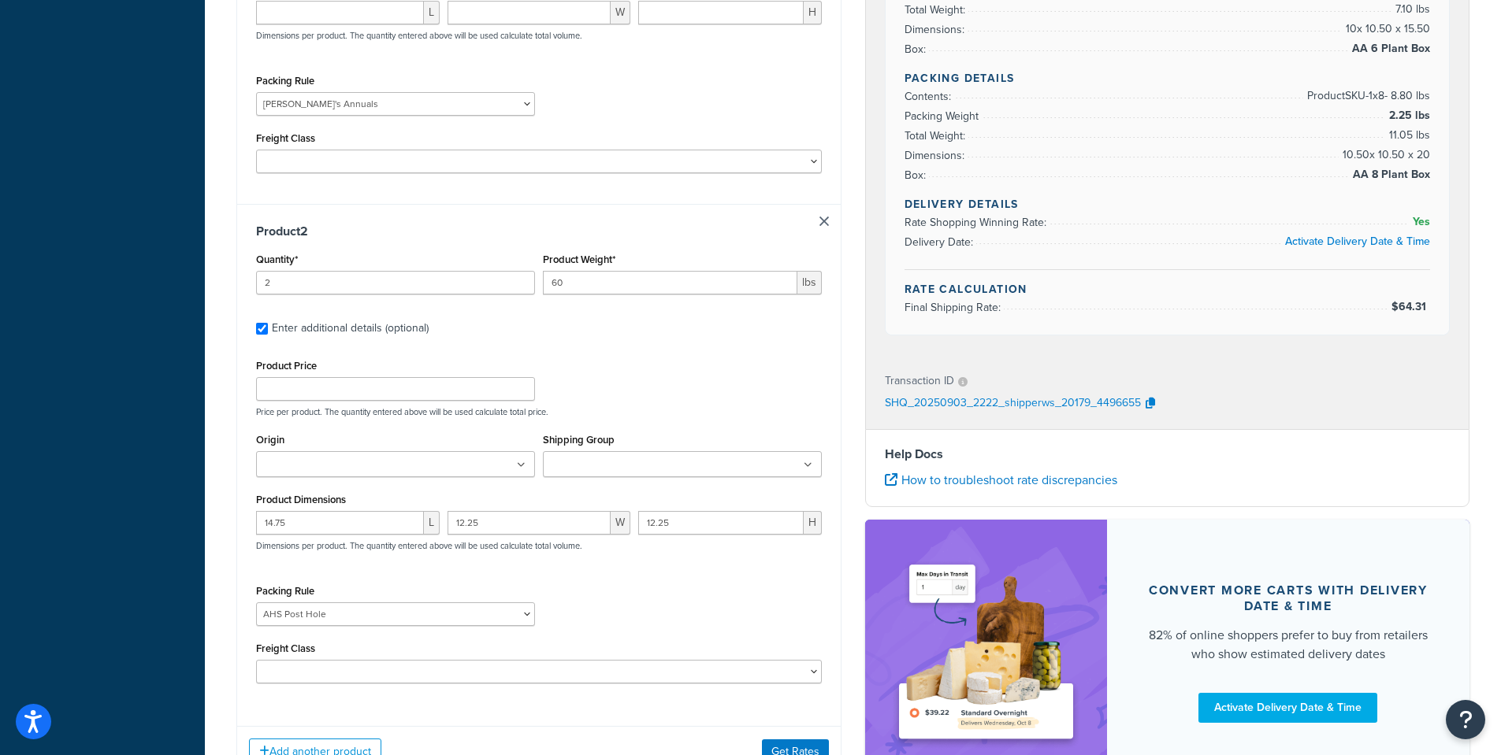
click at [463, 537] on div "14.75 L 12.25 W 12.25 H Dimensions per product. The quantity entered above will…" at bounding box center [539, 540] width 574 height 58
click at [358, 603] on select "1 Gallon 10 Inch Plant Markers 20 Inch Plant Markers AHS 4 claw GO500 AHS 5 Gal…" at bounding box center [395, 615] width 279 height 24
select select
click at [256, 603] on select "1 Gallon 10 Inch Plant Markers 20 Inch Plant Markers AHS 4 claw GO500 AHS 5 Gal…" at bounding box center [395, 615] width 279 height 24
drag, startPoint x: 698, startPoint y: 53, endPoint x: 951, endPoint y: 3, distance: 257.7
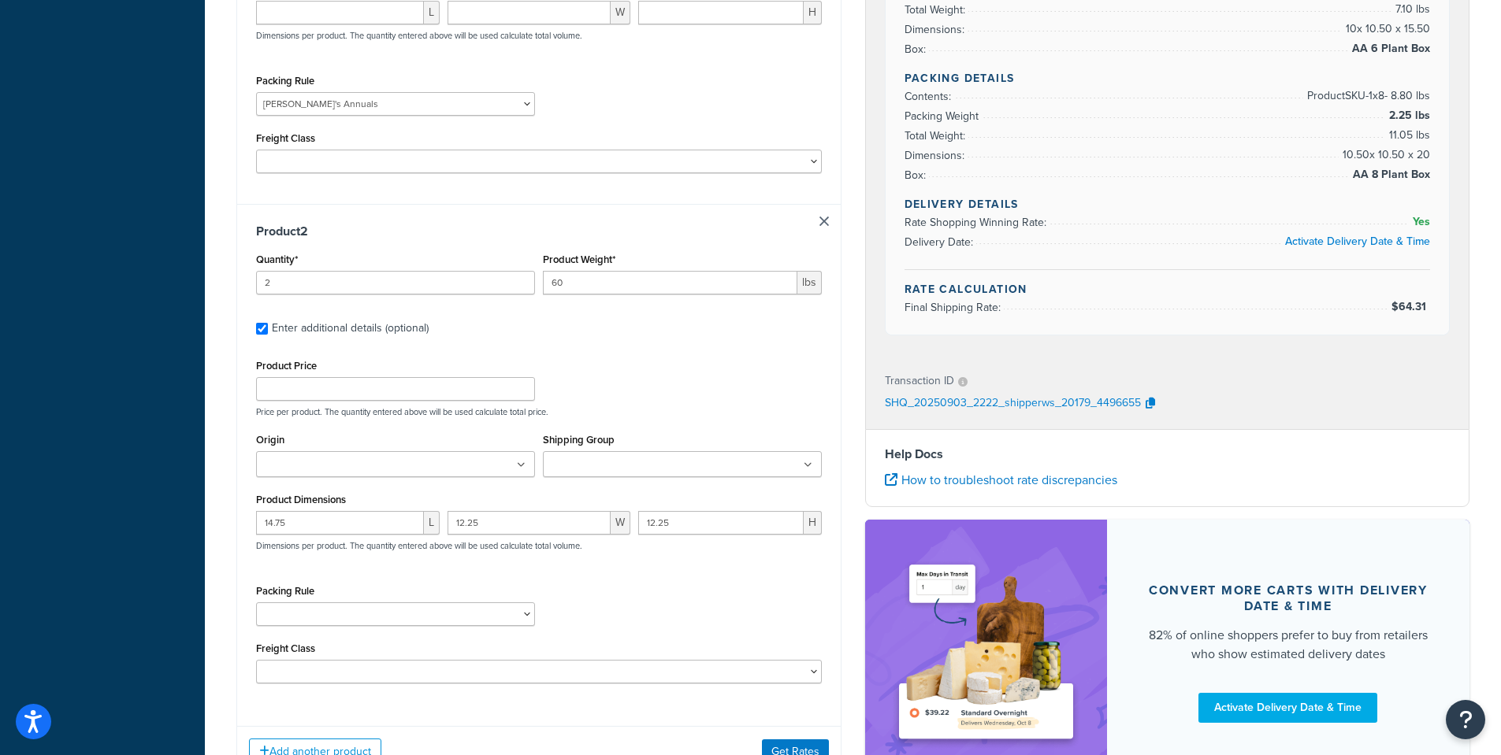
click at [715, 70] on div "Packing Rule 1 Gallon 10 Inch Plant Markers 20 Inch Plant Markers AHS 4 claw GO…" at bounding box center [539, 99] width 574 height 58
click at [603, 457] on input "Shipping Group" at bounding box center [617, 465] width 139 height 17
paste input "Agribon LTL"
type input "Agribon LTL"
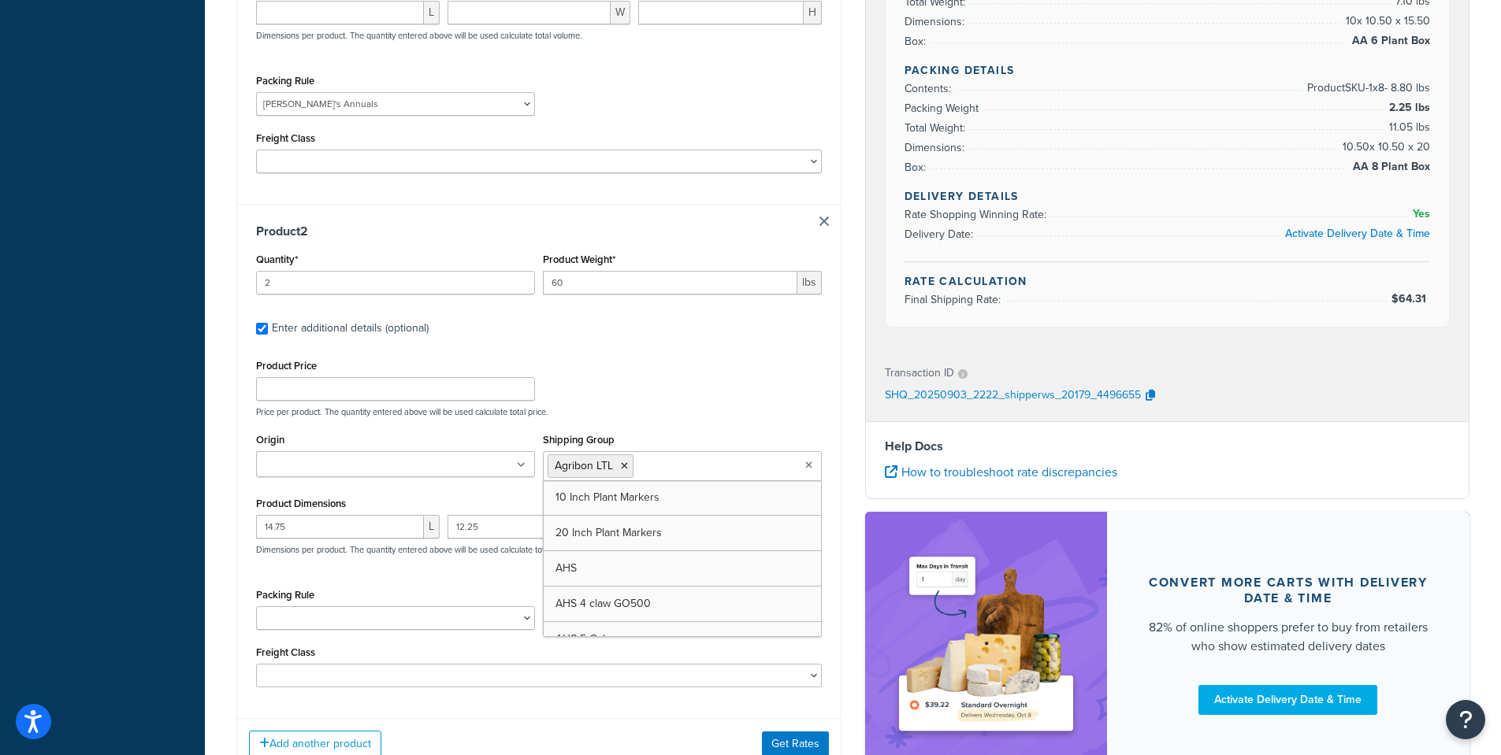
click at [669, 369] on div "Product Price Price per product. The quantity entered above will be used calcul…" at bounding box center [539, 386] width 574 height 62
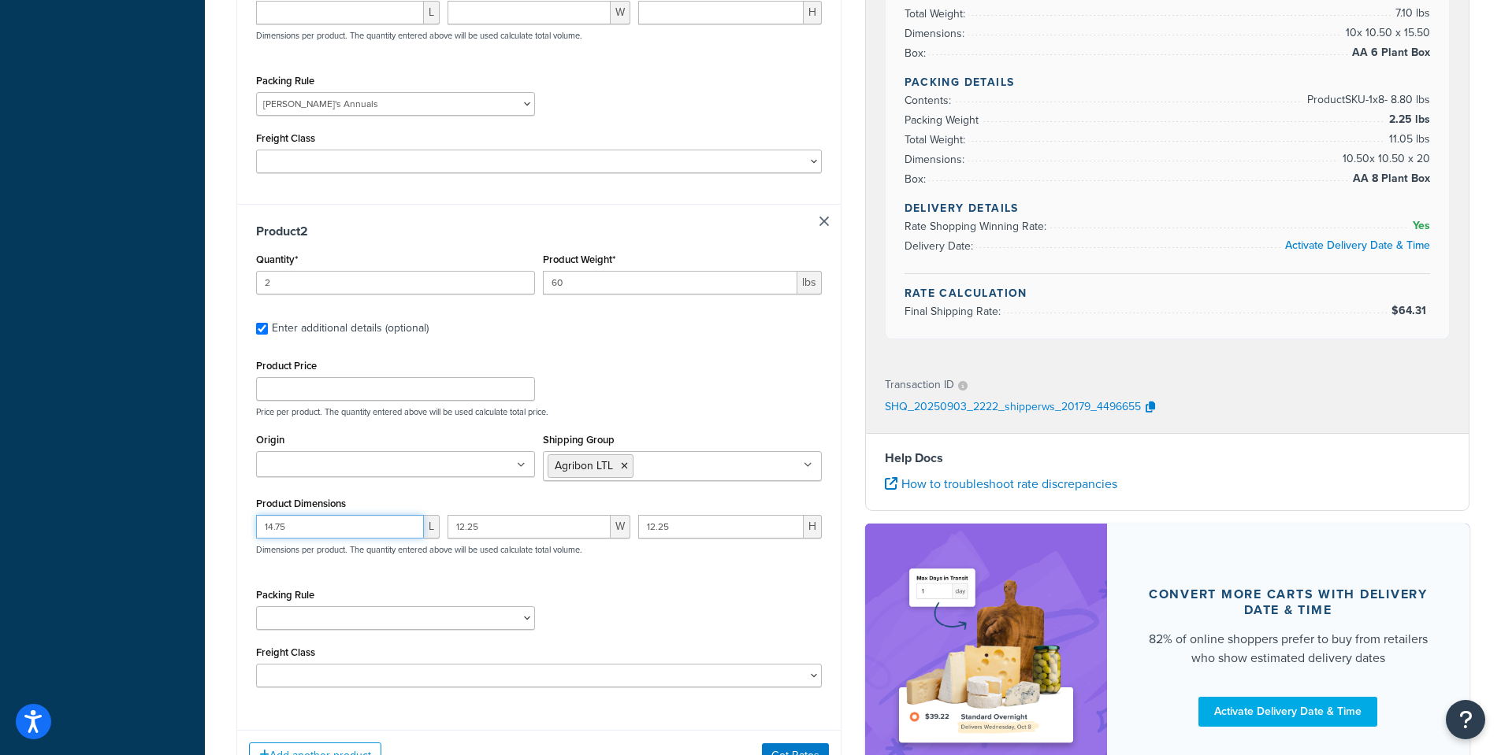
drag, startPoint x: 300, startPoint y: 499, endPoint x: 243, endPoint y: 494, distance: 57.0
click at [245, 497] on div "Product 2 Quantity* 2 Product Weight* 60 lbs Enter additional details (optional…" at bounding box center [538, 461] width 603 height 514
drag, startPoint x: 482, startPoint y: 503, endPoint x: 410, endPoint y: 496, distance: 72.7
click at [410, 515] on div "L 12.25 W 12.25 H Dimensions per product. The quantity entered above will be us…" at bounding box center [539, 544] width 574 height 58
drag, startPoint x: 685, startPoint y: 497, endPoint x: 618, endPoint y: 496, distance: 67.8
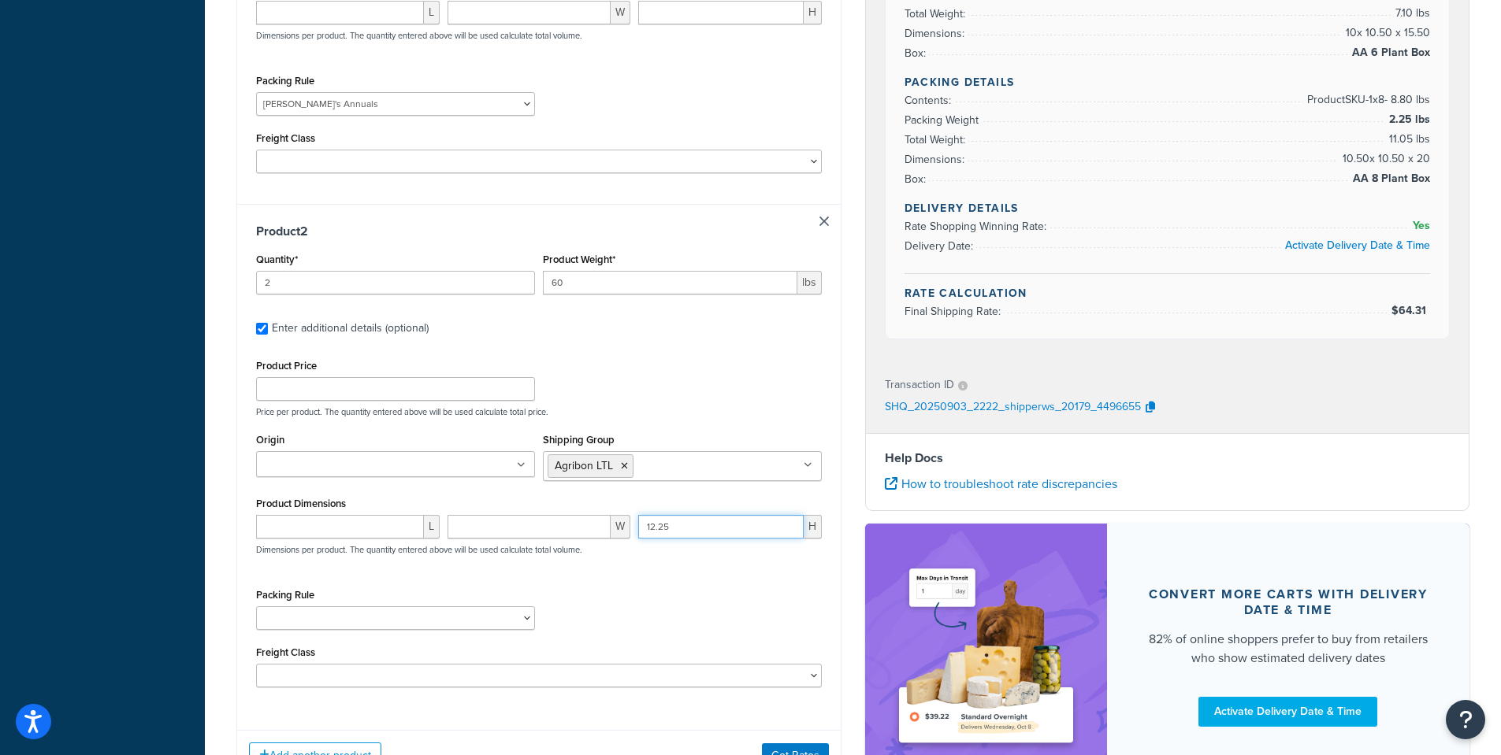
click at [618, 515] on div "L W 12.25 H Dimensions per product. The quantity entered above will be used cal…" at bounding box center [539, 544] width 574 height 58
click at [302, 515] on input "number" at bounding box center [340, 527] width 168 height 24
type input "92"
click at [480, 515] on input "number" at bounding box center [529, 527] width 164 height 24
type input "13"
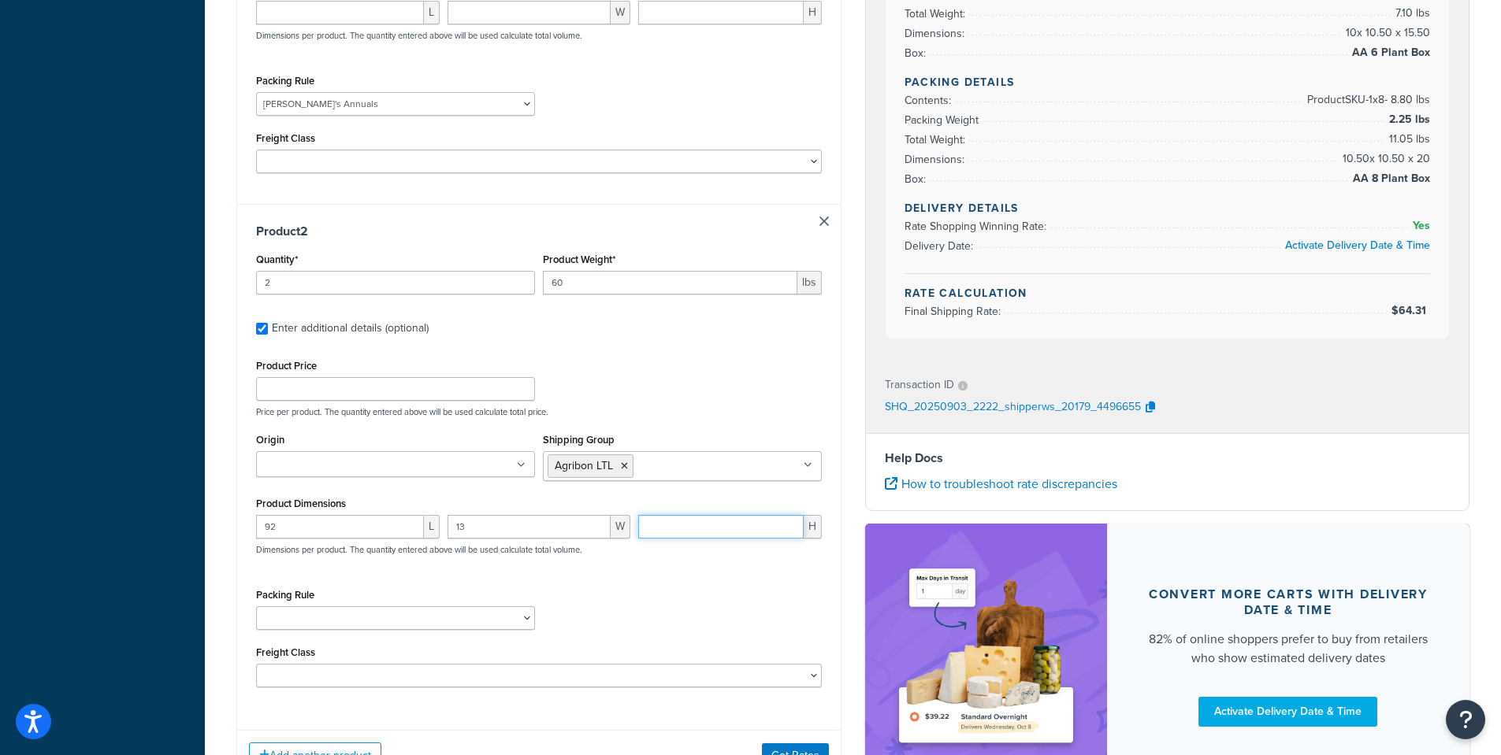
click at [676, 515] on input "number" at bounding box center [720, 527] width 165 height 24
type input "13"
drag, startPoint x: 695, startPoint y: 560, endPoint x: 696, endPoint y: 548, distance: 11.9
click at [696, 585] on div "Packing Rule 1 Gallon 10 Inch Plant Markers 20 Inch Plant Markers AHS 4 claw GO…" at bounding box center [539, 614] width 574 height 58
click at [797, 744] on button "Get Rates" at bounding box center [795, 756] width 67 height 25
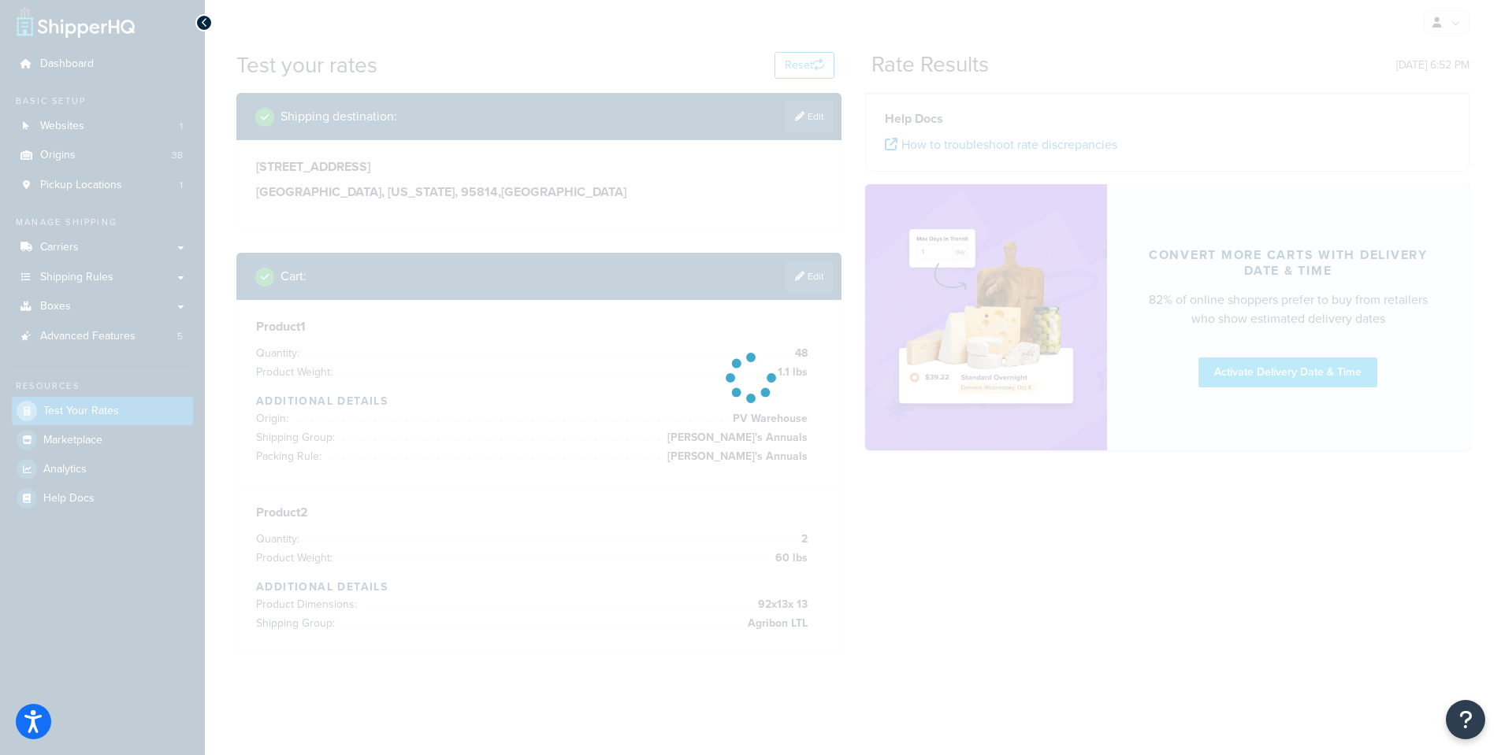
scroll to position [19, 0]
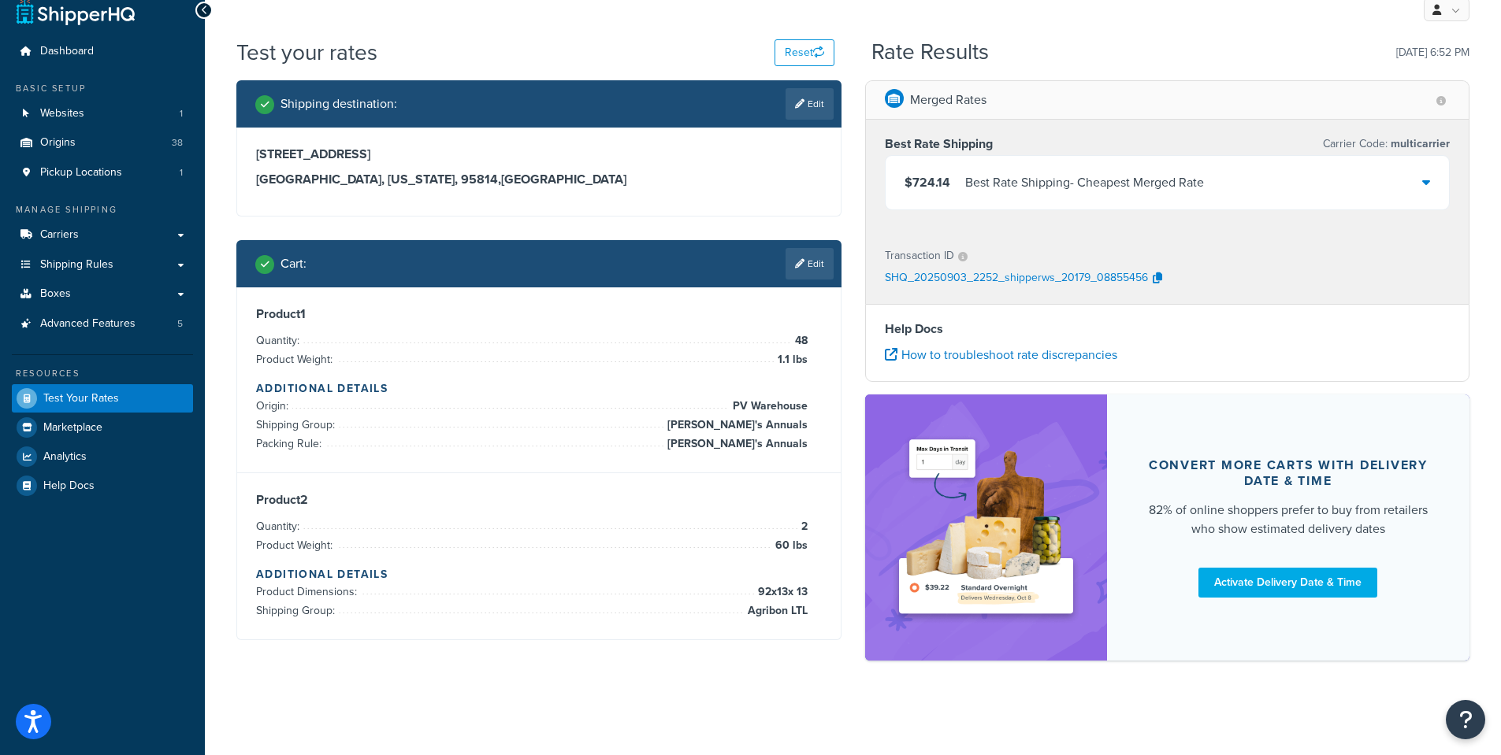
click at [1426, 184] on icon at bounding box center [1426, 182] width 8 height 13
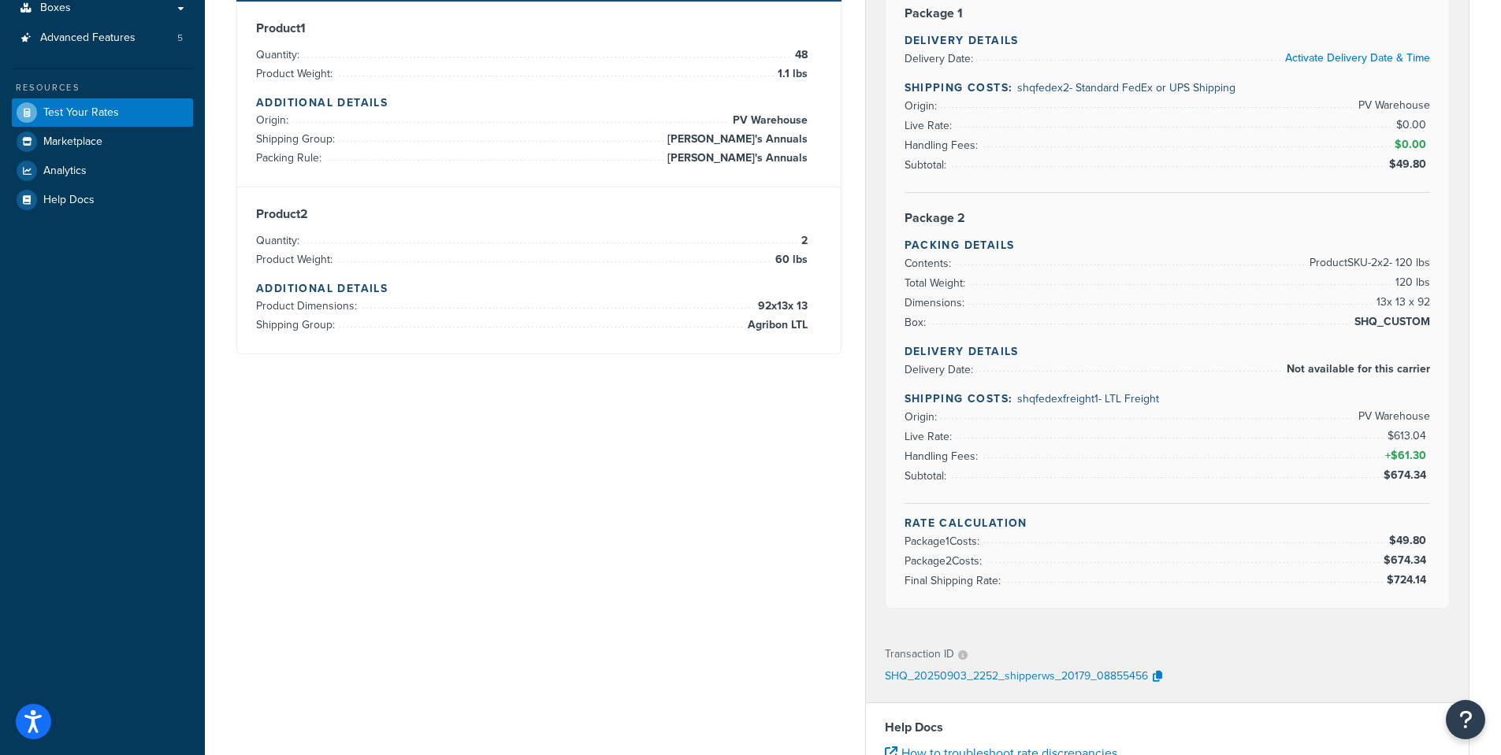
scroll to position [630, 0]
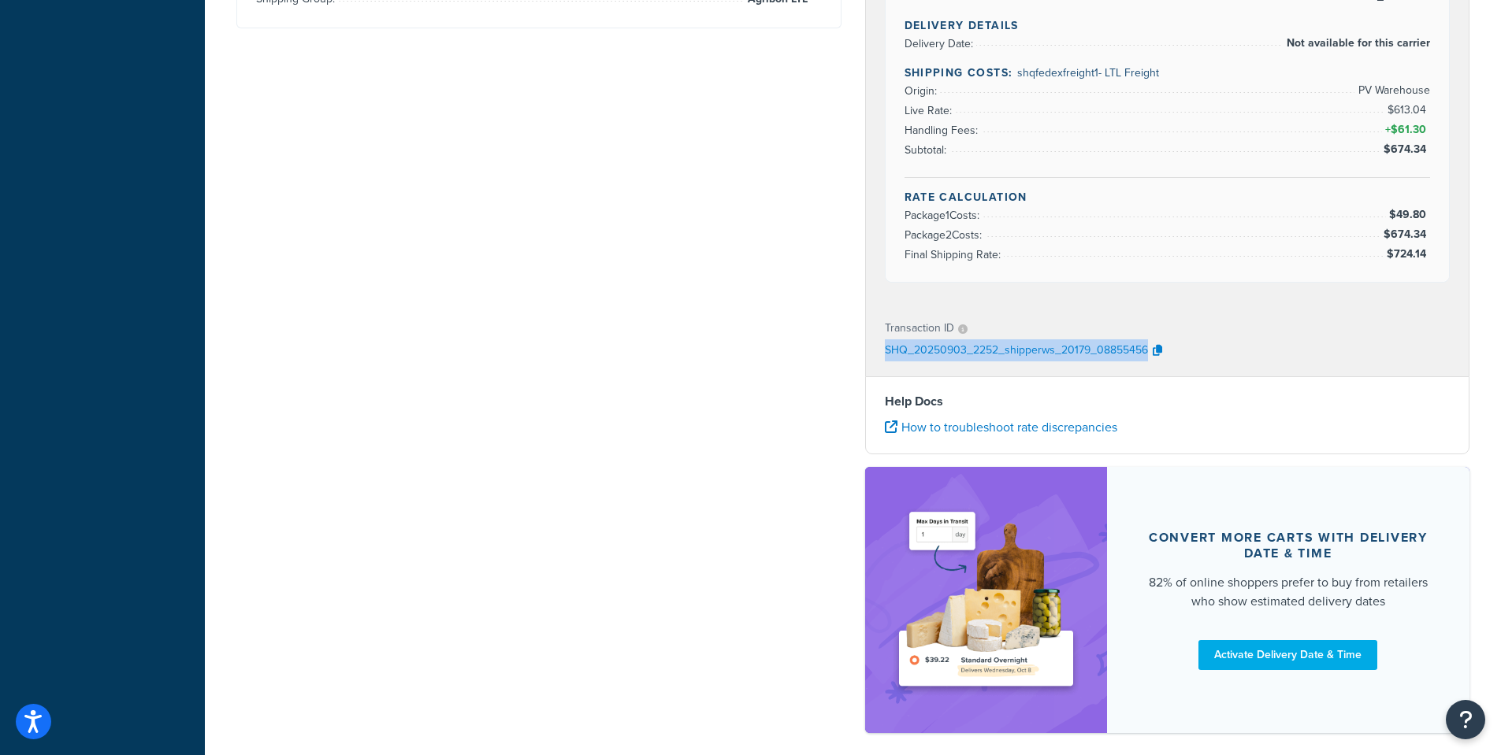
drag, startPoint x: 1170, startPoint y: 355, endPoint x: 876, endPoint y: 365, distance: 294.0
click at [876, 365] on div "Transaction ID SHQ_20250903_2252_shipperws_20179_08855456" at bounding box center [1167, 340] width 603 height 72
click at [1200, 356] on div "SHQ_20250903_2252_shipperws_20179_08855456" at bounding box center [1168, 352] width 566 height 24
click at [1160, 351] on icon "button" at bounding box center [1157, 350] width 9 height 11
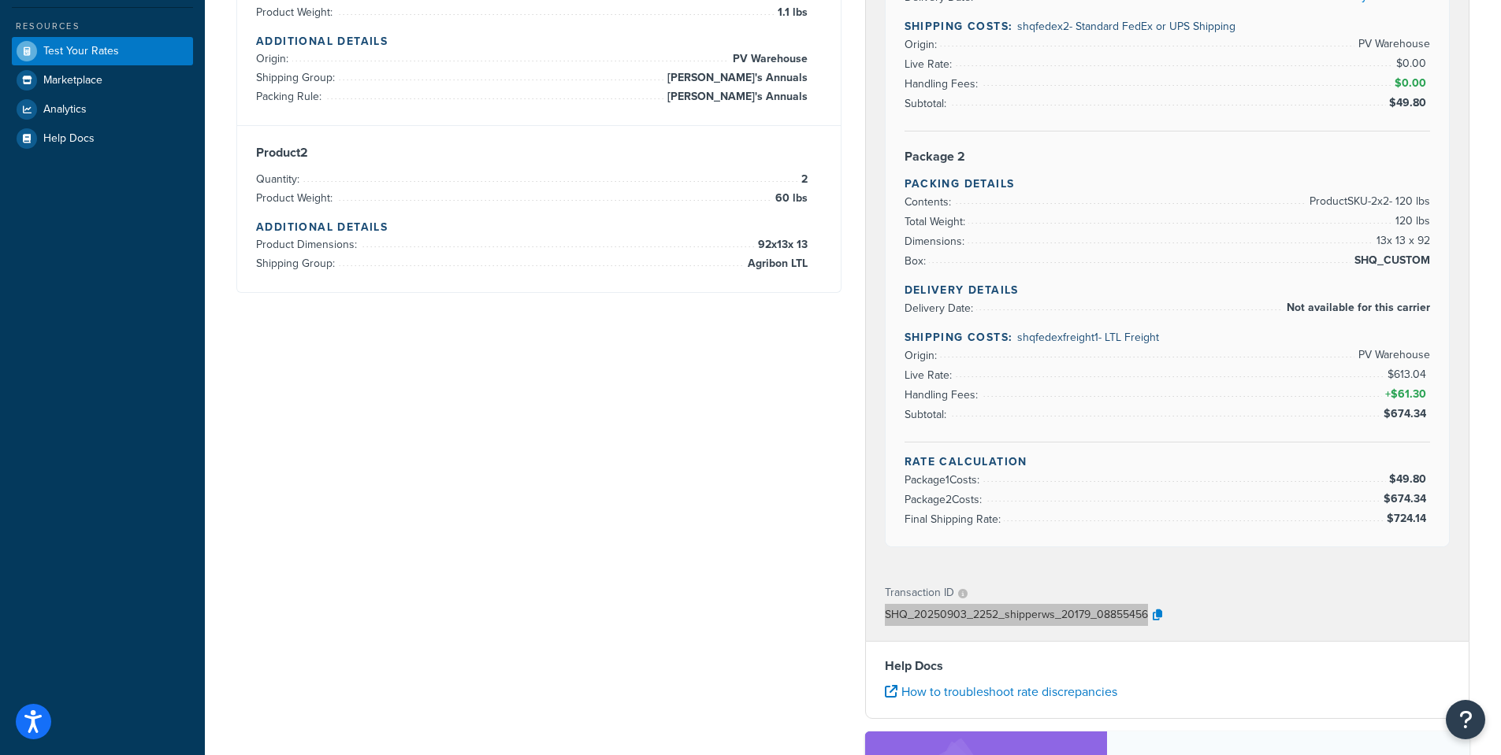
scroll to position [394, 0]
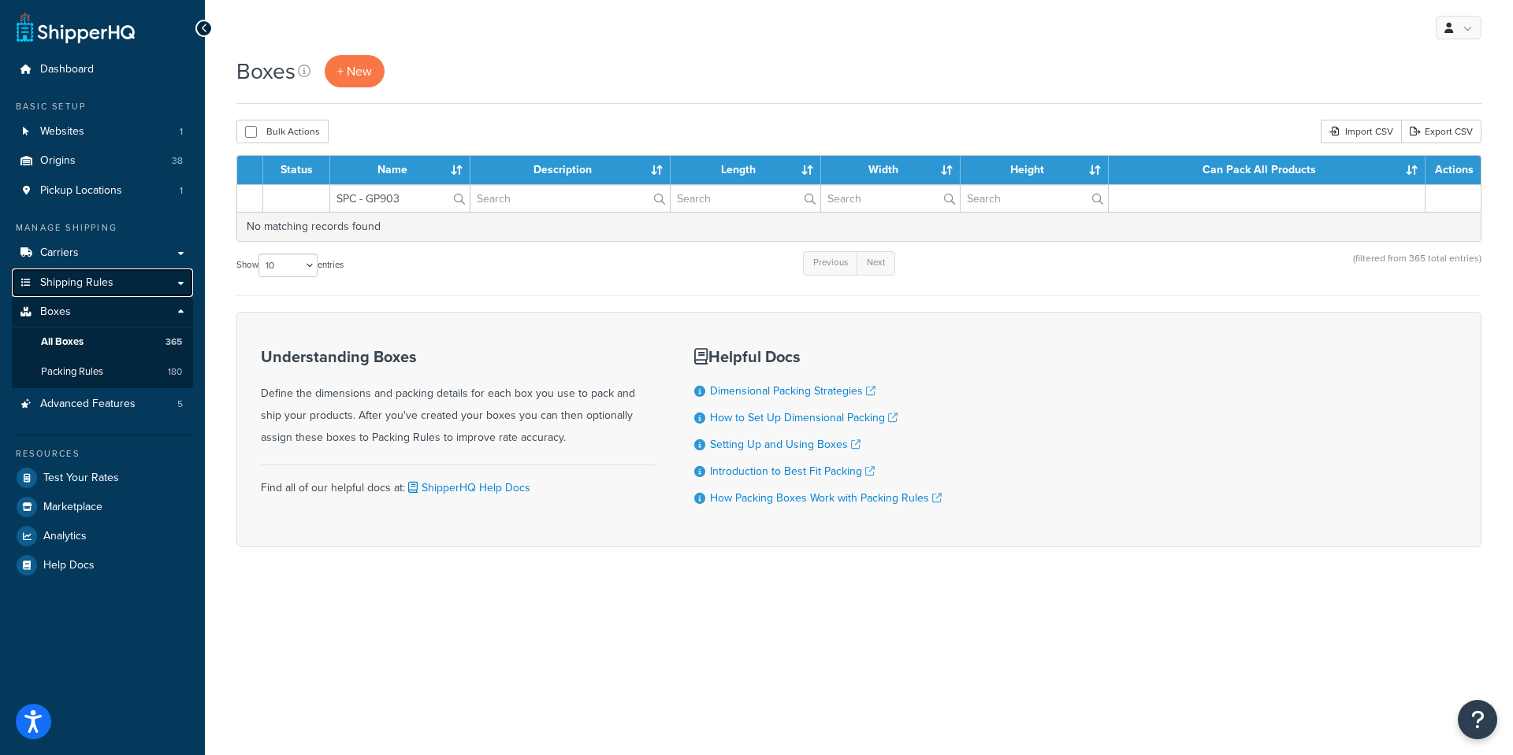
click at [71, 286] on span "Shipping Rules" at bounding box center [76, 283] width 73 height 13
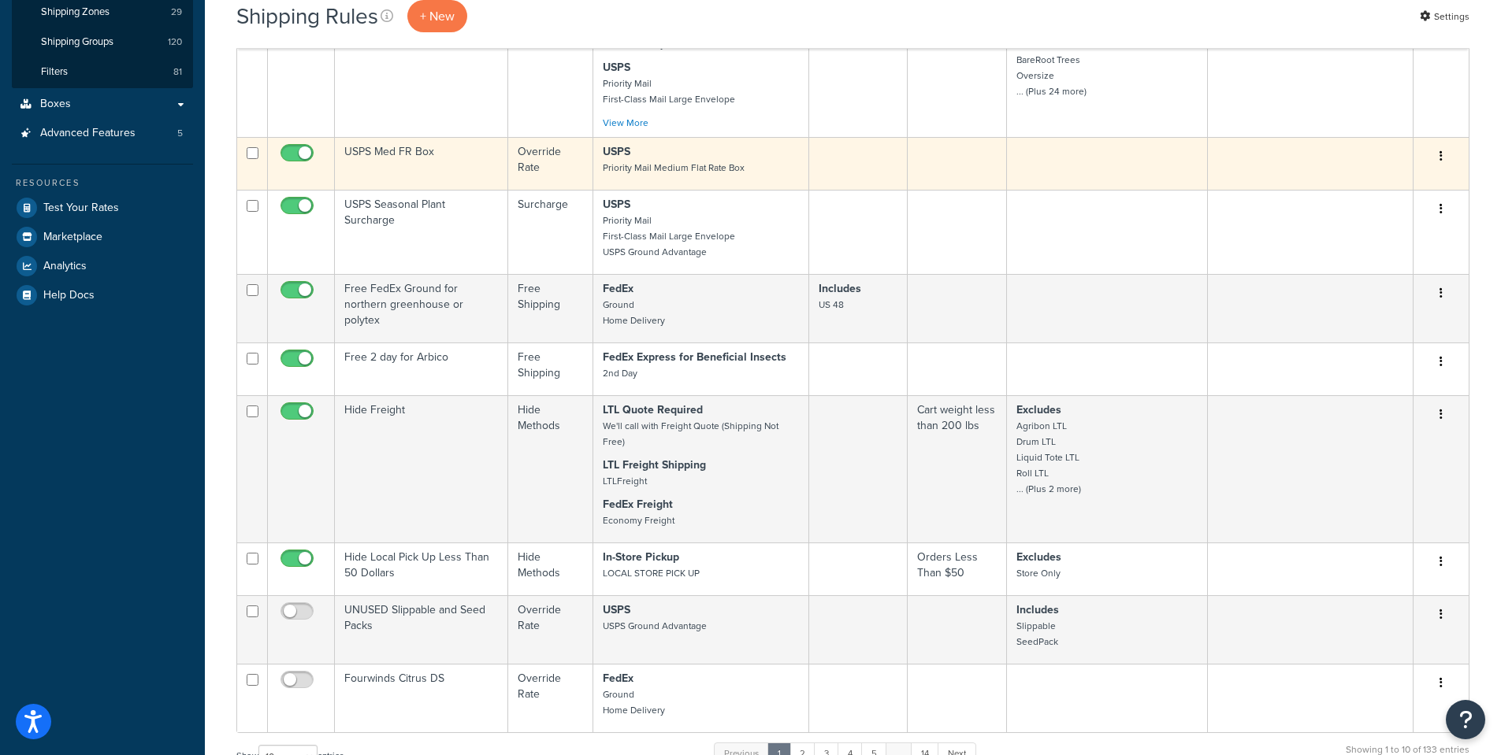
scroll to position [394, 0]
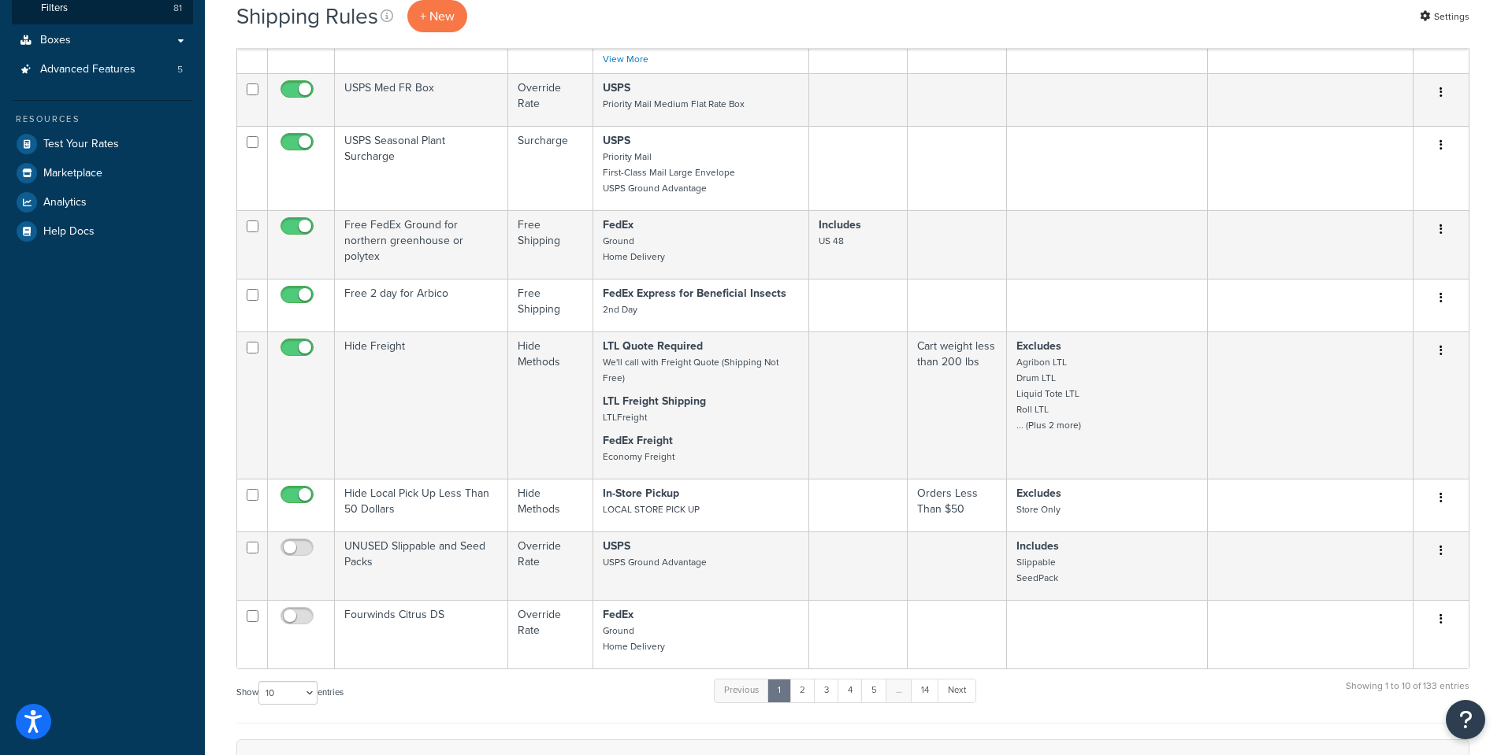
click at [600, 35] on div "Shipping Rules + New Settings" at bounding box center [852, 24] width 1233 height 49
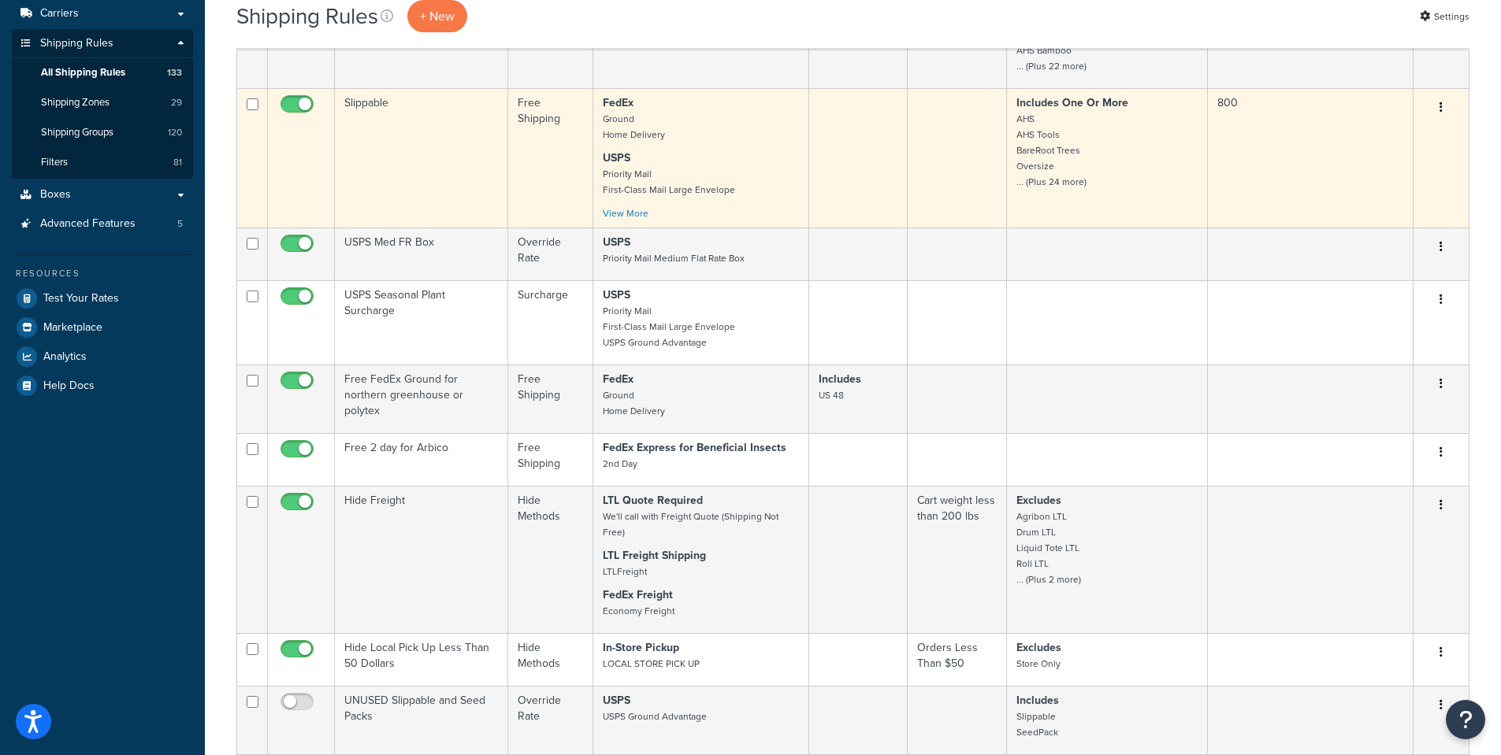
scroll to position [0, 0]
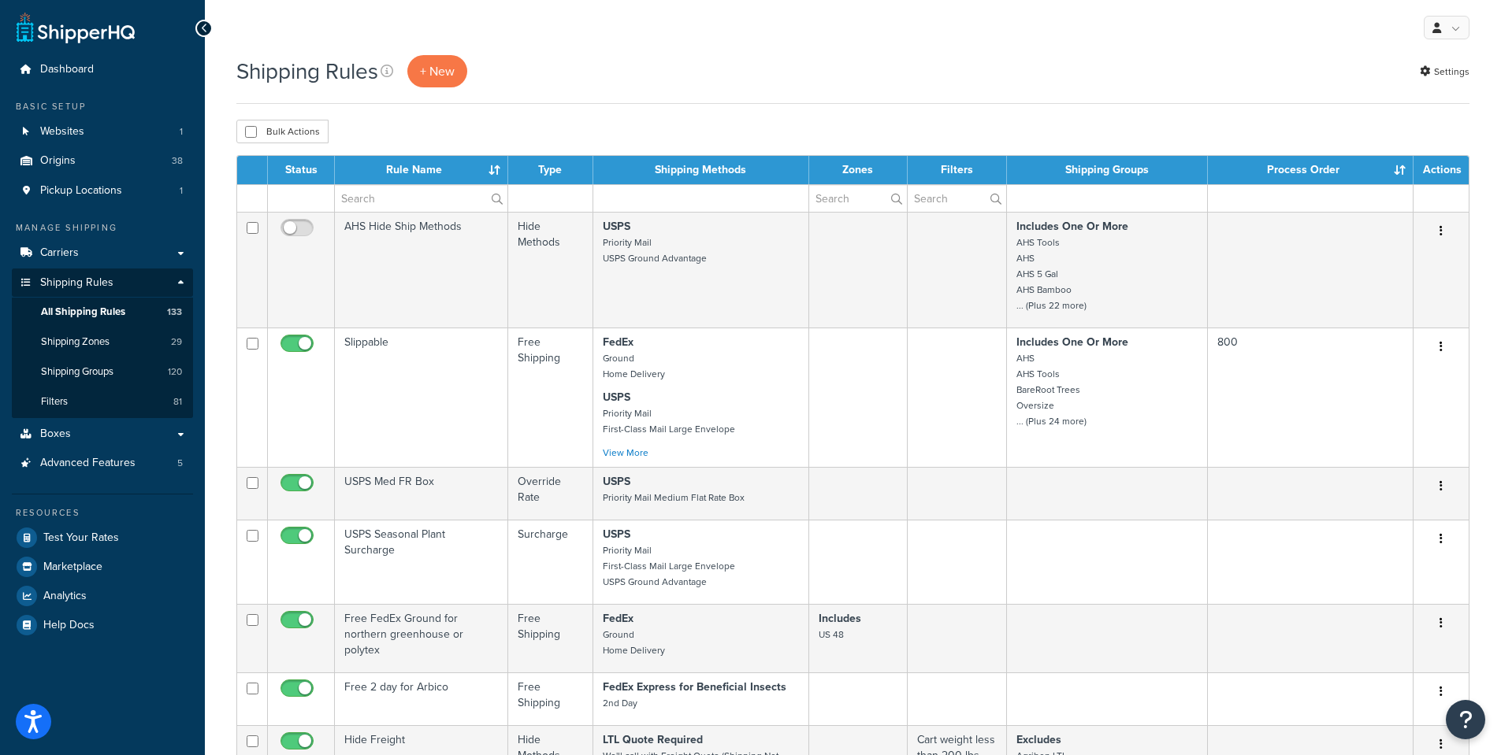
drag, startPoint x: 874, startPoint y: 58, endPoint x: 1108, endPoint y: 15, distance: 237.0
click at [877, 55] on div "Shipping Rules + New Settings" at bounding box center [852, 71] width 1233 height 32
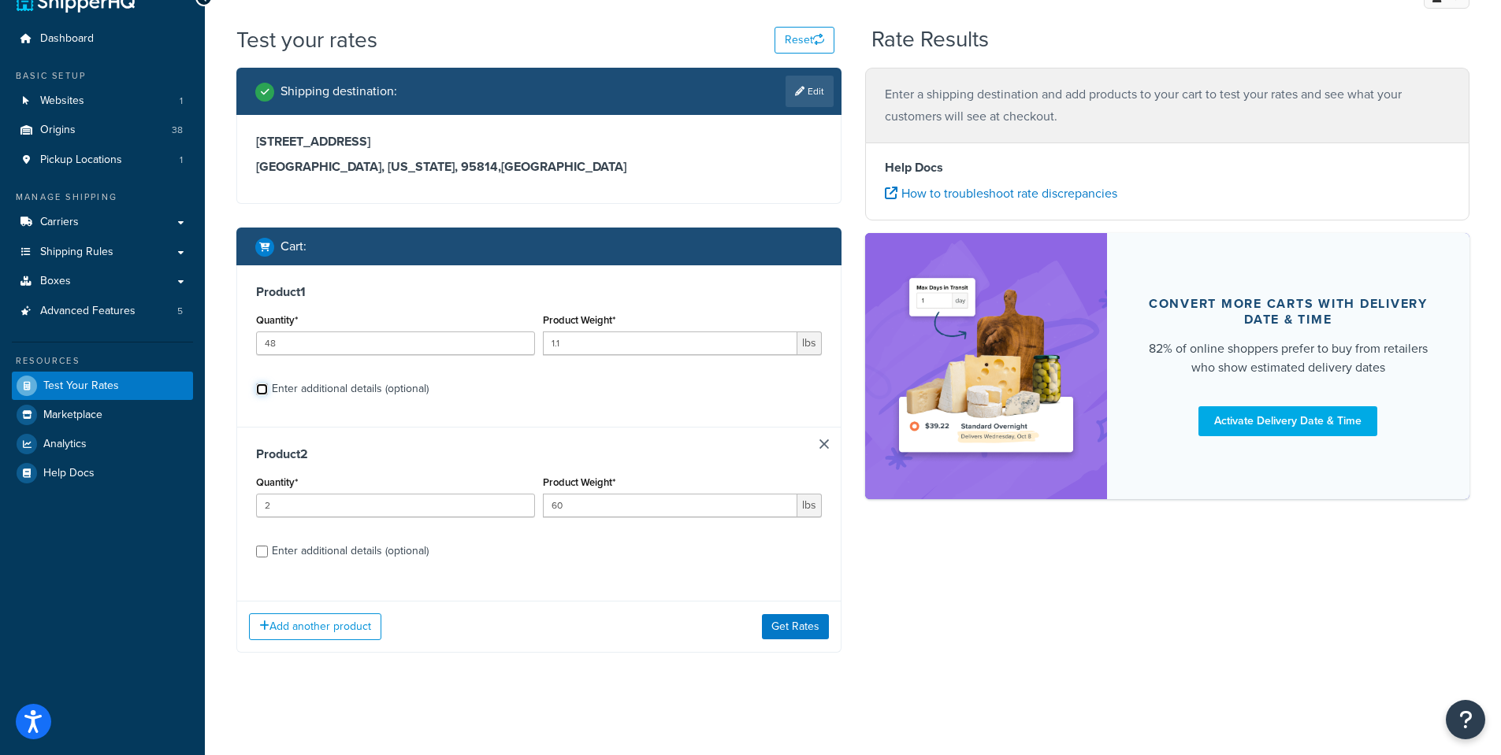
click at [262, 389] on input "Enter additional details (optional)" at bounding box center [262, 390] width 12 height 12
checkbox input "true"
select select "84863"
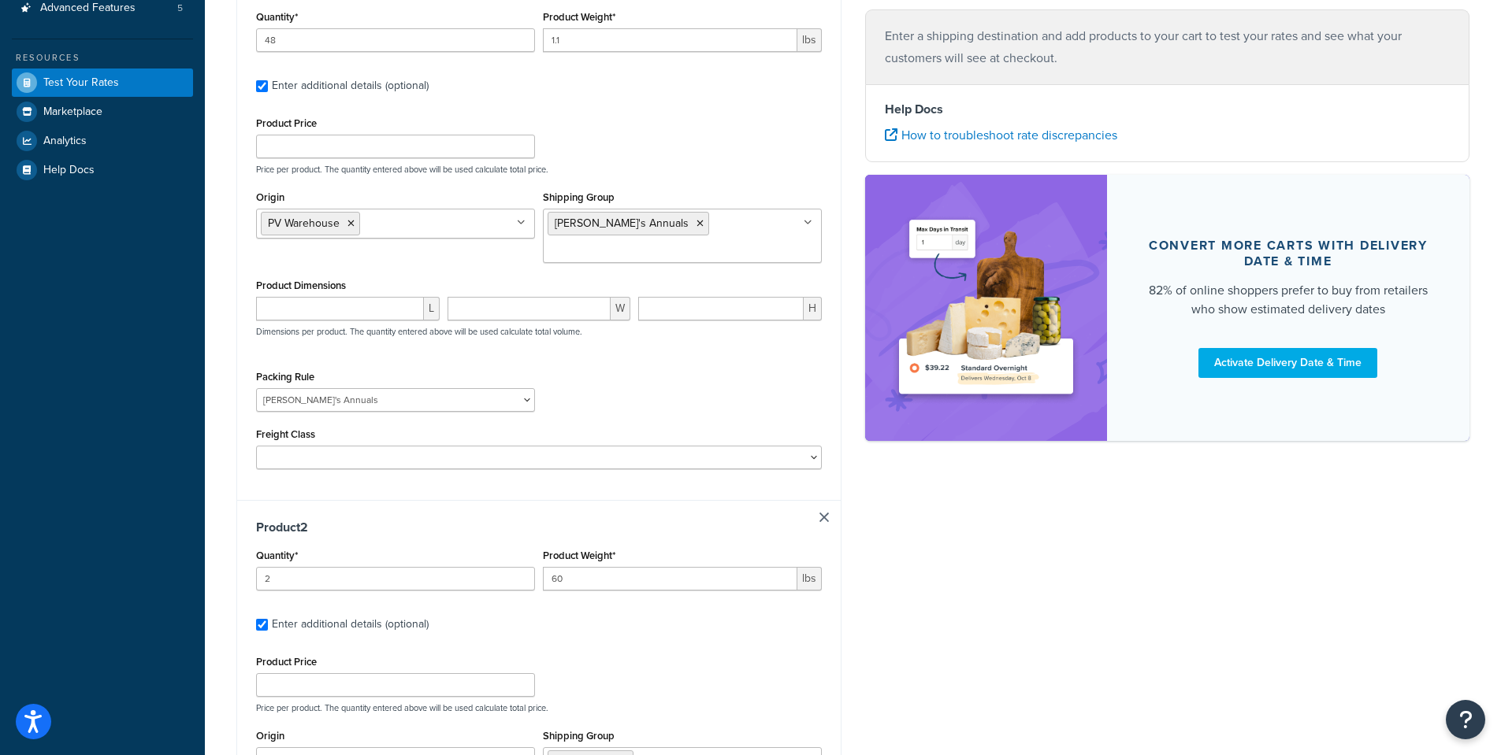
scroll to position [267, 0]
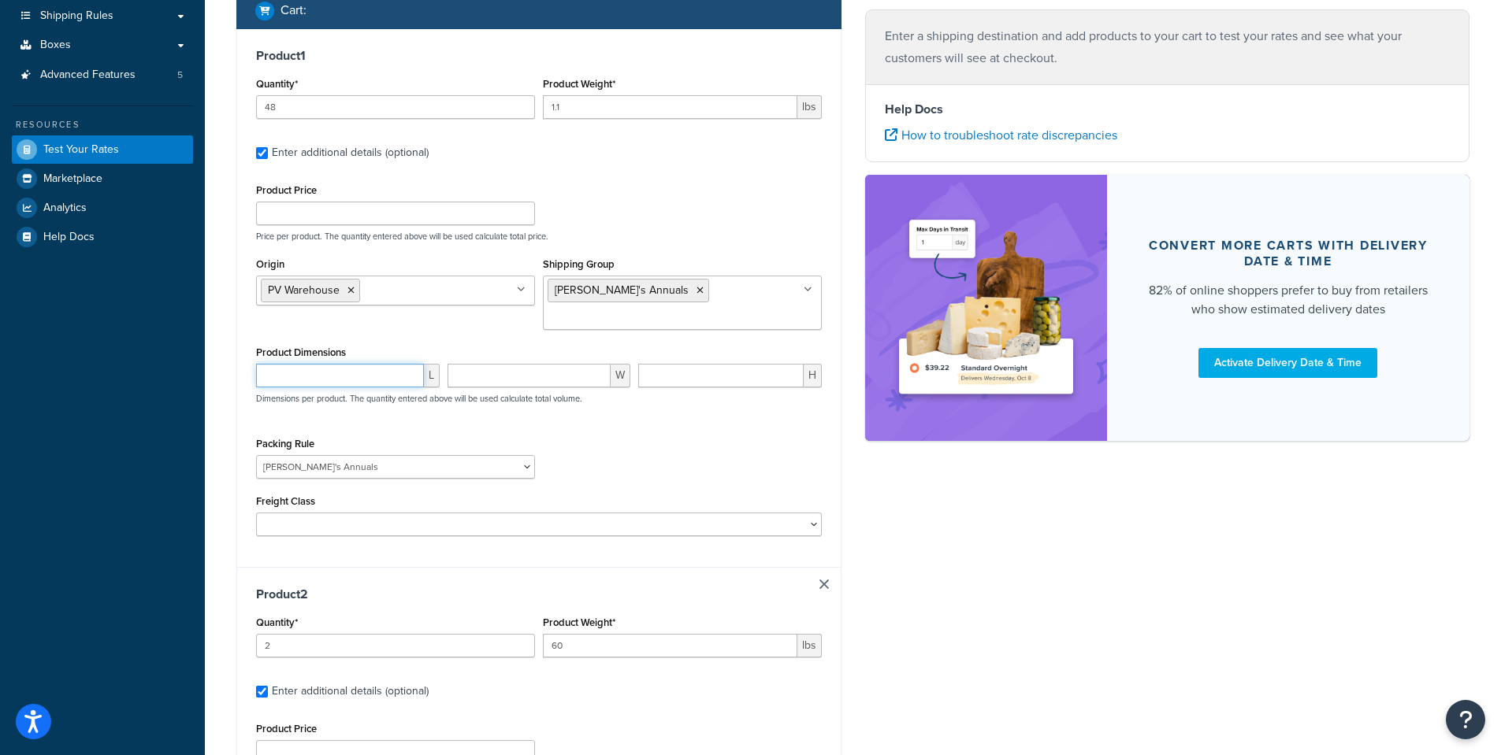
click at [303, 364] on input "number" at bounding box center [340, 376] width 168 height 24
click at [852, 515] on div "Shipping destination : Edit 123 Main St. Sacramento, California, 95814 , United…" at bounding box center [539, 500] width 629 height 1338
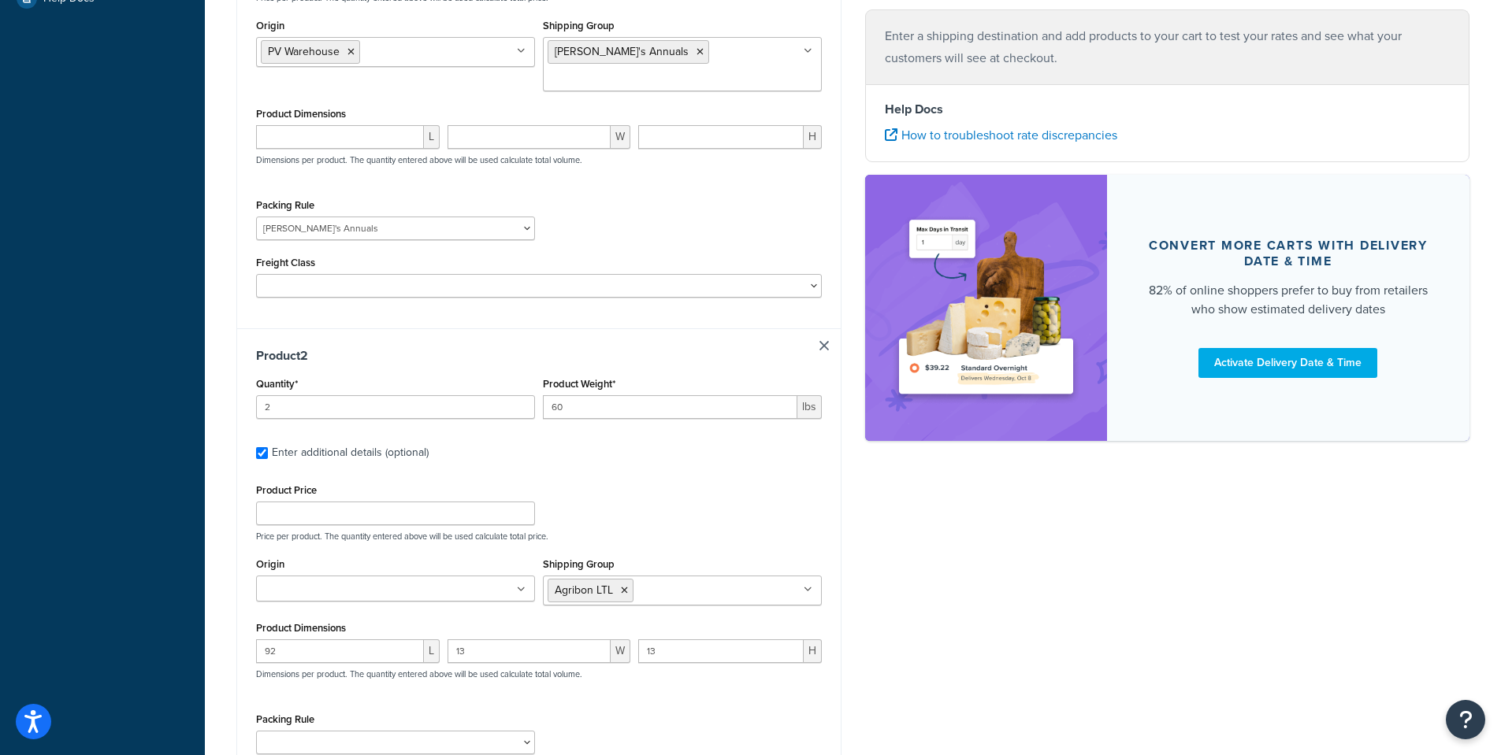
scroll to position [709, 0]
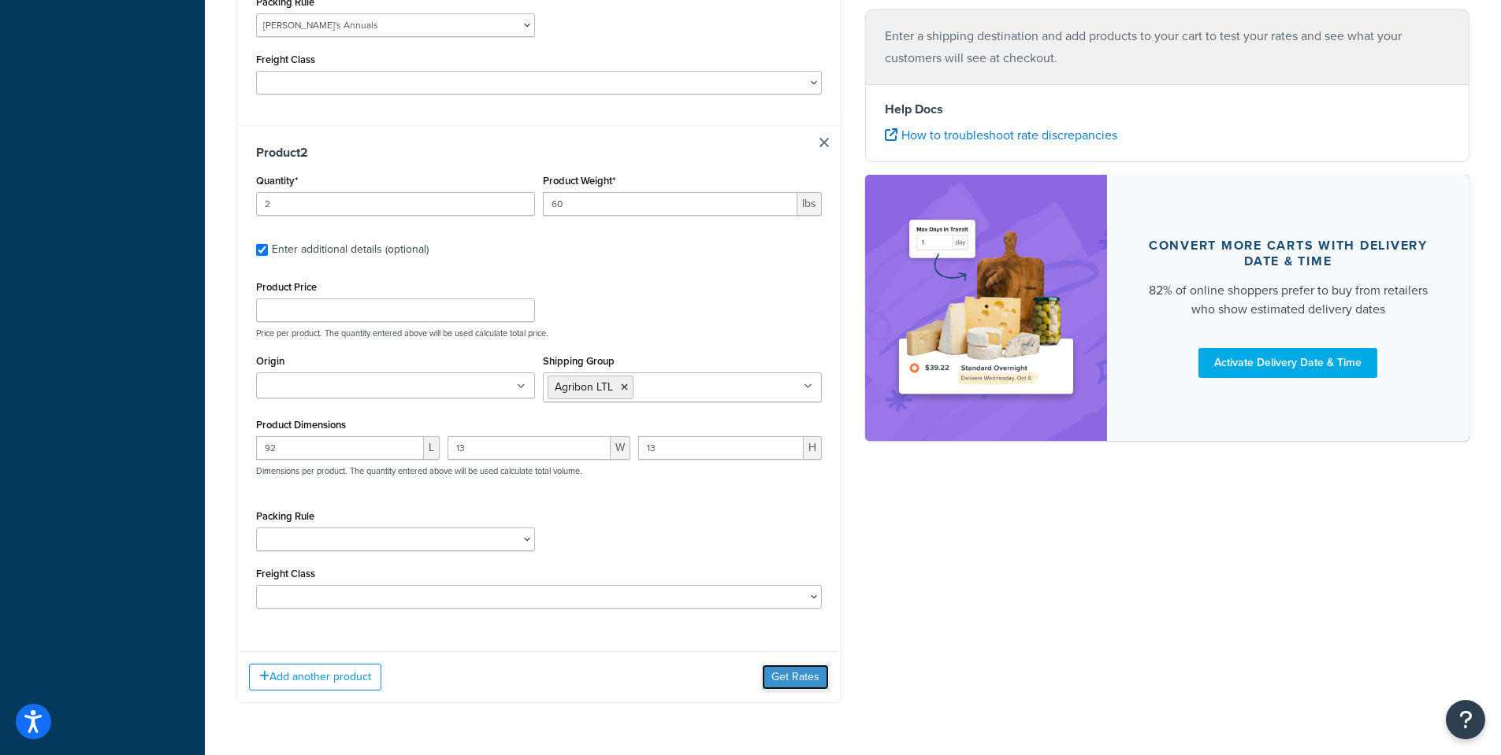
click at [792, 665] on button "Get Rates" at bounding box center [795, 677] width 67 height 25
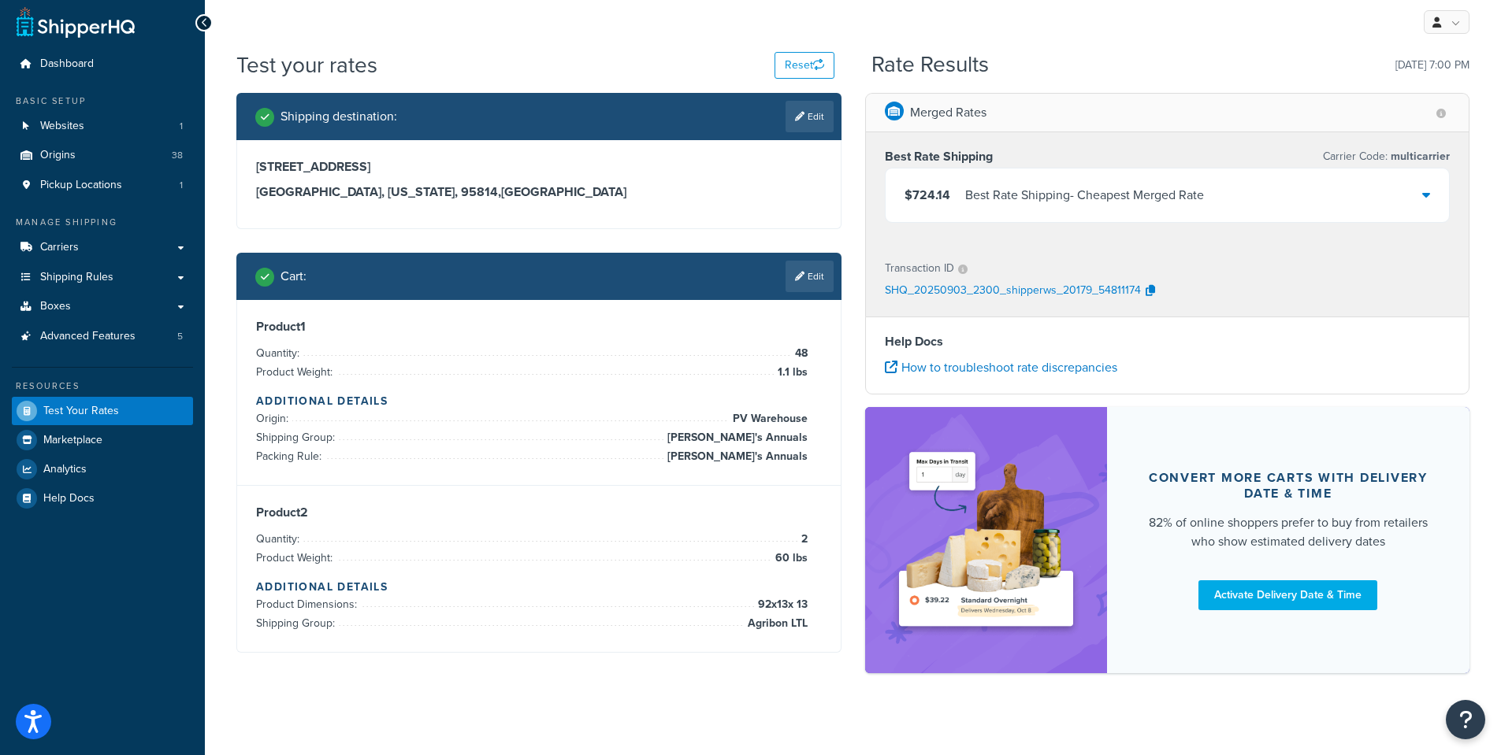
scroll to position [19, 0]
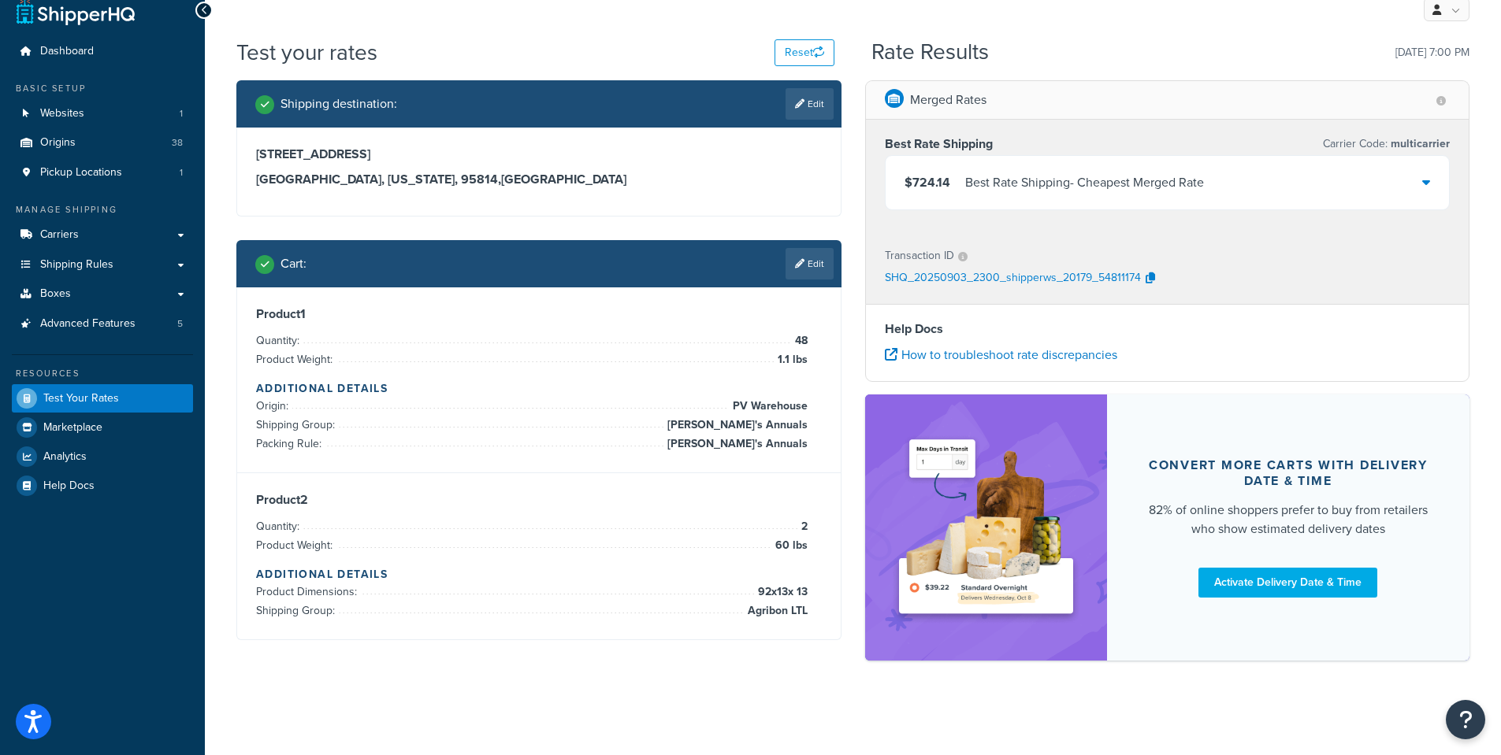
click at [1432, 182] on div "$724.14 Best Rate Shipping - Cheapest Merged Rate" at bounding box center [1167, 183] width 564 height 54
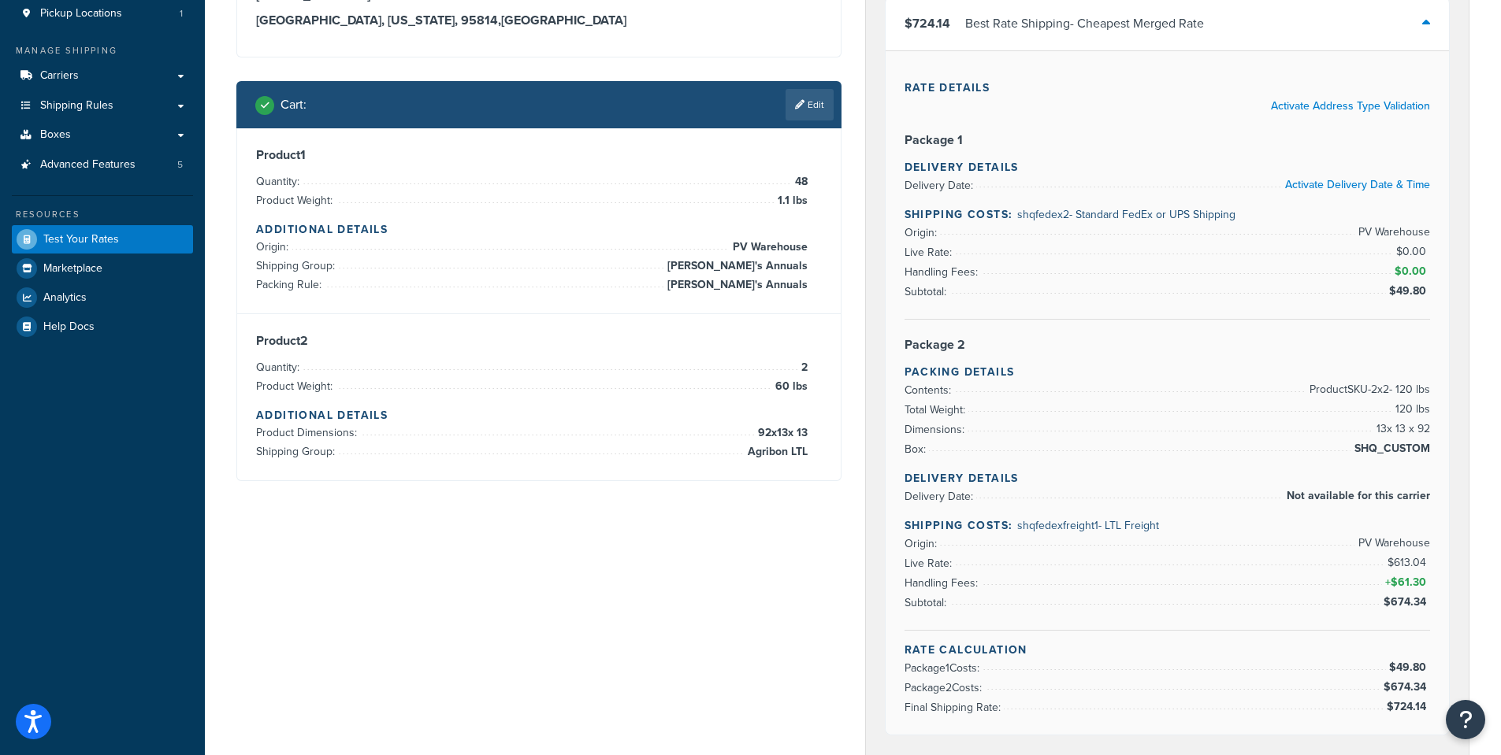
scroll to position [158, 0]
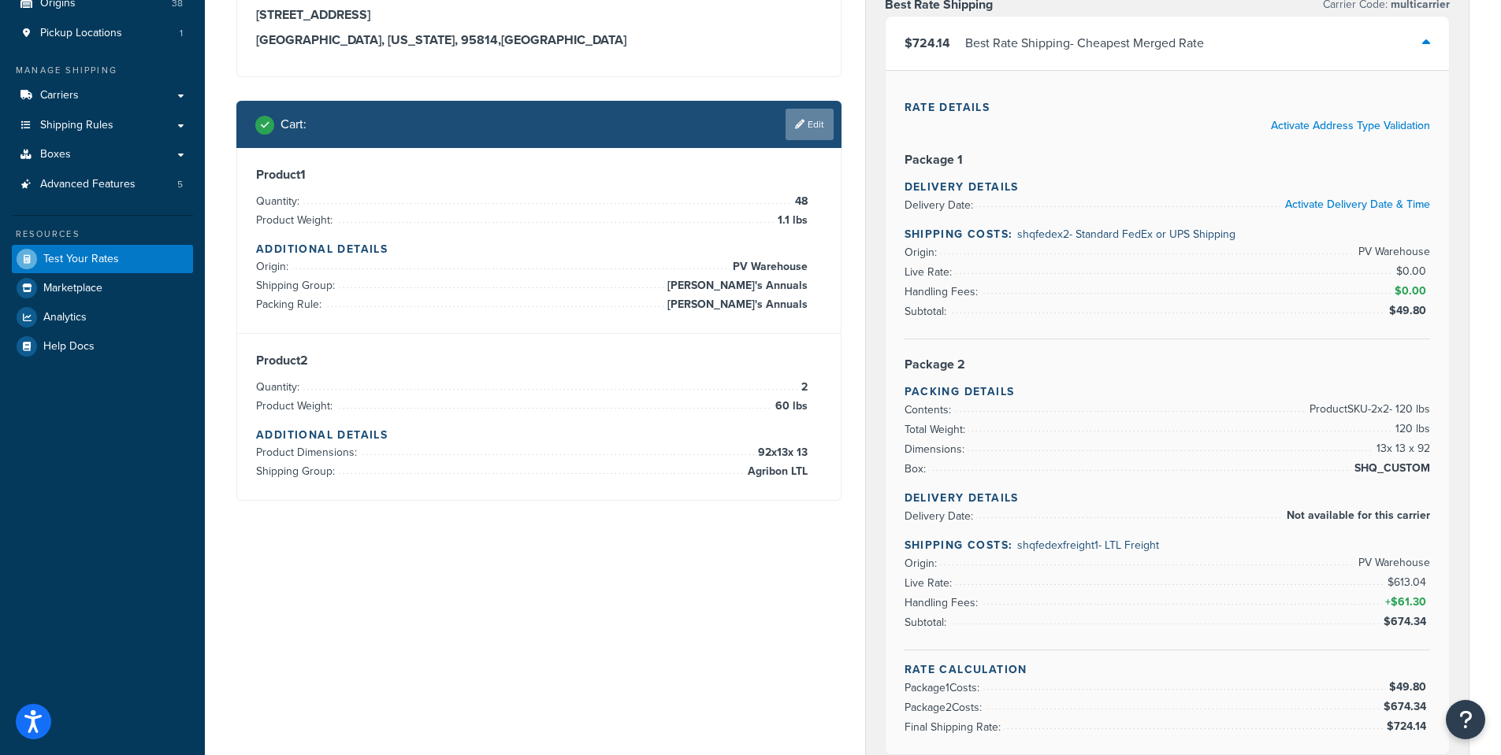
click at [809, 120] on link "Edit" at bounding box center [809, 125] width 48 height 32
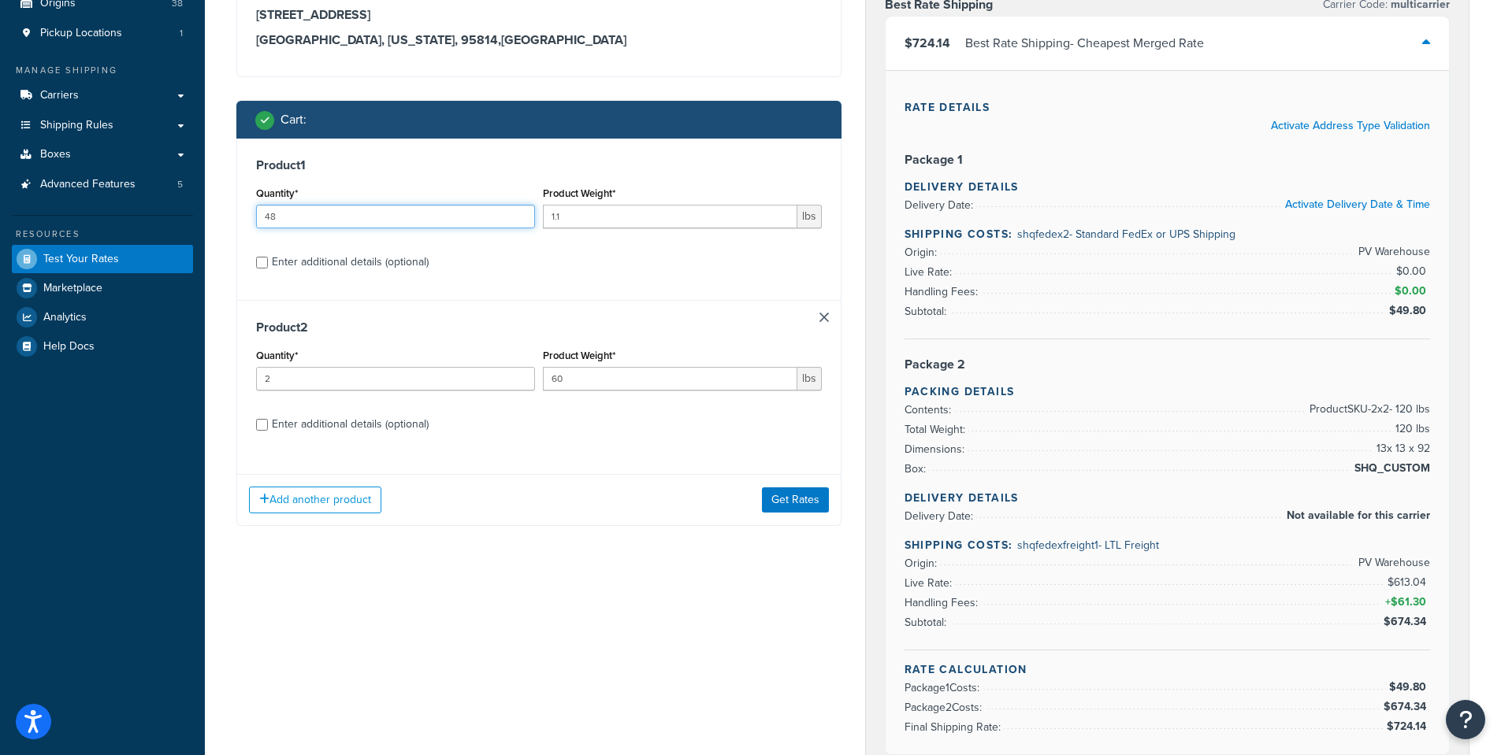
drag, startPoint x: 284, startPoint y: 217, endPoint x: 240, endPoint y: 213, distance: 44.3
click at [240, 213] on div "Product 1 Quantity* 48 Product Weight* 1.1 lbs Enter additional details (option…" at bounding box center [538, 219] width 603 height 161
type input "24"
click at [794, 492] on button "Get Rates" at bounding box center [795, 500] width 67 height 25
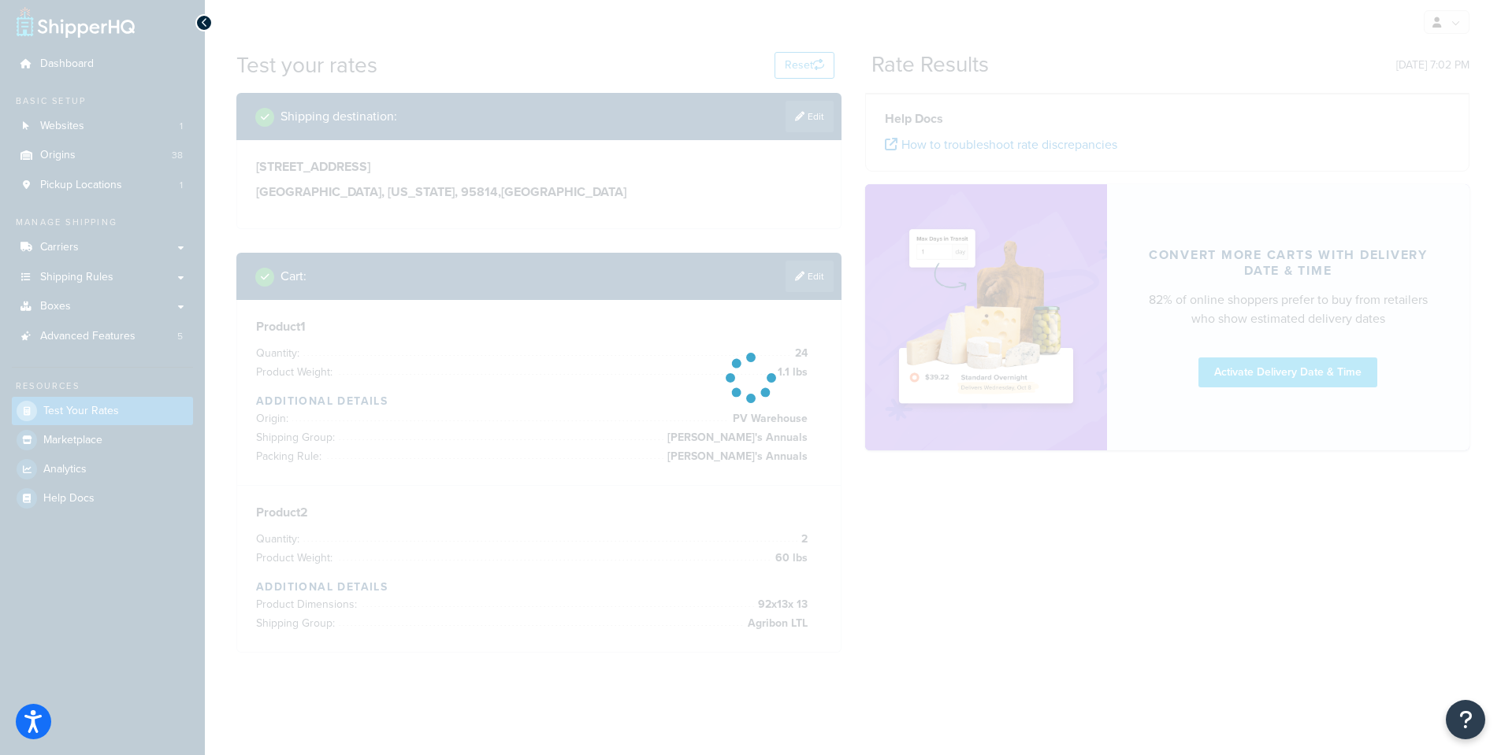
scroll to position [19, 0]
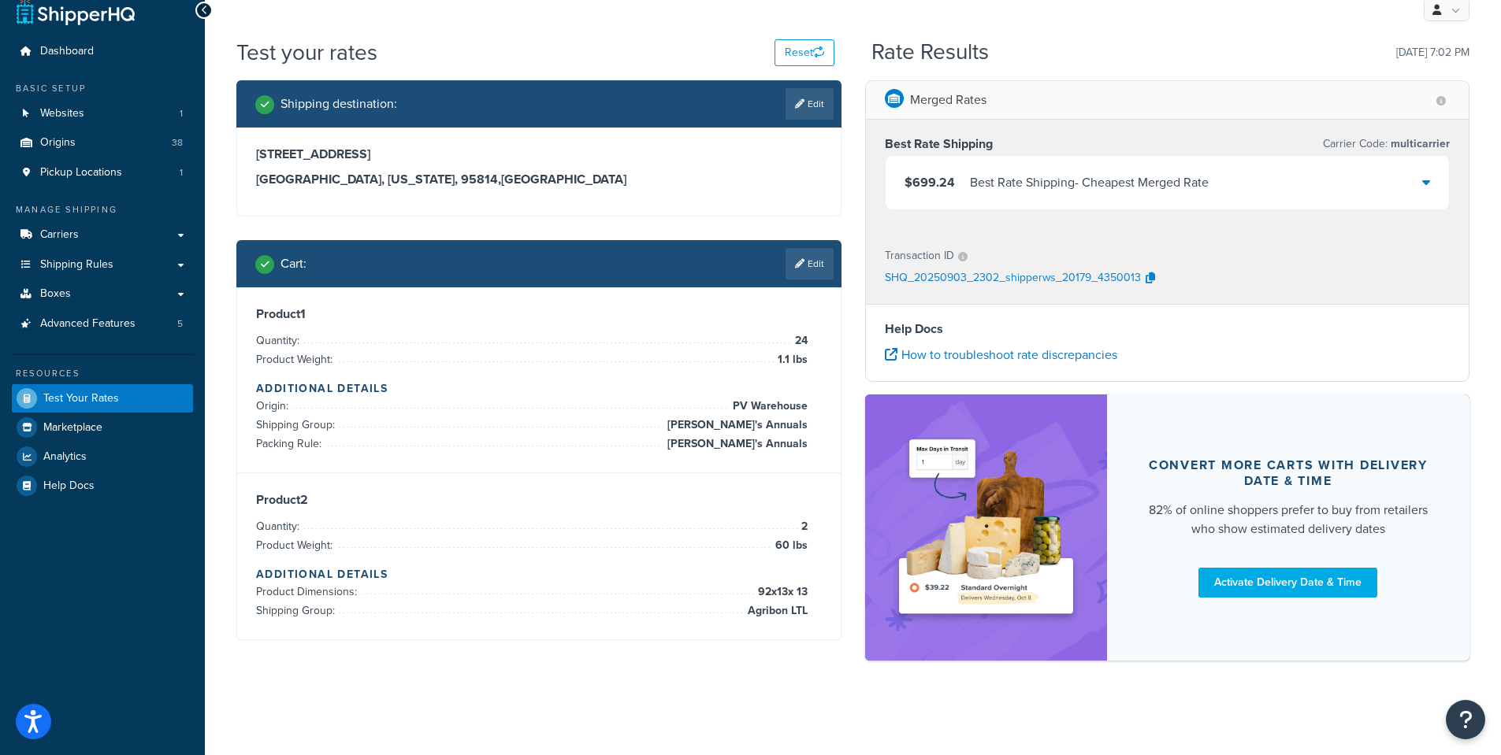
click at [1420, 184] on div "$699.24 Best Rate Shipping - Cheapest Merged Rate" at bounding box center [1167, 183] width 564 height 54
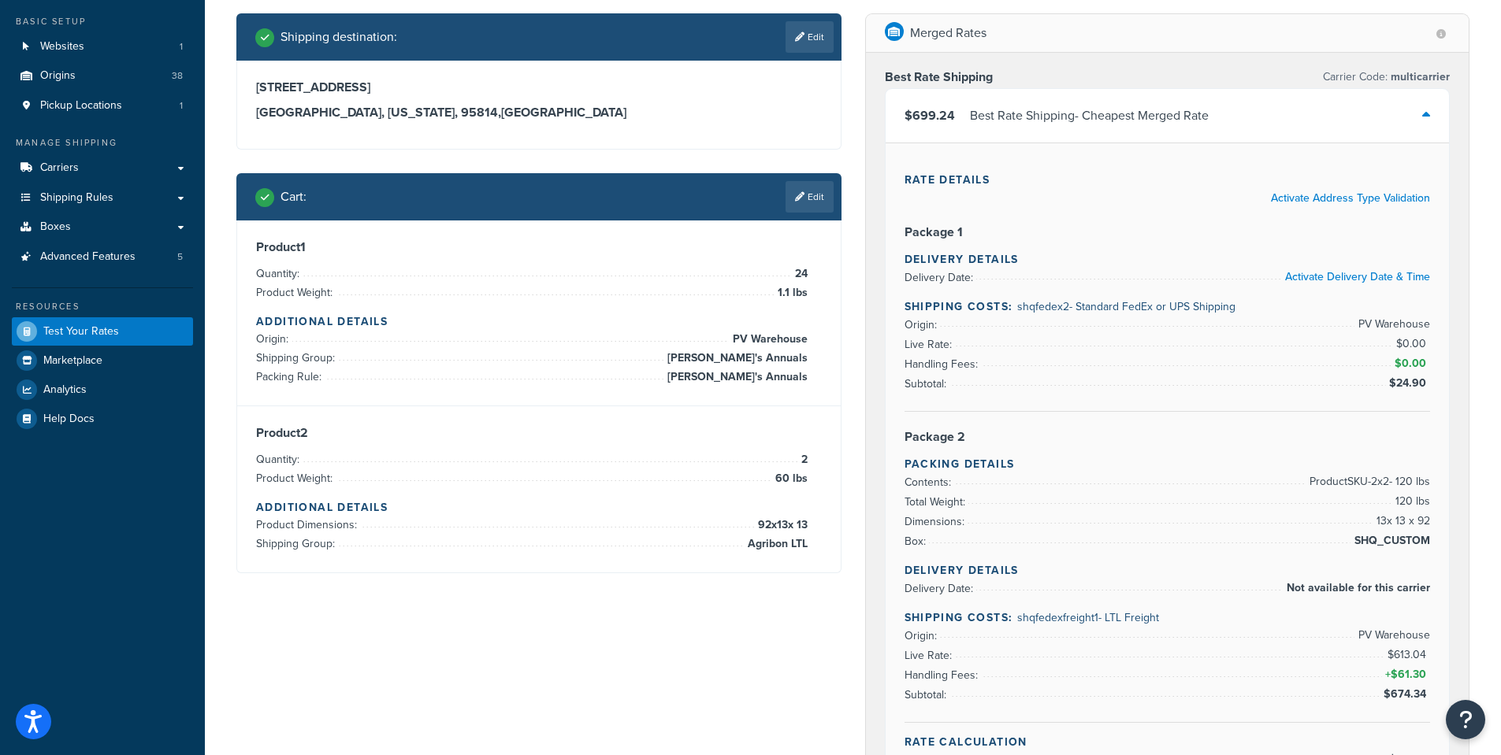
scroll to position [158, 0]
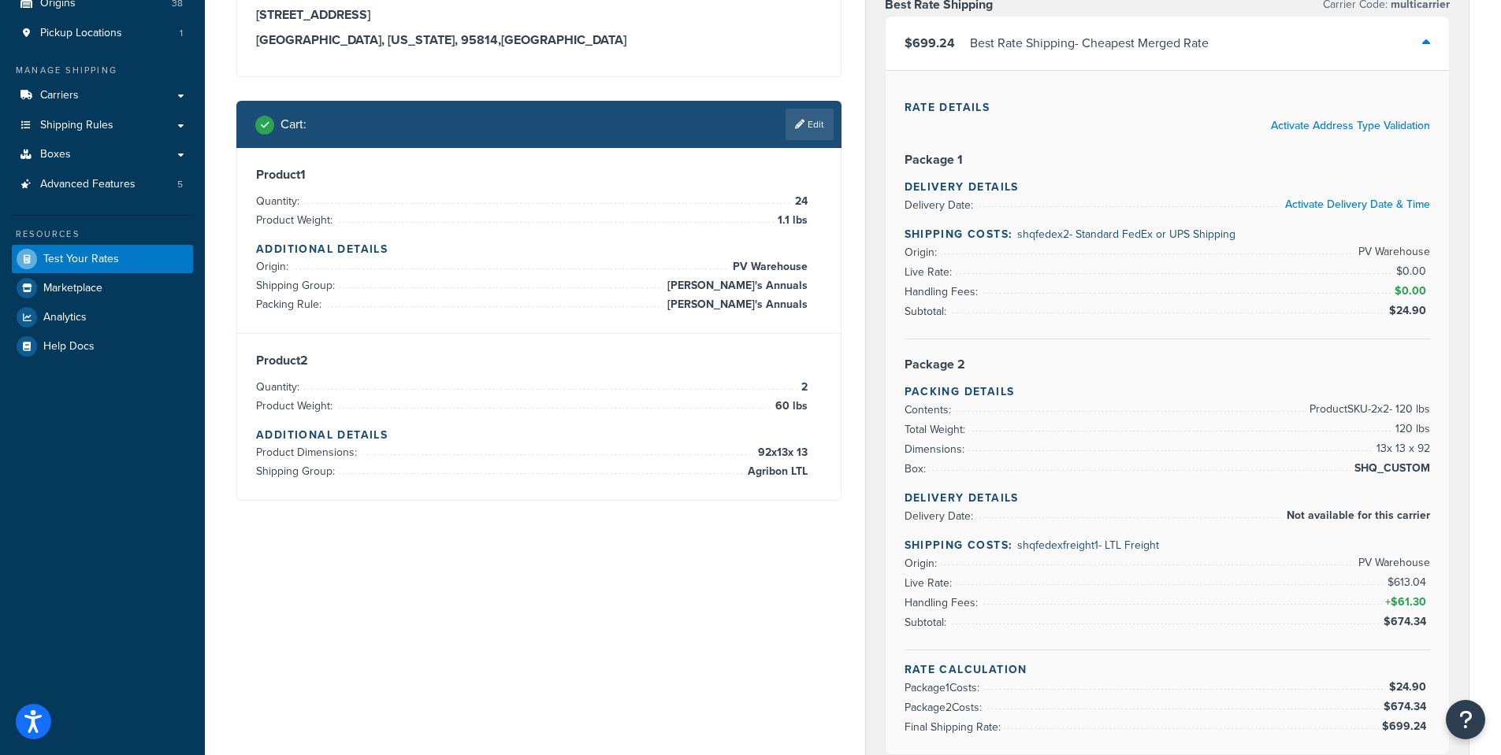
click at [867, 371] on div "Best Rate Shipping Carrier Code: multicarrier $699.24 Best Rate Shipping - Chea…" at bounding box center [1167, 378] width 603 height 796
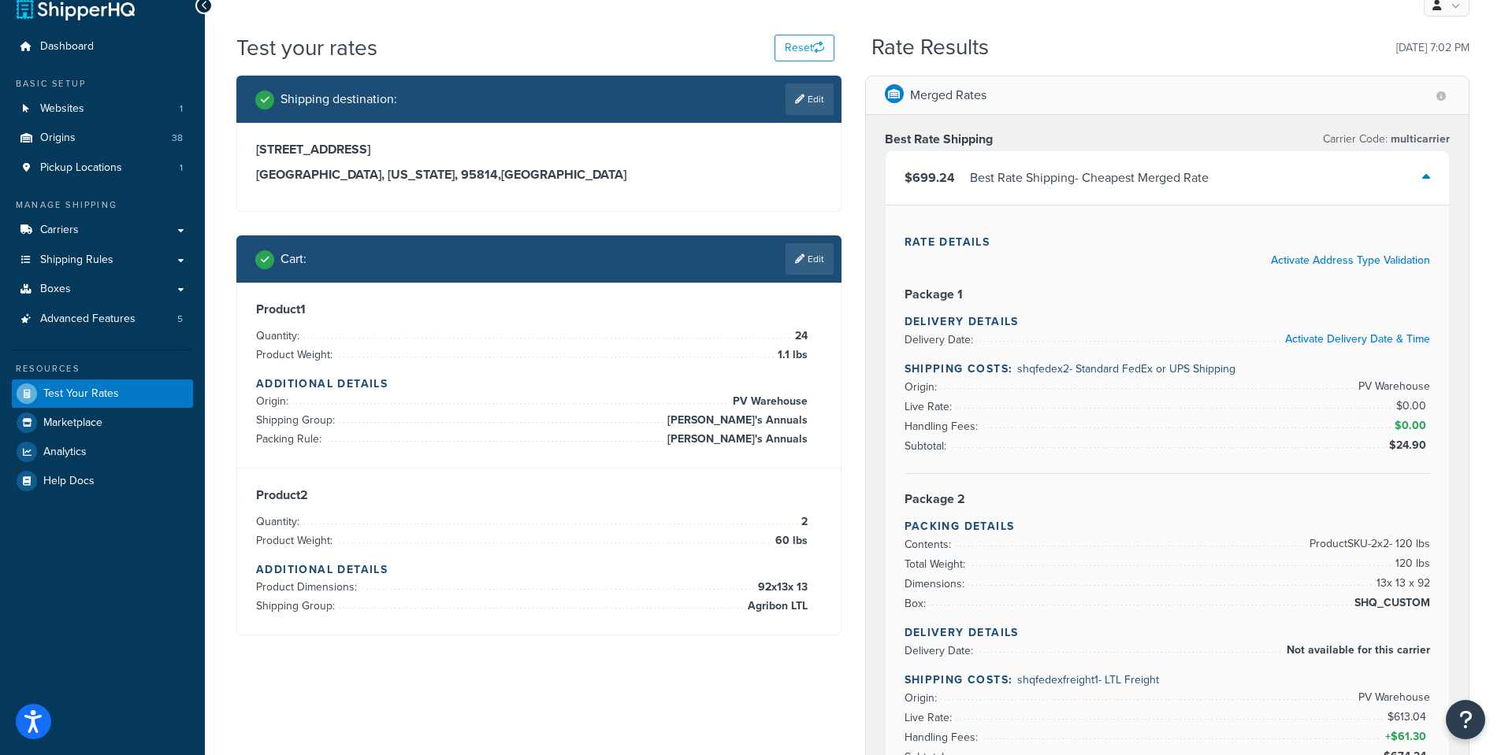
scroll to position [0, 0]
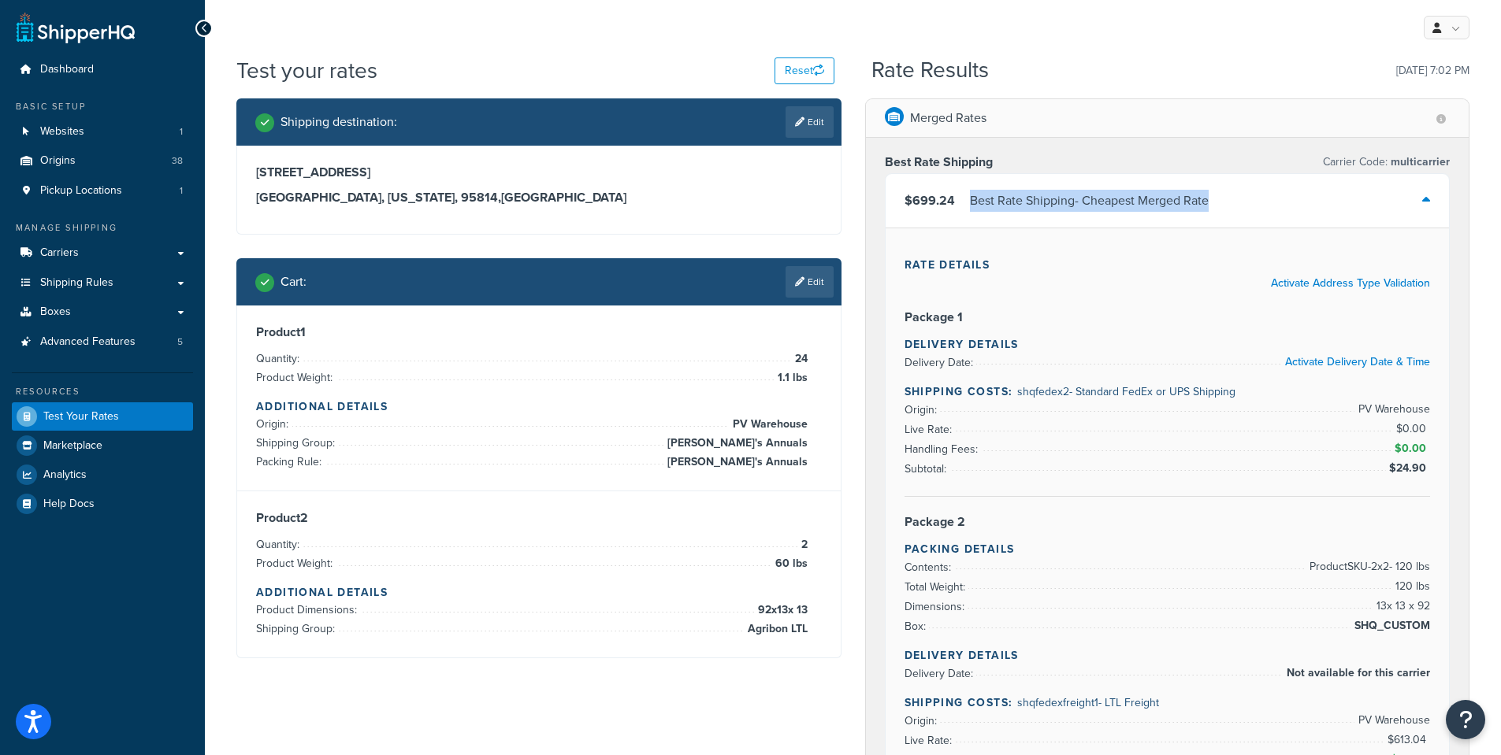
drag, startPoint x: 1219, startPoint y: 202, endPoint x: 965, endPoint y: 204, distance: 254.5
click at [965, 204] on div "$699.24 Best Rate Shipping - Cheapest Merged Rate" at bounding box center [1167, 201] width 564 height 54
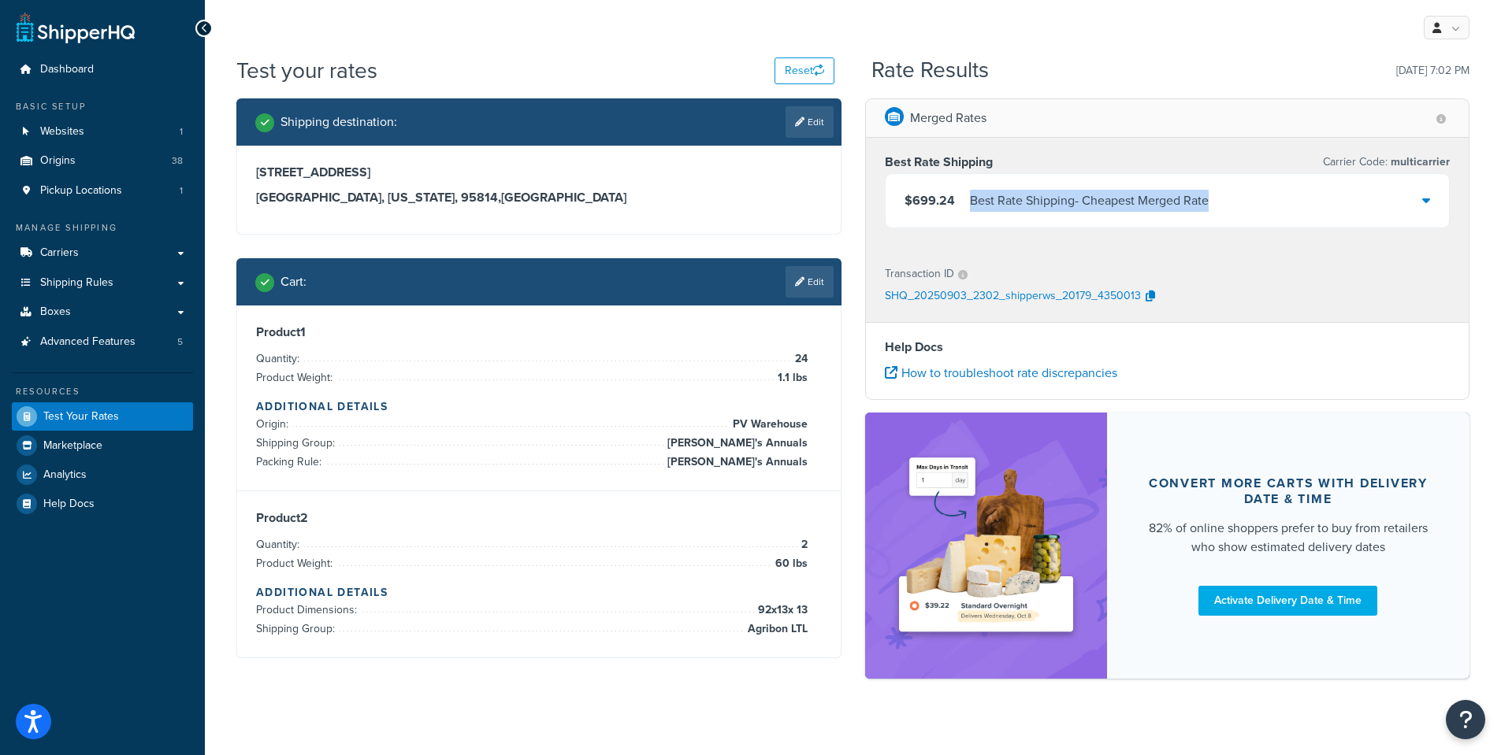
copy div "Best Rate Shipping - Cheapest Merged Rate"
click at [1431, 200] on div "$699.24 Best Rate Shipping - Cheapest Merged Rate" at bounding box center [1167, 201] width 564 height 54
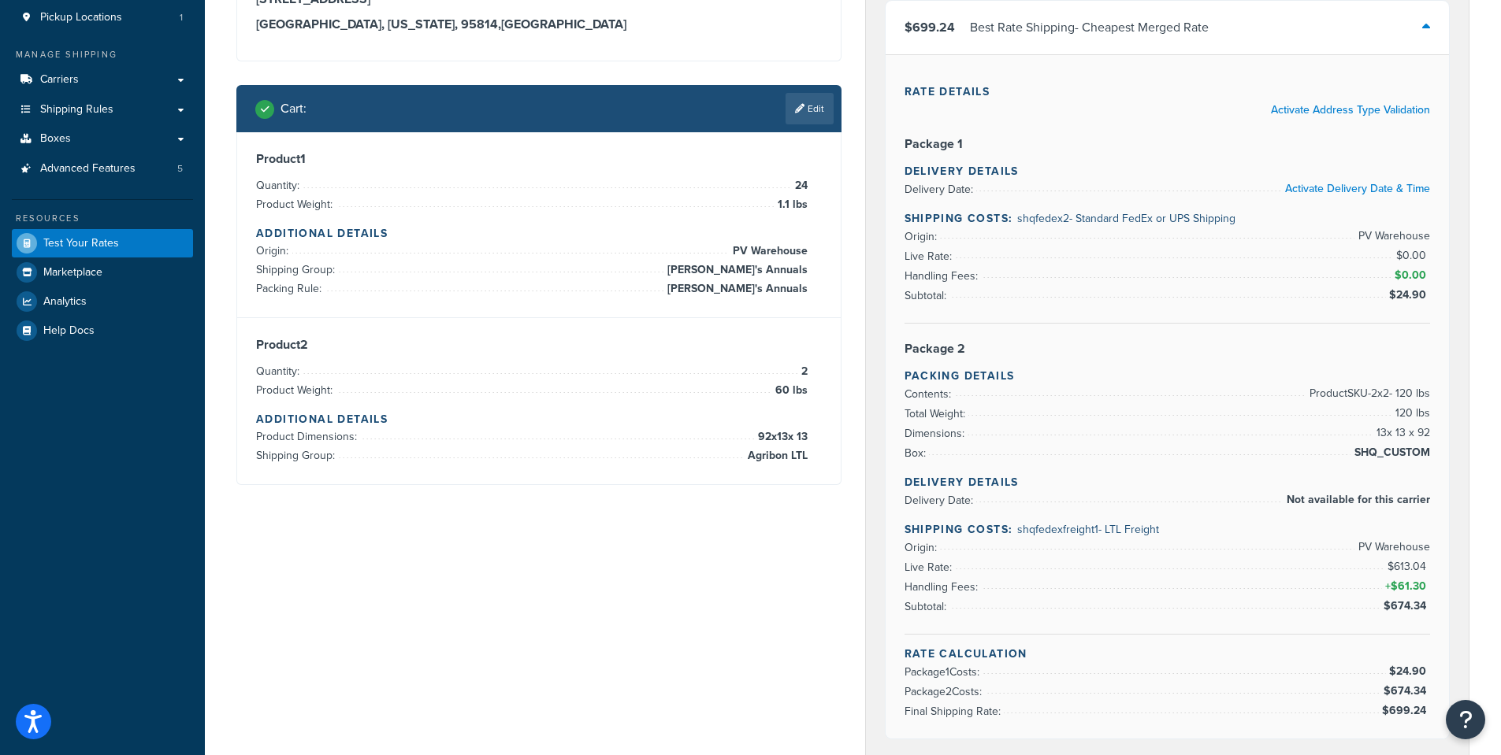
scroll to position [236, 0]
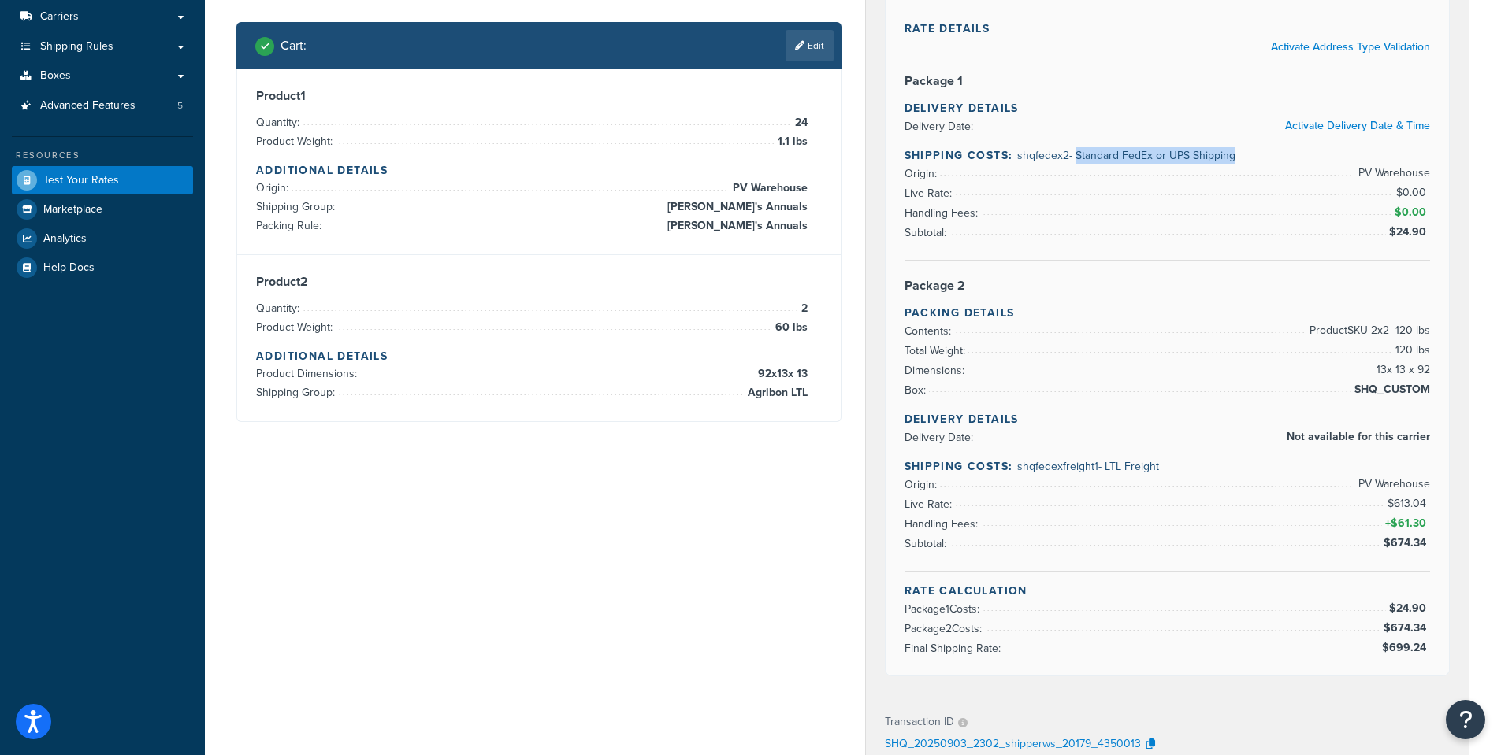
drag, startPoint x: 1075, startPoint y: 155, endPoint x: 1268, endPoint y: 155, distance: 193.8
click at [1268, 155] on h4 "Shipping Costs: shqfedex2 - Standard FedEx or UPS Shipping" at bounding box center [1167, 155] width 526 height 17
copy span "Standard FedEx or UPS Shipping"
drag, startPoint x: 1148, startPoint y: 467, endPoint x: 1164, endPoint y: 467, distance: 15.8
click at [1164, 467] on h4 "Shipping Costs: shqfedexfreight1 - LTL Freight" at bounding box center [1167, 466] width 526 height 17
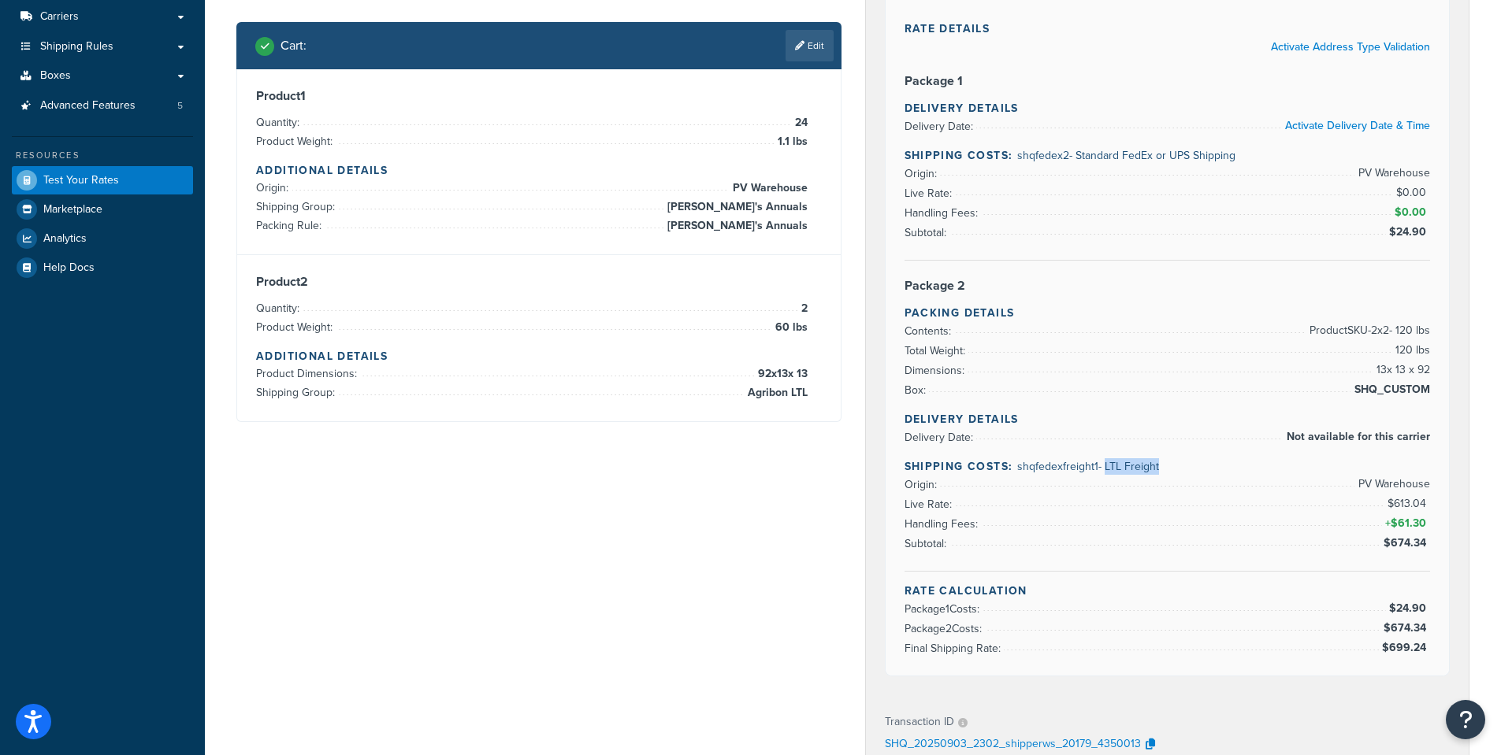
copy span "LTL Freight"
drag, startPoint x: 1433, startPoint y: 631, endPoint x: 1015, endPoint y: 638, distance: 417.6
click at [919, 614] on div "Rate Details Activate Address Type Validation Package 1 Delivery Details Delive…" at bounding box center [1167, 333] width 564 height 685
drag, startPoint x: 1437, startPoint y: 655, endPoint x: 856, endPoint y: 611, distance: 582.2
click at [856, 611] on div "Merged Rates Best Rate Shipping Carrier Code: multicarrier $699.24 Best Rate Sh…" at bounding box center [1167, 502] width 629 height 1281
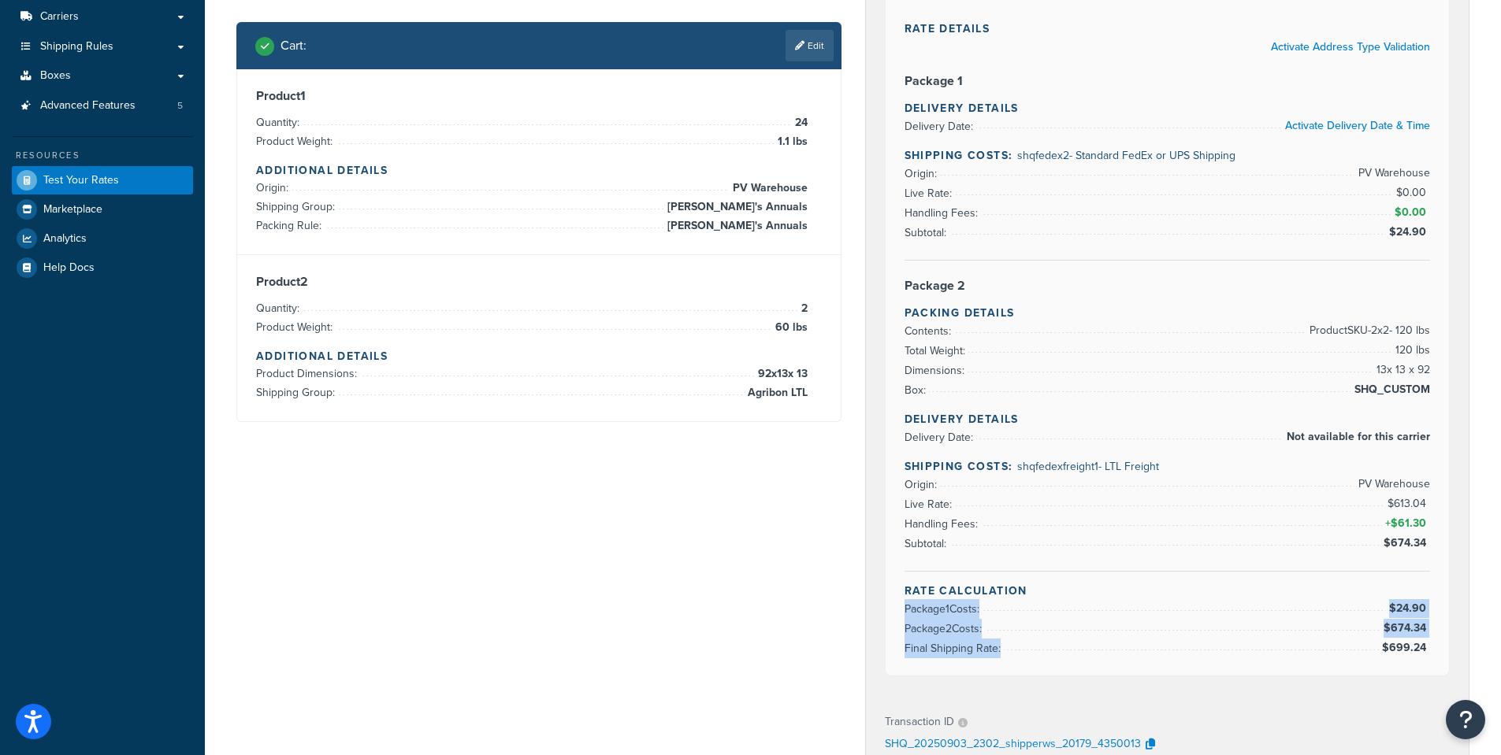
click at [908, 606] on span "Package 1 Costs:" at bounding box center [943, 609] width 79 height 17
drag, startPoint x: 900, startPoint y: 588, endPoint x: 1428, endPoint y: 655, distance: 532.7
click at [1428, 655] on div "Rate Details Activate Address Type Validation Package 1 Delivery Details Delive…" at bounding box center [1167, 333] width 564 height 685
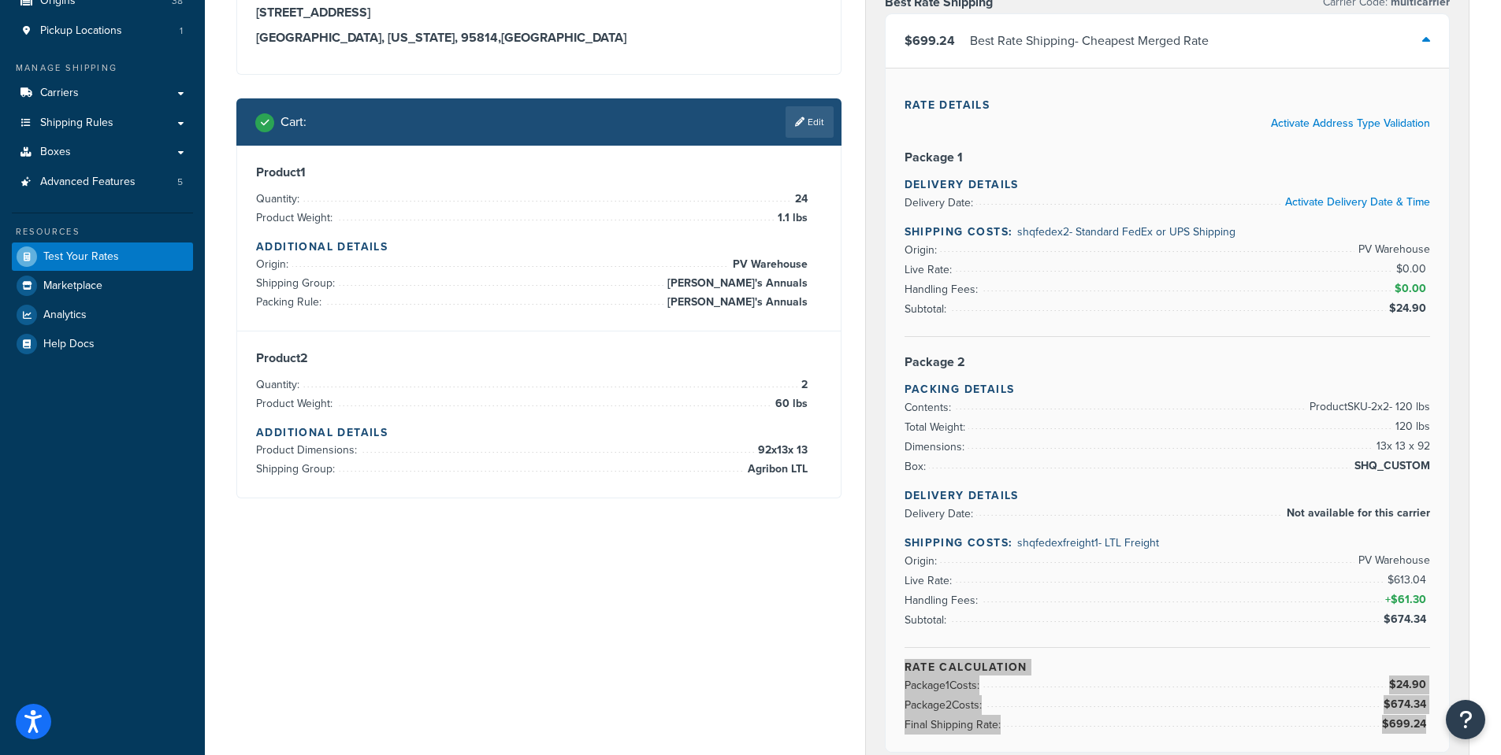
scroll to position [0, 0]
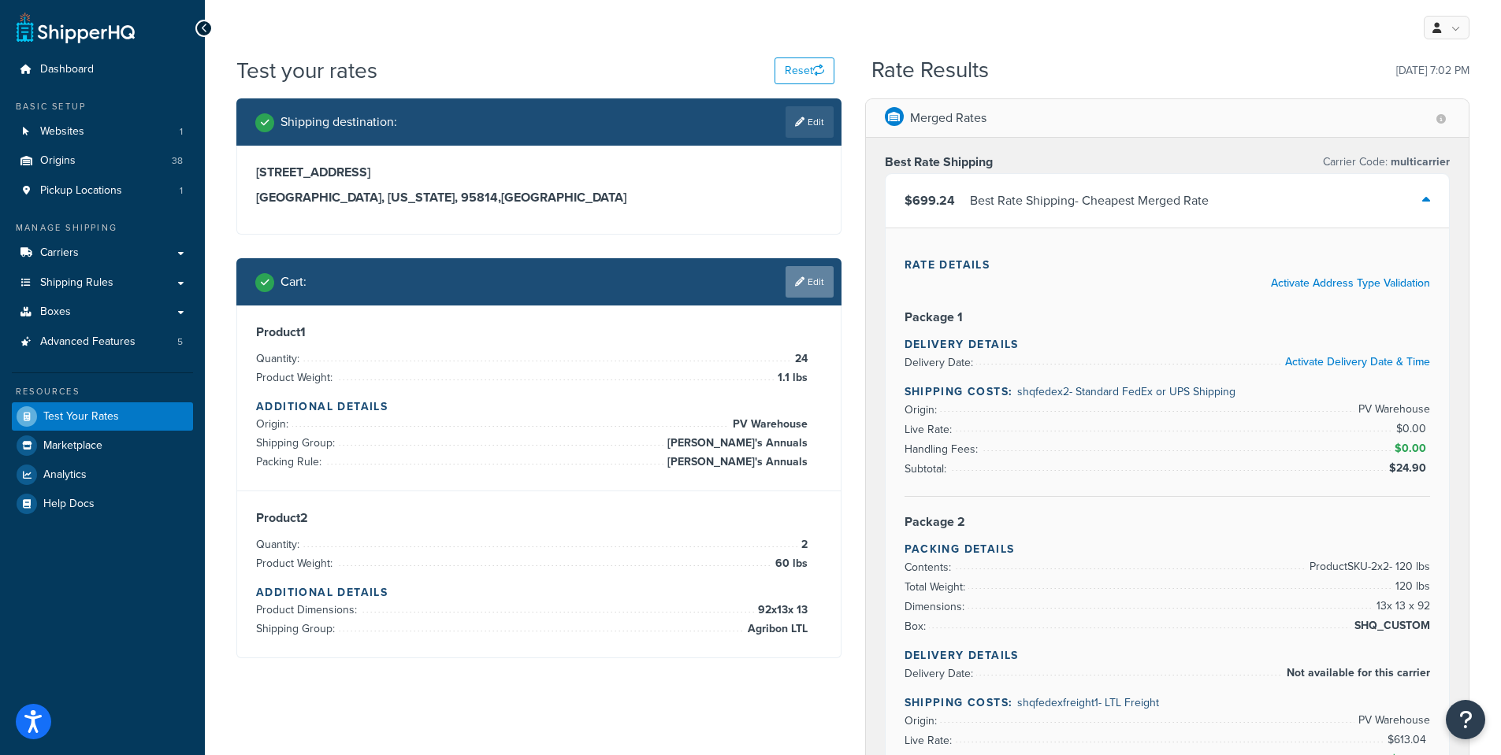
click at [808, 275] on link "Edit" at bounding box center [809, 282] width 48 height 32
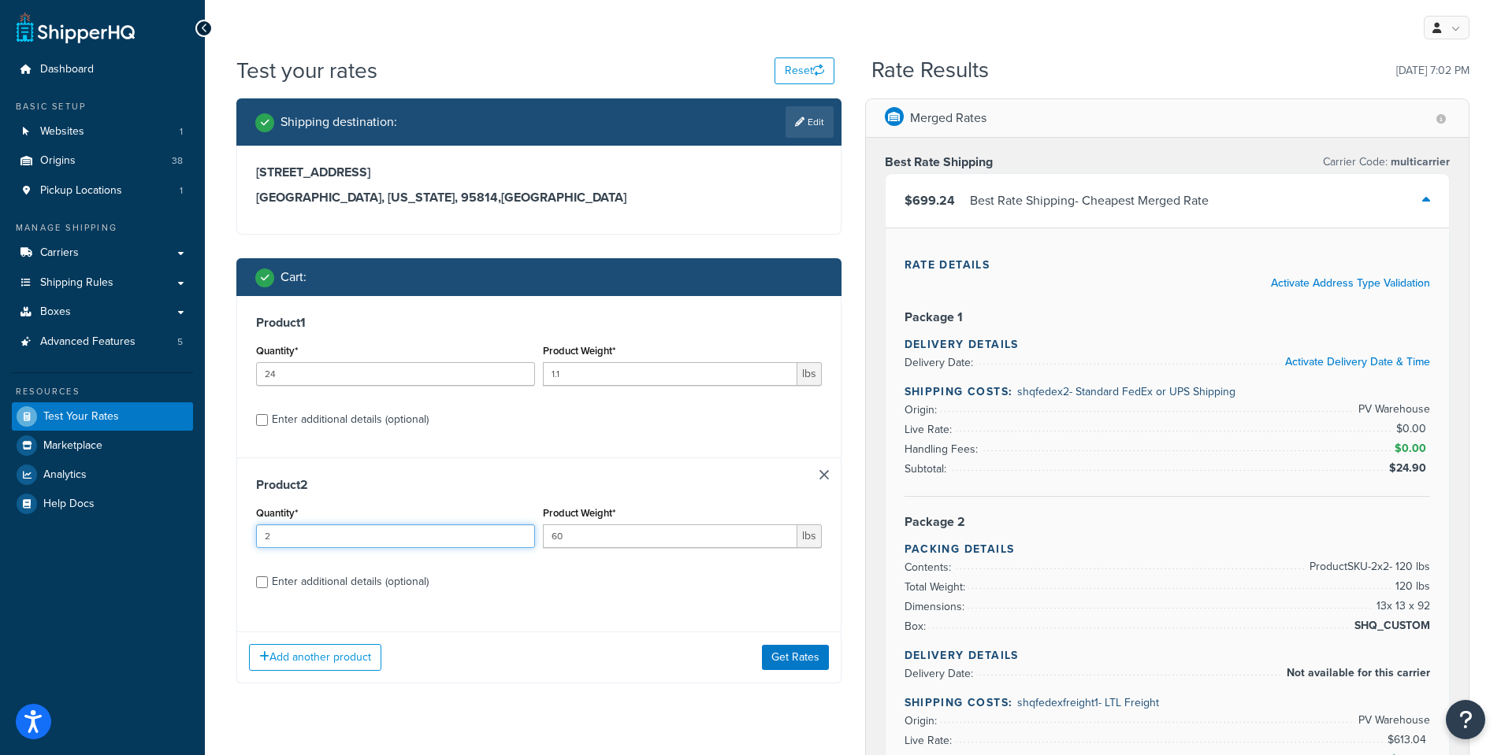
drag, startPoint x: 278, startPoint y: 535, endPoint x: 237, endPoint y: 535, distance: 41.0
click at [237, 535] on div "Product 2 Quantity* 2 Product Weight* 60 lbs Enter additional details (optional)" at bounding box center [538, 539] width 603 height 162
type input "5"
drag, startPoint x: 574, startPoint y: 540, endPoint x: 507, endPoint y: 540, distance: 67.0
click at [507, 540] on div "Quantity* 5 Product Weight* 60 lbs" at bounding box center [539, 532] width 574 height 58
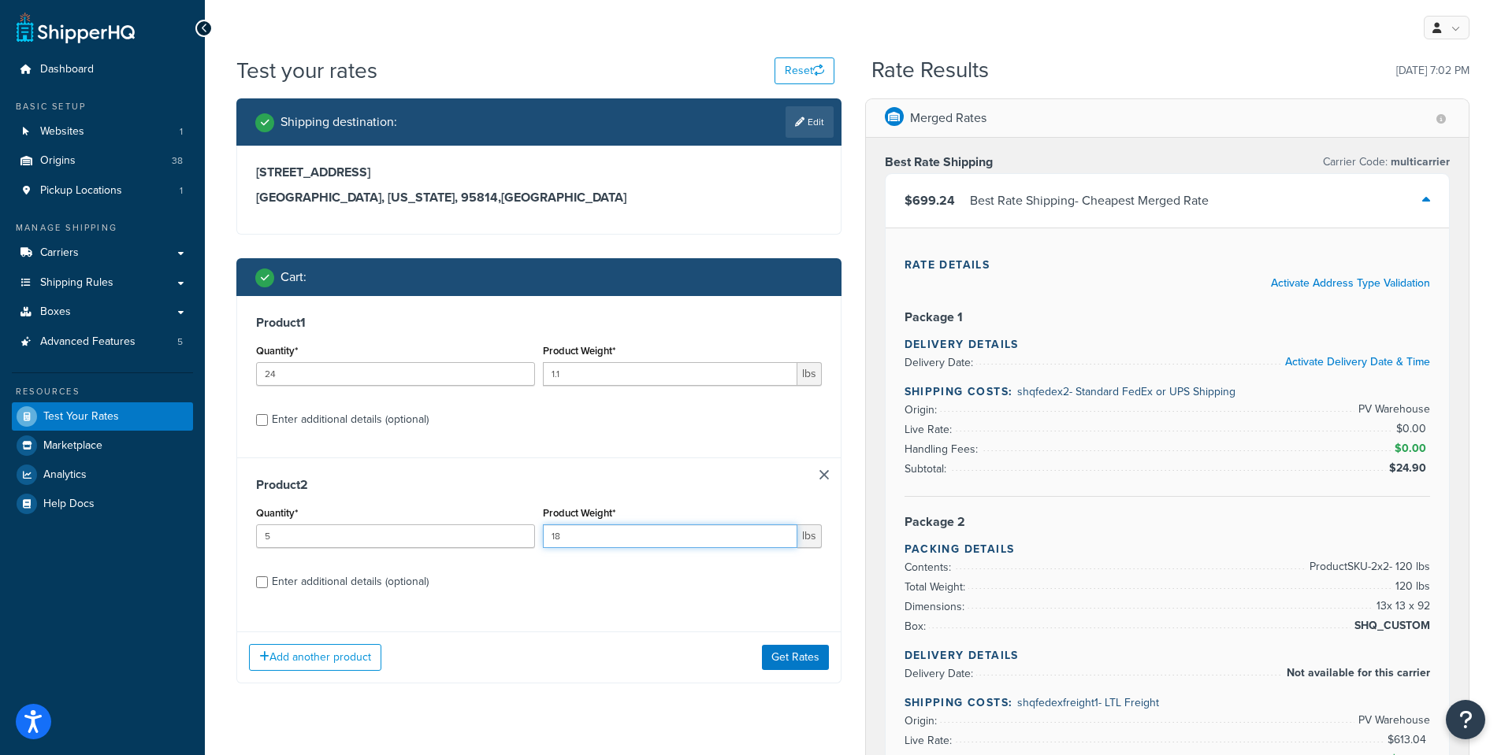
type input "18"
click at [291, 375] on input "24" at bounding box center [395, 374] width 279 height 24
drag, startPoint x: 291, startPoint y: 374, endPoint x: 249, endPoint y: 373, distance: 42.5
click at [249, 373] on div "Product 1 Quantity* 24 Product Weight* 1.1 lbs Enter additional details (option…" at bounding box center [538, 376] width 603 height 161
type input "13"
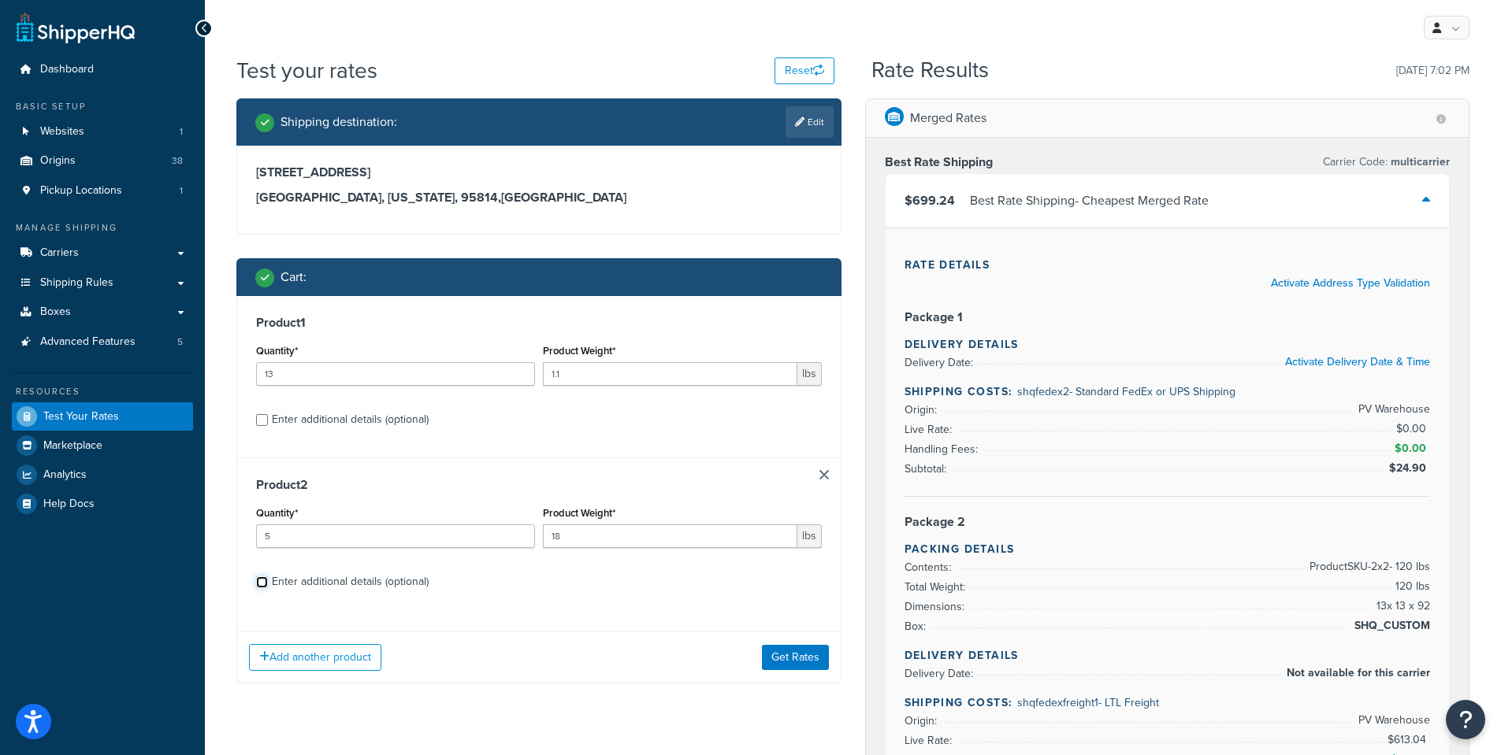
click at [263, 580] on input "Enter additional details (optional)" at bounding box center [262, 583] width 12 height 12
checkbox input "true"
select select "84863"
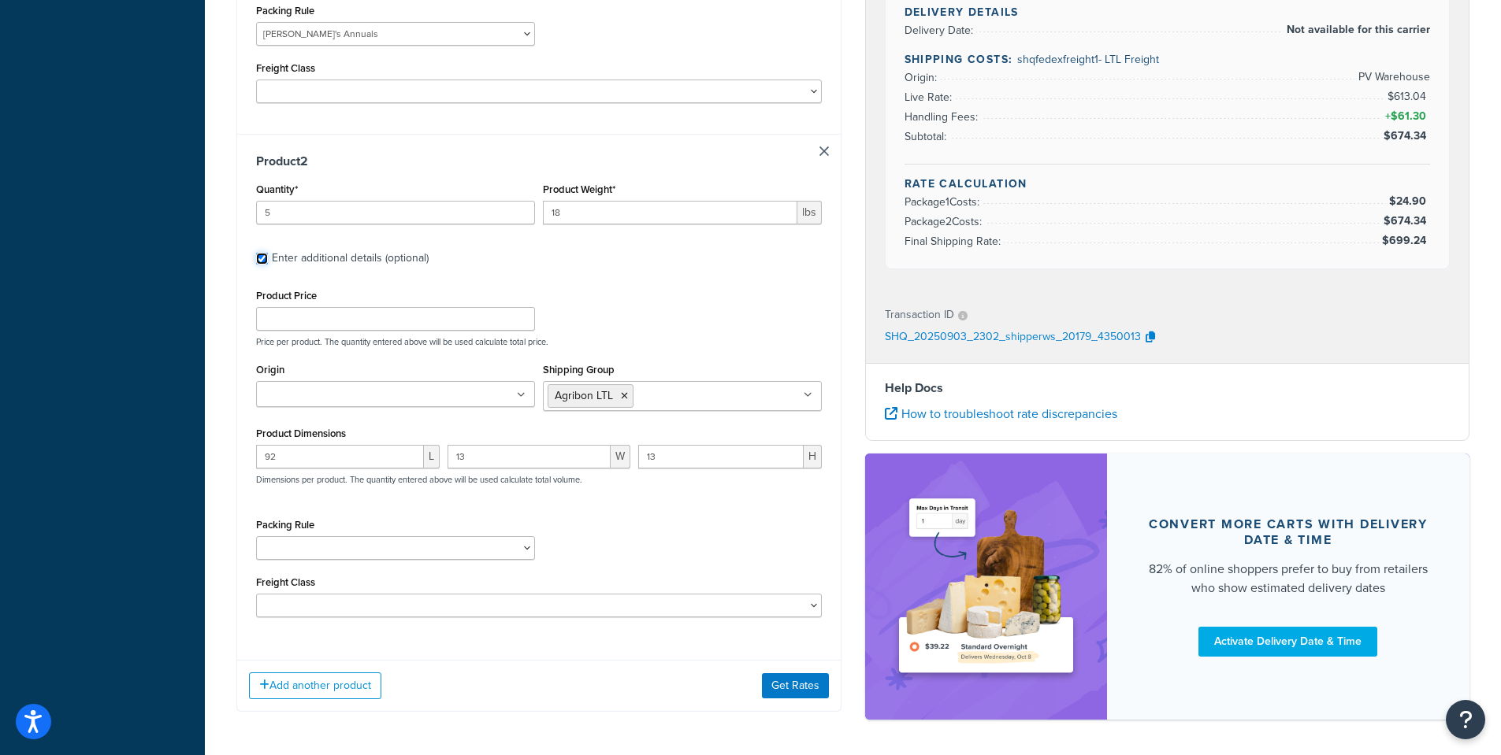
scroll to position [709, 0]
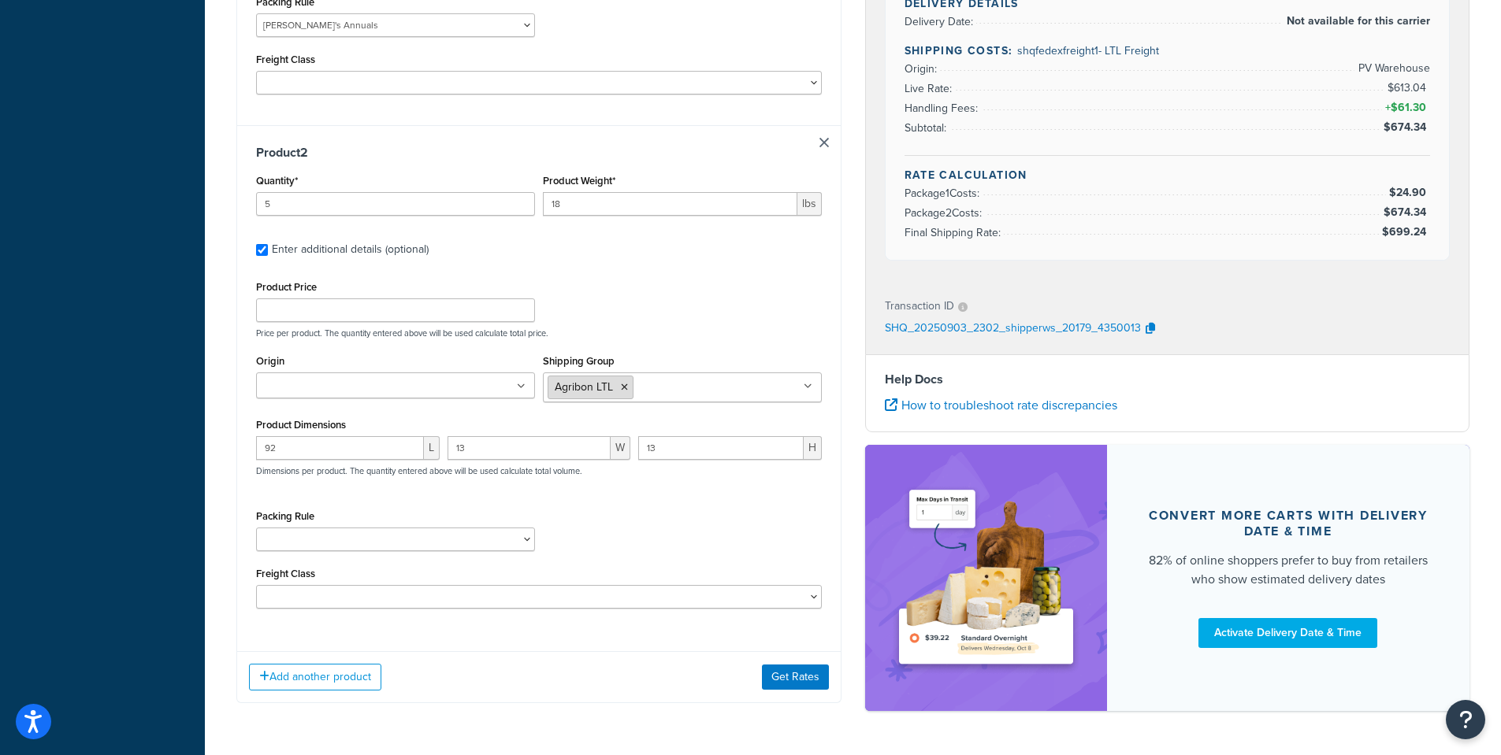
click at [624, 383] on icon at bounding box center [624, 387] width 7 height 9
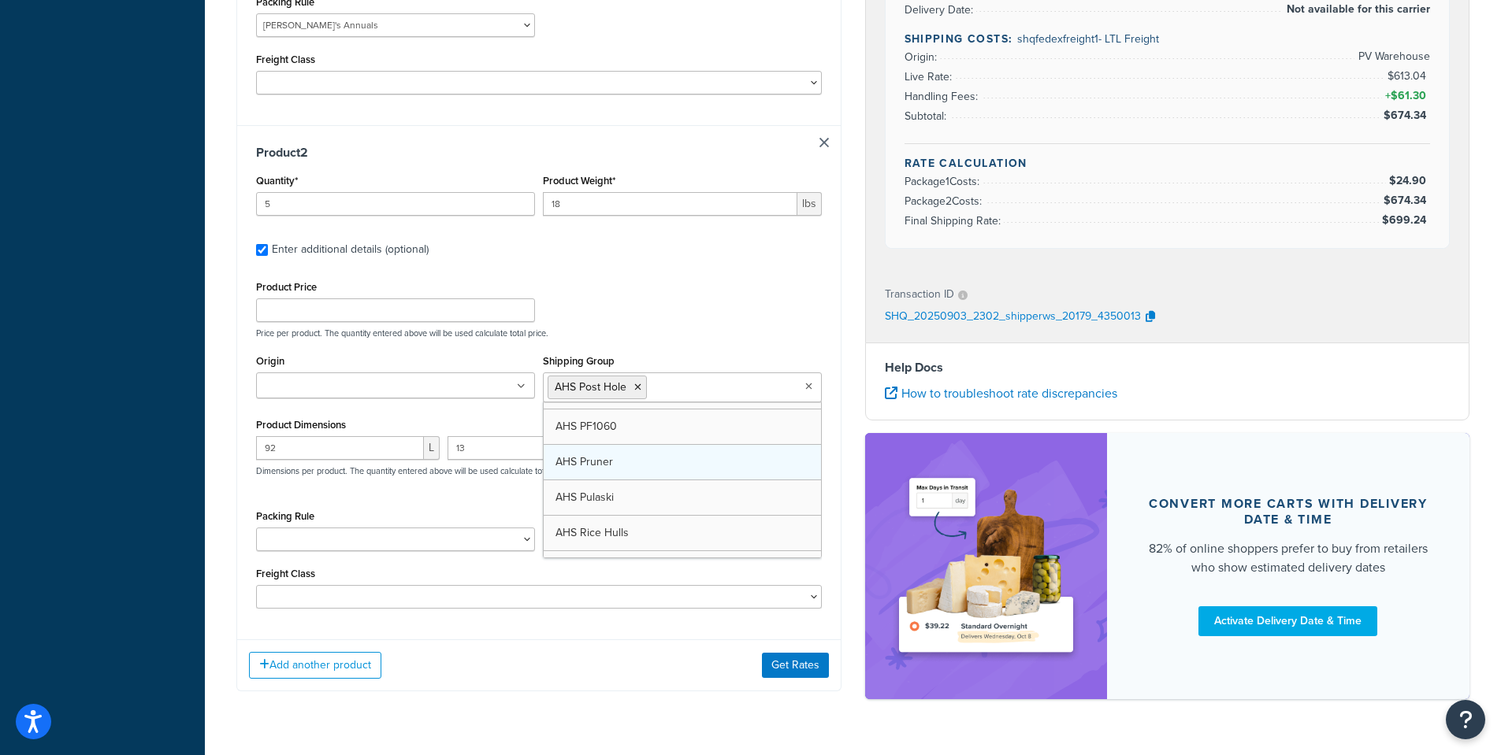
scroll to position [617, 0]
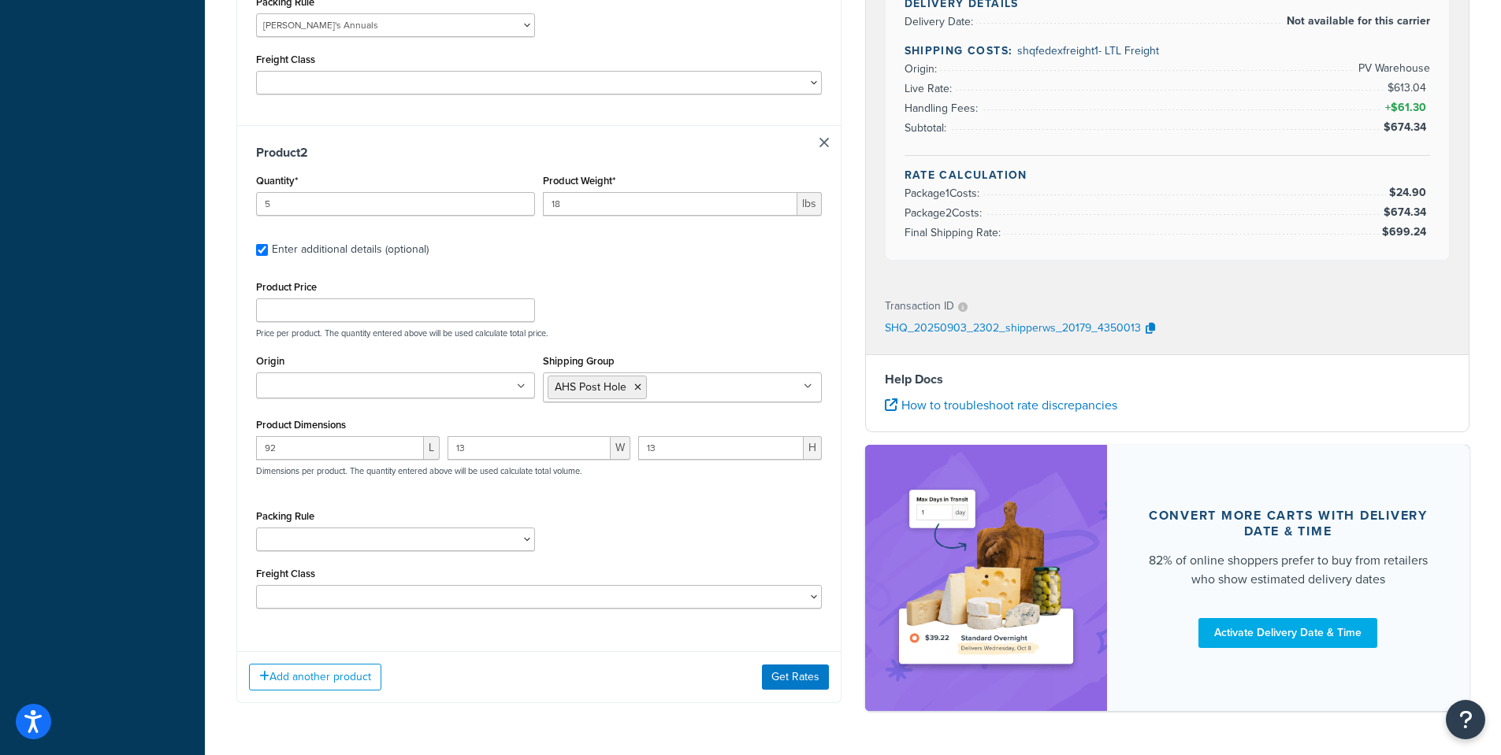
click at [709, 351] on div "Shipping Group AHS Post Hole 10 Inch Plant Markers 20 Inch Plant Markers Agribo…" at bounding box center [682, 377] width 279 height 52
click at [295, 528] on select "1 Gallon 10 Inch Plant Markers 20 Inch Plant Markers AHS 4 claw GO500 AHS 5 Gal…" at bounding box center [395, 540] width 279 height 24
click at [256, 528] on select "1 Gallon 10 Inch Plant Markers 20 Inch Plant Markers AHS 4 claw GO500 AHS 5 Gal…" at bounding box center [395, 540] width 279 height 24
click at [299, 528] on select "1 Gallon 10 Inch Plant Markers 20 Inch Plant Markers AHS 4 claw GO500 AHS 5 Gal…" at bounding box center [395, 540] width 279 height 24
select select "23071"
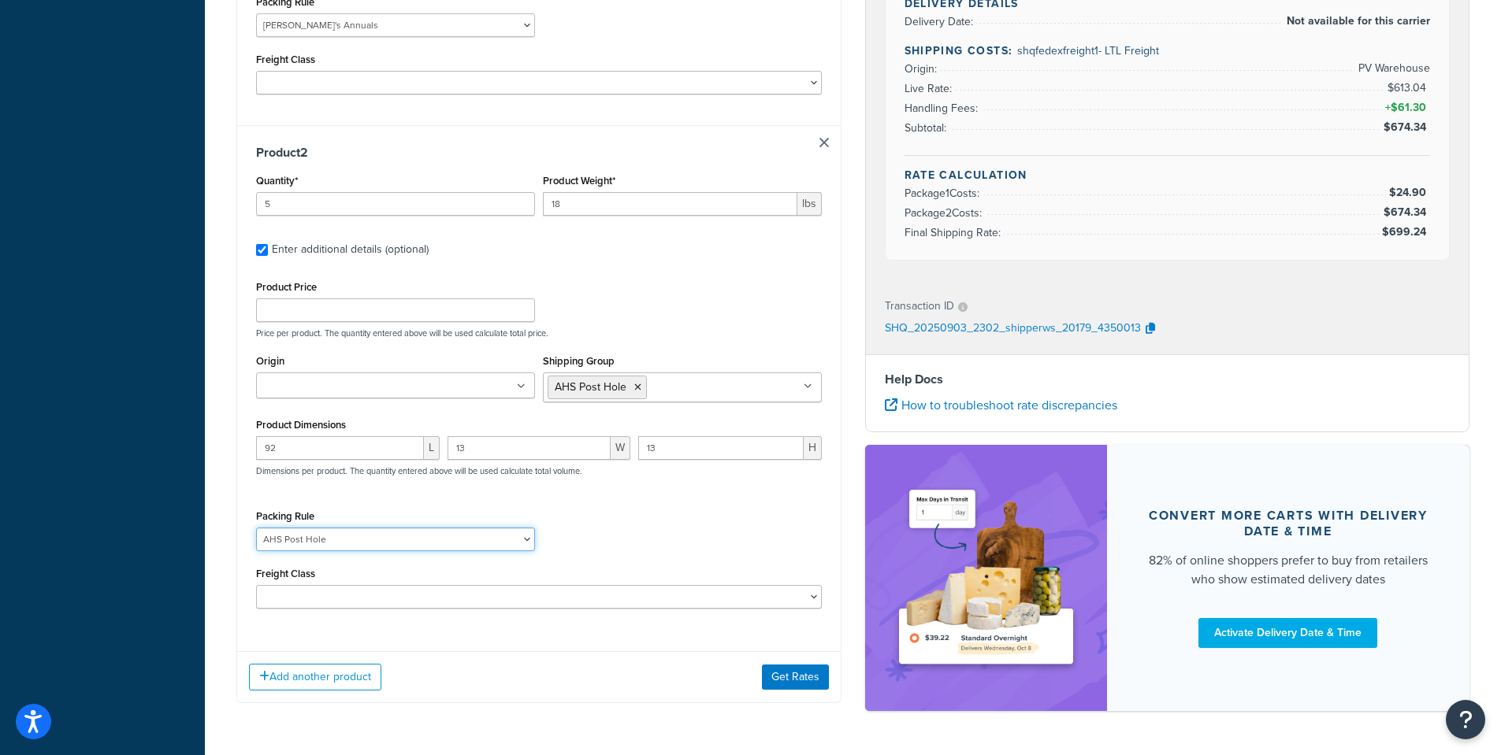
click at [256, 528] on select "1 Gallon 10 Inch Plant Markers 20 Inch Plant Markers AHS 4 claw GO500 AHS 5 Gal…" at bounding box center [395, 540] width 279 height 24
click at [612, 506] on div "Packing Rule 1 Gallon 10 Inch Plant Markers 20 Inch Plant Markers AHS 4 claw GO…" at bounding box center [539, 535] width 574 height 58
drag, startPoint x: 254, startPoint y: 425, endPoint x: 185, endPoint y: 422, distance: 68.6
click at [185, 422] on div "Dashboard Basic Setup Websites 1 Origins 38 Pickup Locations 1 Manage Shipping …" at bounding box center [750, 48] width 1501 height 1515
type input "62"
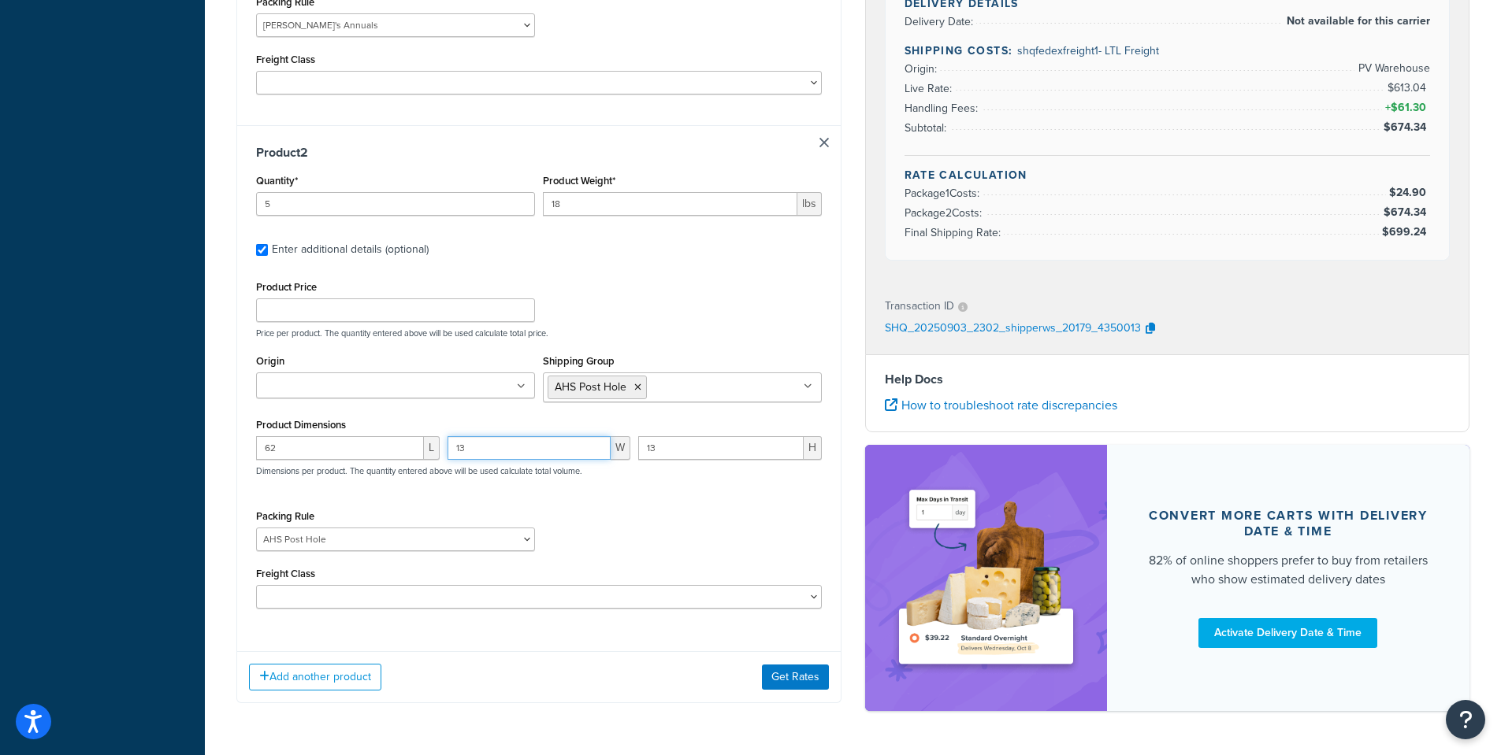
drag, startPoint x: 414, startPoint y: 418, endPoint x: 391, endPoint y: 415, distance: 23.8
click at [391, 436] on div "62 L 13 W 13 H Dimensions per product. The quantity entered above will be used …" at bounding box center [539, 465] width 574 height 58
type input "5"
drag, startPoint x: 676, startPoint y: 429, endPoint x: 572, endPoint y: 418, distance: 104.5
click at [572, 436] on div "62 L 5 W 13 H Dimensions per product. The quantity entered above will be used c…" at bounding box center [539, 465] width 574 height 58
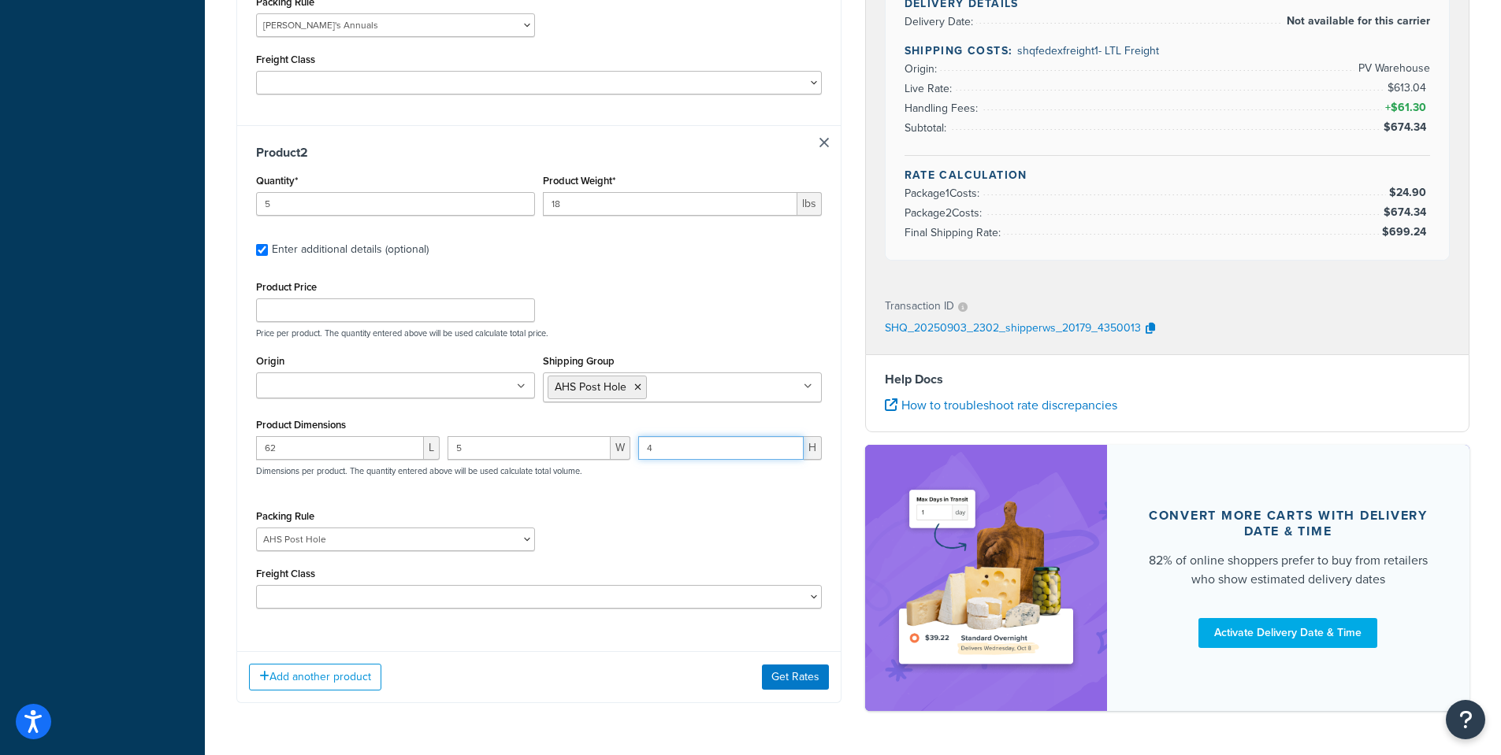
type input "4"
click at [667, 506] on div "Packing Rule 1 Gallon 10 Inch Plant Markers 20 Inch Plant Markers AHS 4 claw GO…" at bounding box center [539, 535] width 574 height 58
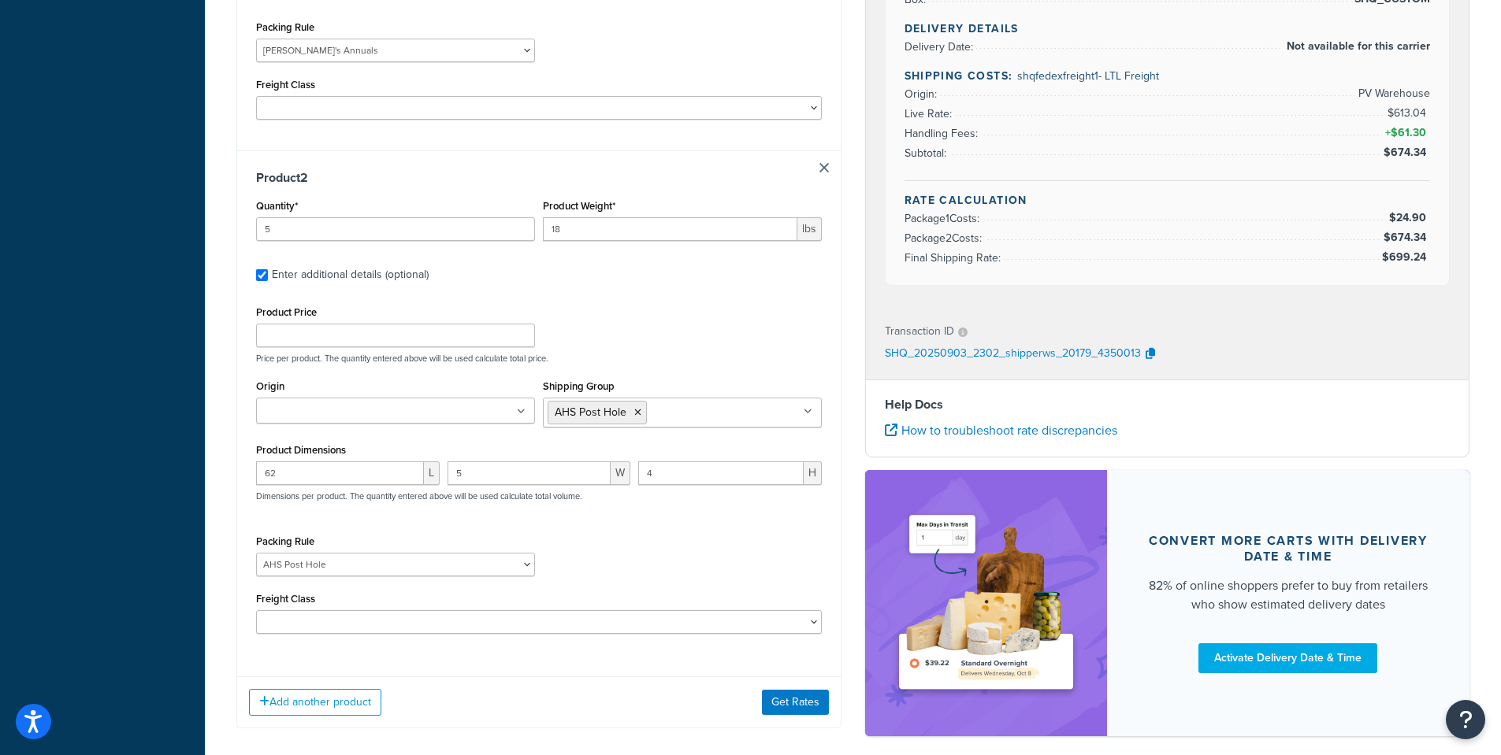
scroll to position [735, 0]
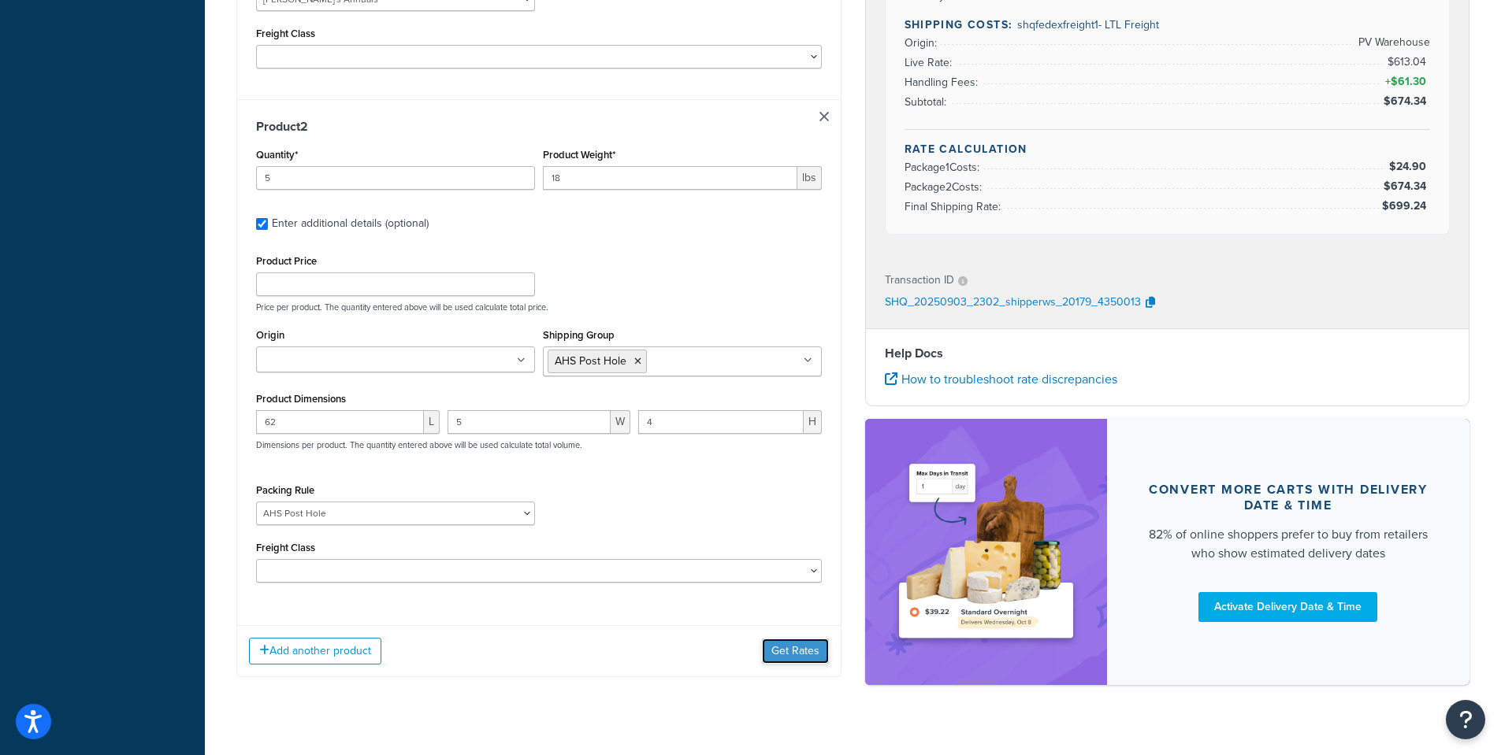
click at [795, 639] on button "Get Rates" at bounding box center [795, 651] width 67 height 25
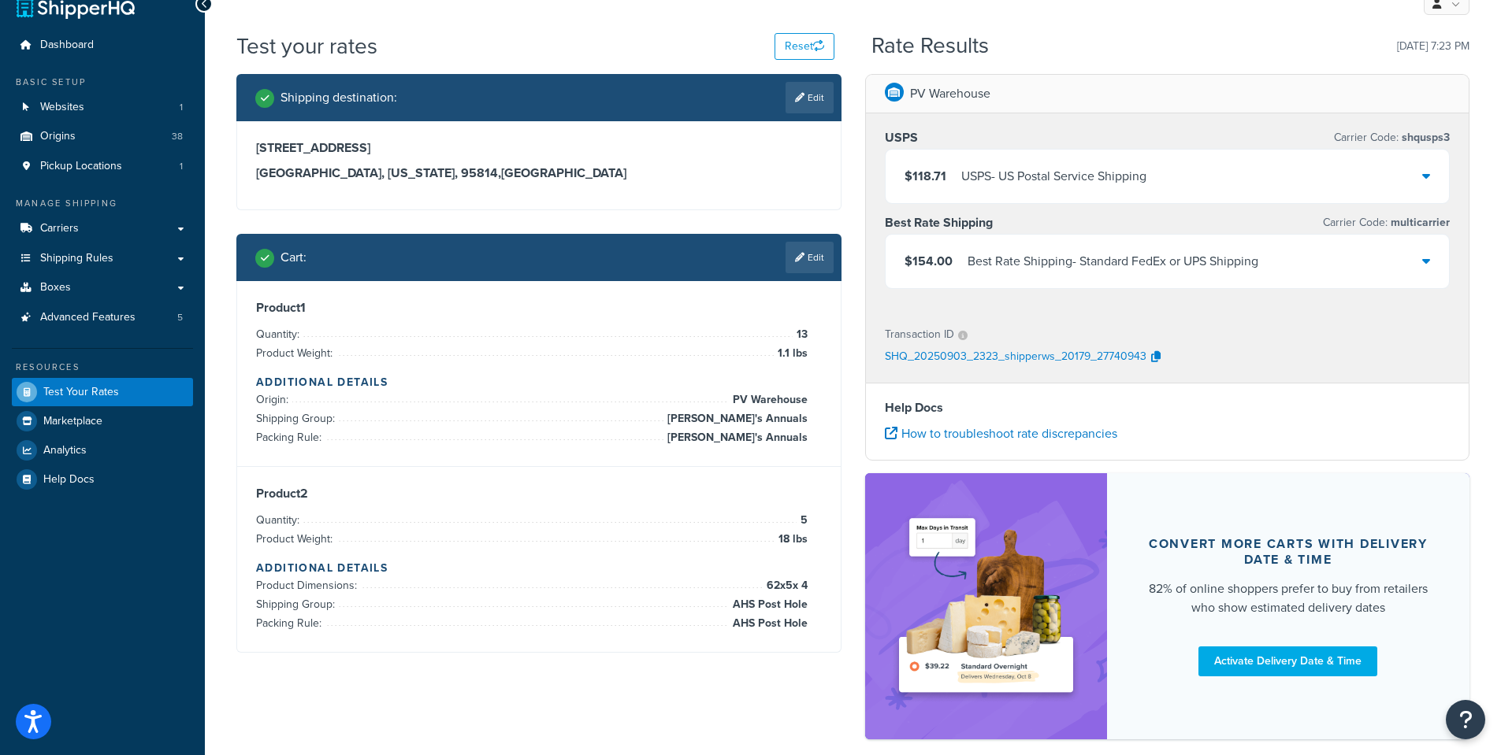
scroll to position [105, 0]
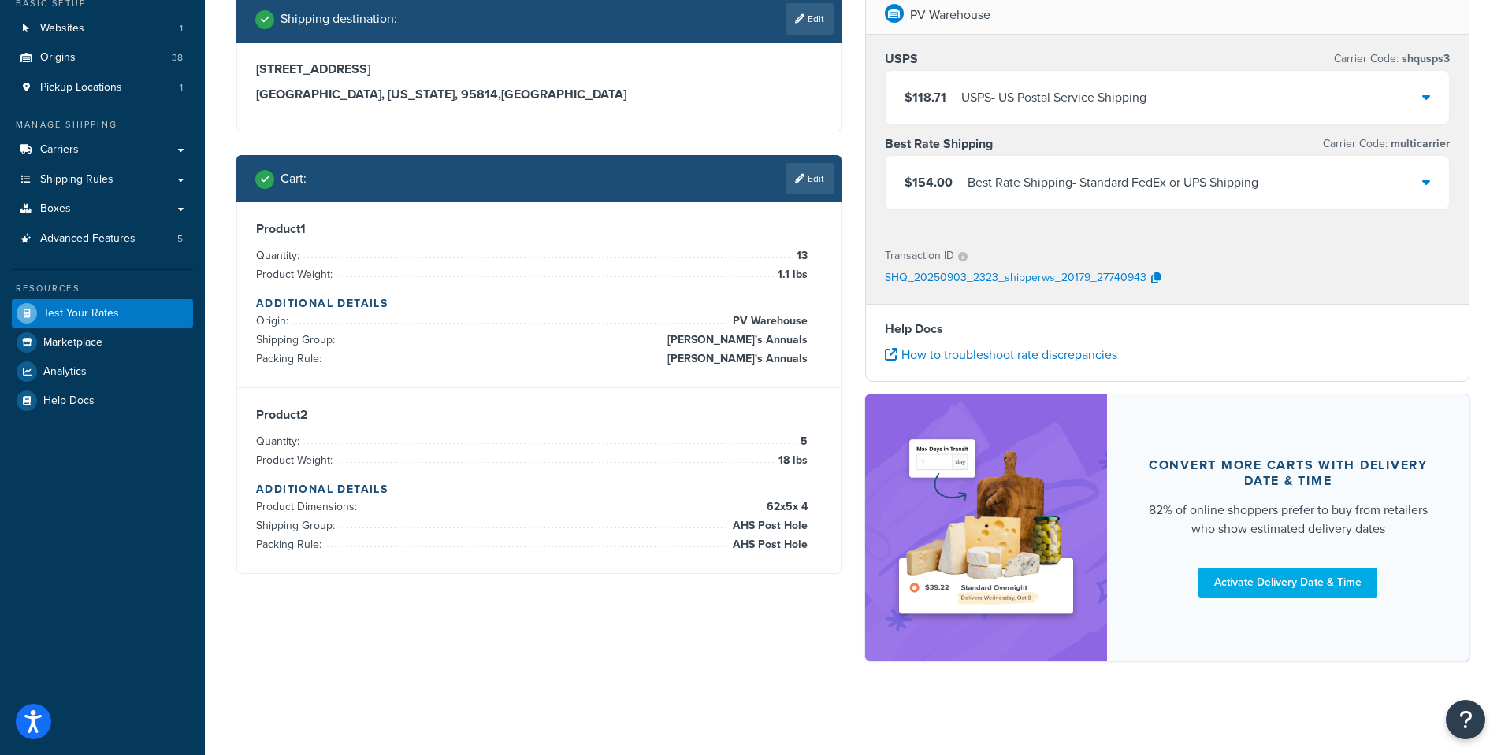
click at [1432, 187] on div "$154.00 Best Rate Shipping - Standard FedEx or UPS Shipping" at bounding box center [1167, 183] width 564 height 54
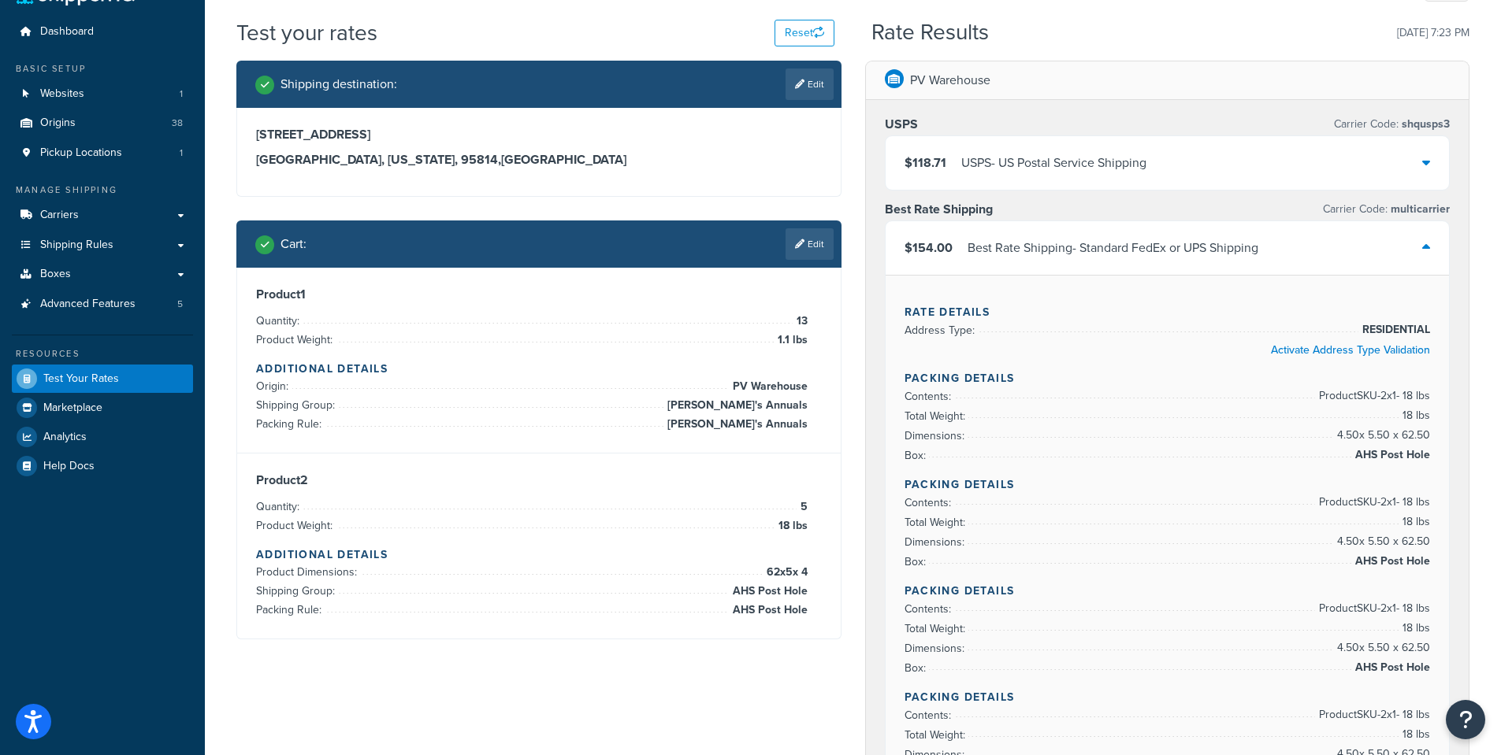
scroll to position [0, 0]
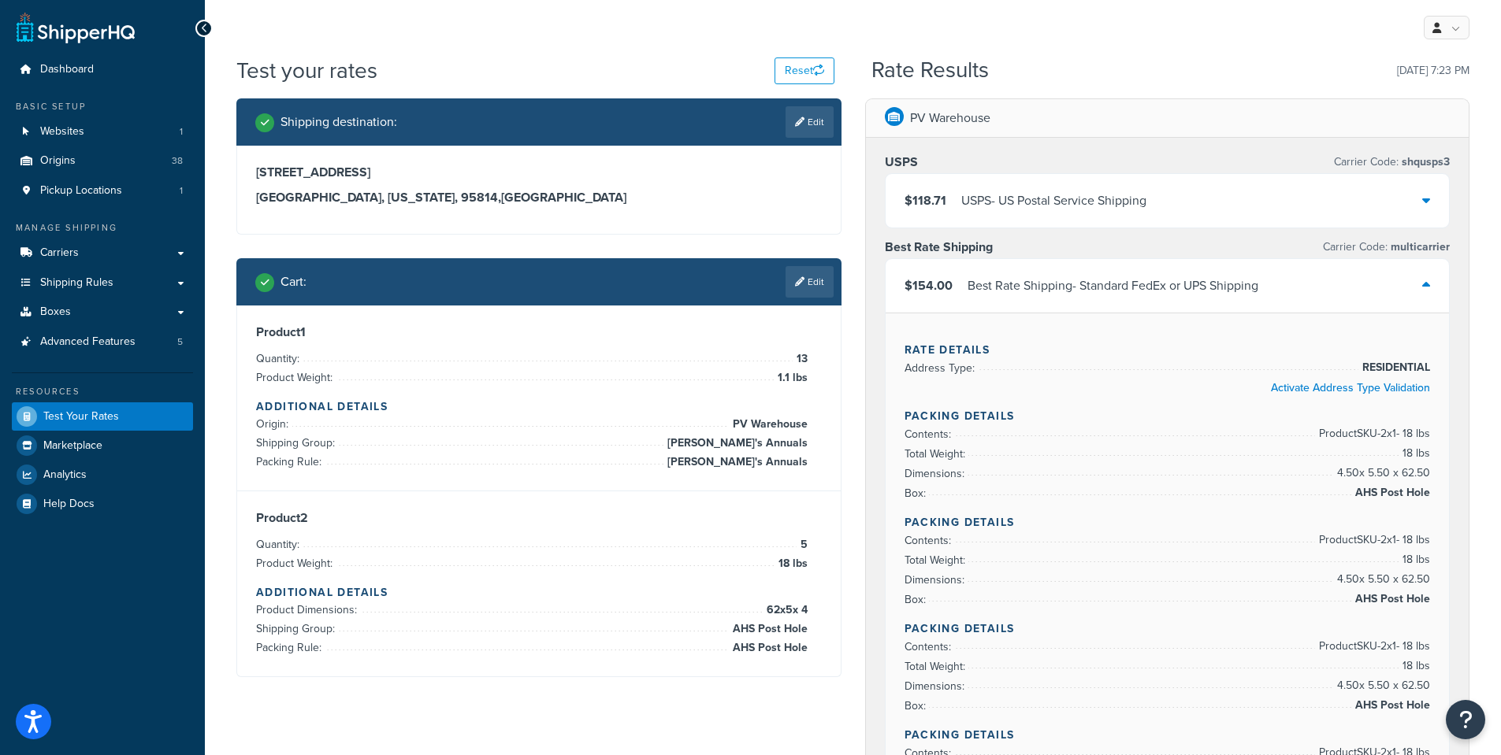
click at [1421, 199] on div "$118.71 USPS - US Postal Service Shipping" at bounding box center [1167, 201] width 564 height 54
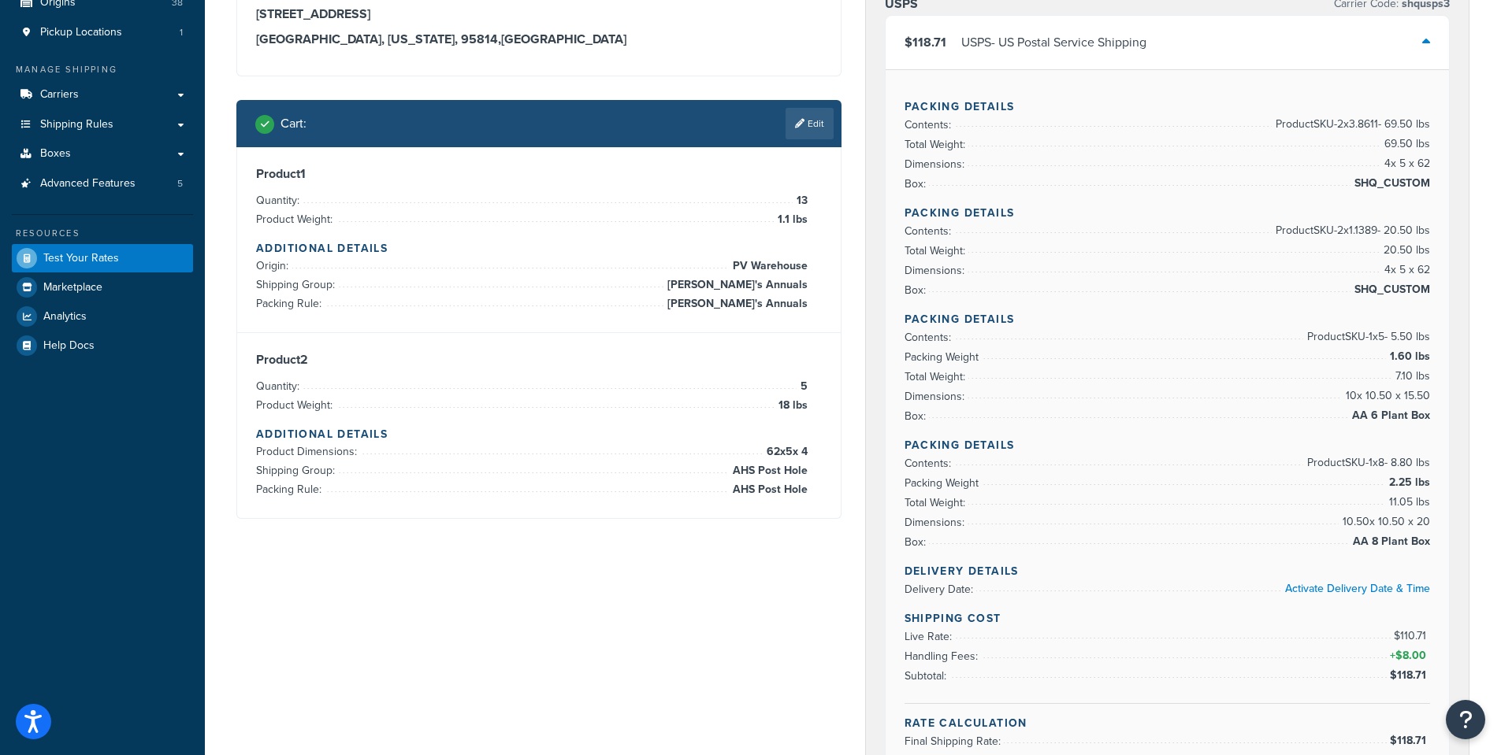
scroll to position [158, 0]
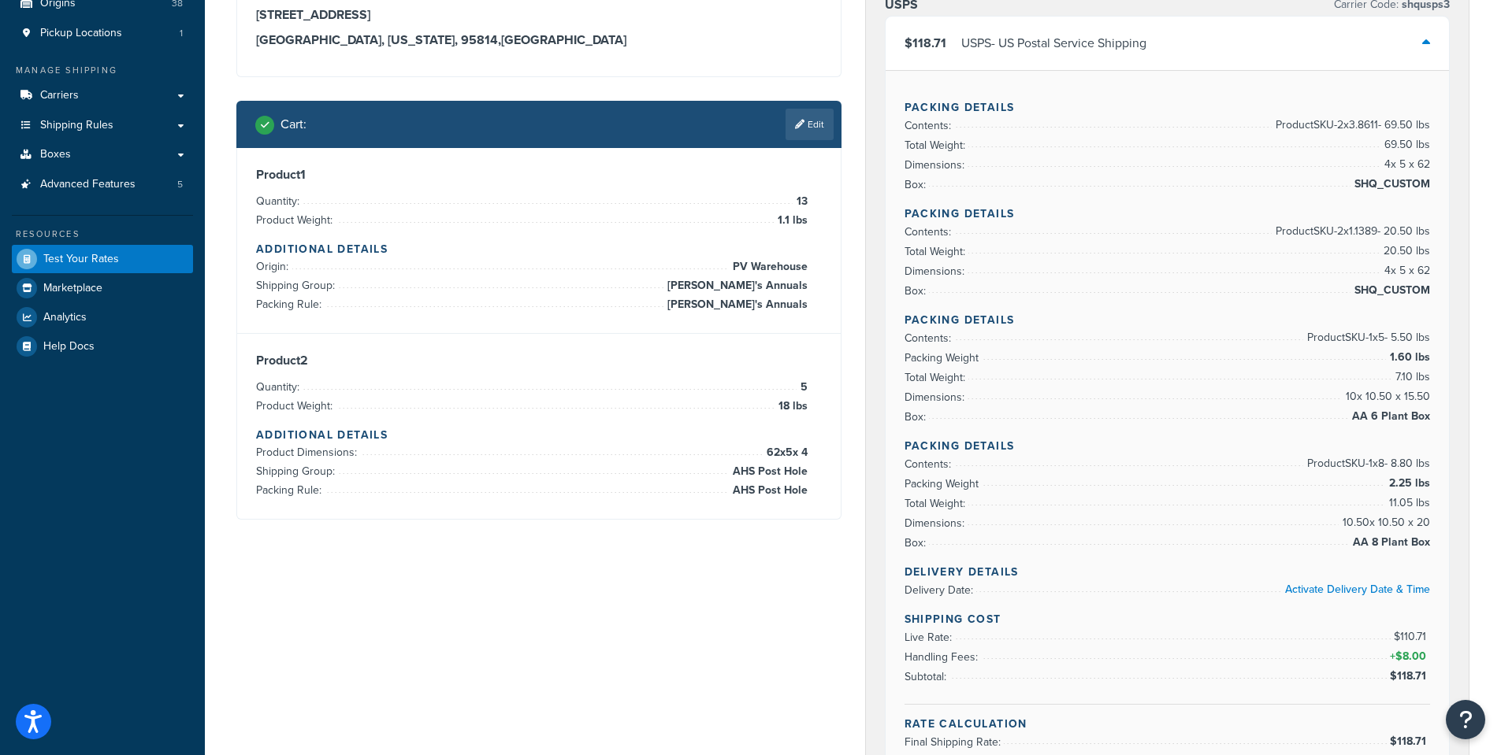
drag, startPoint x: 1425, startPoint y: 41, endPoint x: 1353, endPoint y: 96, distance: 90.4
click at [1426, 41] on icon at bounding box center [1426, 42] width 8 height 13
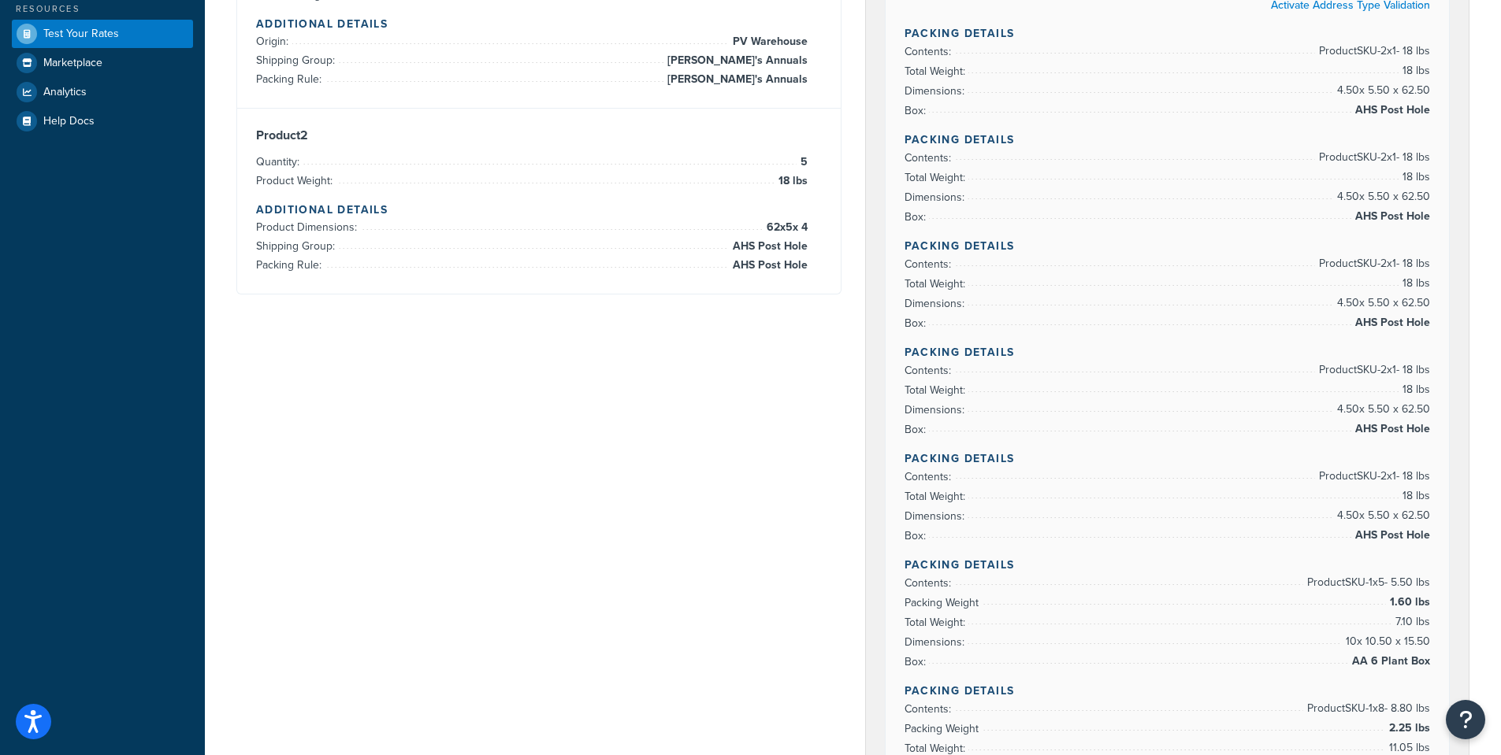
scroll to position [394, 0]
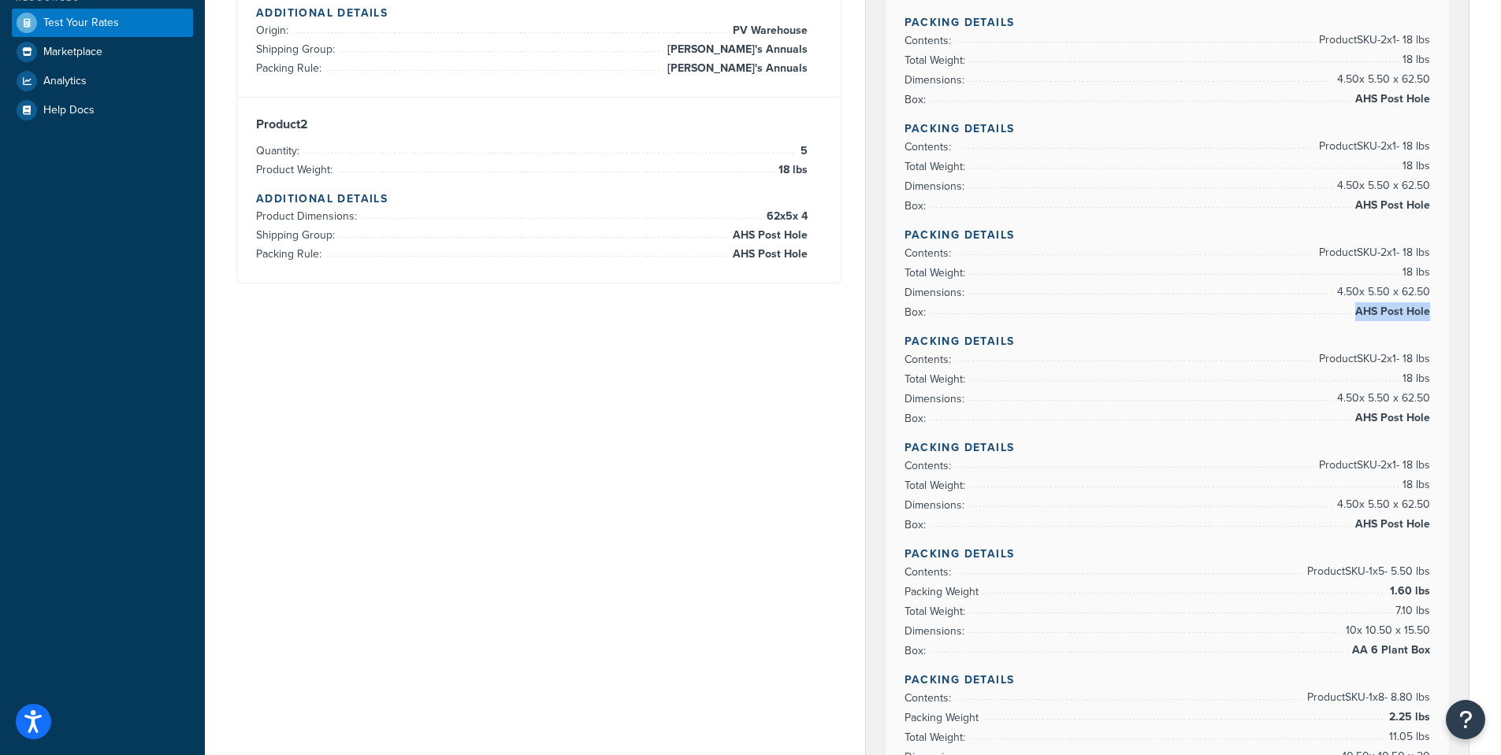
click at [1430, 314] on div "Rate Details Address Type: RESIDENTIAL Activate Address Type Validation Packing…" at bounding box center [1167, 471] width 564 height 1104
click at [1386, 316] on span "AHS Post Hole" at bounding box center [1390, 312] width 79 height 19
click at [1390, 316] on span "AHS Post Hole" at bounding box center [1390, 312] width 79 height 19
click at [1390, 317] on span "AHS Post Hole" at bounding box center [1390, 312] width 79 height 19
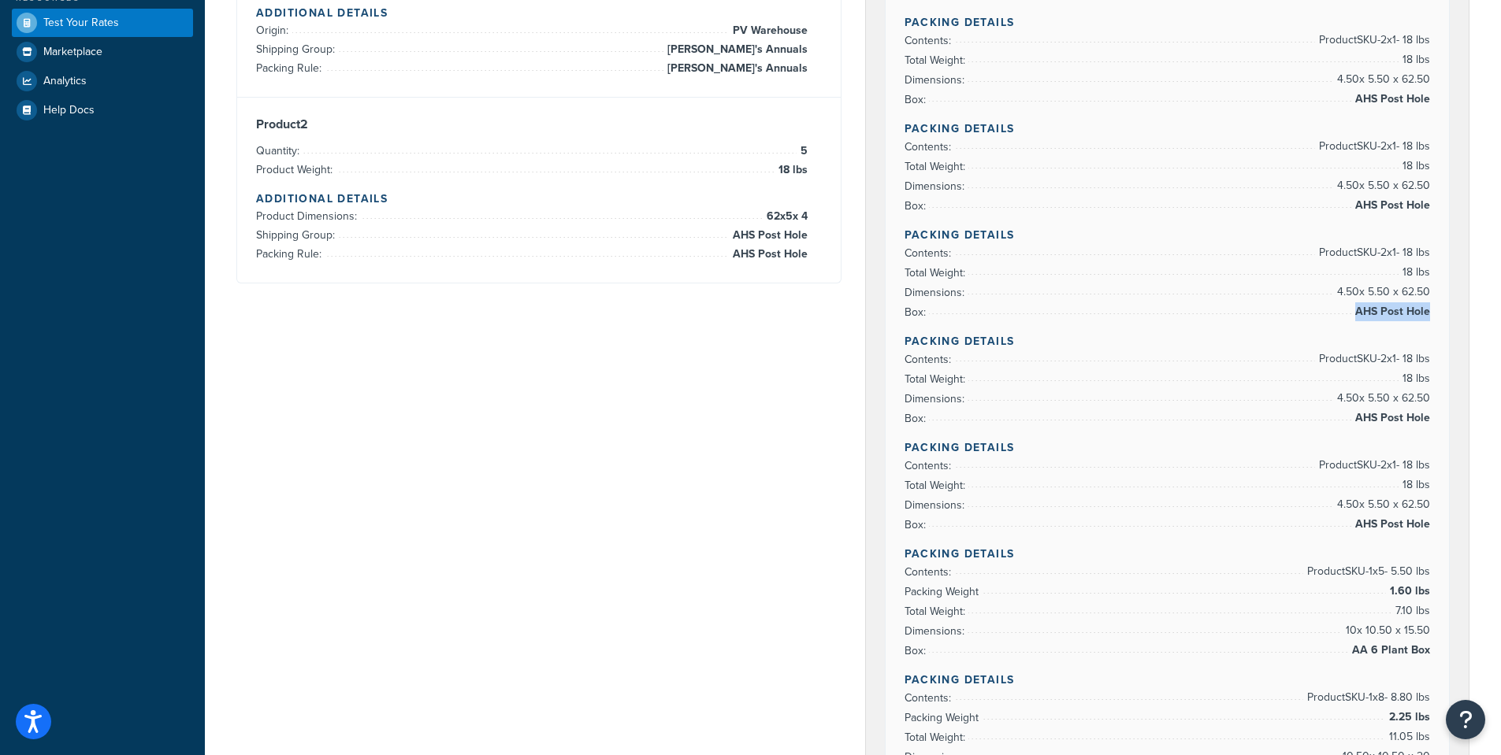
drag, startPoint x: 1357, startPoint y: 313, endPoint x: 1429, endPoint y: 307, distance: 72.7
click at [1429, 308] on span "AHS Post Hole" at bounding box center [1390, 312] width 79 height 19
copy span "AHS Post Hole"
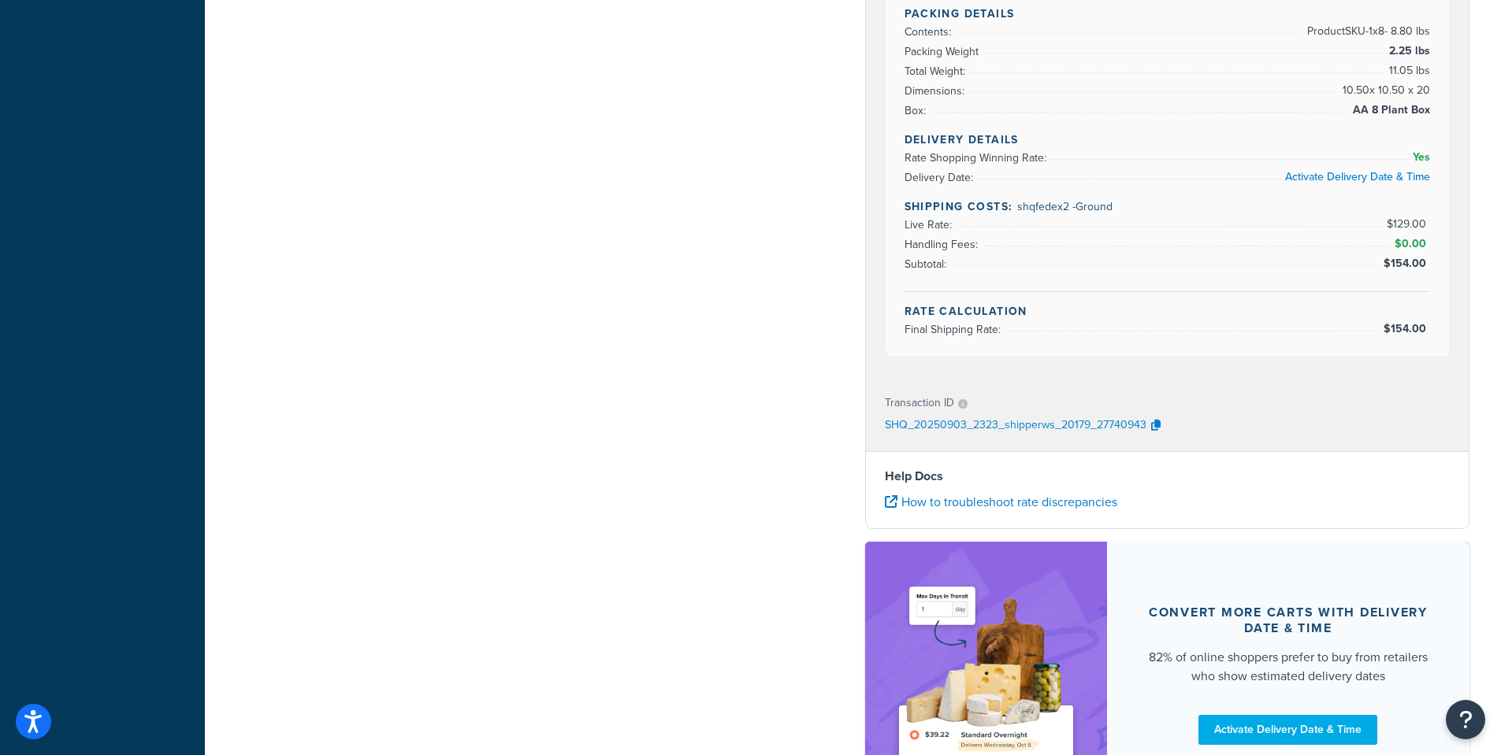
scroll to position [1209, 0]
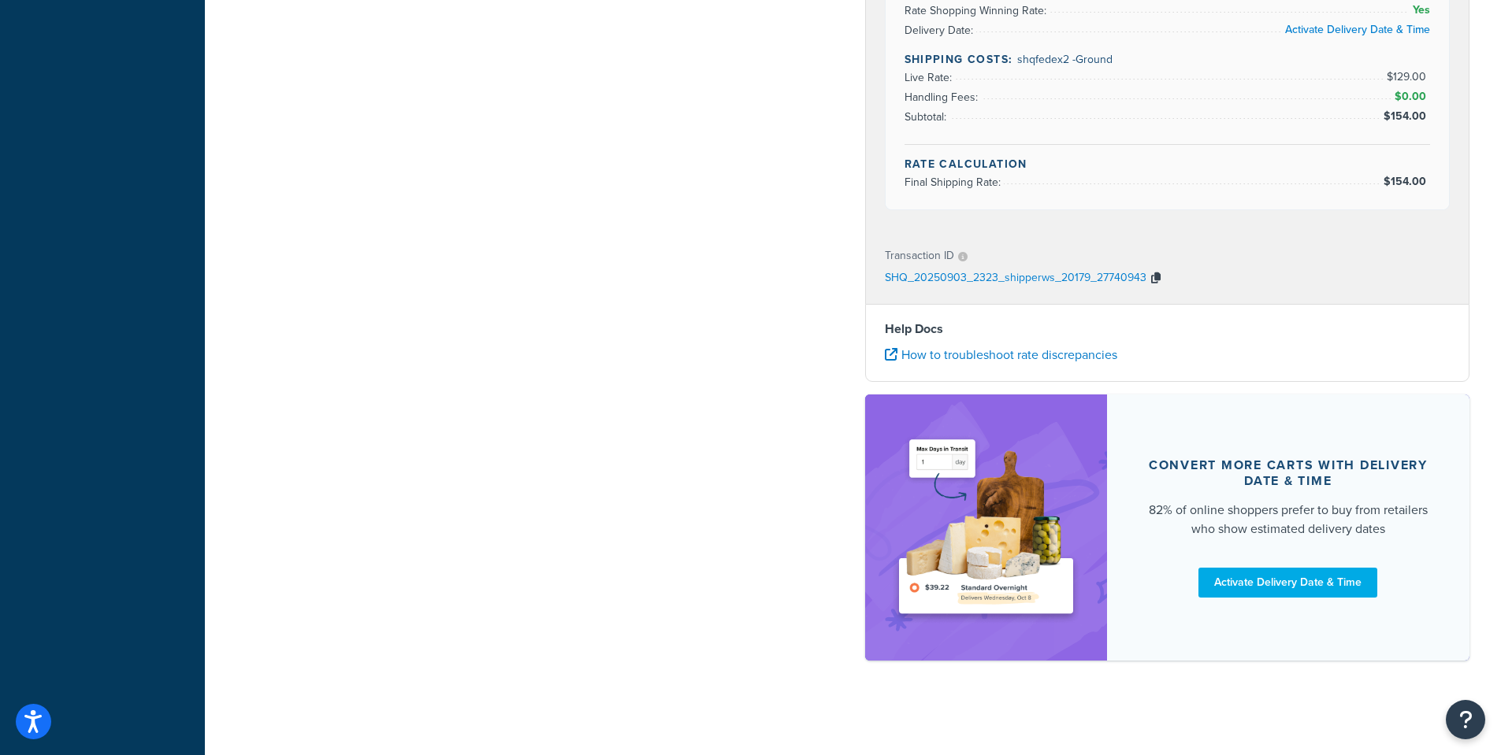
click at [1151, 280] on icon "button" at bounding box center [1155, 278] width 9 height 11
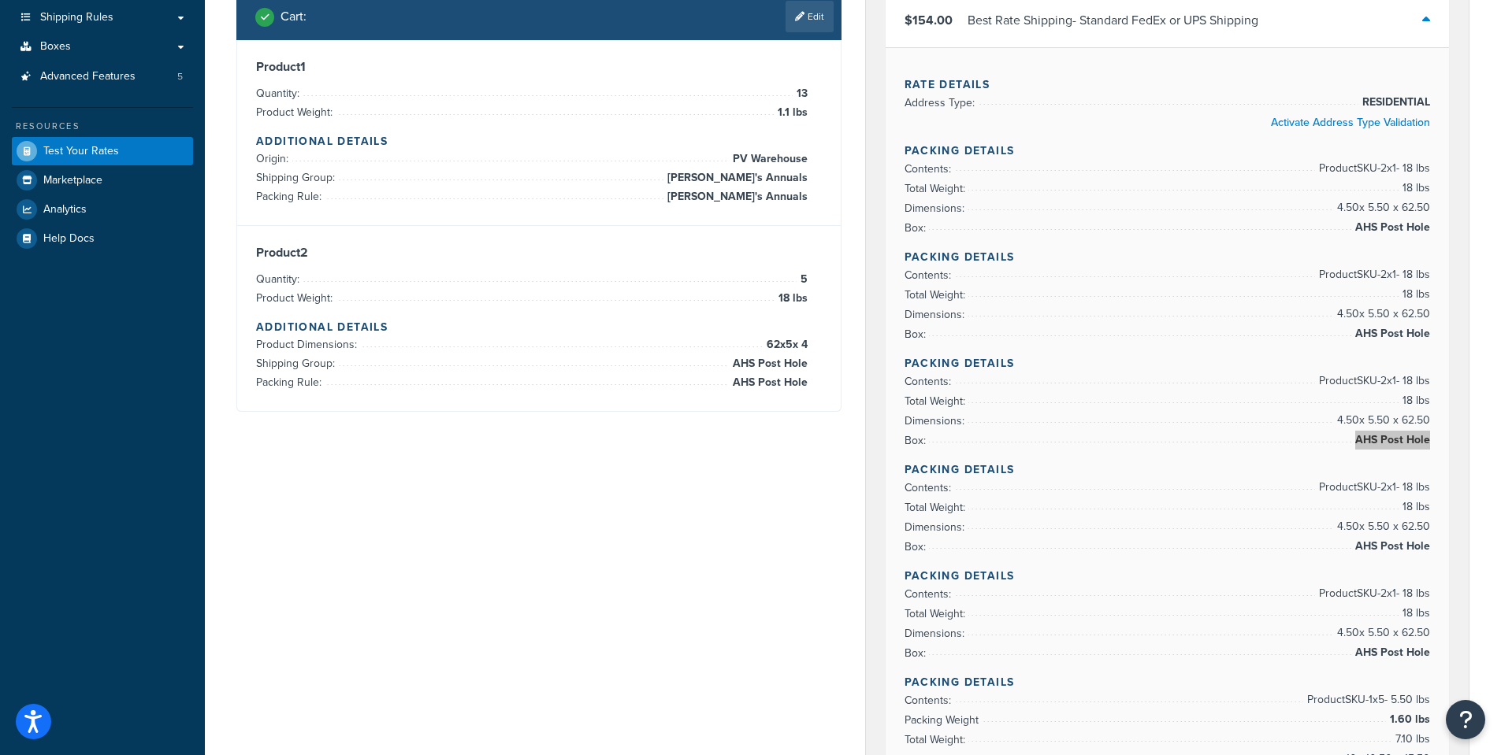
scroll to position [0, 0]
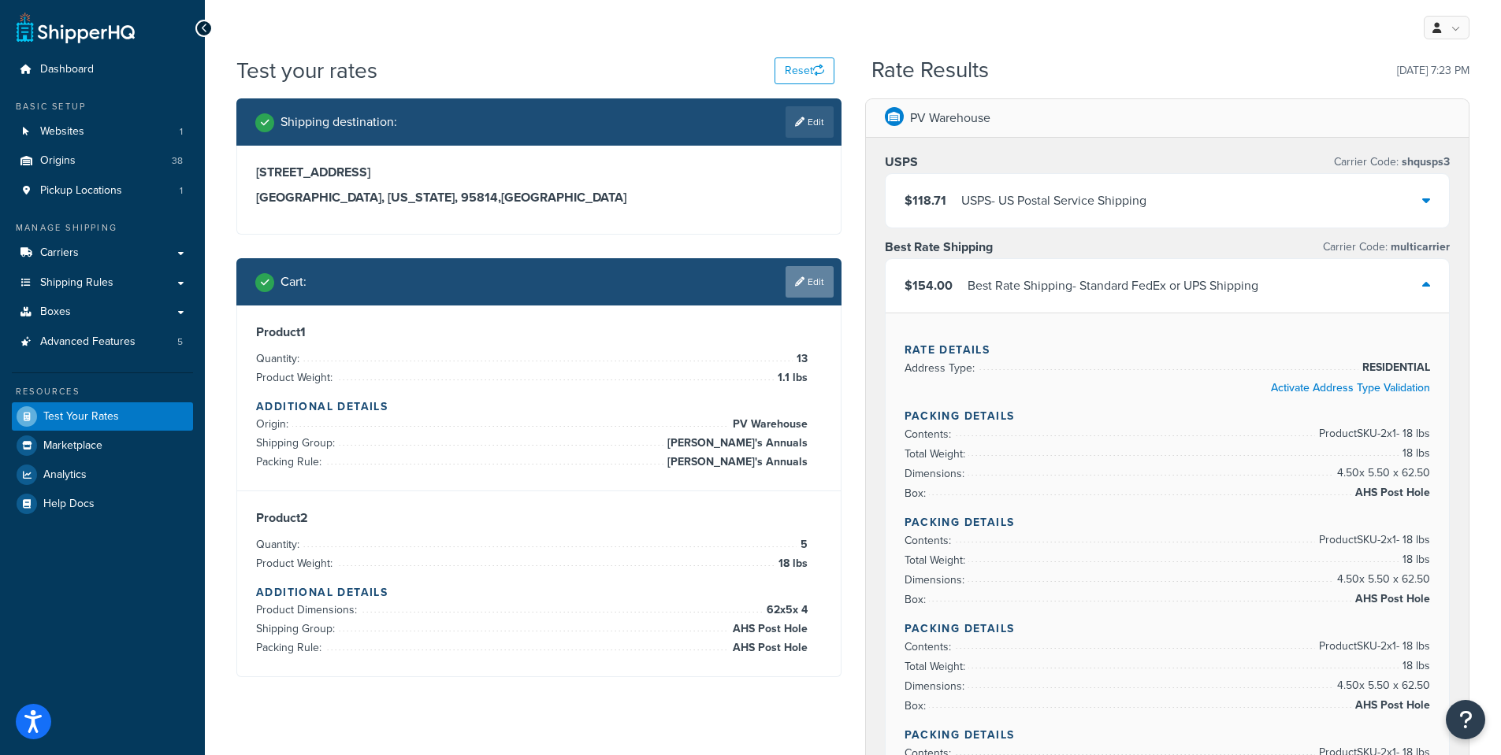
click at [808, 274] on link "Edit" at bounding box center [809, 282] width 48 height 32
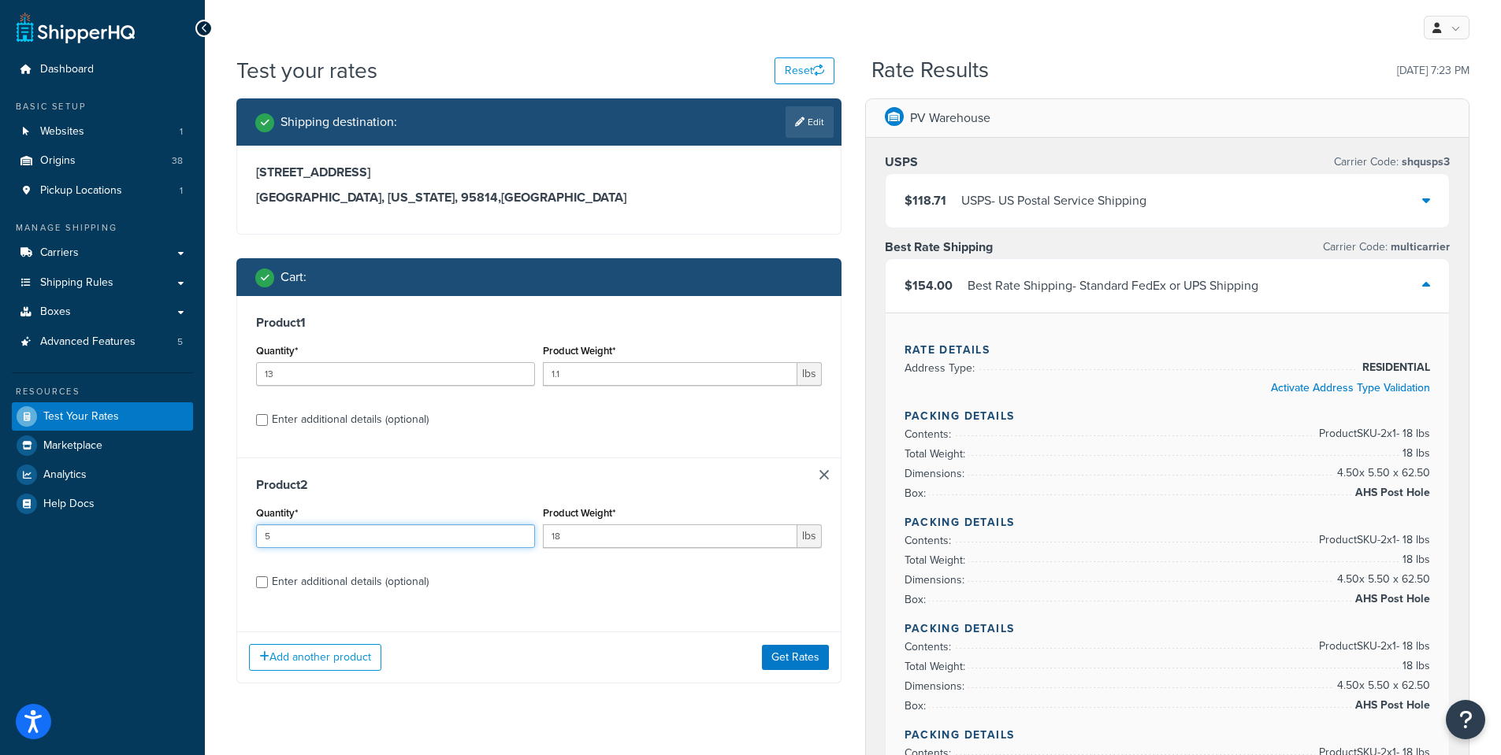
drag, startPoint x: 287, startPoint y: 537, endPoint x: 259, endPoint y: 536, distance: 27.6
click at [259, 536] on input "5" at bounding box center [395, 537] width 279 height 24
type input "3"
drag, startPoint x: 566, startPoint y: 542, endPoint x: 472, endPoint y: 530, distance: 95.3
click at [472, 530] on div "Quantity* 3 Product Weight* 18 lbs" at bounding box center [539, 532] width 574 height 58
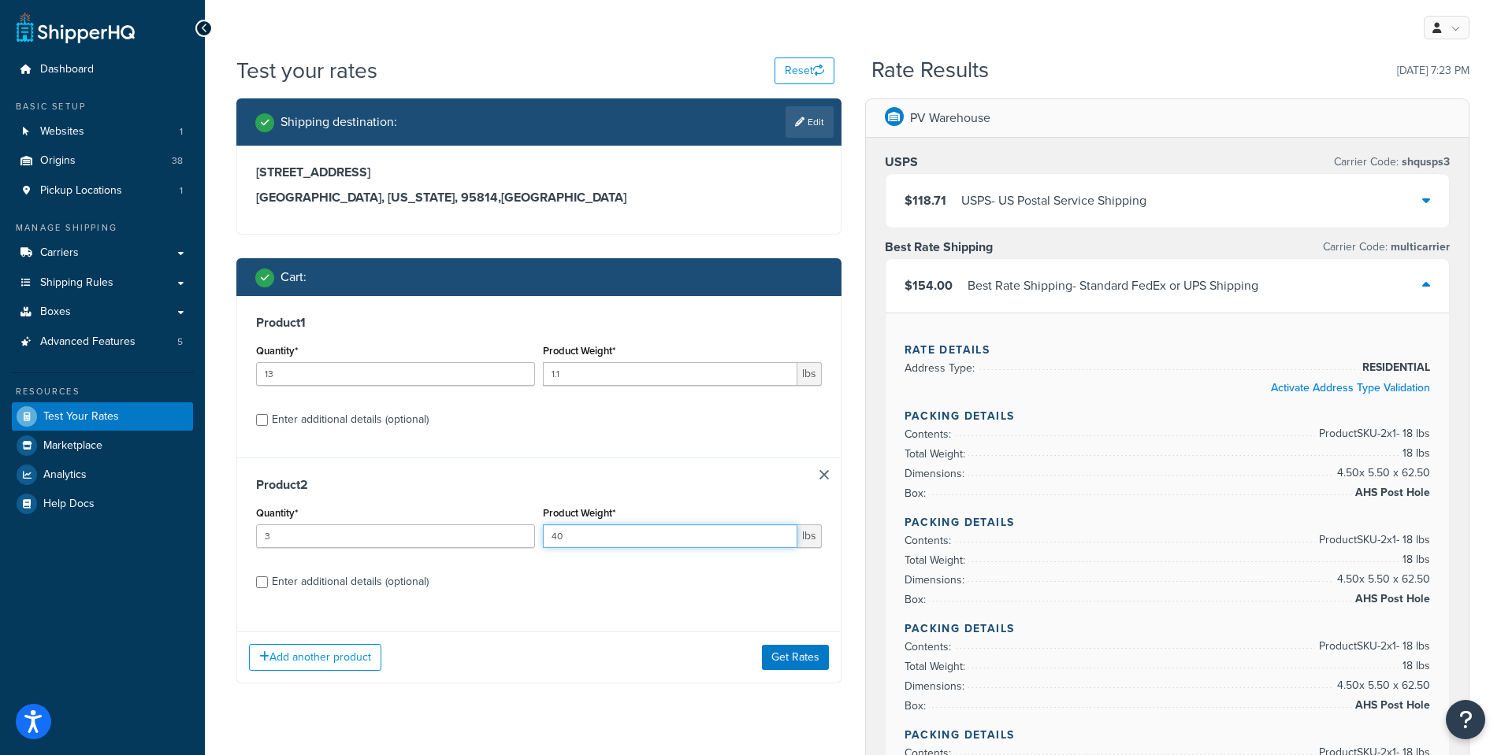
type input "40"
click at [258, 418] on input "Enter additional details (optional)" at bounding box center [262, 420] width 12 height 12
checkbox input "true"
select select "84863"
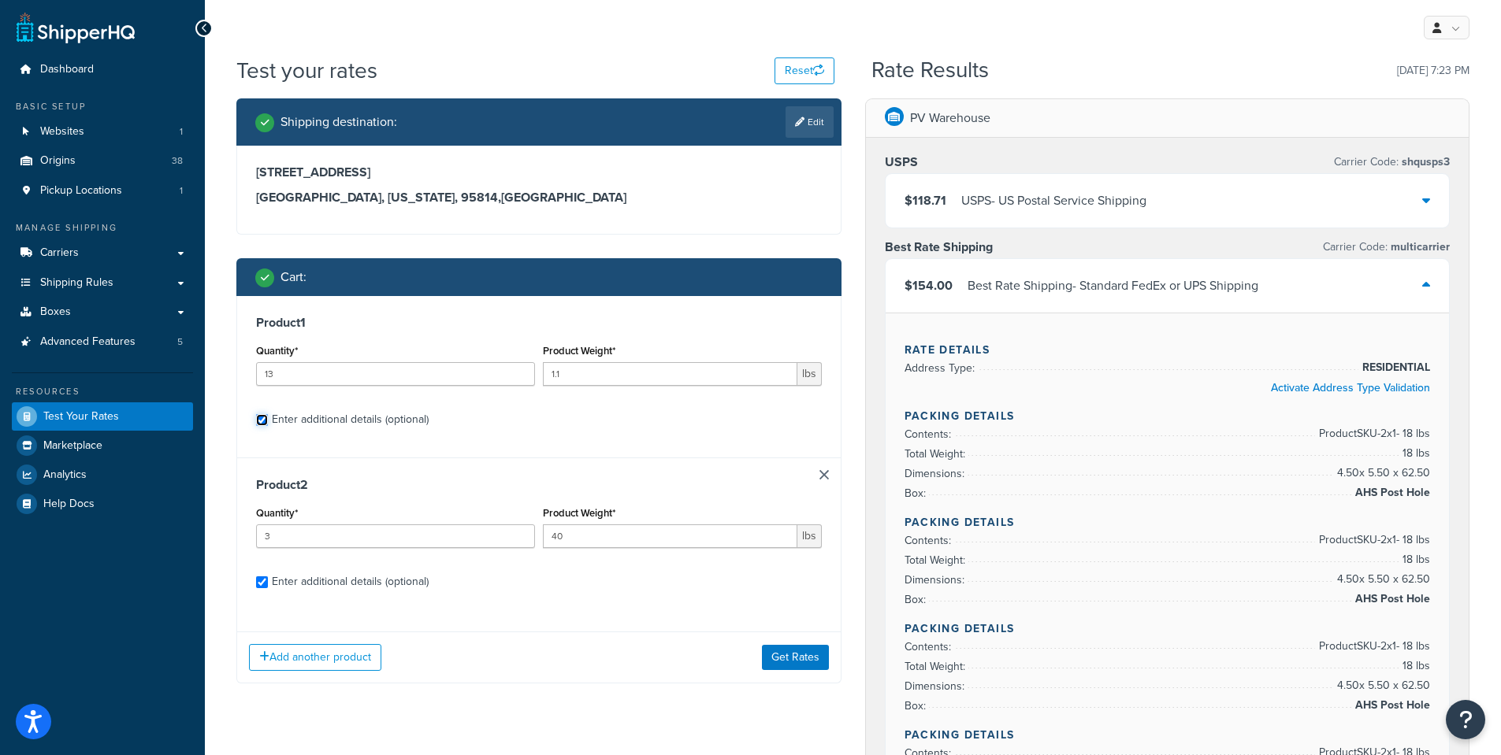
select select "23071"
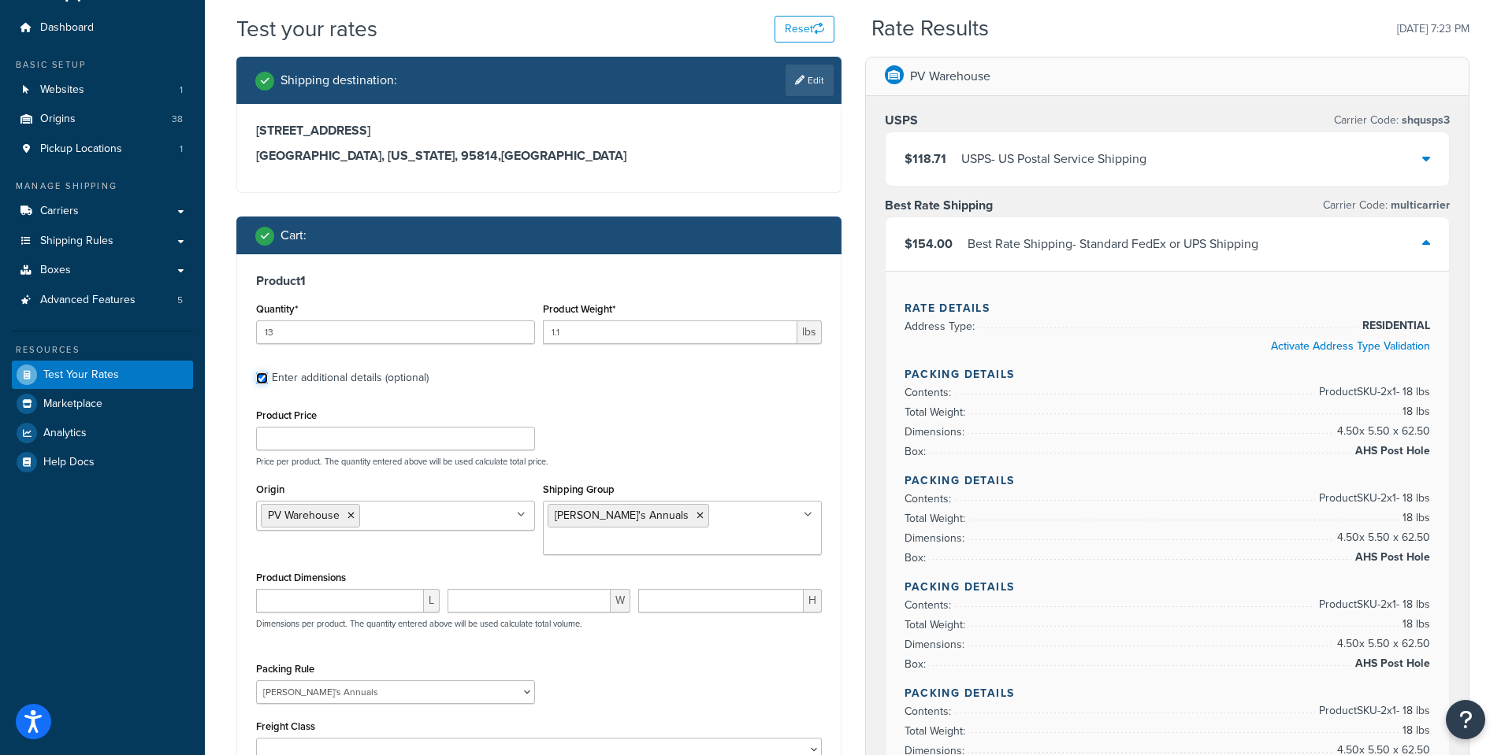
scroll to position [79, 0]
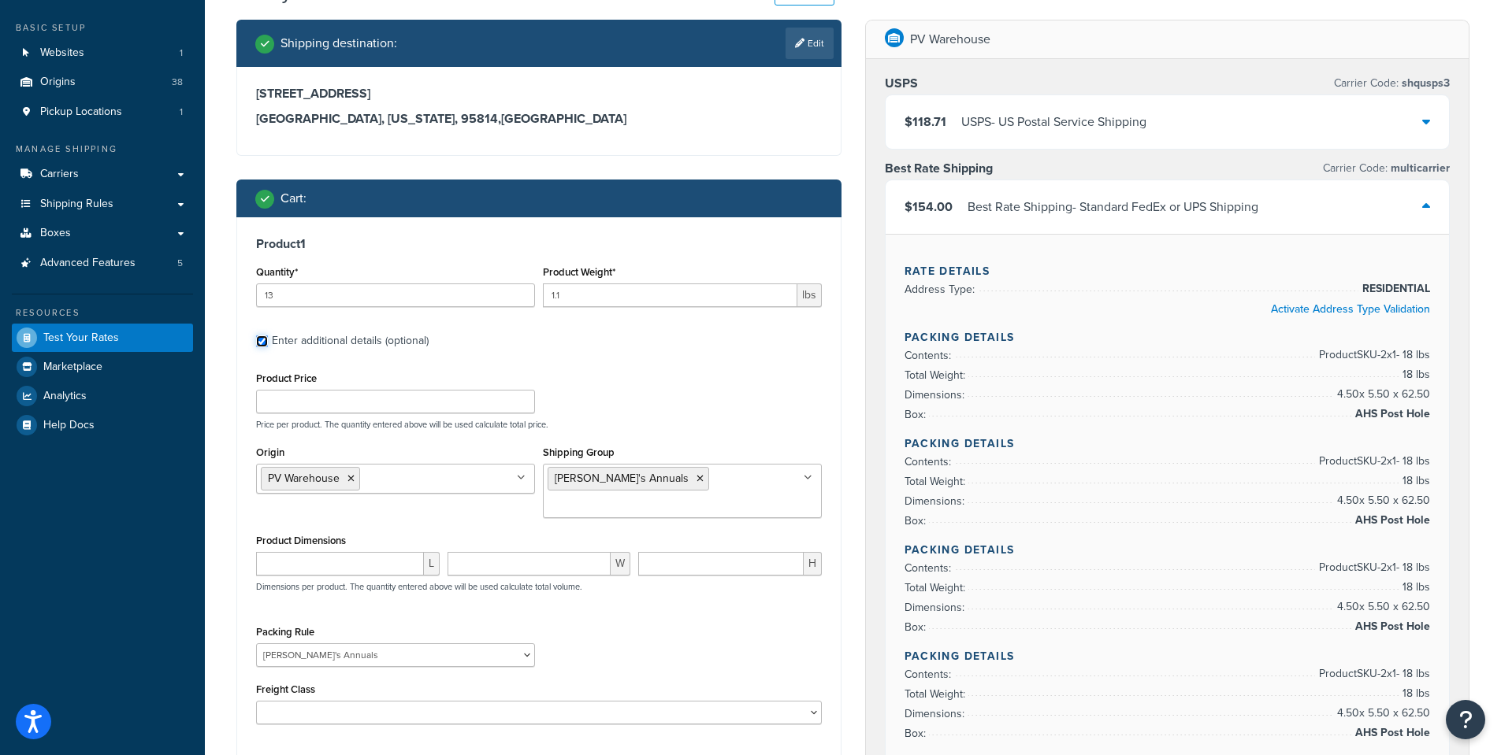
click at [262, 342] on input "Enter additional details (optional)" at bounding box center [262, 342] width 12 height 12
checkbox input "false"
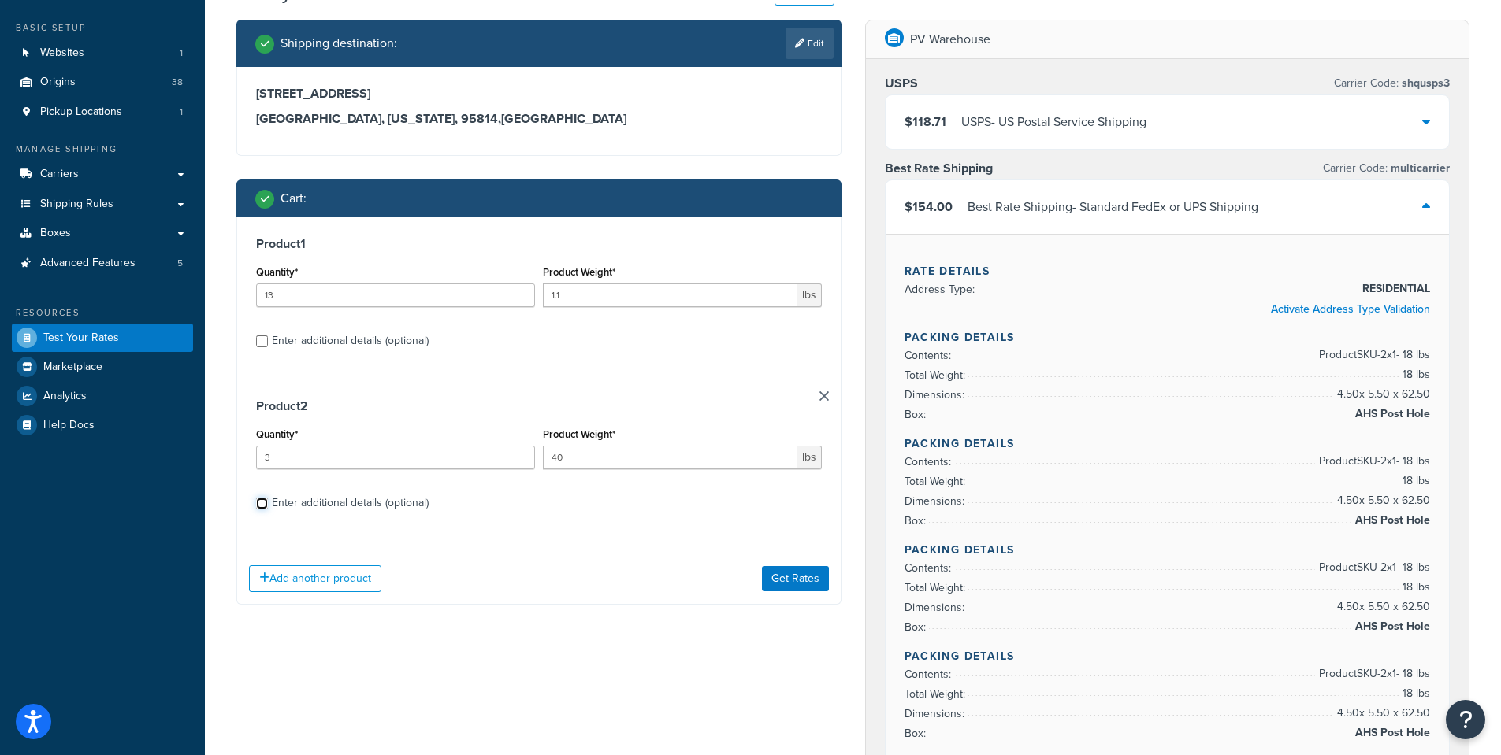
click at [263, 503] on input "Enter additional details (optional)" at bounding box center [262, 504] width 12 height 12
checkbox input "true"
select select "84863"
select select "23071"
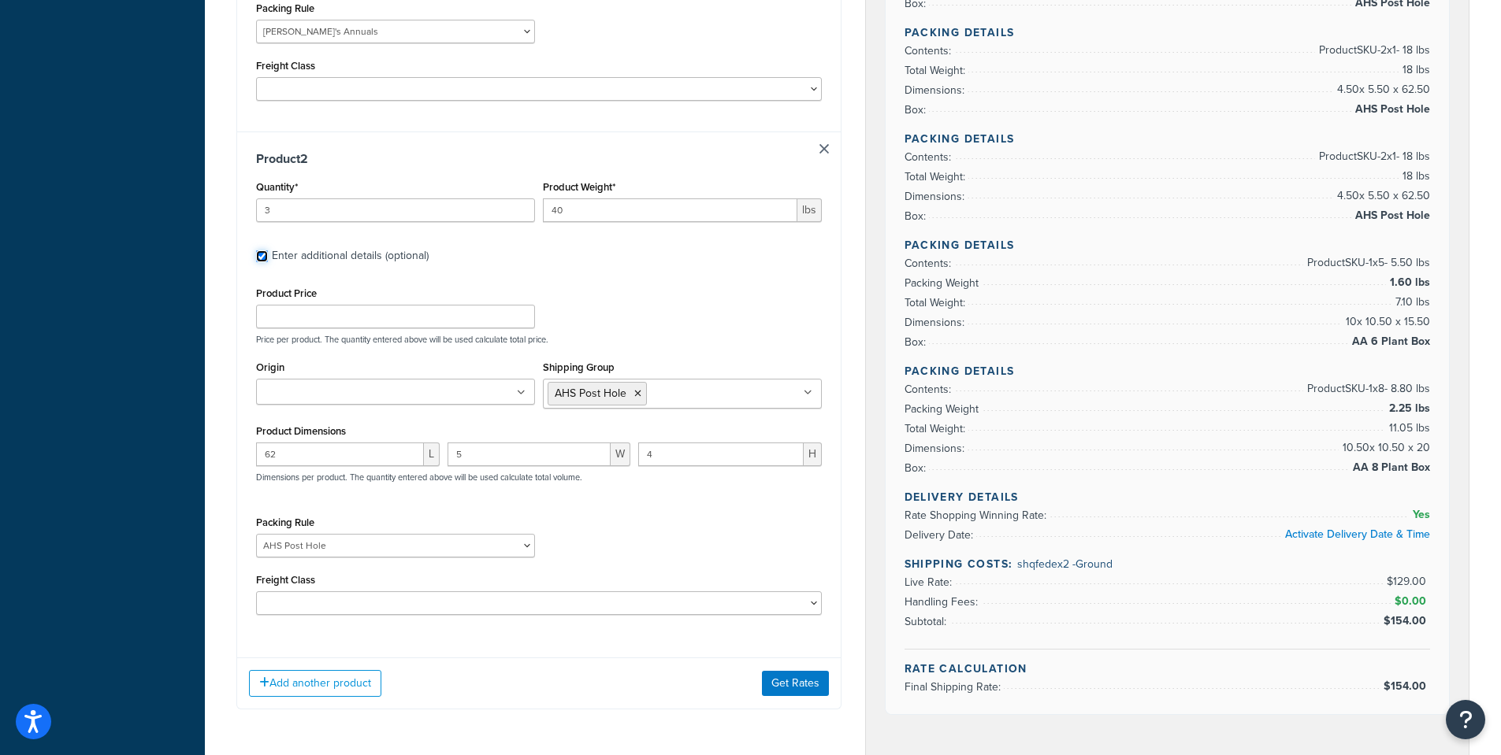
scroll to position [788, 0]
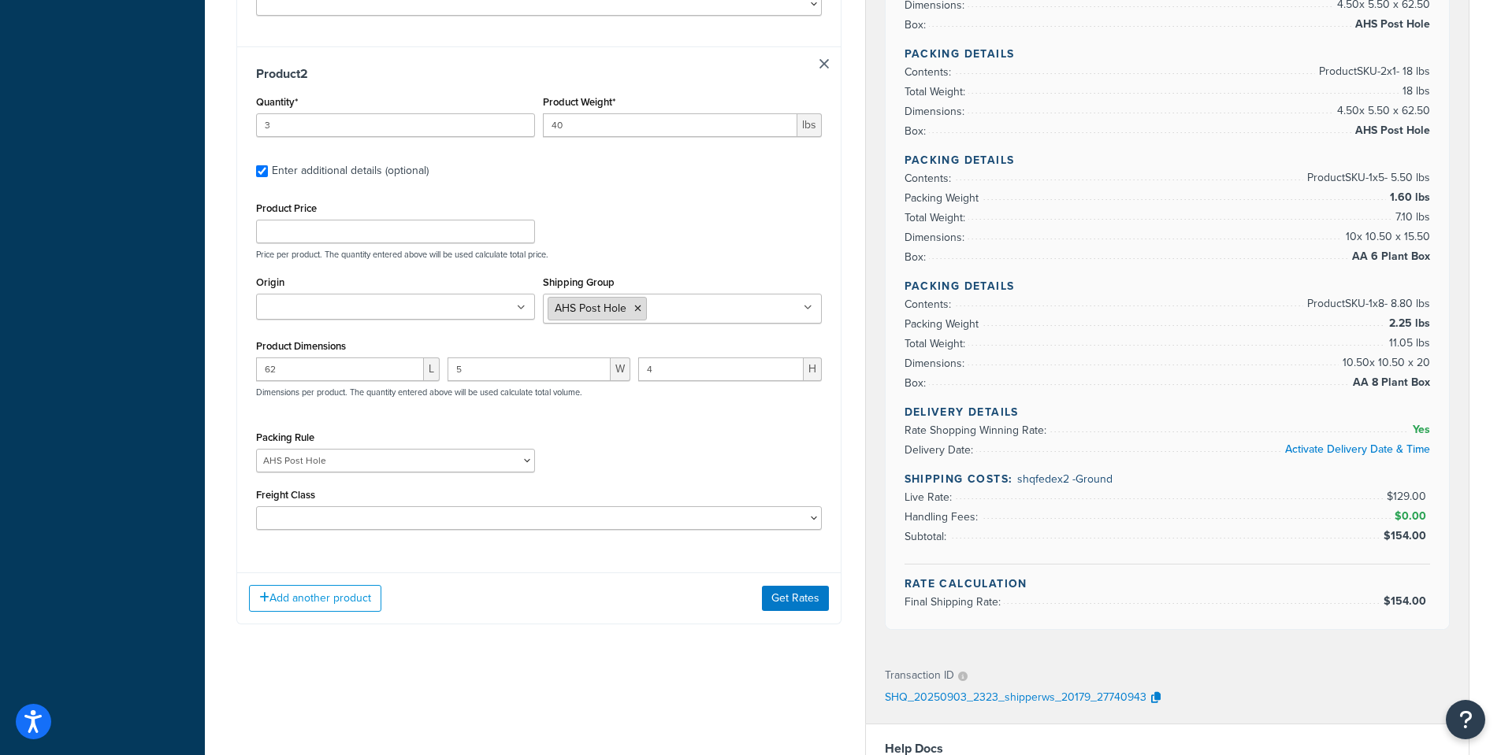
click at [634, 304] on icon at bounding box center [637, 308] width 7 height 9
click at [778, 243] on div "Product Price Price per product. The quantity entered above will be used calcul…" at bounding box center [539, 362] width 566 height 329
click at [417, 445] on select "1 Gallon 10 Inch Plant Markers 20 Inch Plant Markers AHS 4 claw GO500 AHS 5 Gal…" at bounding box center [395, 457] width 279 height 24
select select
click at [256, 445] on select "1 Gallon 10 Inch Plant Markers 20 Inch Plant Markers AHS 4 claw GO500 AHS 5 Gal…" at bounding box center [395, 457] width 279 height 24
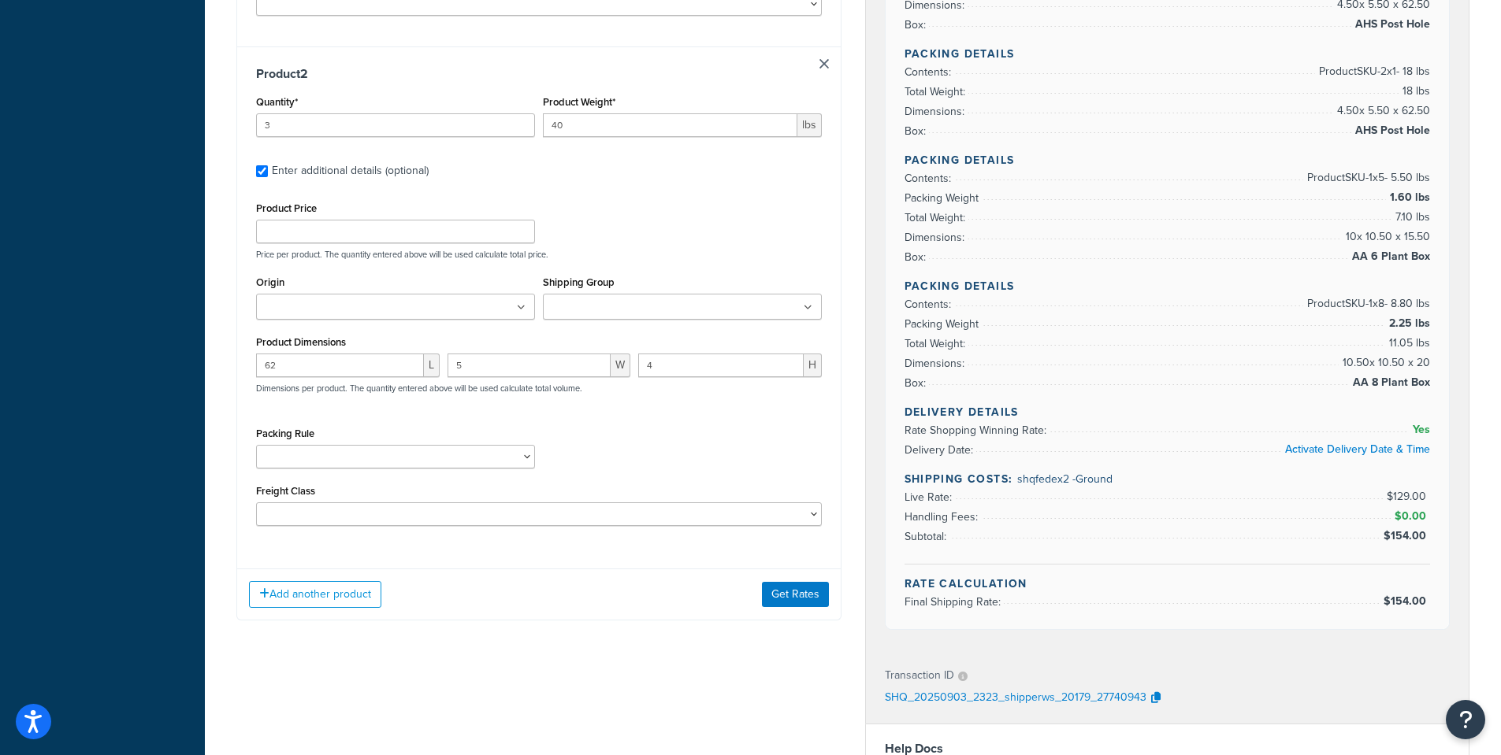
click at [586, 299] on input "Shipping Group" at bounding box center [617, 307] width 139 height 17
type input "bulk"
click at [280, 449] on select "1 Gallon 10 Inch Plant Markers 20 Inch Plant Markers AHS 4 claw GO500 AHS 5 Gal…" at bounding box center [395, 461] width 279 height 24
select select "82090"
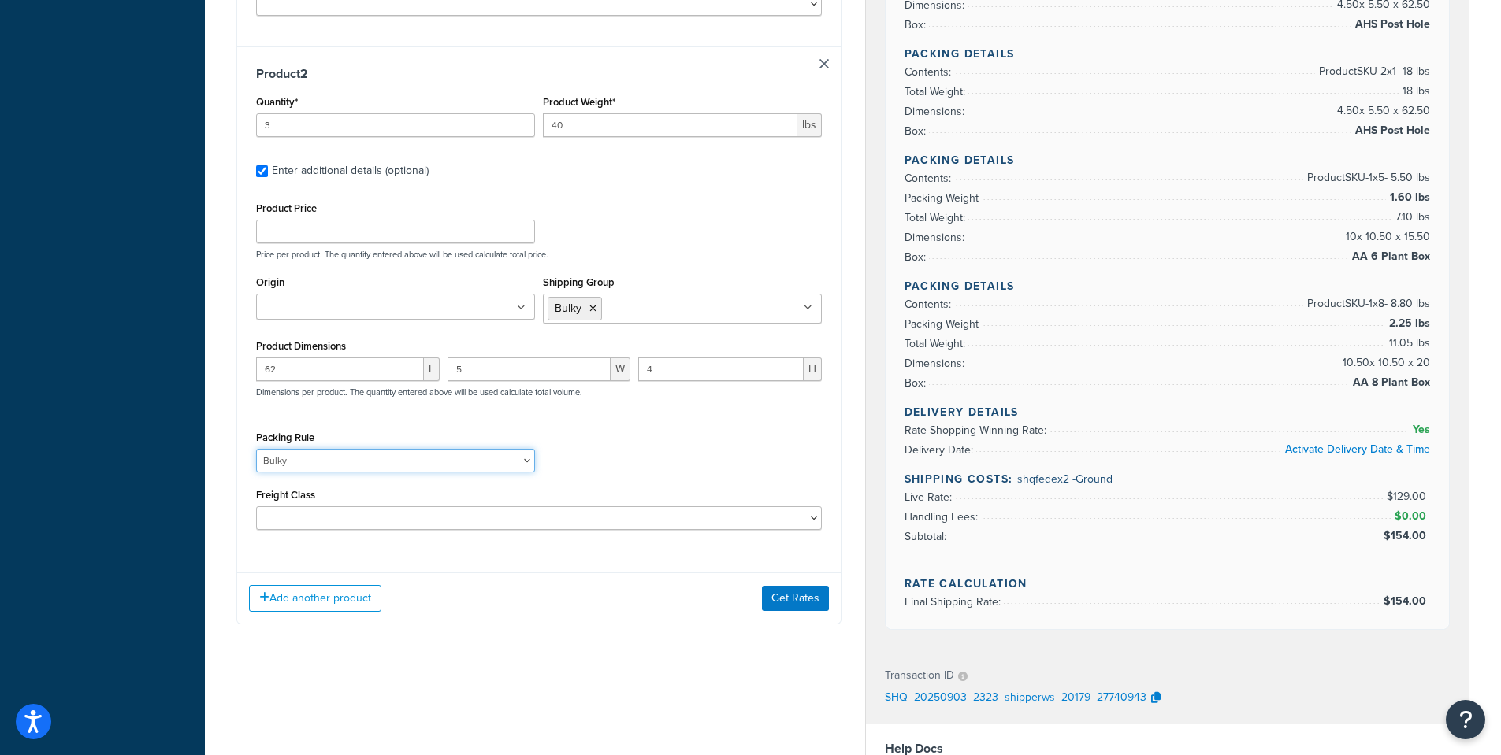
click at [256, 449] on select "1 Gallon 10 Inch Plant Markers 20 Inch Plant Markers AHS 4 claw GO500 AHS 5 Gal…" at bounding box center [395, 461] width 279 height 24
drag, startPoint x: 277, startPoint y: 340, endPoint x: 204, endPoint y: 340, distance: 73.3
click at [204, 340] on div "Dashboard Basic Setup Websites 1 Origins 38 Pickup Locations 1 Manage Shipping …" at bounding box center [750, 193] width 1501 height 1963
drag, startPoint x: 496, startPoint y: 346, endPoint x: 380, endPoint y: 346, distance: 115.0
click at [380, 358] on div "L 5 W 4 H Dimensions per product. The quantity entered above will be used calcu…" at bounding box center [539, 387] width 574 height 58
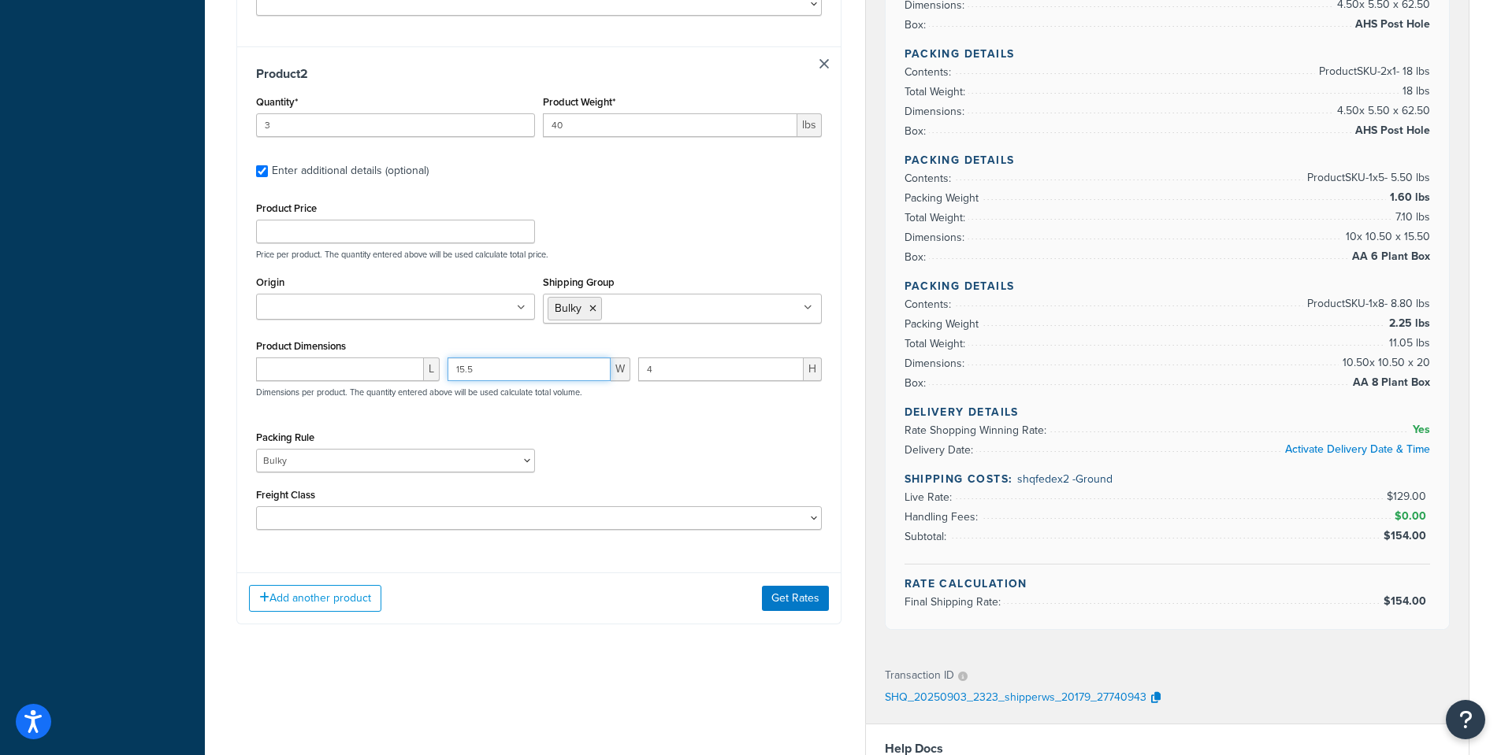
type input "15.5"
click at [309, 358] on input "number" at bounding box center [340, 370] width 168 height 24
click at [296, 358] on input "number" at bounding box center [340, 370] width 168 height 24
type input "5.5"
drag, startPoint x: 707, startPoint y: 348, endPoint x: 470, endPoint y: 335, distance: 237.5
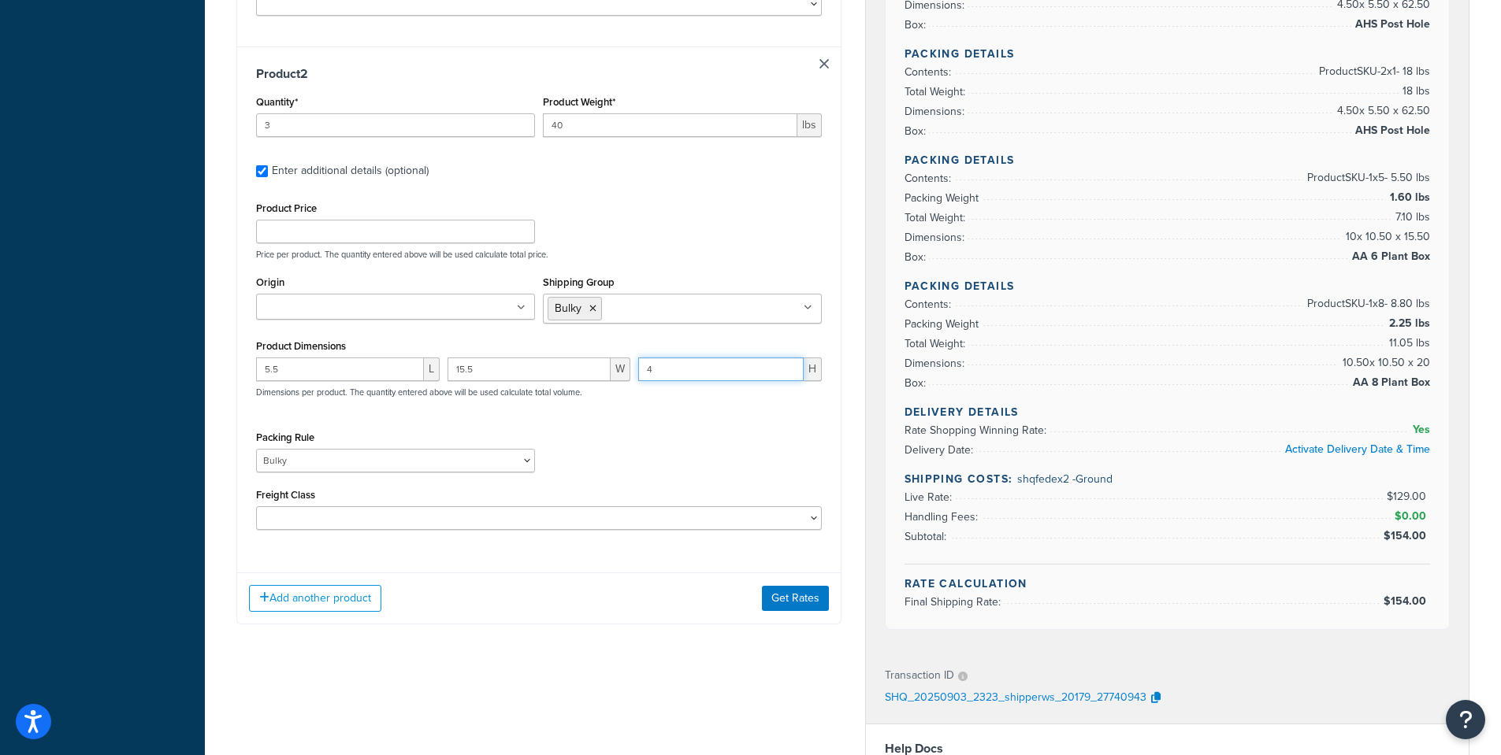
click at [470, 358] on div "5.5 L 15.5 W 4 H Dimensions per product. The quantity entered above will be use…" at bounding box center [539, 387] width 574 height 58
click at [355, 299] on input "Origin" at bounding box center [330, 307] width 139 height 17
type input "PV"
click at [703, 440] on div "Packing Rule 1 Gallon 10 Inch Plant Markers 20 Inch Plant Markers AHS 4 claw GO…" at bounding box center [539, 456] width 574 height 58
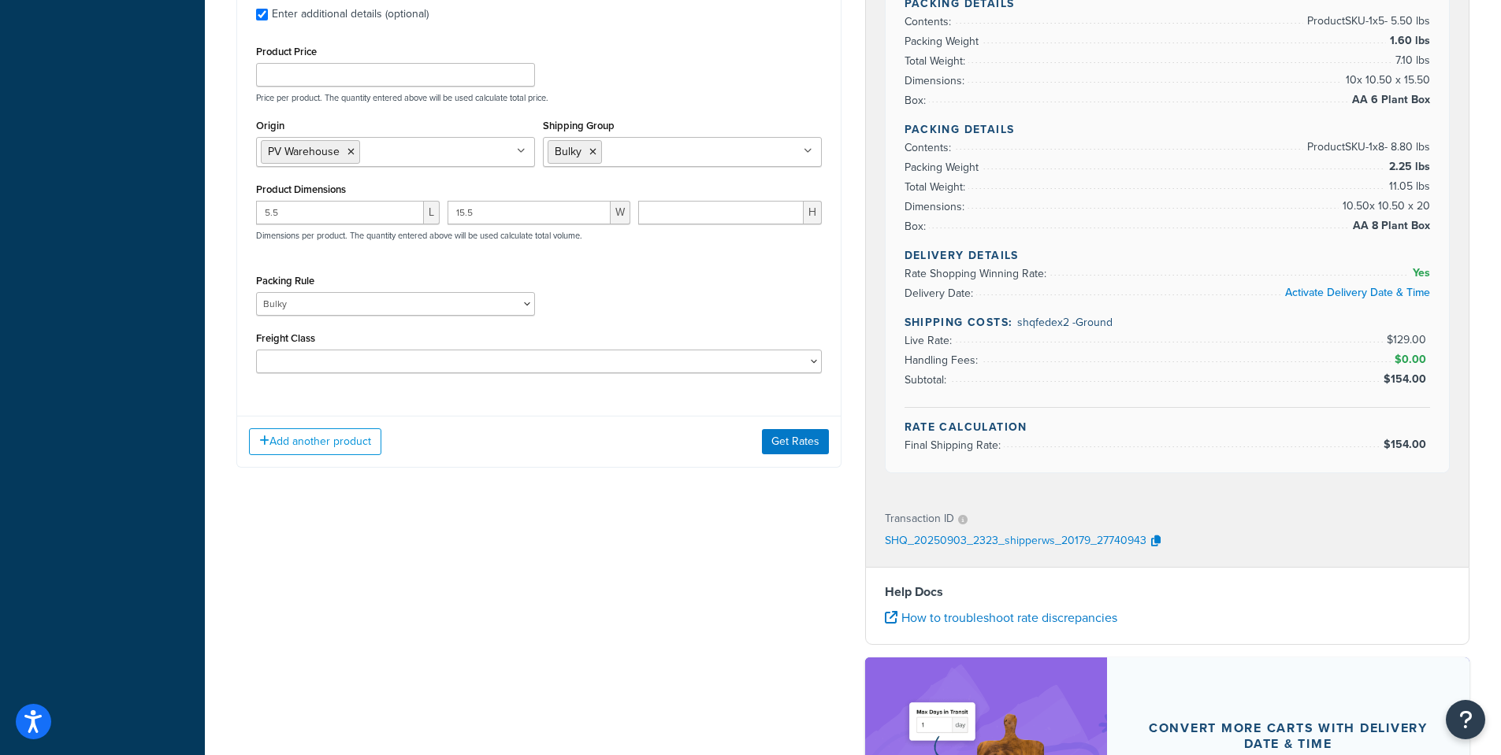
scroll to position [945, 0]
click at [796, 429] on button "Get Rates" at bounding box center [795, 441] width 67 height 25
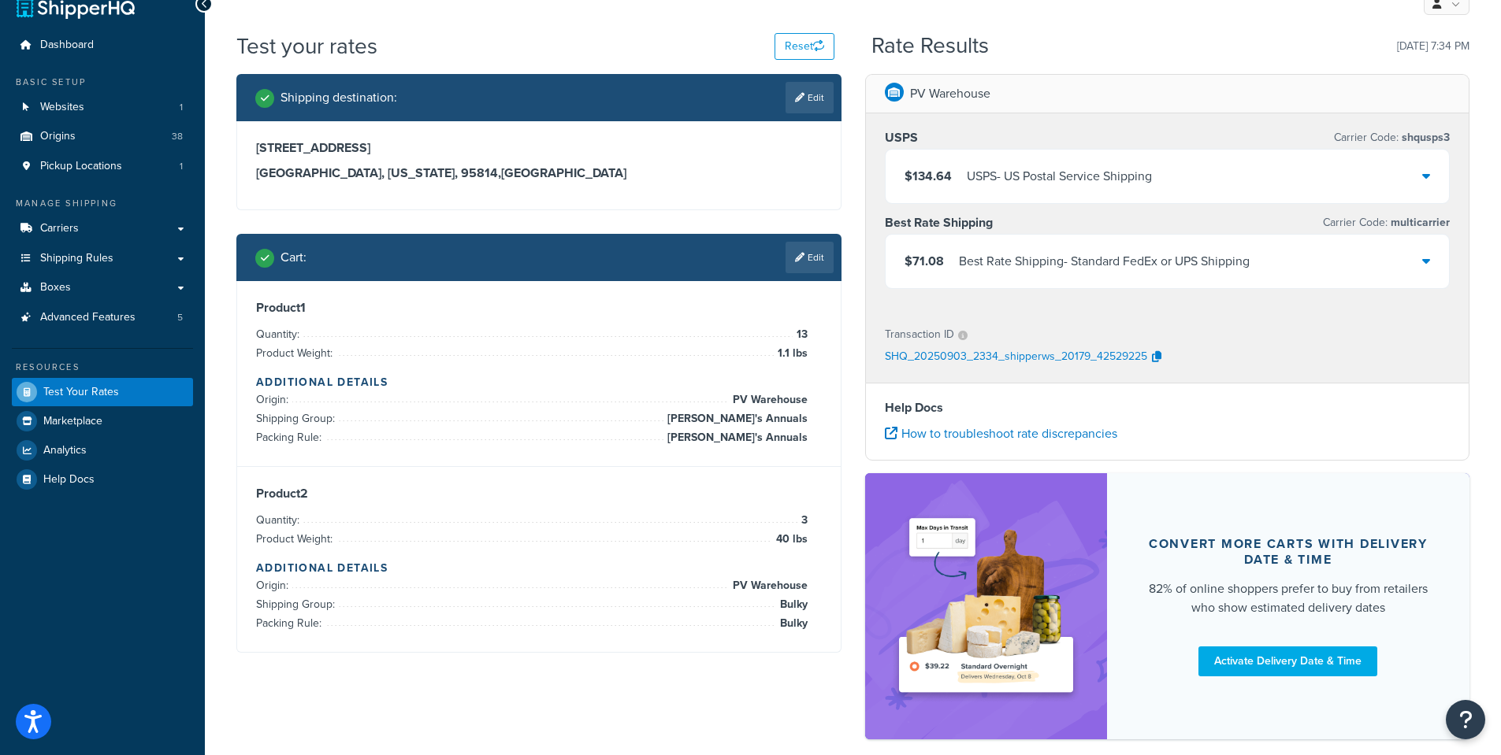
scroll to position [105, 0]
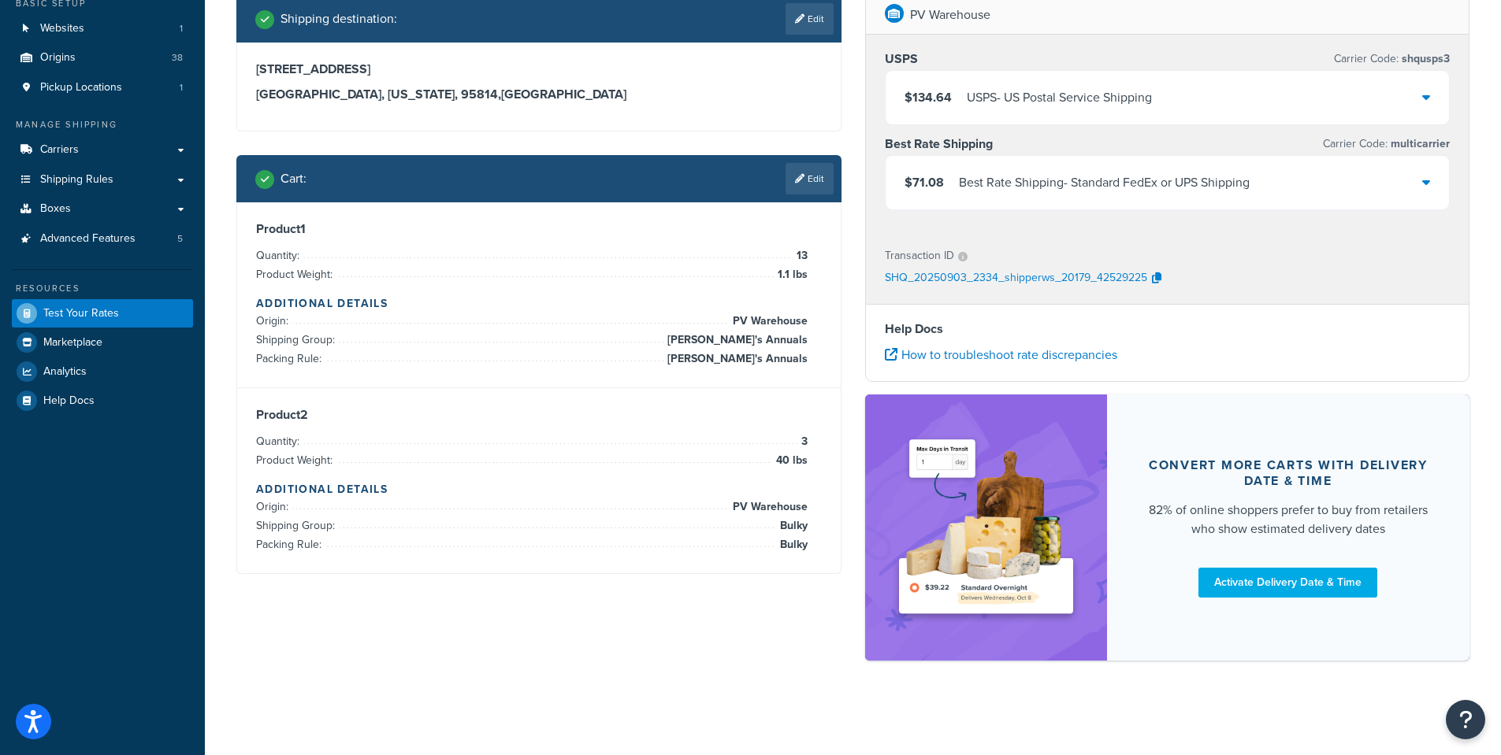
click at [1425, 184] on icon at bounding box center [1426, 182] width 8 height 13
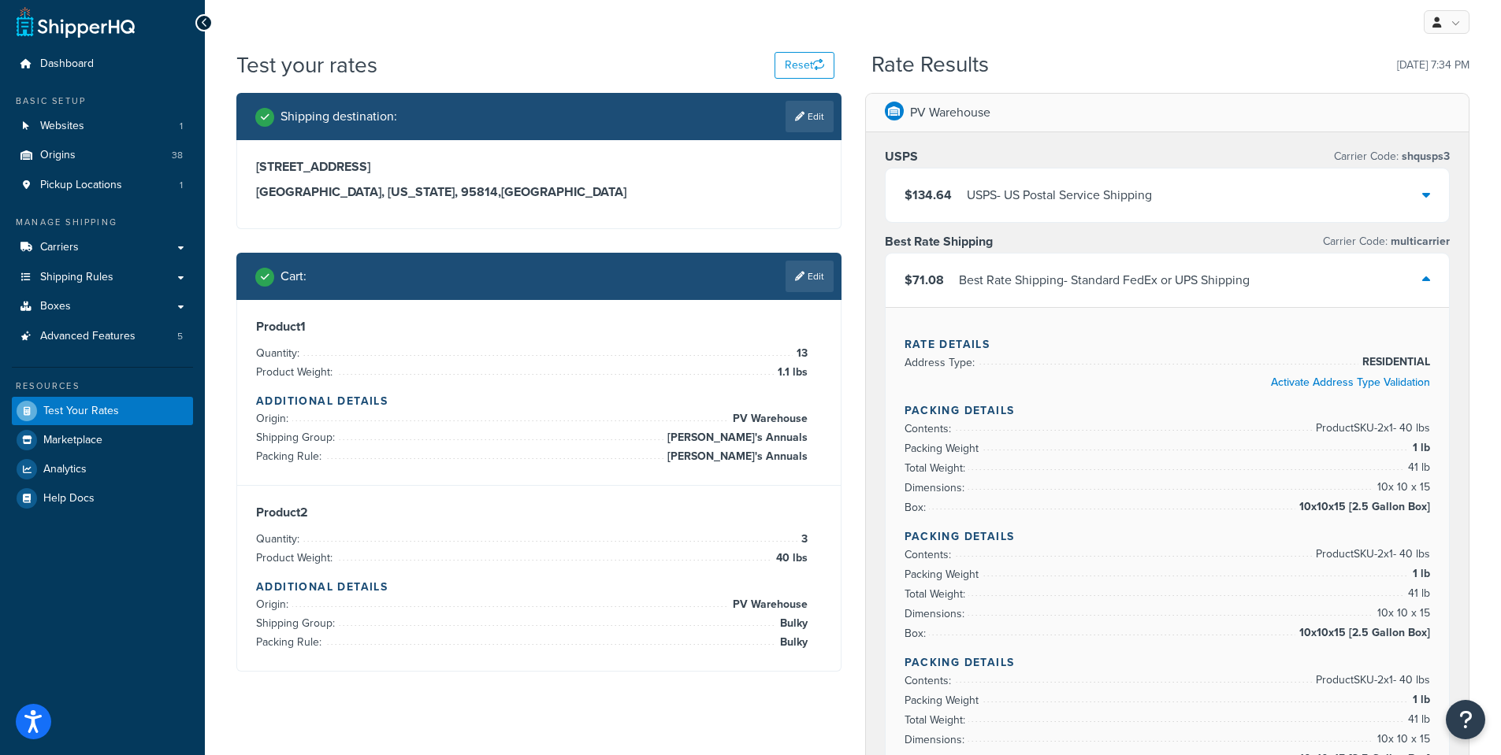
scroll to position [0, 0]
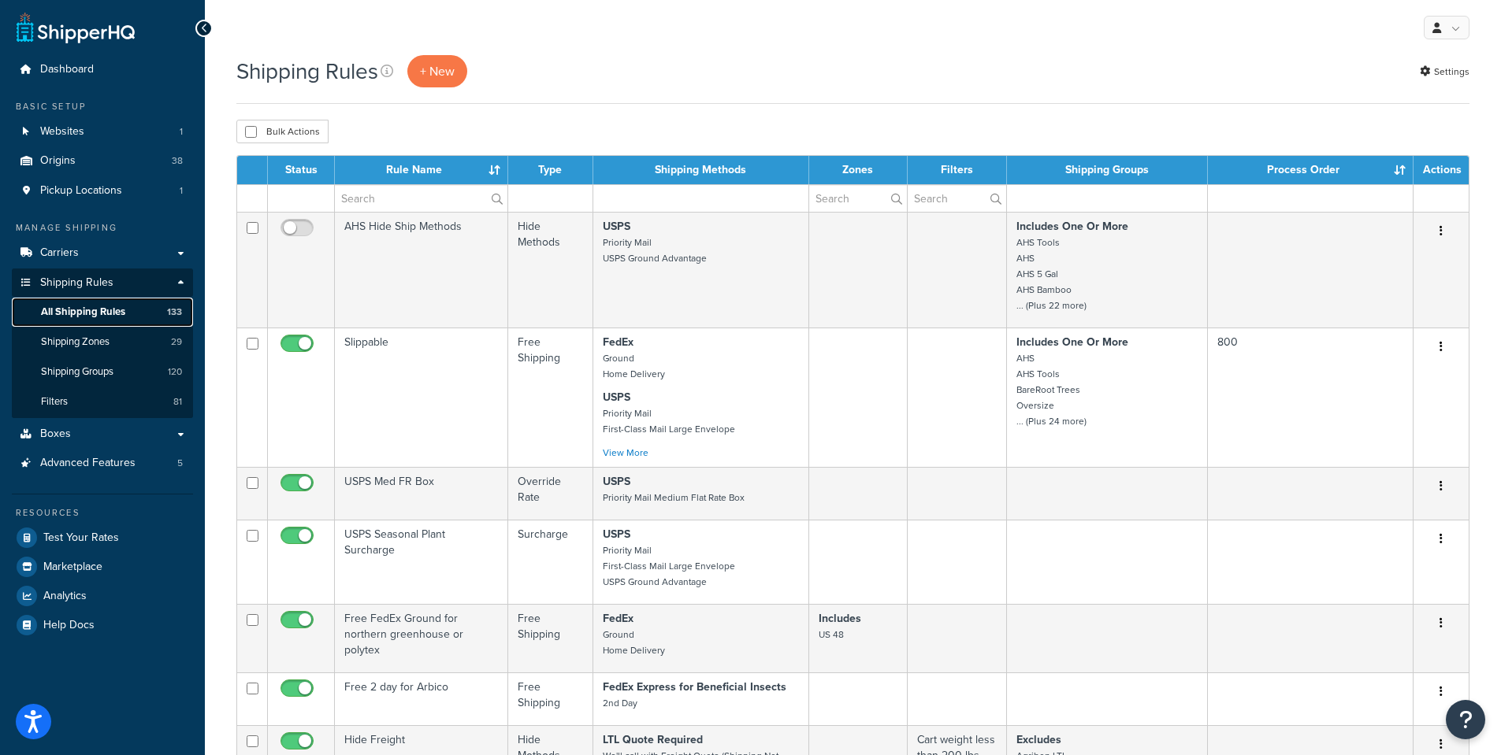
click at [80, 309] on span "All Shipping Rules" at bounding box center [83, 312] width 84 height 13
click at [392, 199] on input "text" at bounding box center [421, 198] width 173 height 27
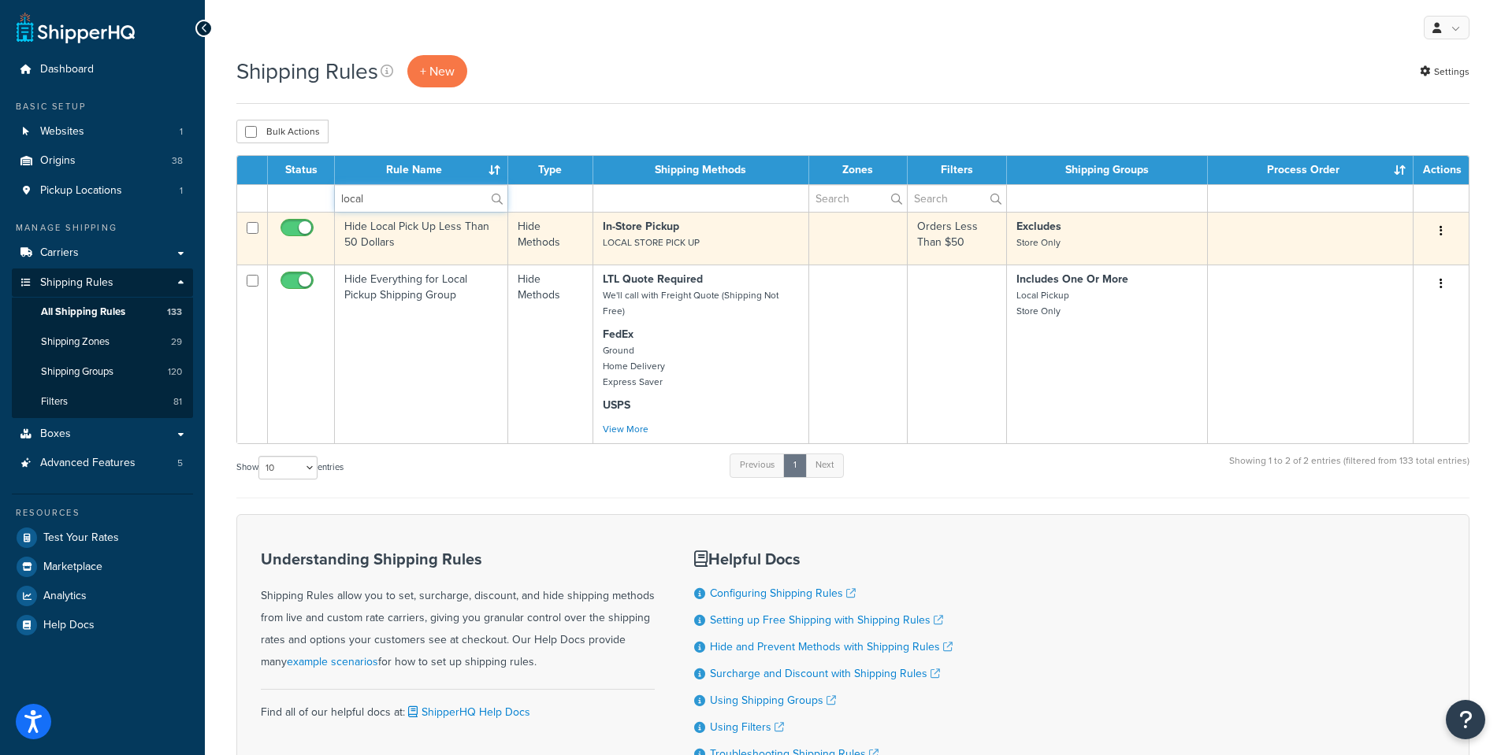
type input "local"
